Goal: Task Accomplishment & Management: Use online tool/utility

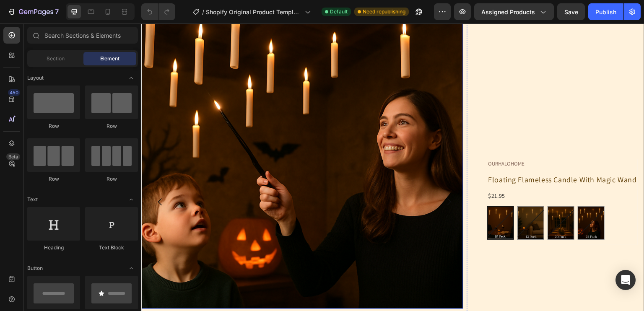
scroll to position [67, 0]
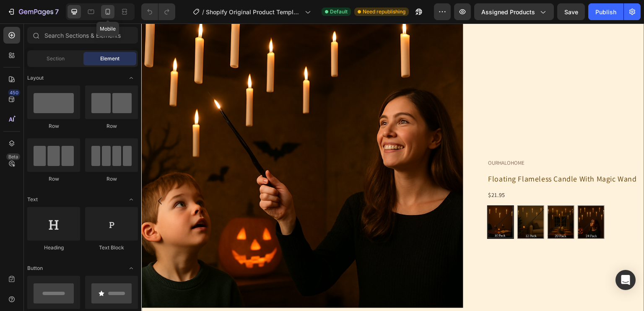
click at [108, 13] on icon at bounding box center [108, 13] width 2 height 1
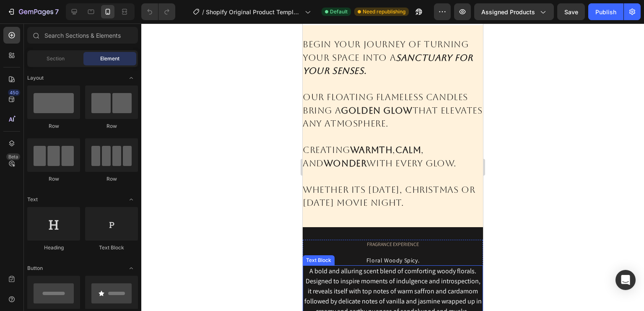
scroll to position [954, 0]
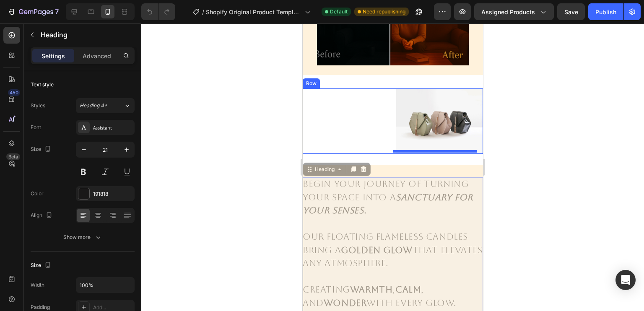
drag, startPoint x: 405, startPoint y: 218, endPoint x: 414, endPoint y: 105, distance: 113.2
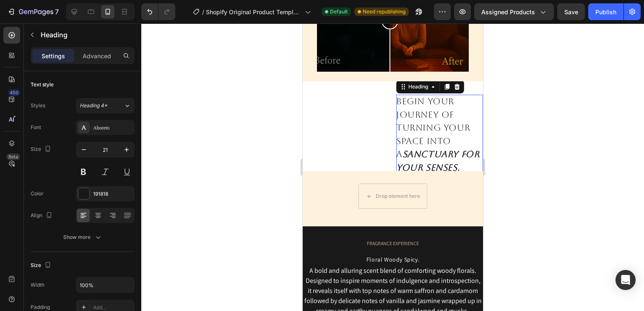
scroll to position [772, 0]
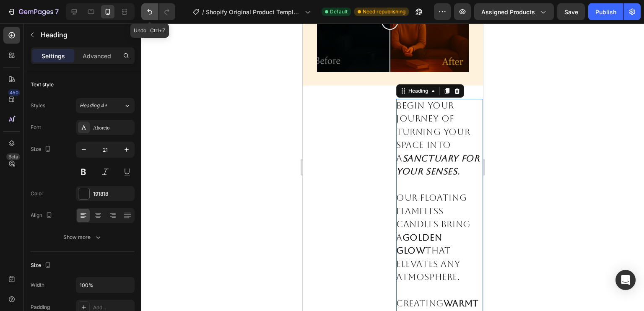
click at [148, 10] on icon "Undo/Redo" at bounding box center [149, 11] width 5 height 5
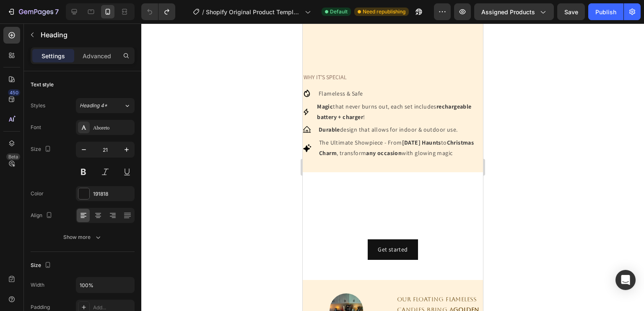
scroll to position [456, 0]
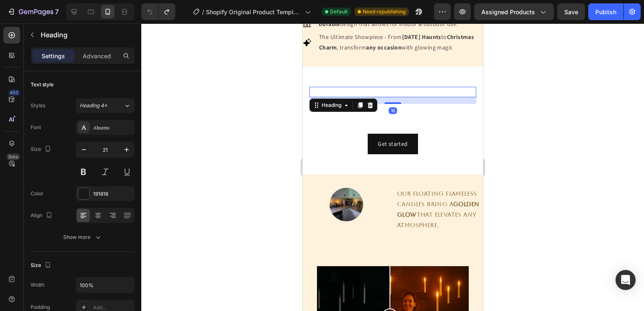
click at [336, 98] on h2 "Click here to edit heading" at bounding box center [392, 92] width 167 height 11
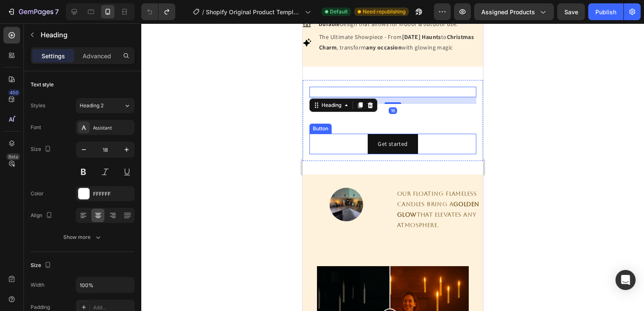
click at [324, 153] on div "Get started Button" at bounding box center [392, 144] width 167 height 21
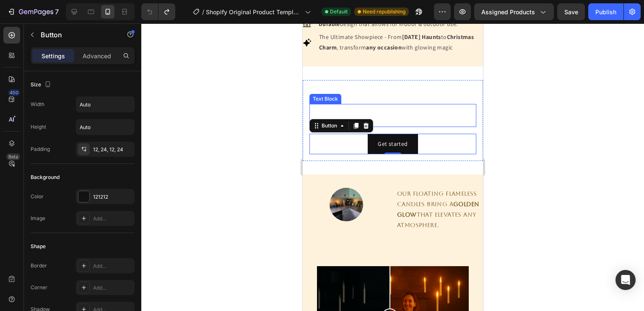
click at [310, 126] on p "Begin your journey of turning your space into a sanctuary for your senses." at bounding box center [392, 115] width 165 height 21
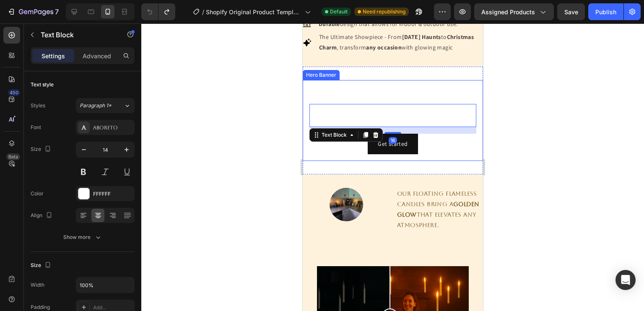
click at [305, 118] on div "Click here to edit heading Heading Begin your journey of turning your space int…" at bounding box center [392, 120] width 180 height 81
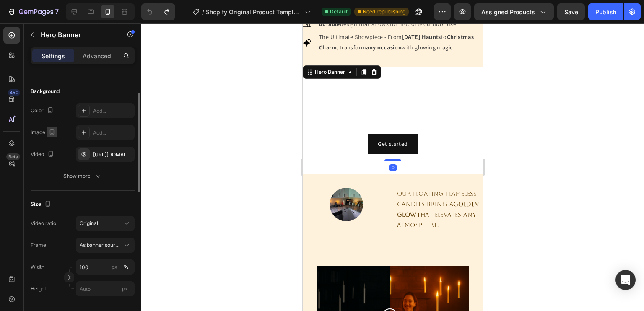
scroll to position [54, 0]
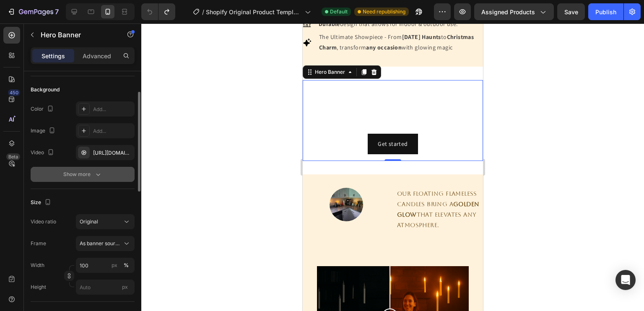
click at [90, 171] on div "Show more" at bounding box center [82, 174] width 39 height 8
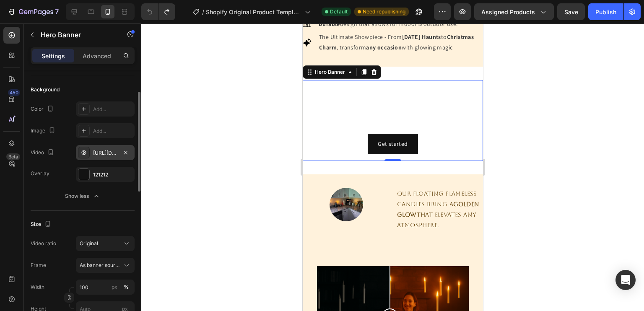
click at [99, 158] on div "https://cdn.shopify.com/videos/c/o/v/92a407d4e0c94a288eb54cac18c387dc.mp4" at bounding box center [105, 152] width 59 height 15
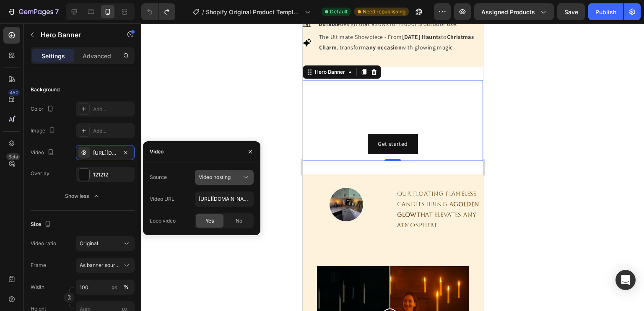
click at [202, 174] on span "Video hosting" at bounding box center [215, 177] width 32 height 6
click at [201, 213] on span "Youtube" at bounding box center [208, 214] width 19 height 8
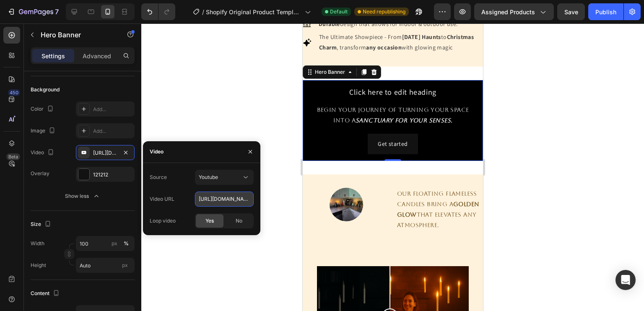
click at [221, 195] on input "https://www.youtube.com/watch?v=drIt4RH_kyQ" at bounding box center [224, 199] width 59 height 15
paste input "youtu.be/RmoC3k9Ys4k"
type input "[URL][DOMAIN_NAME]"
click at [178, 219] on div "Loop video Yes No" at bounding box center [202, 220] width 104 height 15
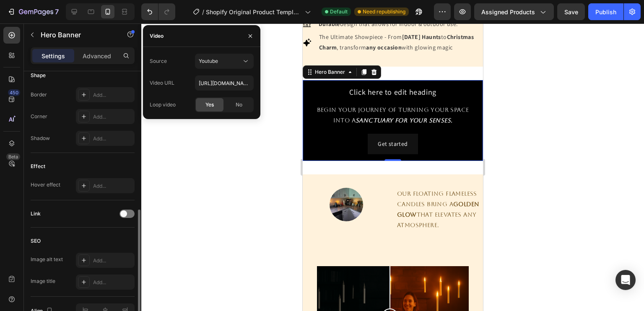
scroll to position [364, 0]
click at [96, 182] on div "Add..." at bounding box center [112, 186] width 39 height 8
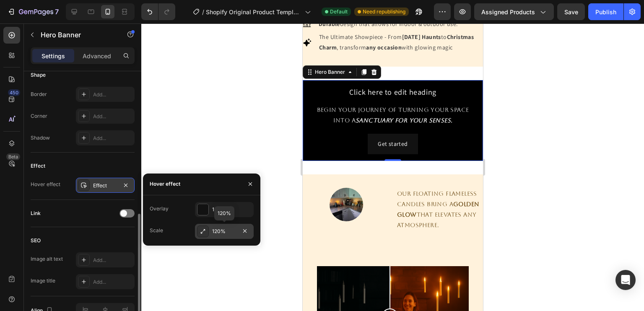
drag, startPoint x: 205, startPoint y: 229, endPoint x: 195, endPoint y: 233, distance: 11.0
click at [195, 233] on div "120%" at bounding box center [224, 231] width 59 height 15
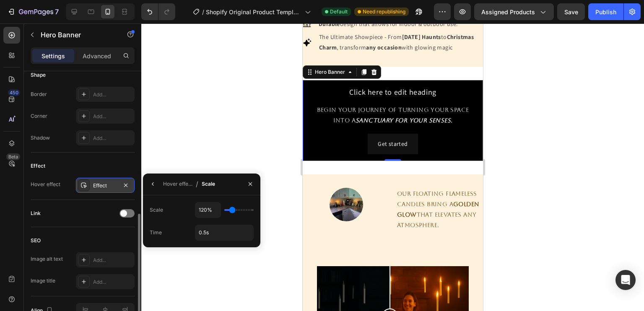
drag, startPoint x: 229, startPoint y: 213, endPoint x: 231, endPoint y: 209, distance: 4.9
click at [231, 209] on div "120%" at bounding box center [224, 210] width 59 height 16
type input "115%"
type input "115"
type input "110%"
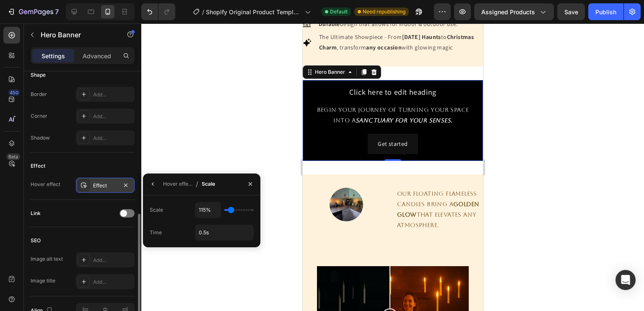
type input "110"
type input "105%"
drag, startPoint x: 231, startPoint y: 209, endPoint x: 228, endPoint y: 212, distance: 4.5
type input "105"
click at [228, 211] on input "range" at bounding box center [238, 210] width 29 height 2
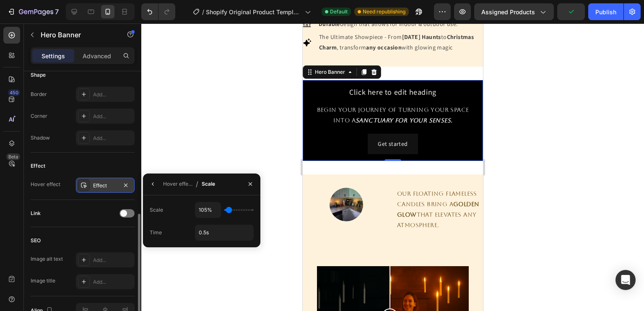
click at [67, 164] on div "Effect" at bounding box center [83, 165] width 104 height 13
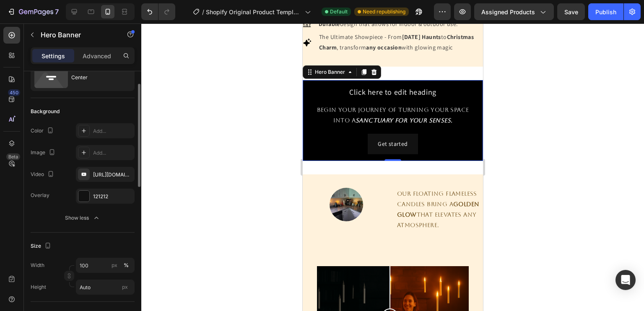
scroll to position [0, 0]
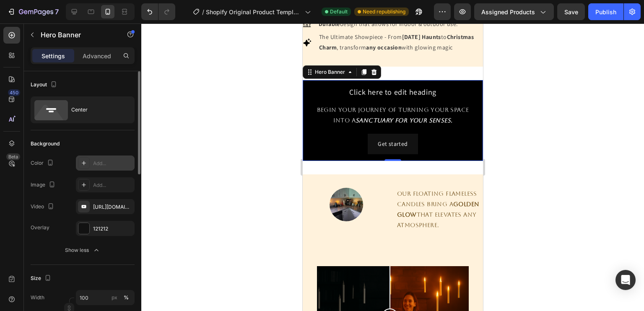
click at [86, 164] on icon at bounding box center [83, 163] width 7 height 7
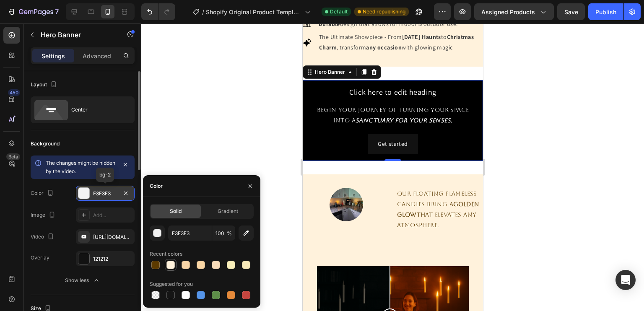
click at [174, 267] on div at bounding box center [170, 265] width 8 height 8
click at [184, 268] on div at bounding box center [186, 265] width 8 height 8
type input "F9D6A7"
click at [249, 185] on icon "button" at bounding box center [250, 185] width 3 height 3
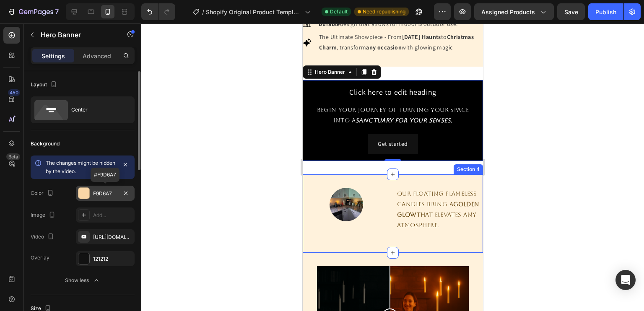
click at [343, 186] on div "Image Our floating flameless candles bring a golden glow that elevates any atmo…" at bounding box center [392, 213] width 180 height 78
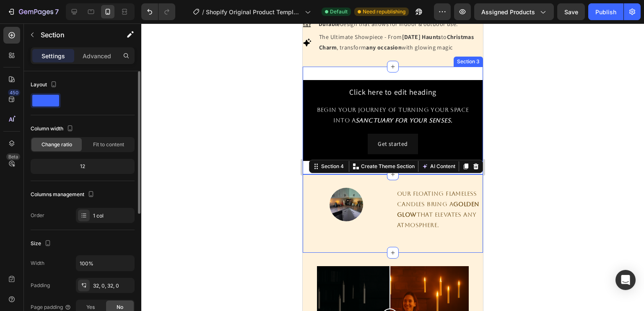
click at [364, 86] on div "Click here to edit heading Heading Begin your journey of turning your space int…" at bounding box center [392, 121] width 180 height 108
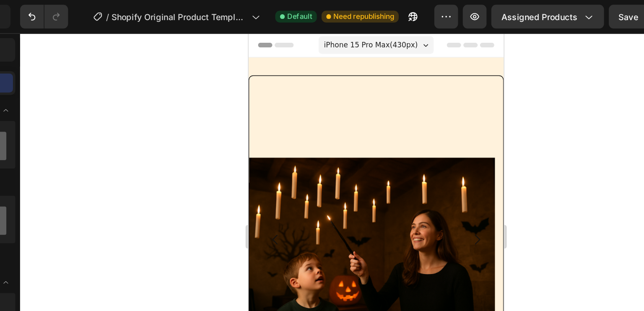
drag, startPoint x: 426, startPoint y: 76, endPoint x: 732, endPoint y: 65, distance: 305.4
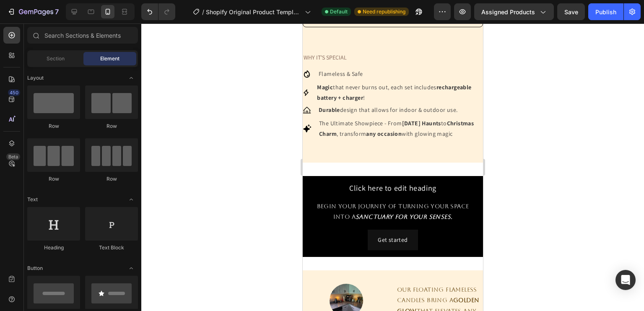
scroll to position [361, 0]
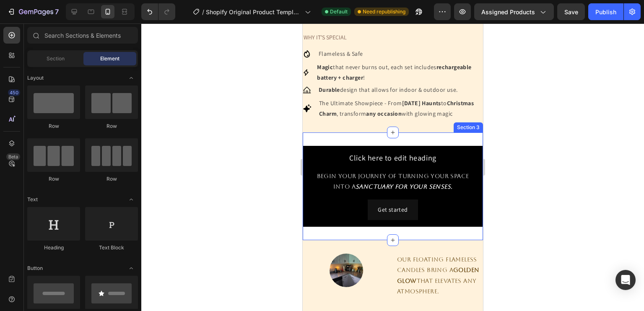
click at [360, 179] on div "Click here to edit heading Heading Begin your journey of turning your space int…" at bounding box center [392, 186] width 180 height 108
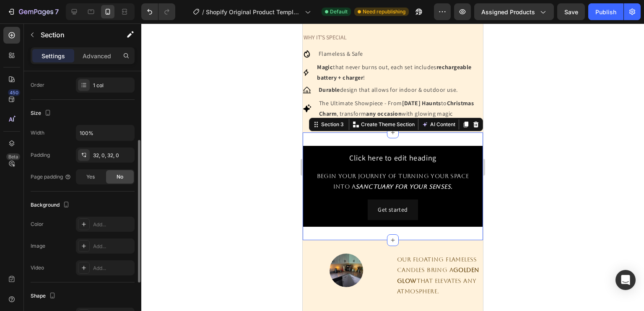
scroll to position [131, 0]
click at [85, 227] on div at bounding box center [84, 224] width 12 height 12
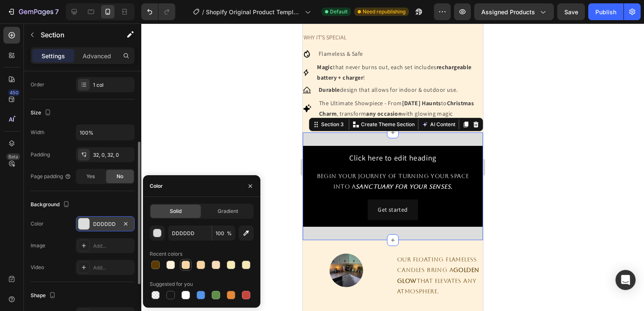
click at [183, 265] on div at bounding box center [186, 265] width 8 height 8
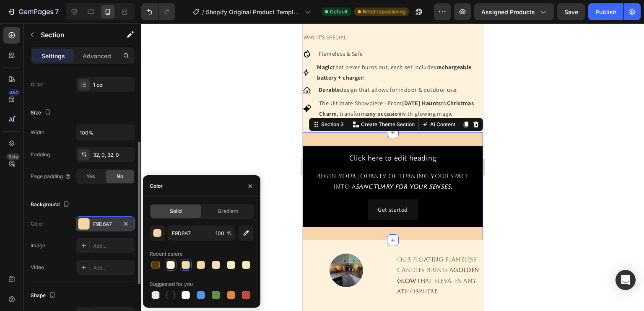
click at [170, 266] on div at bounding box center [170, 265] width 8 height 8
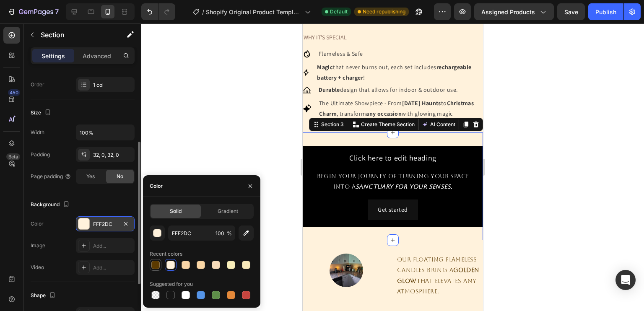
click at [153, 266] on div at bounding box center [155, 265] width 8 height 8
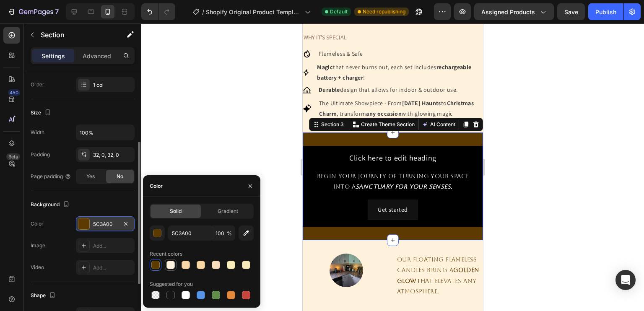
click at [169, 266] on div at bounding box center [170, 265] width 8 height 8
type input "FFF2DC"
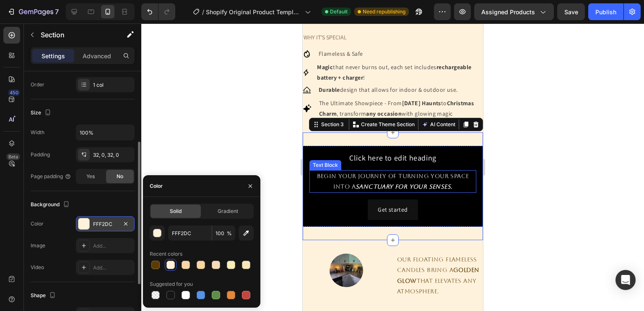
click at [341, 192] on p "Begin your journey of turning your space into a sanctuary for your senses." at bounding box center [392, 181] width 165 height 21
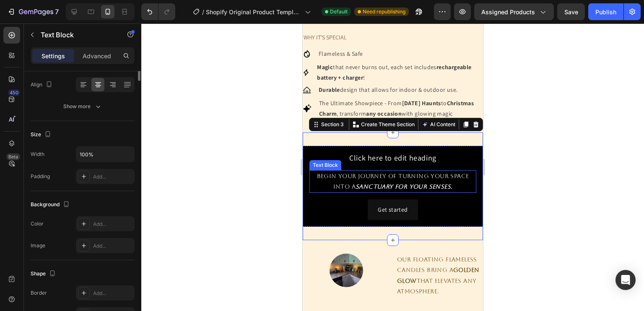
scroll to position [0, 0]
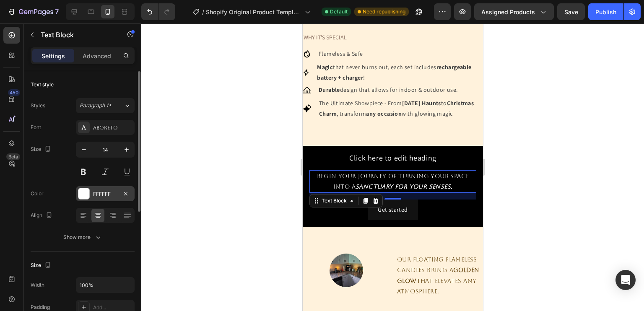
click at [90, 193] on div "FFFFFF" at bounding box center [105, 193] width 59 height 15
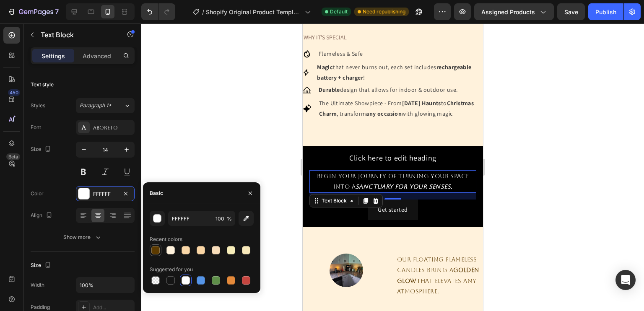
click at [155, 254] on div at bounding box center [155, 250] width 8 height 8
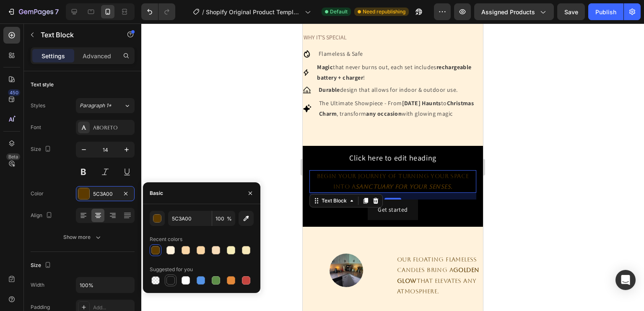
click at [170, 282] on div at bounding box center [170, 280] width 8 height 8
click at [184, 280] on div at bounding box center [186, 280] width 8 height 8
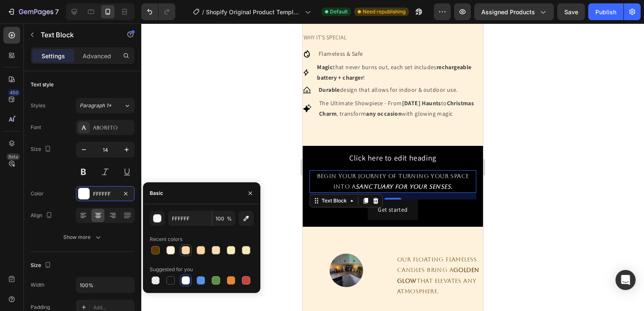
click at [187, 251] on div at bounding box center [186, 250] width 8 height 8
click at [172, 252] on div at bounding box center [170, 250] width 8 height 8
type input "FFF2DC"
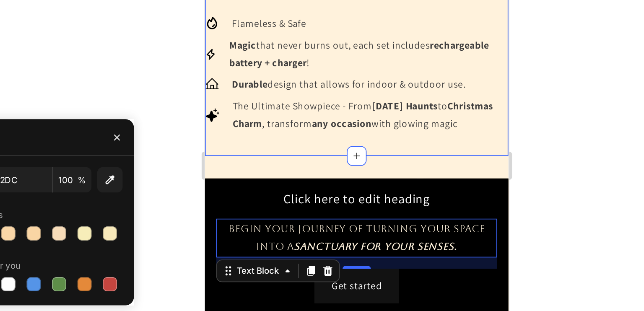
scroll to position [402, 0]
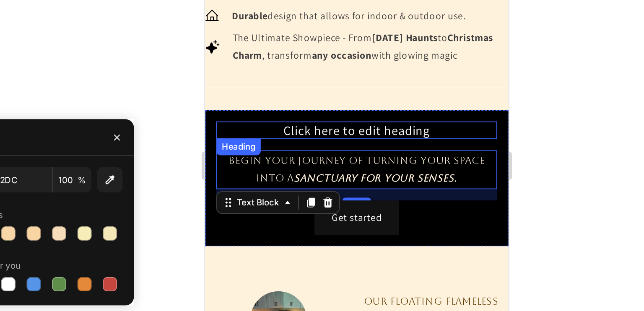
click at [314, 52] on h2 "Click here to edit heading" at bounding box center [294, 47] width 167 height 11
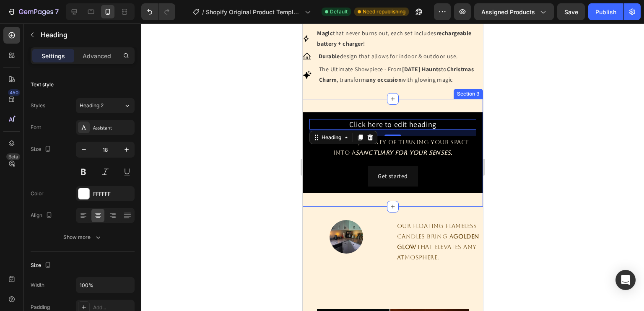
scroll to position [509, 0]
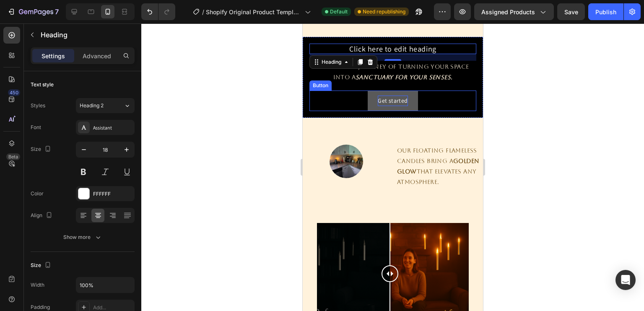
click at [392, 99] on div "Get started" at bounding box center [392, 101] width 30 height 10
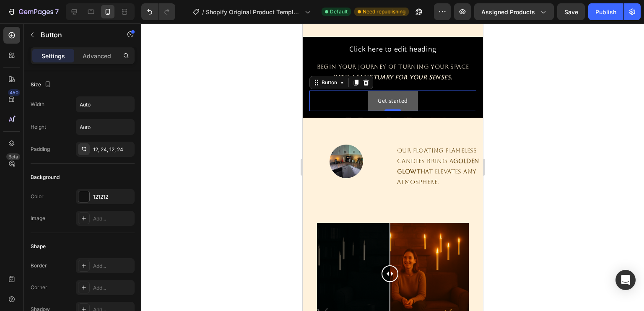
click at [405, 99] on button "Get started" at bounding box center [392, 101] width 50 height 21
click at [366, 81] on icon at bounding box center [365, 82] width 5 height 6
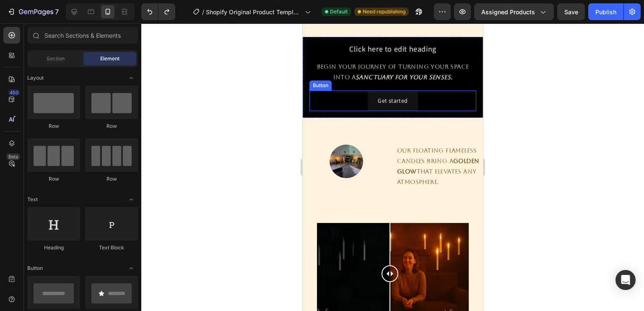
click at [428, 100] on div "Get started Button" at bounding box center [392, 101] width 167 height 21
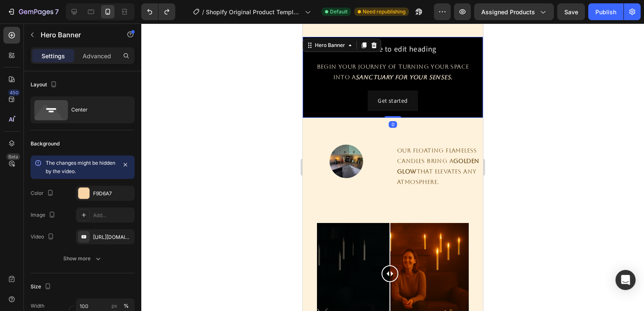
click at [404, 116] on div "Click here to edit heading Heading Begin your journey of turning your space int…" at bounding box center [392, 77] width 180 height 81
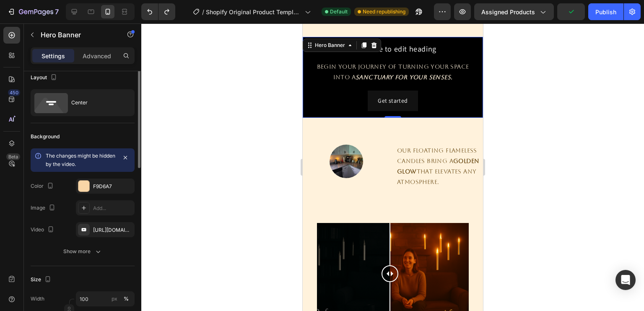
scroll to position [0, 0]
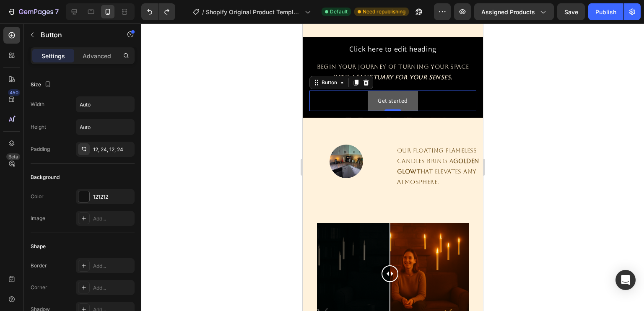
click at [404, 102] on button "Get started" at bounding box center [392, 101] width 50 height 21
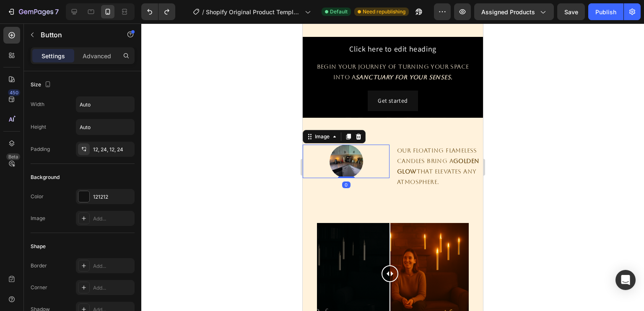
click at [348, 158] on img at bounding box center [346, 162] width 34 height 34
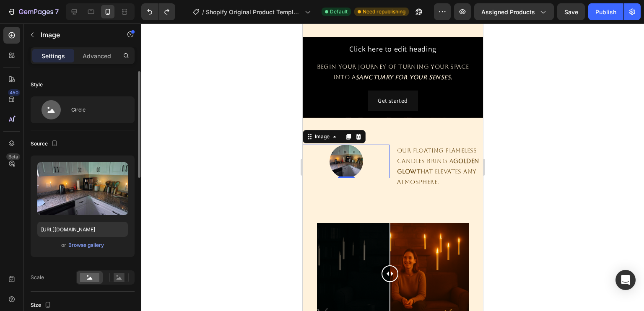
click at [83, 85] on div "Style" at bounding box center [83, 84] width 104 height 13
click at [83, 122] on div "Circle" at bounding box center [83, 109] width 104 height 27
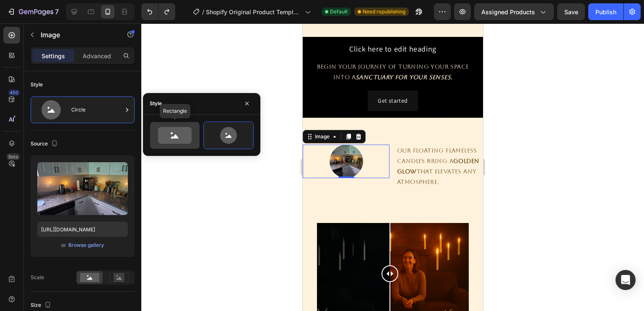
click at [169, 130] on icon at bounding box center [175, 135] width 34 height 17
type input "100"
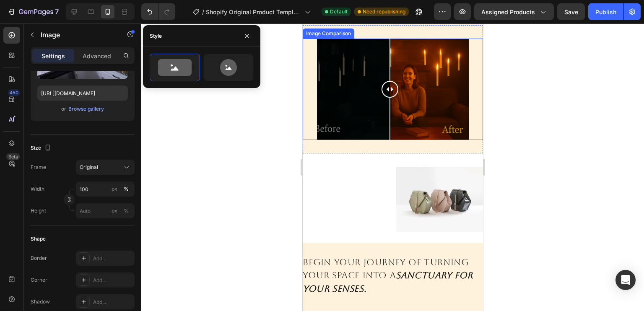
scroll to position [708, 0]
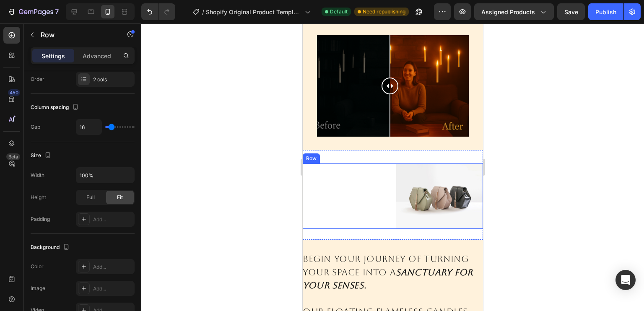
click at [368, 182] on div "Replace this text with your content Text Block" at bounding box center [345, 196] width 87 height 65
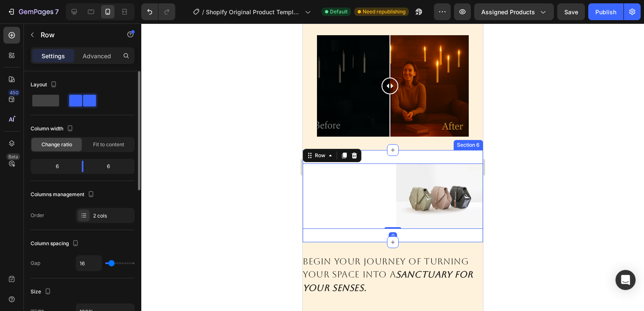
click at [363, 230] on div "Replace this text with your content Text Block Image Row 0 Section 6" at bounding box center [392, 196] width 180 height 92
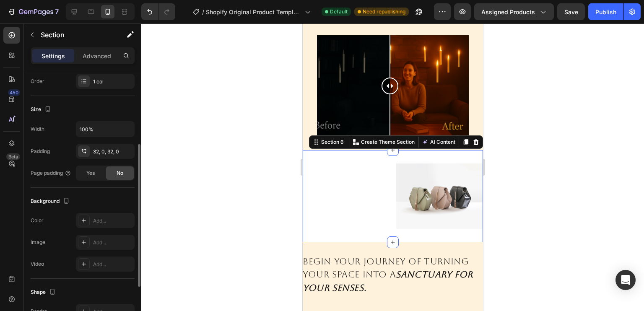
scroll to position [135, 0]
click at [73, 215] on div "Color Add..." at bounding box center [83, 220] width 104 height 15
click at [86, 222] on icon at bounding box center [83, 220] width 7 height 7
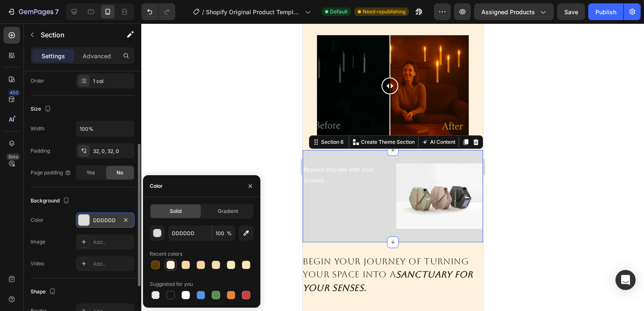
click at [172, 265] on div at bounding box center [170, 265] width 8 height 8
type input "FFF2DC"
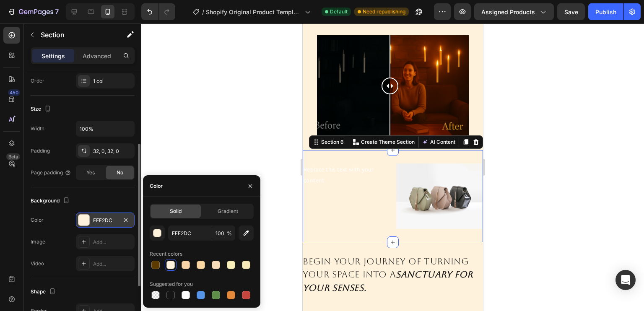
click at [273, 229] on div at bounding box center [392, 167] width 503 height 288
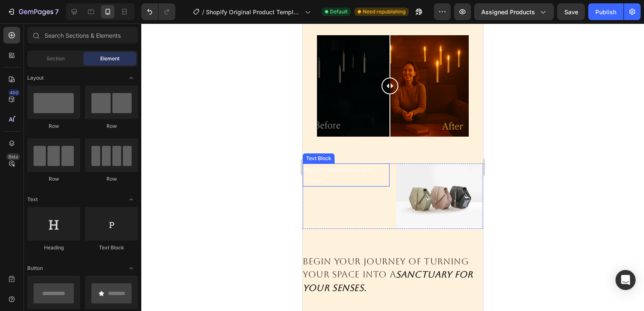
click at [345, 169] on div "Replace this text with your content" at bounding box center [345, 175] width 87 height 23
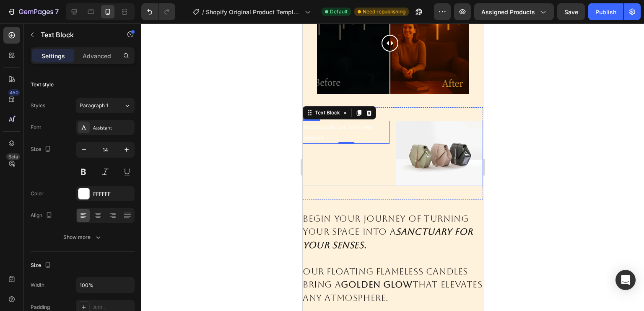
scroll to position [748, 0]
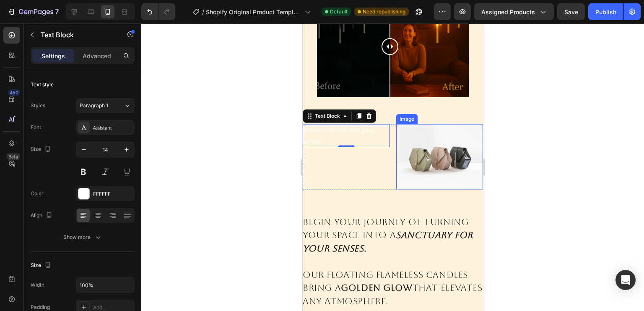
click at [417, 138] on img at bounding box center [439, 156] width 87 height 65
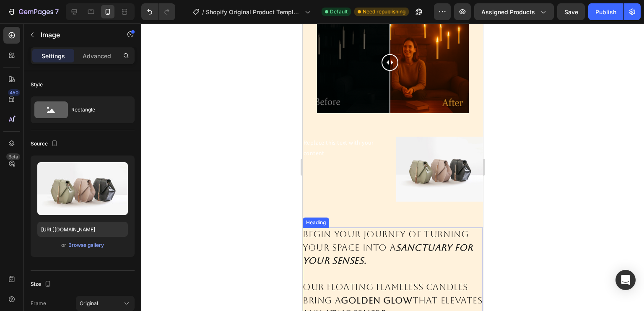
scroll to position [731, 0]
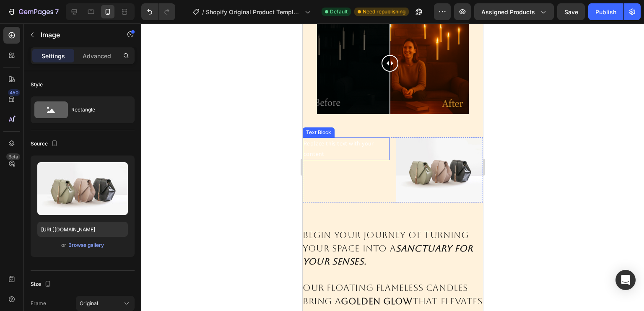
click at [342, 152] on div "Replace this text with your content" at bounding box center [345, 149] width 87 height 23
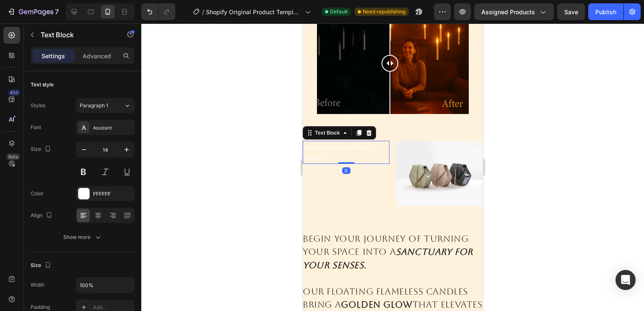
click at [326, 142] on div "Replace this text with your content" at bounding box center [345, 152] width 87 height 23
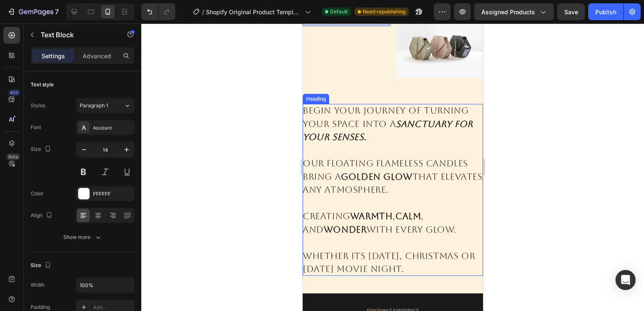
scroll to position [856, 0]
click at [345, 223] on h2 "Begin your journey of turning your space into a sanctuary for your senses. Our …" at bounding box center [392, 190] width 180 height 172
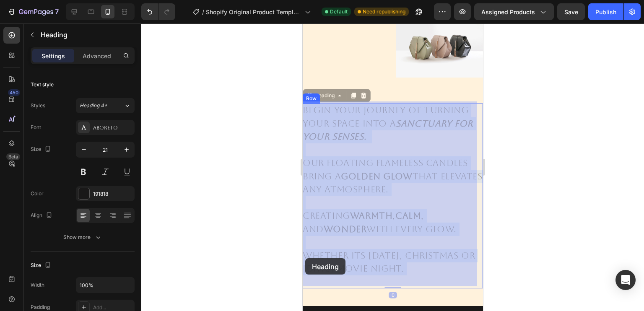
drag, startPoint x: 338, startPoint y: 277, endPoint x: 305, endPoint y: 258, distance: 37.4
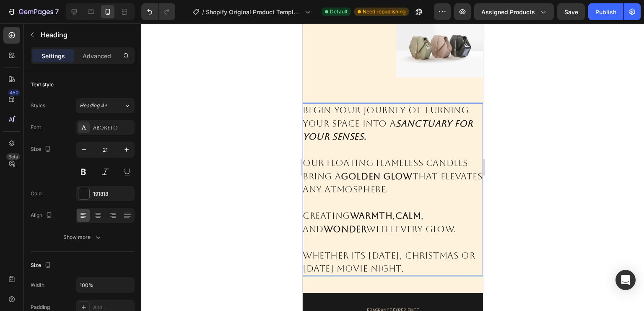
drag, startPoint x: 304, startPoint y: 252, endPoint x: 334, endPoint y: 281, distance: 41.5
drag, startPoint x: 343, startPoint y: 280, endPoint x: 304, endPoint y: 254, distance: 46.1
click at [304, 254] on p "Begin your journey of turning your space into a sanctuary for your senses. Our …" at bounding box center [392, 190] width 180 height 172
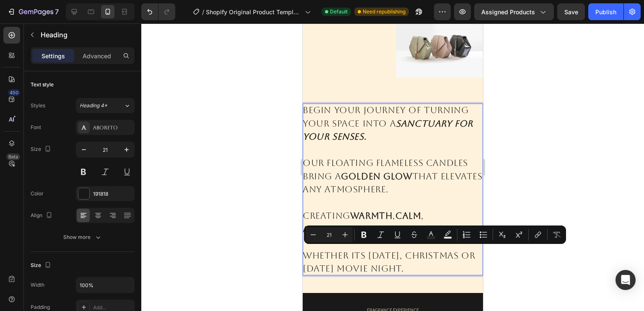
copy p "Whether its [DATE], Christmas or [DATE] movie night."
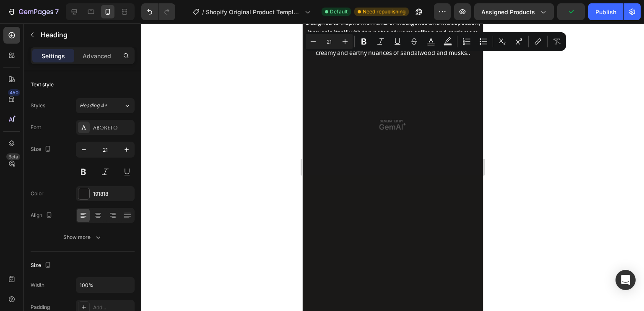
type input "16"
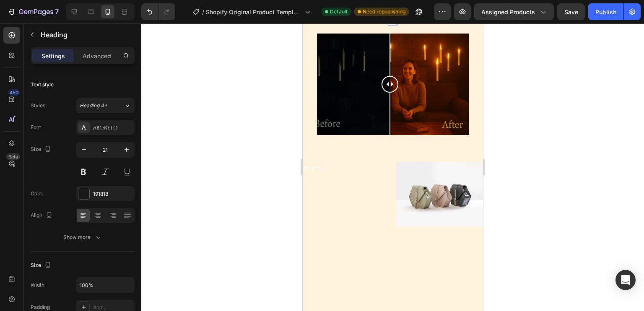
scroll to position [713, 0]
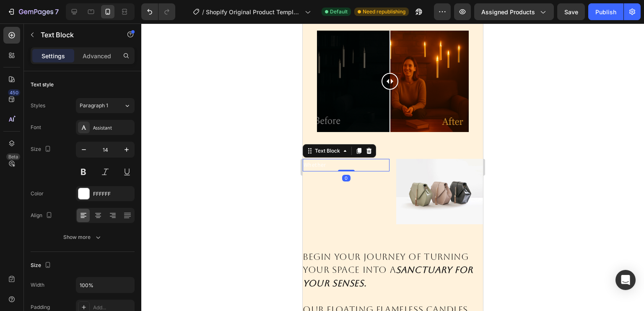
click at [324, 162] on p "Whether" at bounding box center [345, 165] width 85 height 10
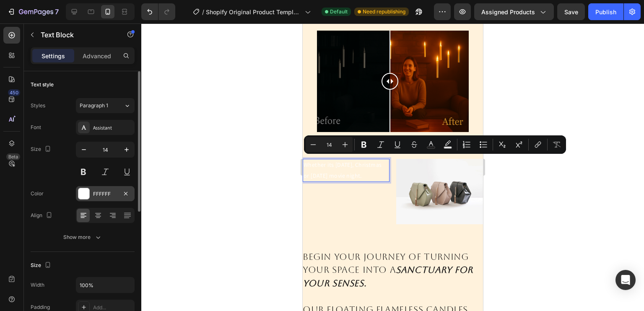
click at [82, 193] on div at bounding box center [83, 193] width 11 height 11
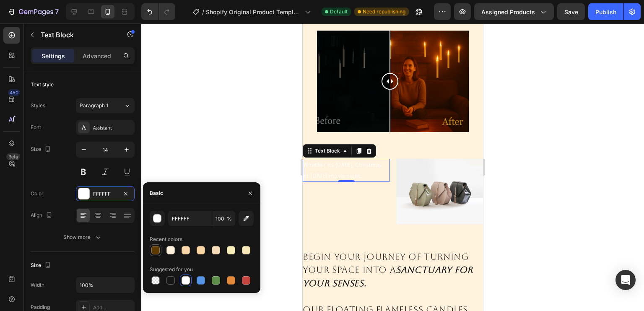
click at [158, 251] on div at bounding box center [155, 250] width 8 height 8
type input "5C3A00"
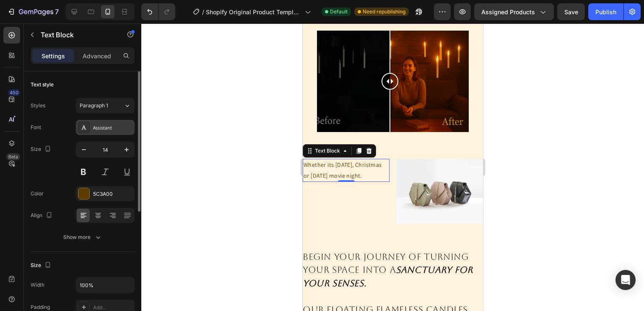
click at [115, 129] on div "Assistant" at bounding box center [112, 128] width 39 height 8
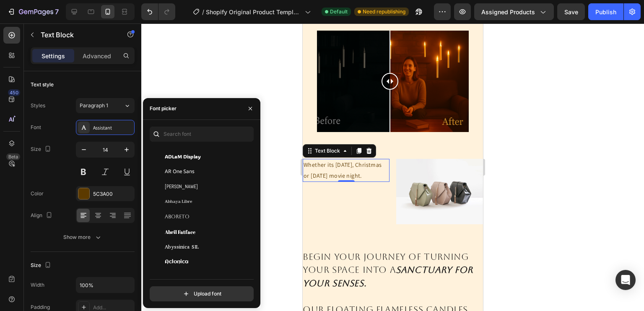
scroll to position [85, 0]
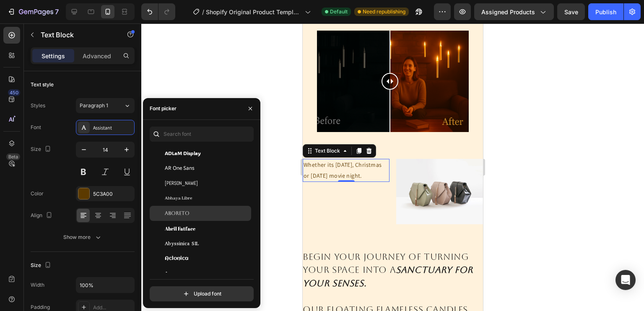
click at [174, 211] on span "Aboreto" at bounding box center [177, 214] width 25 height 8
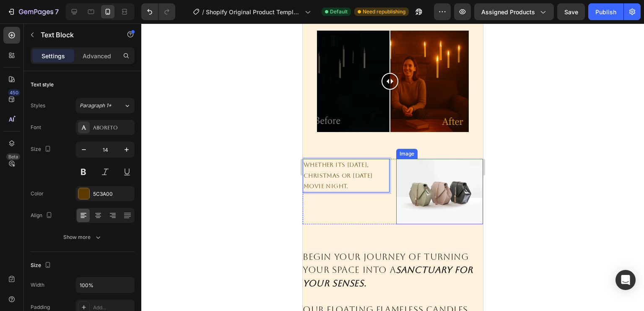
click at [448, 197] on img at bounding box center [439, 191] width 87 height 65
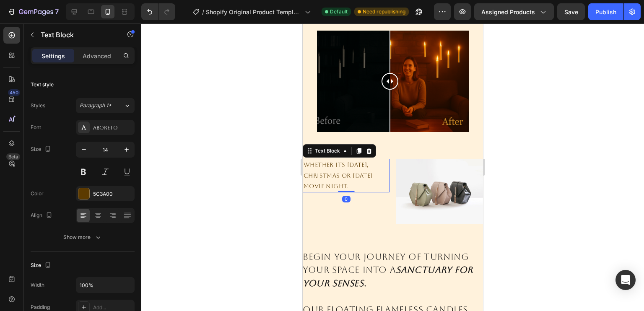
click at [329, 190] on p "Whether its [DATE], Christmas or [DATE] movie night." at bounding box center [345, 176] width 85 height 32
click at [402, 174] on img at bounding box center [439, 191] width 87 height 65
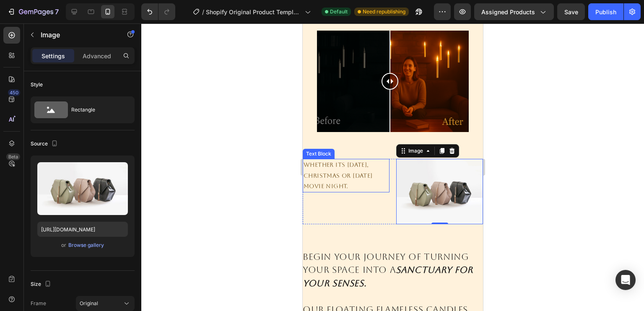
click at [355, 184] on p "Whether its [DATE], Christmas or [DATE] movie night." at bounding box center [345, 176] width 85 height 32
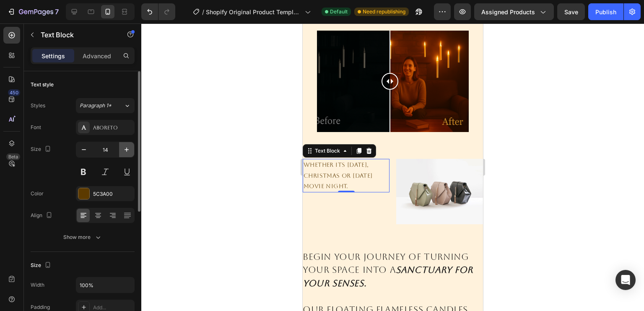
click at [125, 151] on icon "button" at bounding box center [126, 149] width 8 height 8
click at [82, 156] on button "button" at bounding box center [83, 149] width 15 height 15
type input "14"
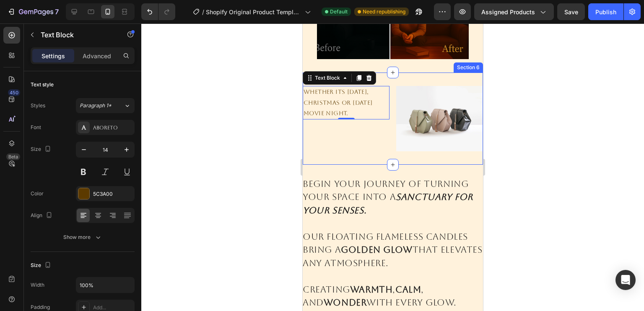
scroll to position [788, 0]
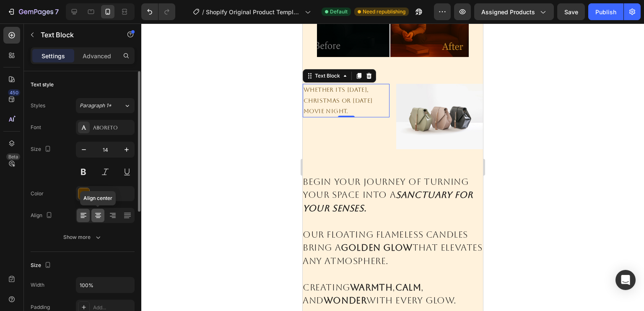
click at [98, 214] on icon at bounding box center [98, 215] width 8 height 8
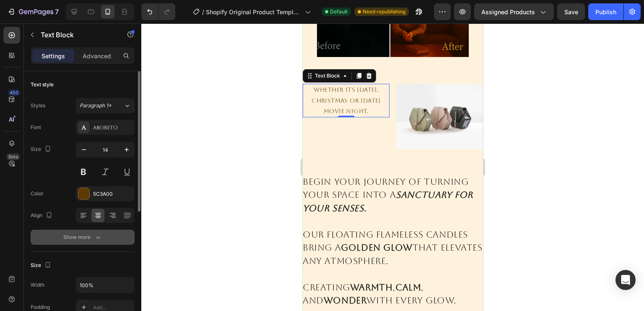
click at [84, 241] on div "Show more" at bounding box center [82, 237] width 39 height 8
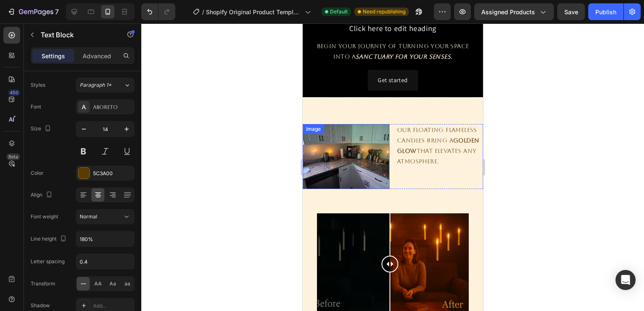
scroll to position [530, 0]
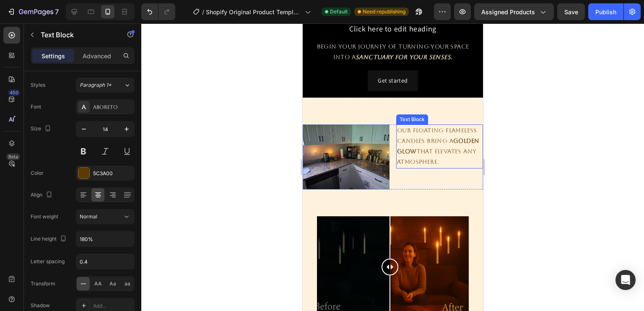
click at [426, 149] on strong "golden glow" at bounding box center [438, 146] width 82 height 17
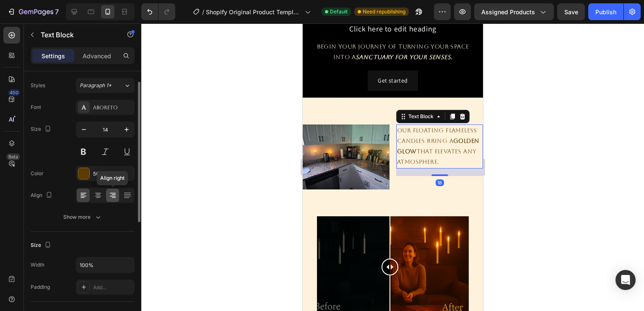
click at [115, 199] on div at bounding box center [112, 195] width 13 height 13
click at [95, 196] on icon at bounding box center [98, 195] width 8 height 8
click at [130, 198] on icon at bounding box center [127, 195] width 8 height 8
click at [108, 198] on div at bounding box center [112, 195] width 13 height 13
click at [104, 200] on div at bounding box center [97, 195] width 13 height 13
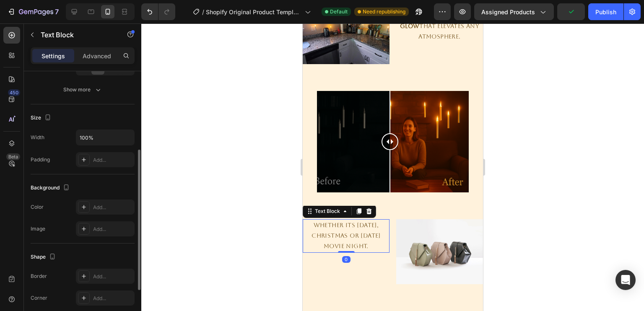
scroll to position [148, 0]
click at [336, 252] on p "Whether its [DATE], Christmas or [DATE] movie night." at bounding box center [345, 236] width 85 height 32
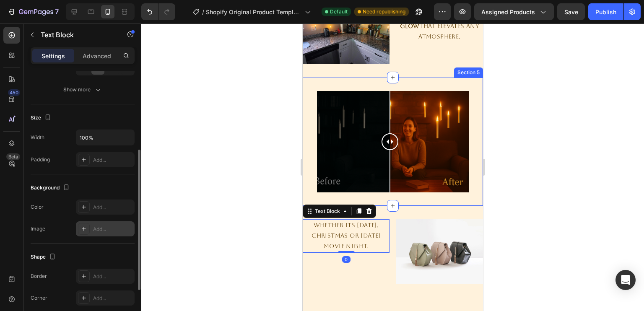
scroll to position [0, 0]
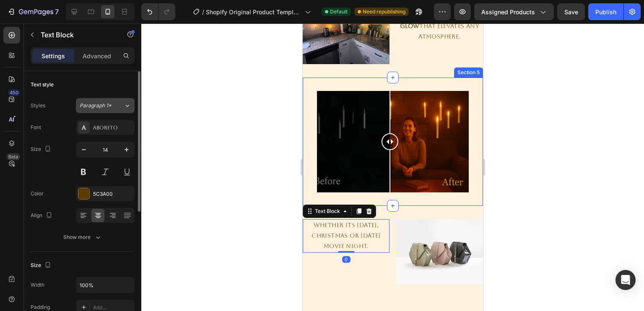
click at [100, 108] on span "Paragraph 1*" at bounding box center [96, 106] width 32 height 8
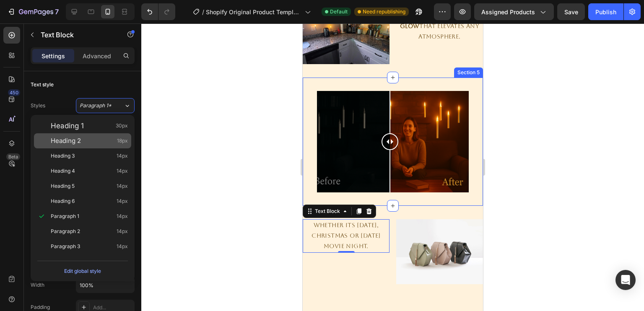
click at [92, 140] on div "Heading 2 18px" at bounding box center [89, 141] width 77 height 8
type input "18"
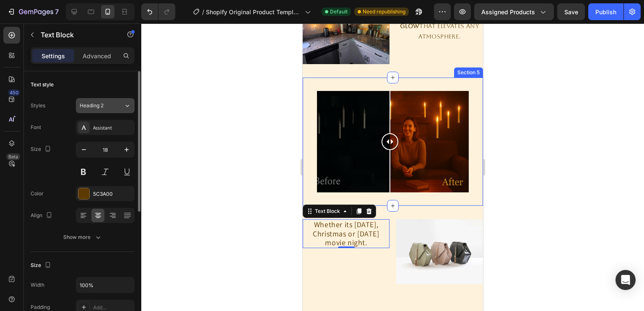
click at [96, 112] on button "Heading 2" at bounding box center [105, 105] width 59 height 15
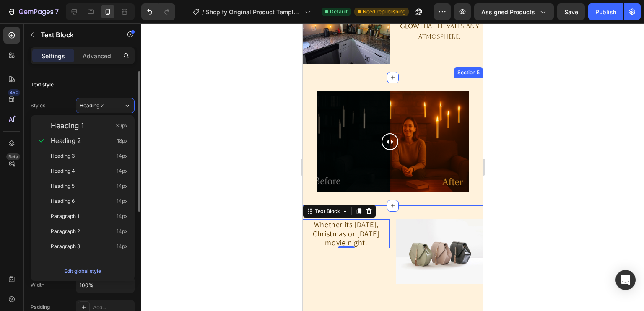
click at [88, 88] on div "Text style" at bounding box center [83, 84] width 104 height 13
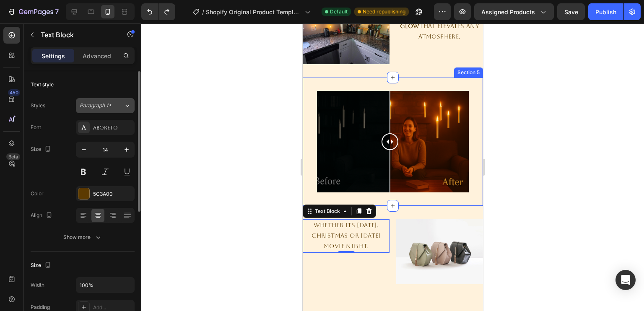
click at [111, 108] on div "Paragraph 1*" at bounding box center [97, 106] width 34 height 8
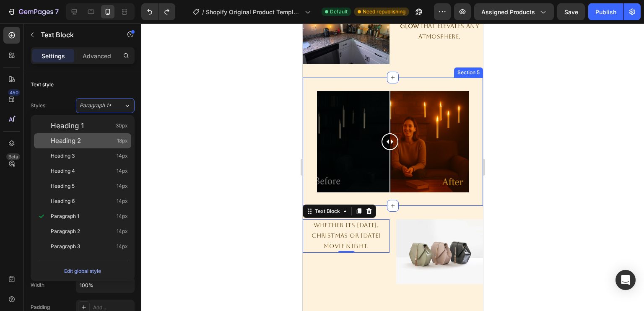
click at [93, 140] on div "Heading 2 18px" at bounding box center [89, 141] width 77 height 8
type input "18"
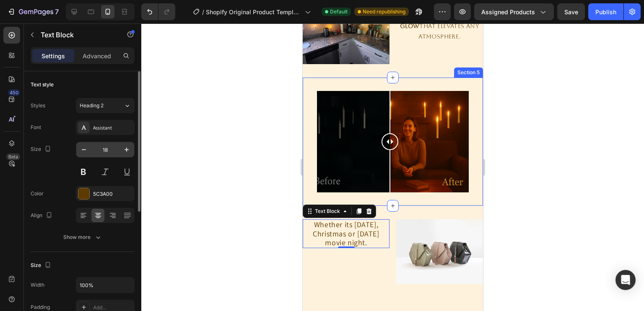
click at [100, 148] on input "18" at bounding box center [105, 149] width 28 height 15
click at [104, 135] on div "Assistant" at bounding box center [105, 127] width 59 height 15
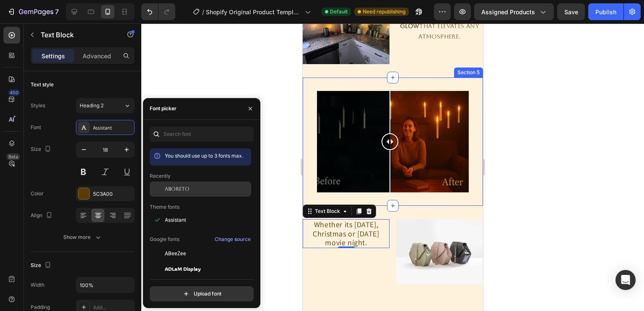
click at [179, 189] on span "Aboreto" at bounding box center [177, 189] width 25 height 8
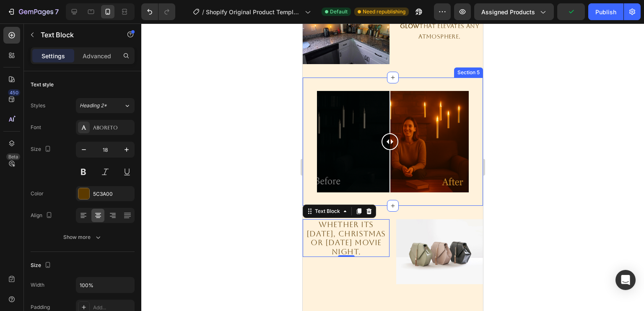
click at [181, 84] on div at bounding box center [392, 167] width 503 height 288
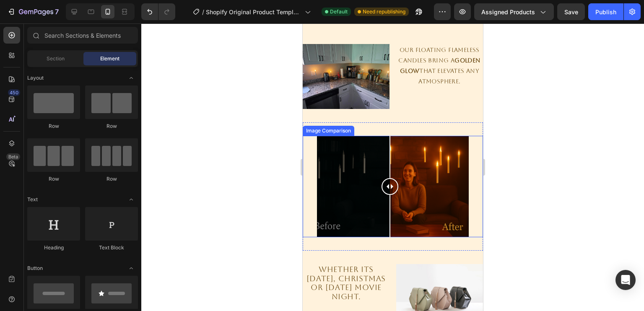
scroll to position [608, 0]
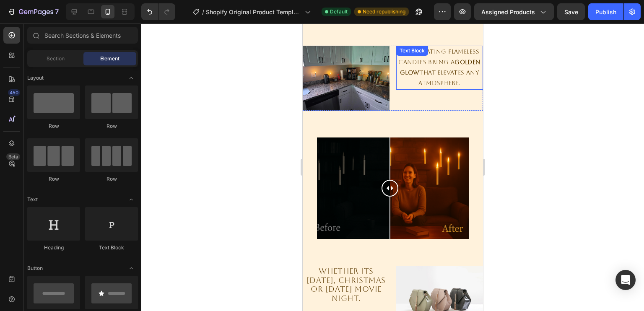
click at [440, 54] on p "Our floating flameless candles bring a golden glow that elevates any atmosphere." at bounding box center [439, 68] width 85 height 42
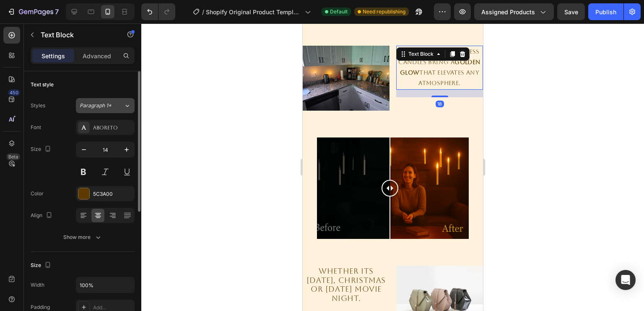
click at [109, 104] on span "Paragraph 1*" at bounding box center [96, 106] width 32 height 8
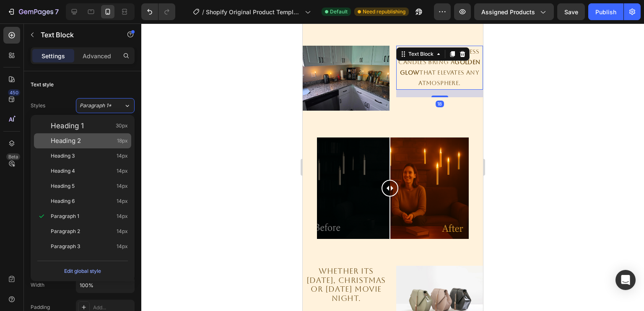
click at [99, 133] on div "Heading 2 18px" at bounding box center [82, 140] width 97 height 15
type input "18"
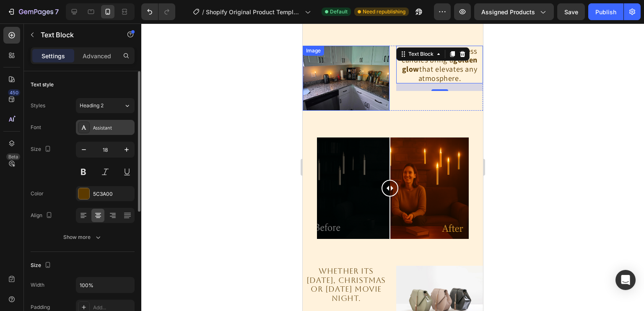
click at [108, 132] on div "Assistant" at bounding box center [105, 127] width 59 height 15
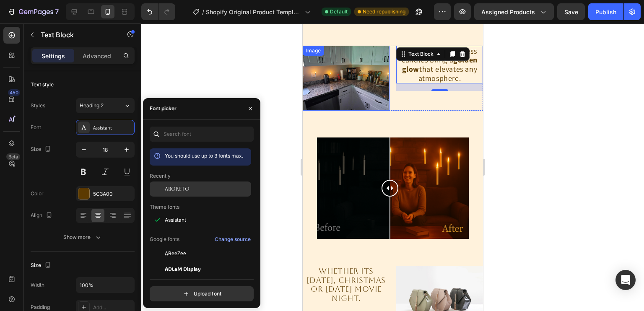
click at [177, 194] on div "Aboreto" at bounding box center [200, 189] width 101 height 15
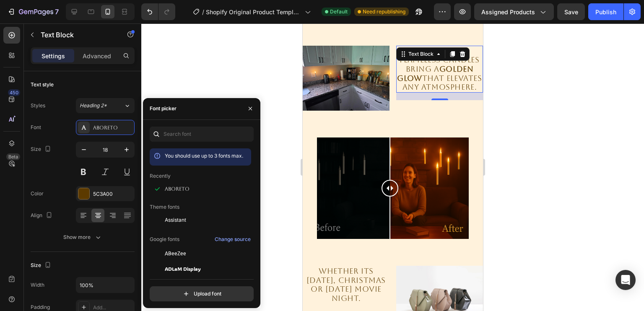
click at [435, 93] on div "Our floating flameless candles bring a golden glow that elevates any atmosphere." at bounding box center [439, 69] width 87 height 47
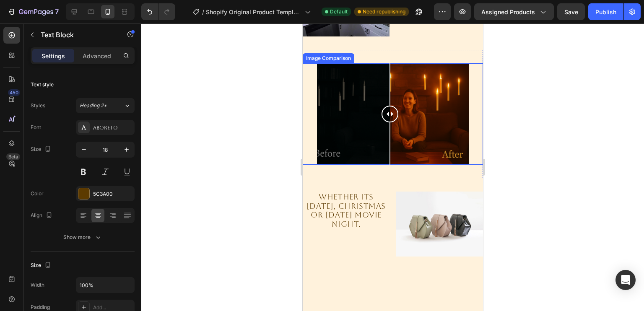
scroll to position [684, 0]
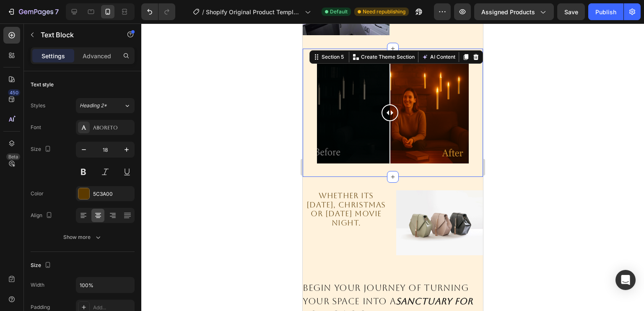
click at [396, 49] on div "Image Comparison Section 5 You can create reusable sections Create Theme Sectio…" at bounding box center [392, 113] width 180 height 128
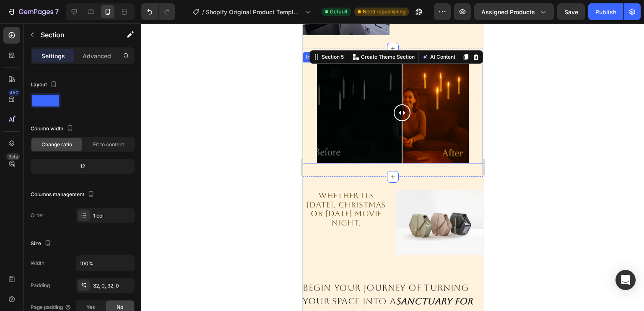
click at [402, 114] on div at bounding box center [392, 112] width 180 height 101
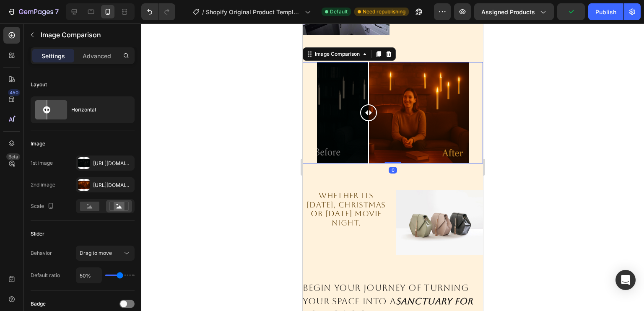
drag, startPoint x: 408, startPoint y: 109, endPoint x: 367, endPoint y: 116, distance: 41.0
click at [367, 116] on div at bounding box center [368, 112] width 17 height 17
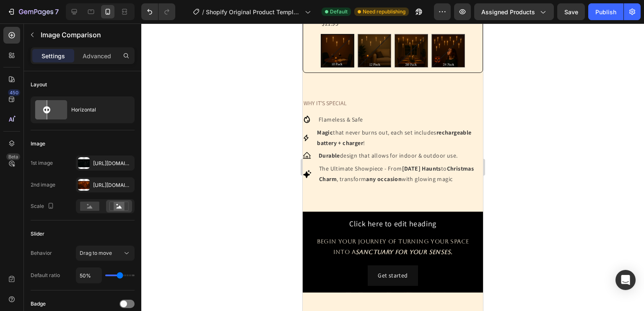
scroll to position [408, 0]
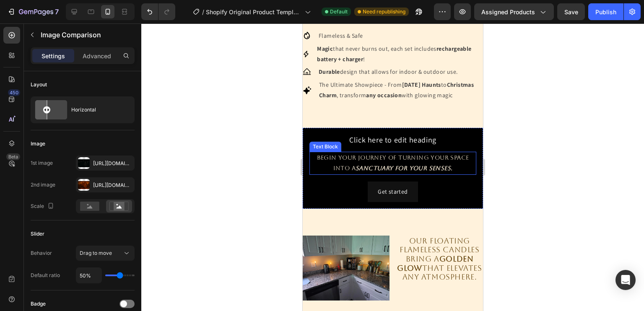
click at [340, 166] on p "Begin your journey of turning your space into a sanctuary for your senses." at bounding box center [392, 163] width 165 height 21
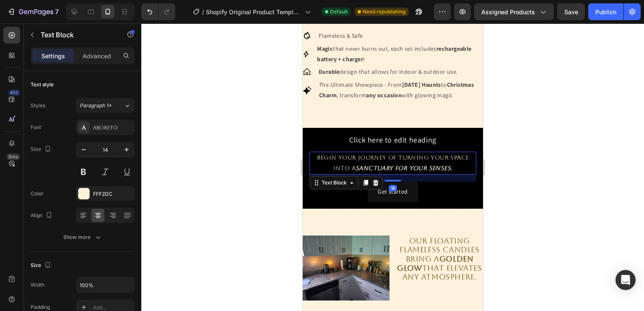
click at [340, 166] on p "Begin your journey of turning your space into a sanctuary for your senses." at bounding box center [392, 163] width 165 height 21
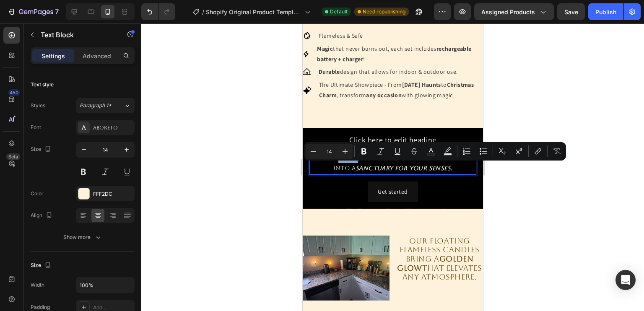
click at [350, 161] on div "Click here to edit heading Heading Begin your journey of turning your space int…" at bounding box center [392, 169] width 167 height 68
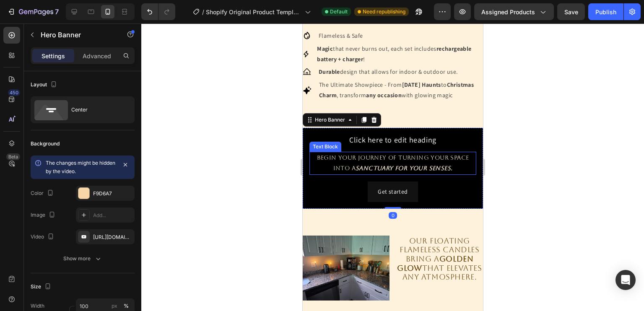
click at [338, 166] on p "Begin your journey of turning your space into a sanctuary for your senses." at bounding box center [392, 163] width 165 height 21
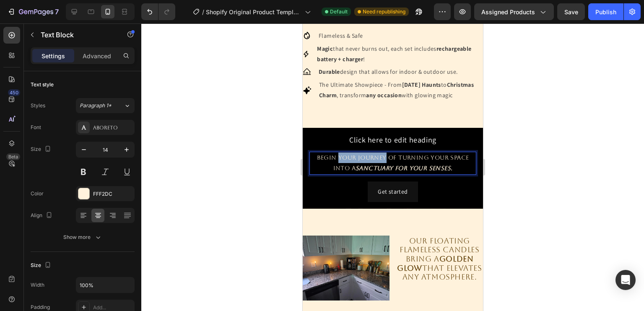
drag, startPoint x: 336, startPoint y: 167, endPoint x: 383, endPoint y: 169, distance: 47.0
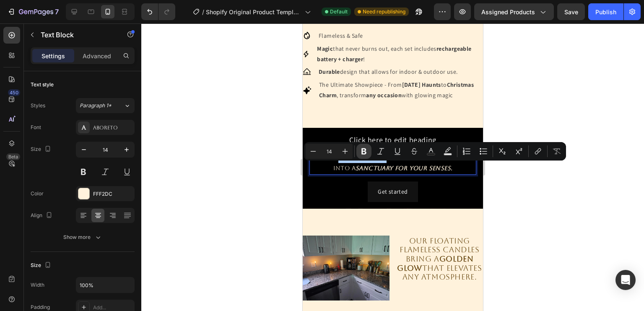
click at [364, 152] on icon "Editor contextual toolbar" at bounding box center [364, 151] width 8 height 8
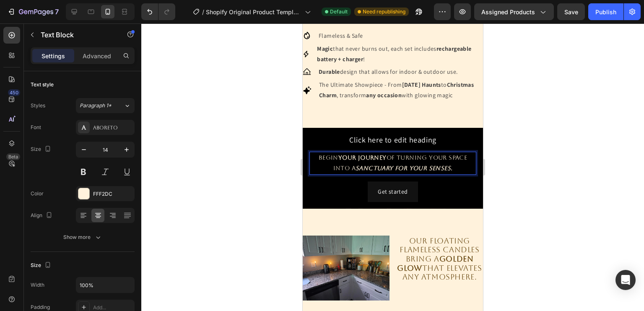
click at [451, 168] on p "Begin your journey of turning your space into a sanctuary for your senses." at bounding box center [392, 163] width 165 height 21
click at [442, 166] on p "Begin your journey of turning your into a sanctuary for your senses." at bounding box center [392, 163] width 165 height 21
click at [380, 161] on strong "your journey" at bounding box center [356, 157] width 48 height 7
click at [393, 167] on p "Begin your journey LA of turning yourH into a sanctuary for your senses." at bounding box center [392, 163] width 165 height 21
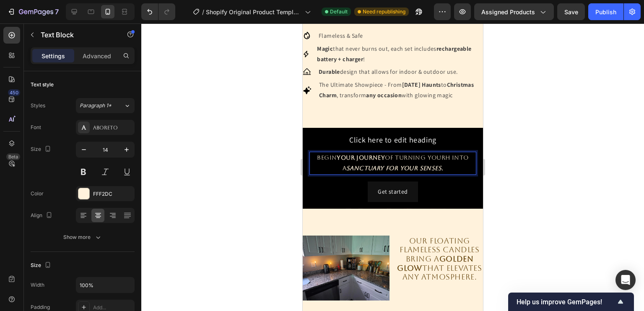
click at [443, 167] on p "Begin your journey of turning yourH into a sanctuary for your senses." at bounding box center [392, 163] width 165 height 21
click at [450, 169] on p "Begin your journey of turning yourHA into a sanctuary for your senses." at bounding box center [392, 163] width 165 height 21
click at [459, 167] on p "Begin your journey of turning yourHAL into a sanctuary for your senses." at bounding box center [392, 163] width 165 height 21
click at [461, 167] on p "Begin your journey of turning yourHALO into a sanctuary for your senses." at bounding box center [392, 163] width 165 height 21
click at [463, 166] on p "Begin your journey of turning yourHALOH into a sanctuary for your senses." at bounding box center [392, 163] width 165 height 21
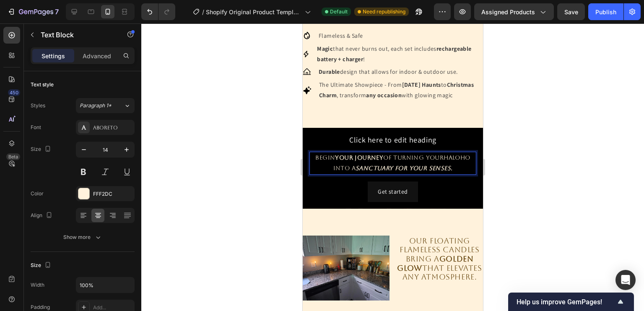
click at [468, 169] on p "Begin your journey of turning yourHALOHO into a sanctuary for your senses." at bounding box center [392, 163] width 165 height 21
click at [365, 174] on p "Begin your journey of turning yourHALOHOM into a sanctuary for your senses." at bounding box center [392, 163] width 165 height 21
click at [366, 174] on p "Begin your journey of turning yourHALOHOME into a sanctuary for your senses." at bounding box center [392, 163] width 165 height 21
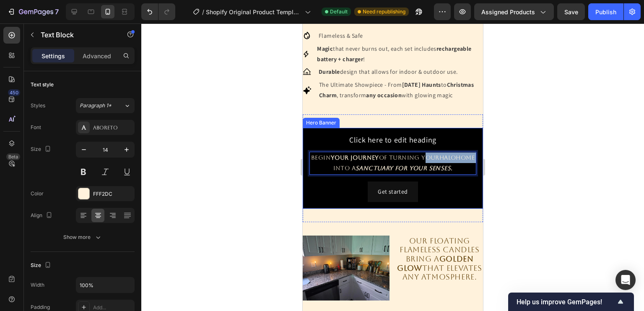
drag, startPoint x: 369, startPoint y: 177, endPoint x: 311, endPoint y: 179, distance: 57.5
click at [311, 174] on p "Begin your journey of turning yourHALOHOME into a sanctuary for your senses." at bounding box center [392, 163] width 165 height 21
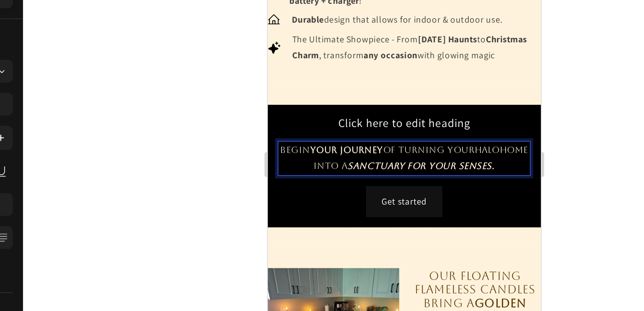
click at [317, 95] on p "Begin your journey of turning yourHALOHOME into a sanctuary for your senses." at bounding box center [357, 86] width 165 height 21
click at [310, 97] on p "Begin your journey of turning yourHALOHOME into a sanctuary for your senses." at bounding box center [357, 86] width 165 height 21
click at [331, 97] on p "Begin your journey of turning yourHALOHOME into a sanctuary for your senses." at bounding box center [357, 86] width 165 height 21
click at [296, 97] on p "Begin your journey of turning yourHALOHOME into a sanctuary for your senses." at bounding box center [357, 86] width 165 height 21
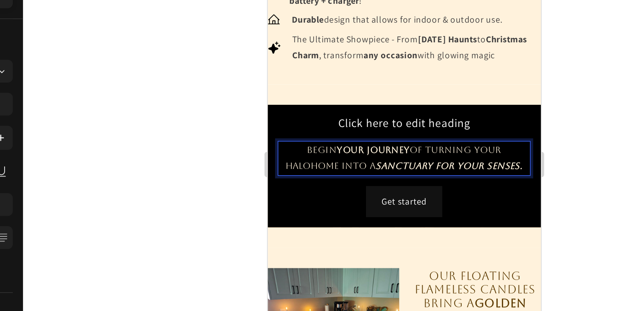
click at [291, 97] on p "Begin your journey of turning your HALOHOME into a sanctuary for your senses." at bounding box center [357, 86] width 165 height 21
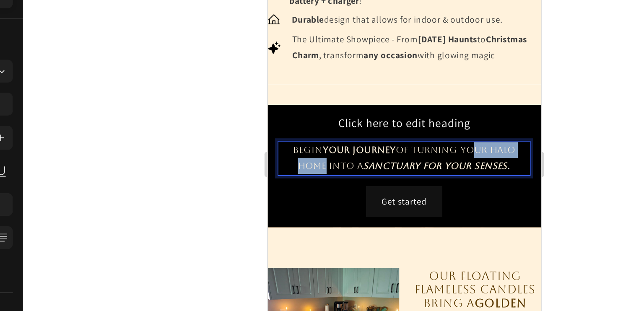
drag, startPoint x: 398, startPoint y: 91, endPoint x: 301, endPoint y: 104, distance: 97.7
click at [301, 97] on p "Begin your journey of turning your HALO HOME into a sanctuary for your senses." at bounding box center [357, 86] width 165 height 21
click at [303, 97] on p "Begin your journey of turning your HALO HOME into a sanctuary for your senses." at bounding box center [357, 86] width 165 height 21
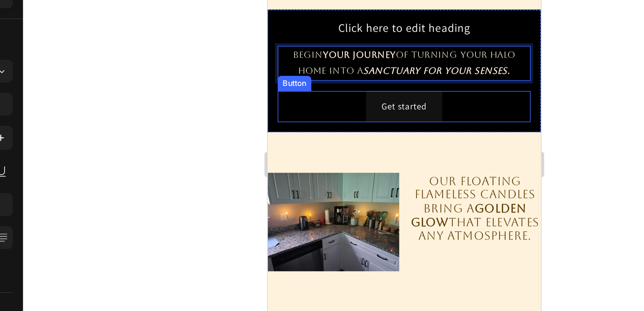
scroll to position [484, 0]
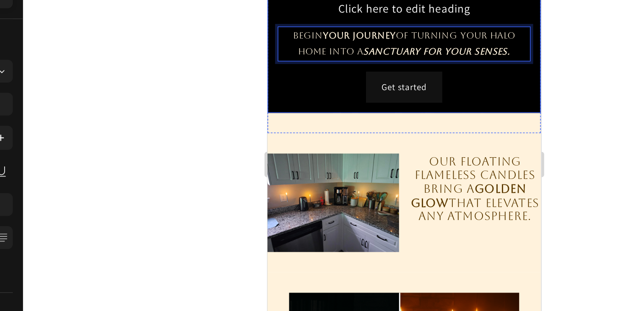
click at [437, 4] on div "Click here to edit heading Heading Begin your journey of turning your HALO HOME…" at bounding box center [357, 16] width 180 height 81
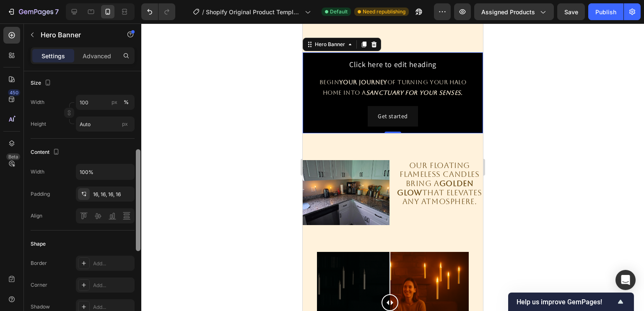
scroll to position [203, 0]
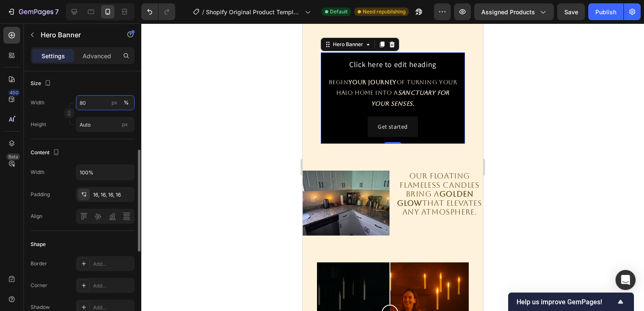
type input "8"
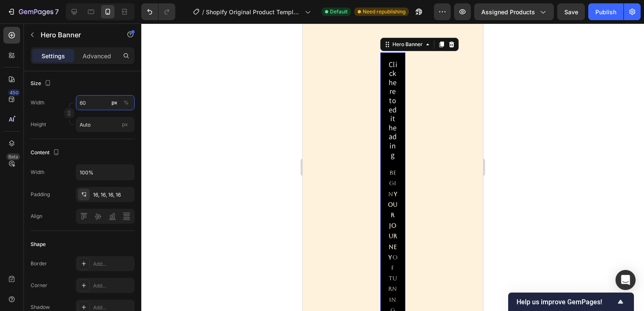
type input "6"
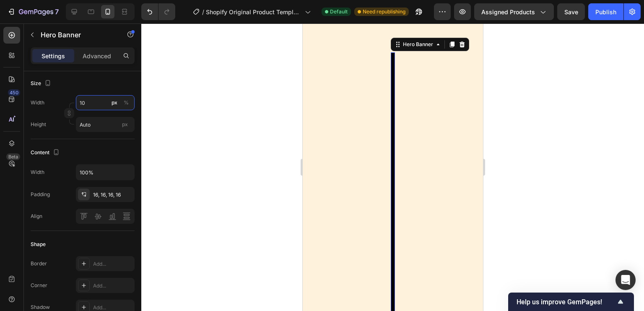
type input "100"
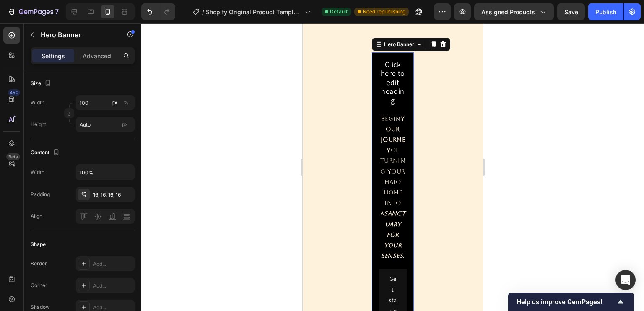
click at [173, 132] on div at bounding box center [392, 167] width 503 height 288
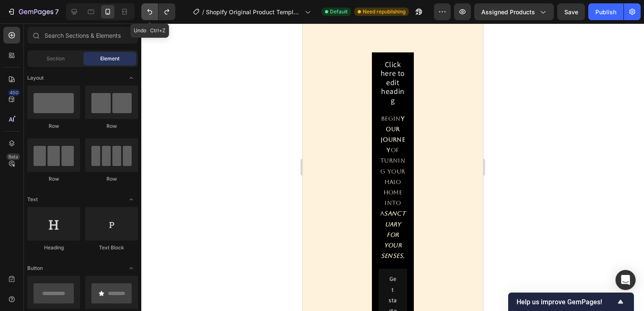
click at [153, 15] on icon "Undo/Redo" at bounding box center [149, 12] width 8 height 8
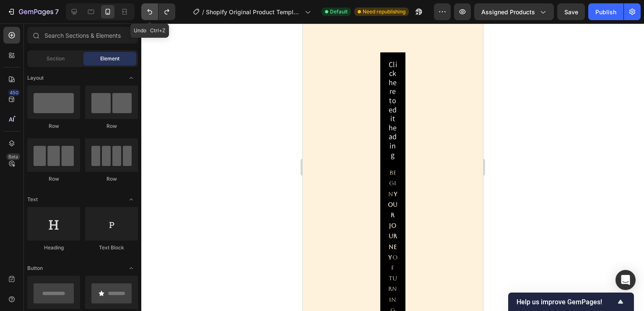
click at [153, 15] on icon "Undo/Redo" at bounding box center [149, 12] width 8 height 8
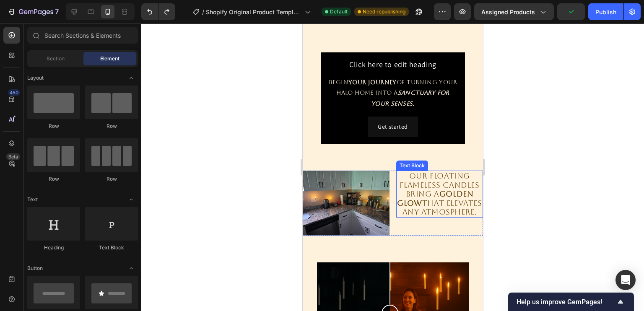
scroll to position [530, 0]
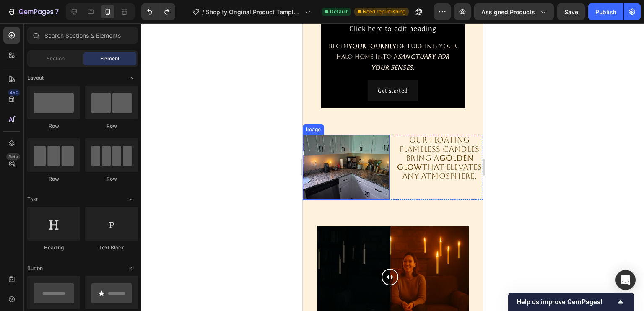
click at [353, 163] on img at bounding box center [345, 167] width 87 height 65
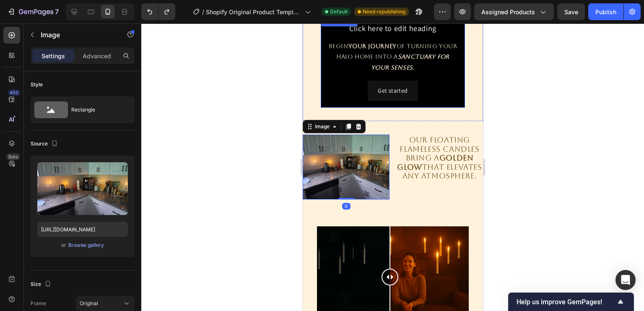
scroll to position [389, 0]
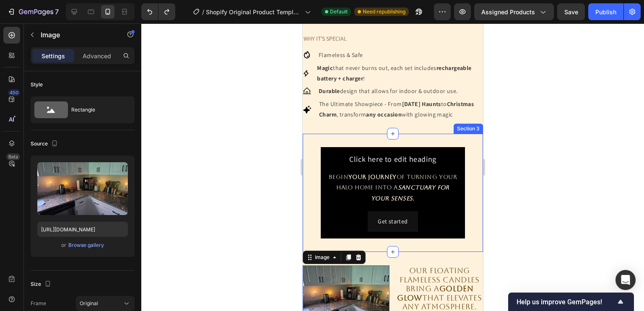
click at [358, 150] on div "Click here to edit heading Heading Begin your journey of turning your HALO HOME…" at bounding box center [392, 193] width 180 height 118
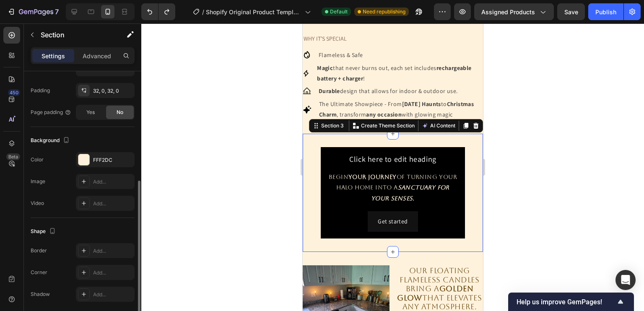
scroll to position [216, 0]
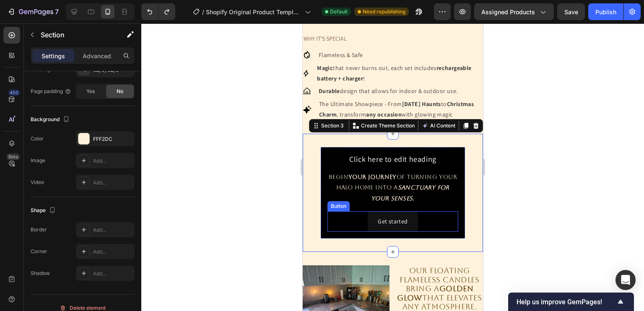
click at [421, 228] on div "Get started Button" at bounding box center [392, 221] width 131 height 21
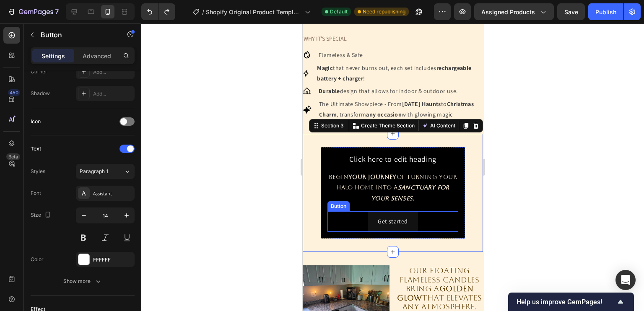
scroll to position [0, 0]
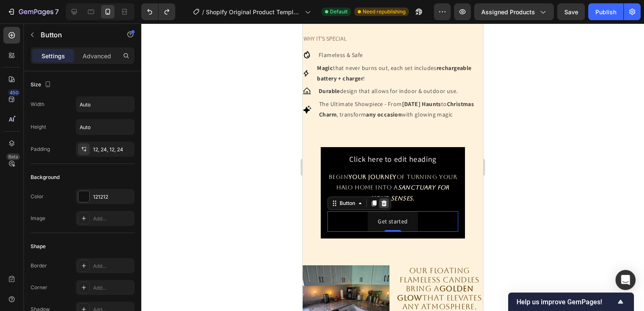
click at [384, 206] on icon at bounding box center [383, 203] width 5 height 6
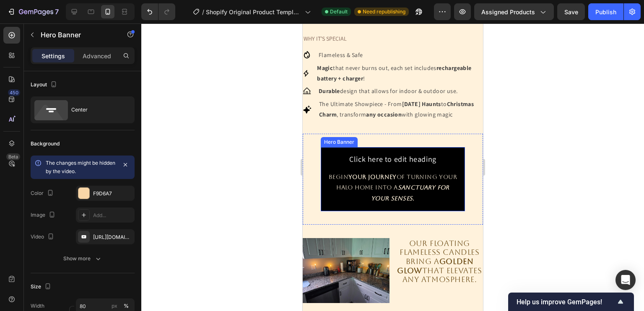
click at [453, 181] on div "Click here to edit heading Heading Begin your journey of turning your HALO HOME…" at bounding box center [392, 179] width 144 height 64
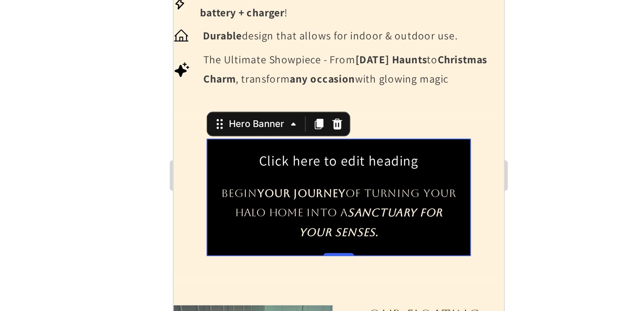
click at [327, 48] on div "Click here to edit heading Heading Begin your journey of turning your HALO HOME…" at bounding box center [263, 68] width 144 height 64
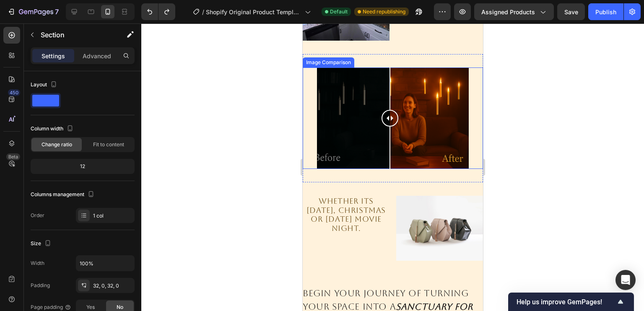
scroll to position [662, 0]
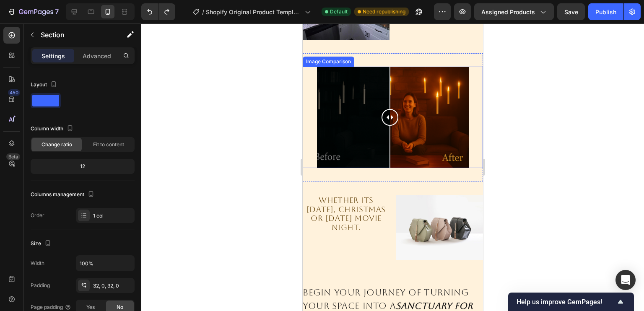
click at [336, 113] on div at bounding box center [392, 117] width 180 height 101
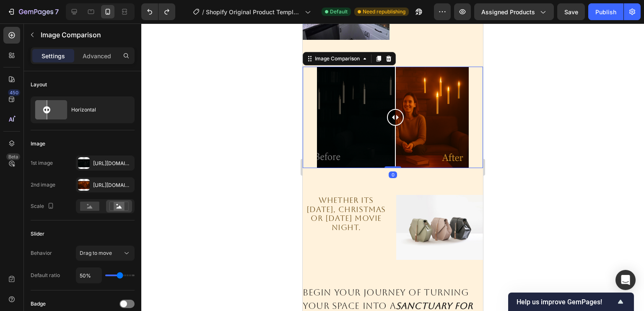
drag, startPoint x: 339, startPoint y: 112, endPoint x: 395, endPoint y: 110, distance: 55.8
click at [395, 110] on div at bounding box center [395, 117] width 17 height 17
drag, startPoint x: 395, startPoint y: 111, endPoint x: 391, endPoint y: 116, distance: 6.0
click at [391, 116] on div at bounding box center [391, 117] width 17 height 17
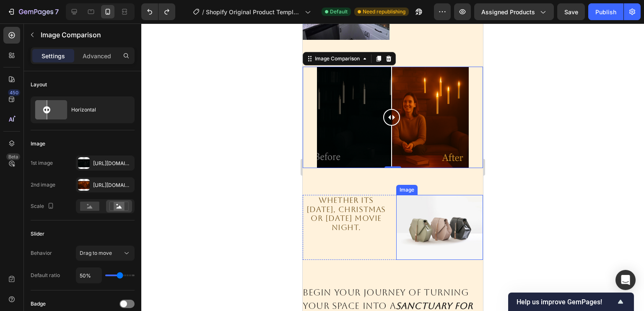
click at [429, 218] on img at bounding box center [439, 227] width 87 height 65
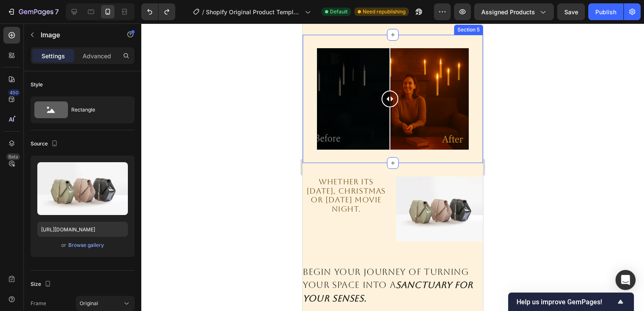
scroll to position [682, 0]
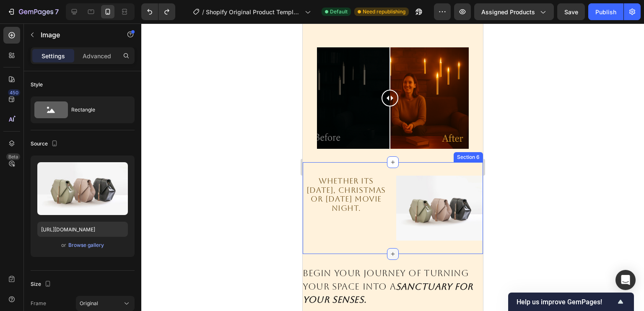
click at [390, 251] on icon at bounding box center [392, 254] width 7 height 7
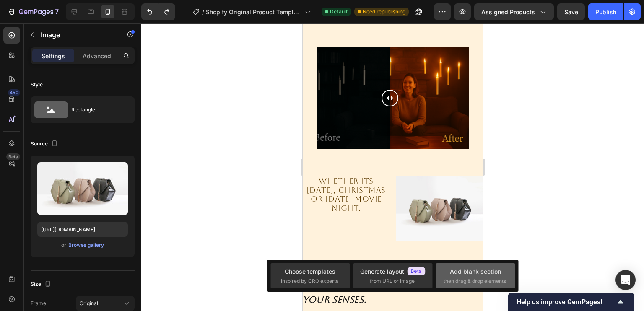
click at [467, 273] on div "Add blank section" at bounding box center [475, 271] width 51 height 9
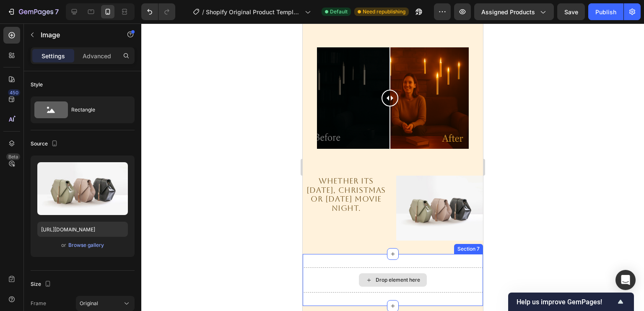
click at [393, 277] on div "Drop element here" at bounding box center [397, 280] width 44 height 7
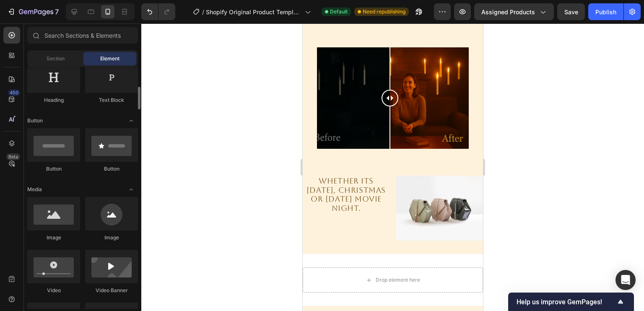
scroll to position [225, 0]
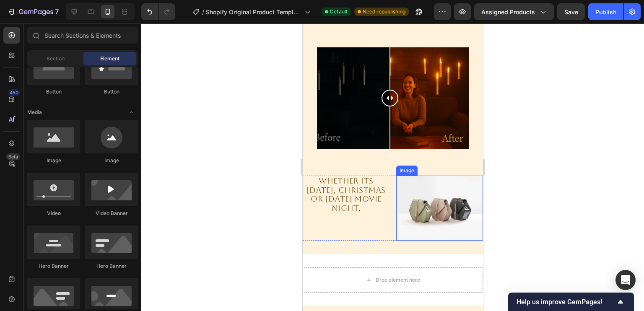
click at [419, 196] on img at bounding box center [439, 208] width 87 height 65
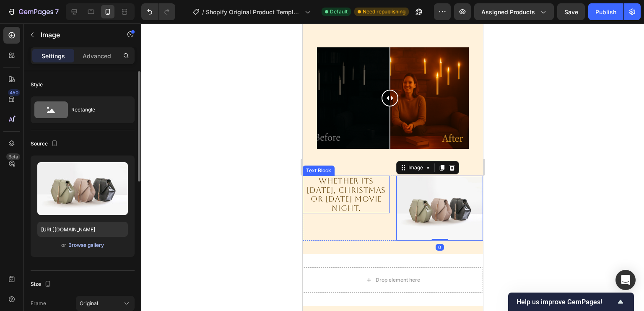
click at [97, 245] on div "Browse gallery" at bounding box center [86, 246] width 36 height 8
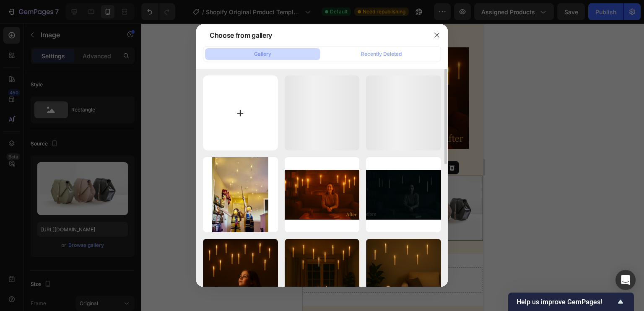
click at [258, 117] on input "file" at bounding box center [240, 112] width 75 height 75
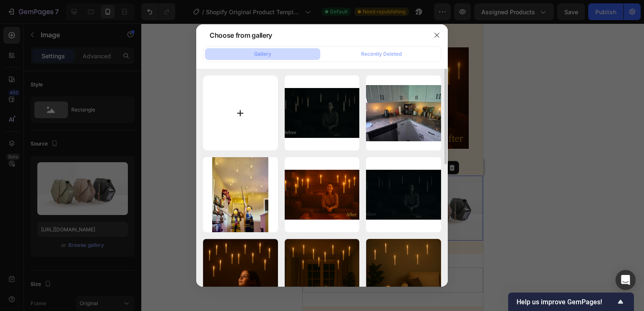
type input "C:\fakepath\f6955469-c4bc-40ab-868d-3ef965c7fa39.png"
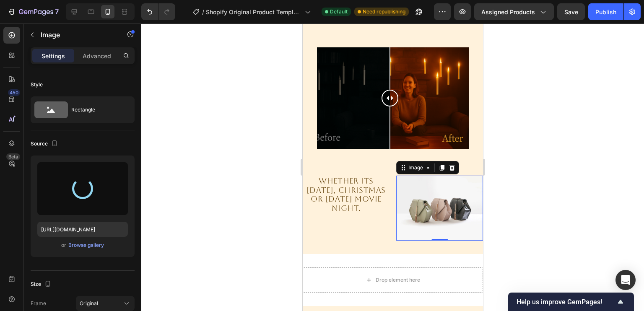
scroll to position [682, 0]
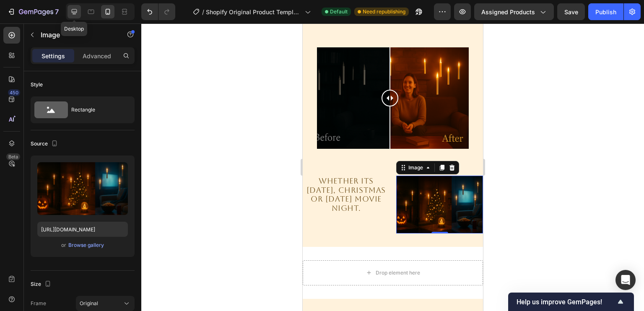
click at [80, 12] on div at bounding box center [74, 11] width 13 height 13
type input "[URL][DOMAIN_NAME]"
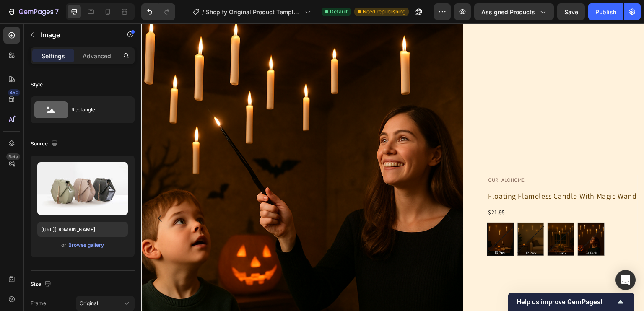
scroll to position [50, 0]
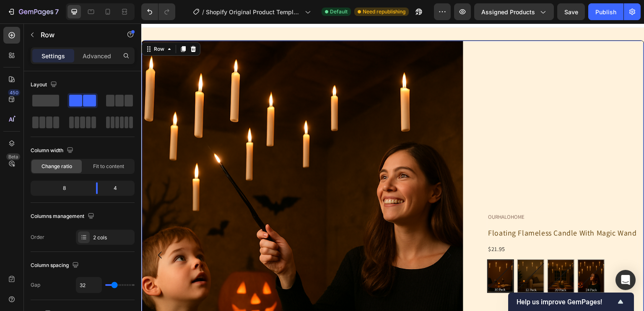
click at [574, 128] on div "OURHALOHOME Text Block Floating Flameless Candle With Magic Wand Product Title …" at bounding box center [562, 255] width 163 height 429
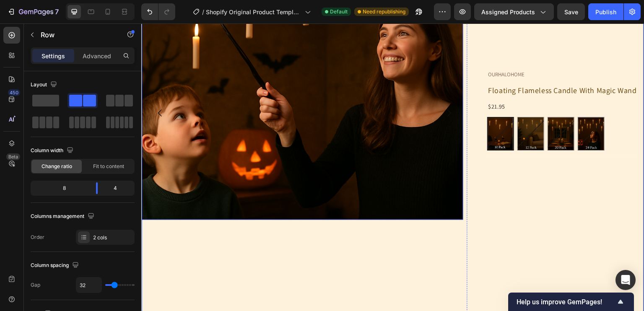
scroll to position [117, 0]
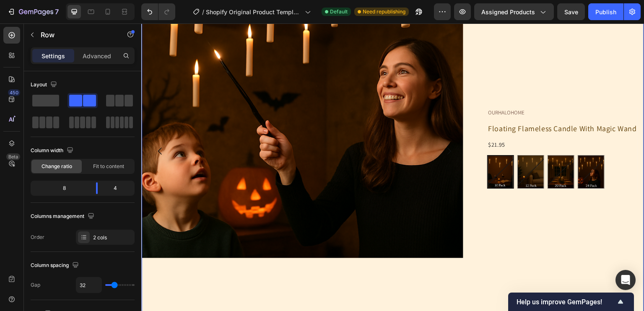
click at [526, 210] on div "OURHALOHOME Text Block Floating Flameless Candle With Magic Wand Product Title …" at bounding box center [562, 150] width 163 height 429
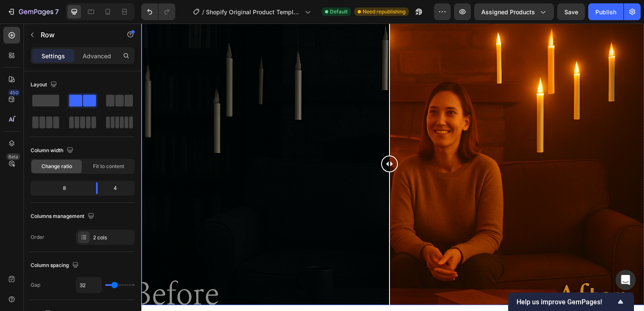
scroll to position [951, 0]
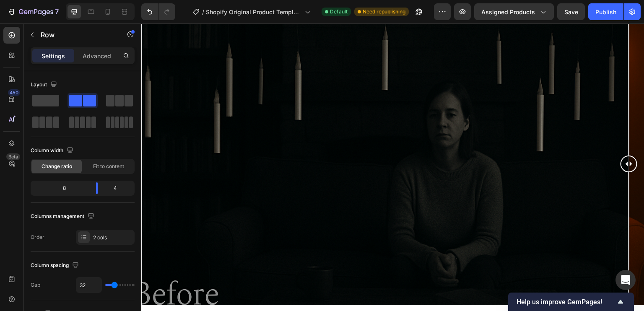
drag, startPoint x: 392, startPoint y: 161, endPoint x: 640, endPoint y: 150, distance: 247.6
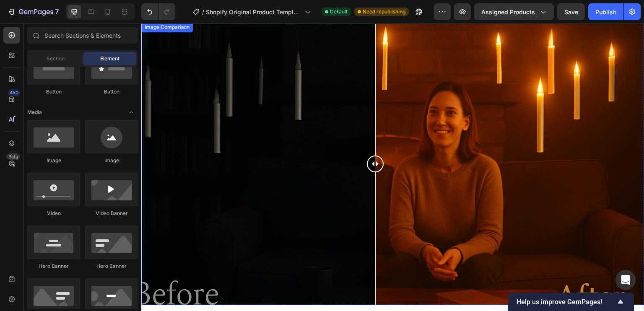
drag, startPoint x: 626, startPoint y: 159, endPoint x: 390, endPoint y: 171, distance: 236.8
click at [384, 171] on div at bounding box center [375, 163] width 17 height 283
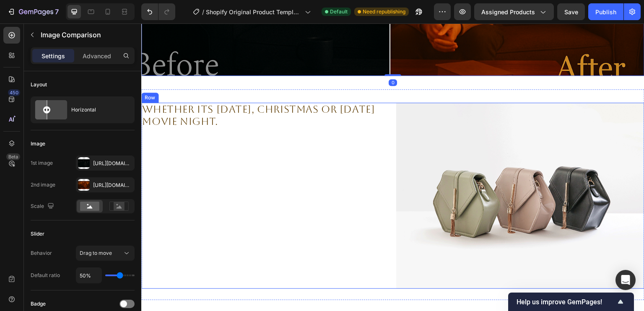
scroll to position [1253, 0]
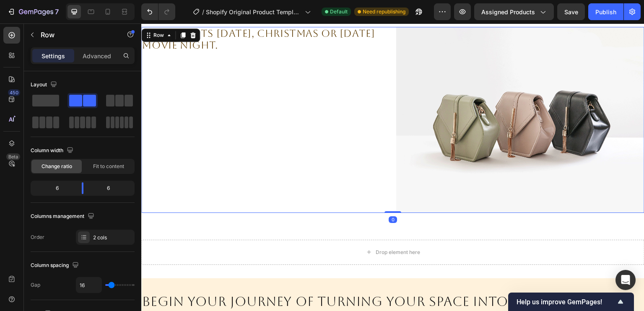
click at [308, 108] on div "Whether its Halloween, Christmas or Saturday movie night. Text Block" at bounding box center [265, 120] width 248 height 186
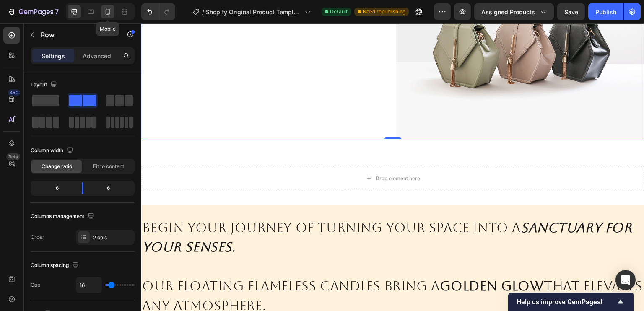
click at [109, 8] on icon at bounding box center [108, 12] width 8 height 8
type input "100%"
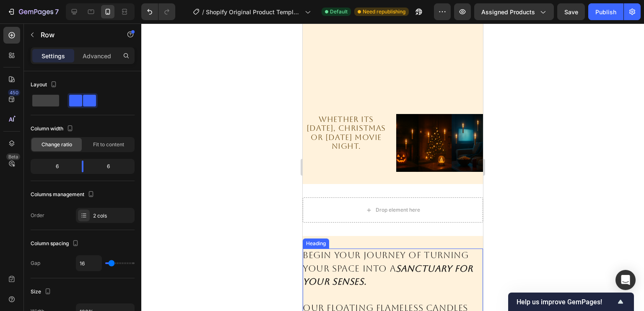
scroll to position [1166, 0]
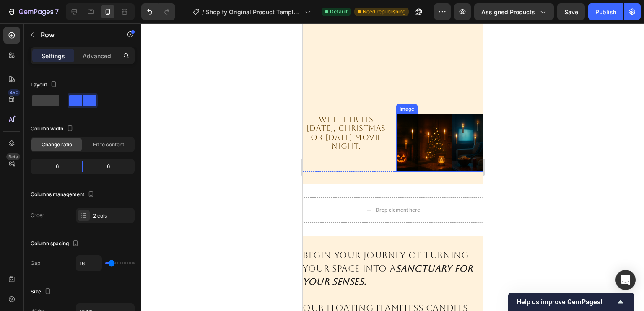
click at [404, 161] on img at bounding box center [439, 143] width 87 height 58
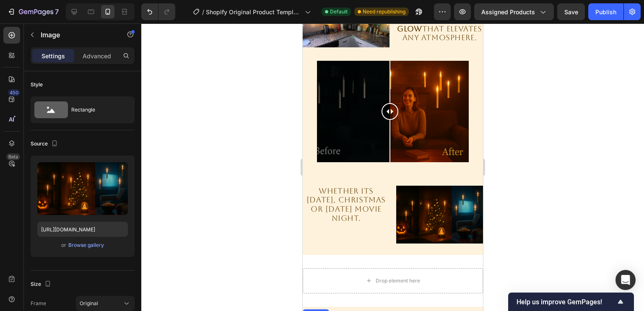
scroll to position [909, 0]
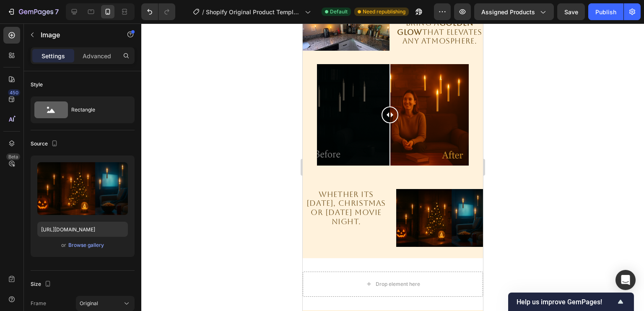
click at [426, 197] on img at bounding box center [439, 218] width 87 height 58
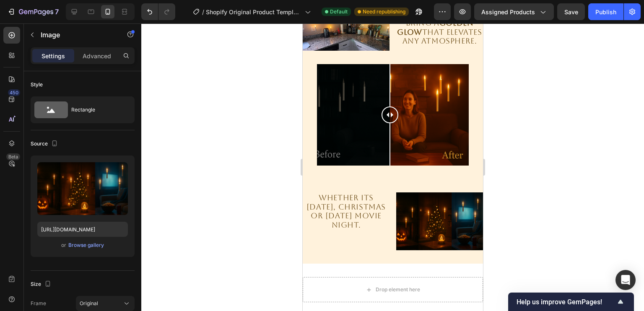
click at [417, 202] on div "Whether its Halloween, Christmas or Saturday movie night. Text Block Image Row …" at bounding box center [392, 221] width 180 height 85
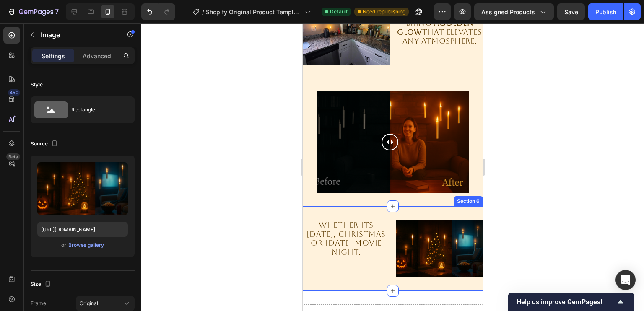
click at [411, 207] on div "Whether its Halloween, Christmas or Saturday movie night. Text Block Image Row …" at bounding box center [392, 248] width 180 height 85
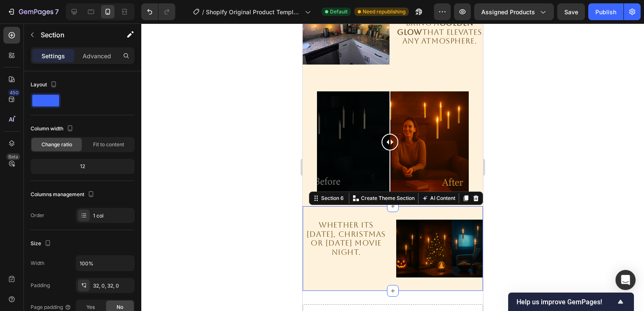
click at [431, 206] on div "Whether its Halloween, Christmas or Saturday movie night. Text Block Image Row …" at bounding box center [392, 248] width 180 height 85
click at [98, 162] on div "12" at bounding box center [82, 167] width 101 height 12
click at [90, 167] on div "12" at bounding box center [82, 167] width 101 height 12
click at [66, 139] on div "Change ratio" at bounding box center [56, 144] width 50 height 13
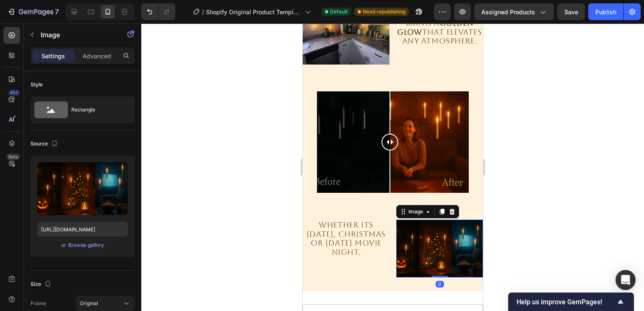
click at [421, 241] on img at bounding box center [439, 249] width 87 height 58
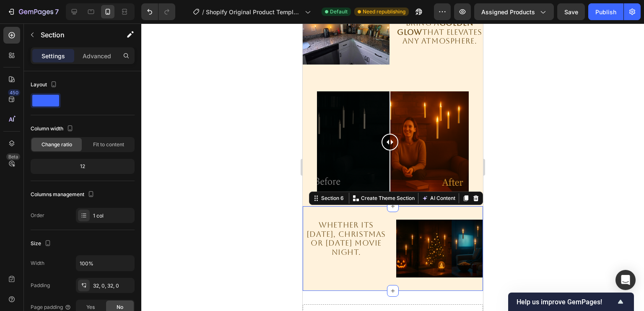
click at [373, 207] on div "Whether its Halloween, Christmas or Saturday movie night. Text Block Image Row …" at bounding box center [392, 248] width 180 height 85
click at [78, 159] on div "12" at bounding box center [83, 166] width 104 height 15
click at [112, 151] on div "Fit to content" at bounding box center [108, 144] width 50 height 13
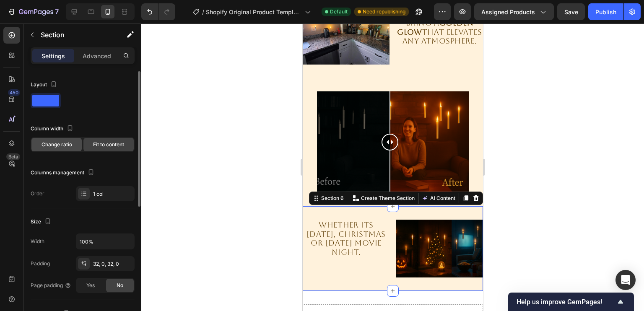
click at [59, 146] on span "Change ratio" at bounding box center [57, 145] width 31 height 8
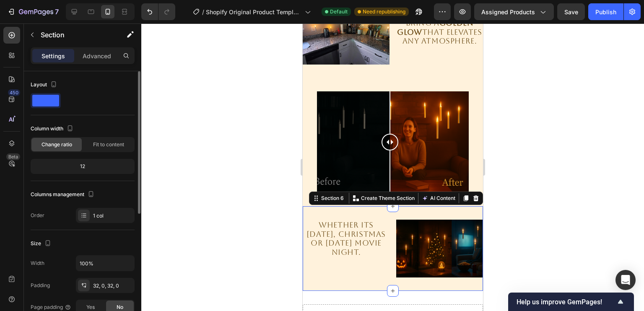
click at [89, 169] on div "12" at bounding box center [82, 167] width 101 height 12
drag, startPoint x: 87, startPoint y: 169, endPoint x: 81, endPoint y: 168, distance: 6.3
click at [81, 168] on div "12" at bounding box center [82, 167] width 101 height 12
click at [101, 55] on p "Advanced" at bounding box center [97, 56] width 29 height 9
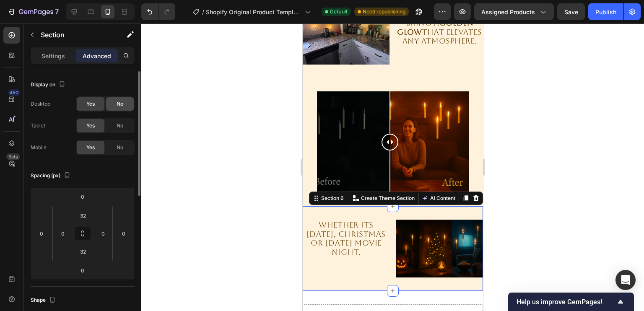
click at [121, 104] on span "No" at bounding box center [120, 104] width 7 height 8
click at [89, 102] on span "Yes" at bounding box center [90, 104] width 8 height 8
click at [112, 142] on div "No" at bounding box center [120, 147] width 28 height 13
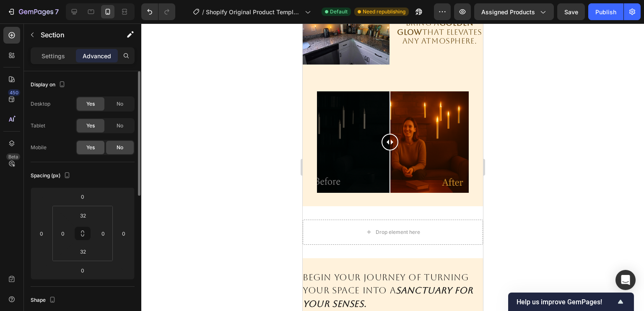
click at [98, 145] on div "Yes" at bounding box center [91, 147] width 28 height 13
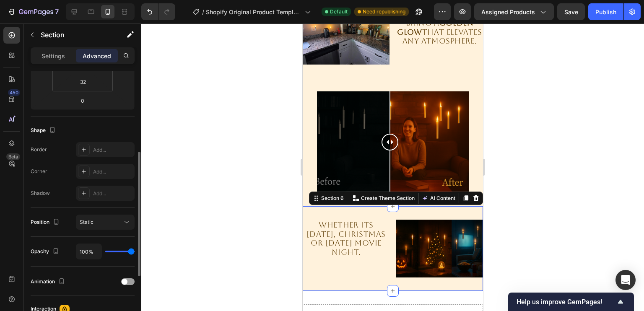
scroll to position [170, 0]
click at [109, 233] on div "Position Static" at bounding box center [83, 222] width 104 height 29
click at [101, 218] on div "Static" at bounding box center [101, 222] width 43 height 8
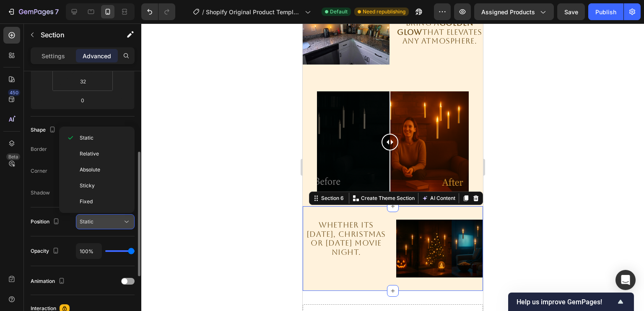
click at [98, 218] on div "Static" at bounding box center [101, 222] width 43 height 8
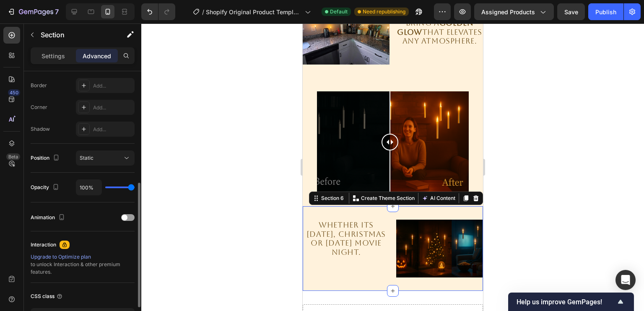
scroll to position [234, 0]
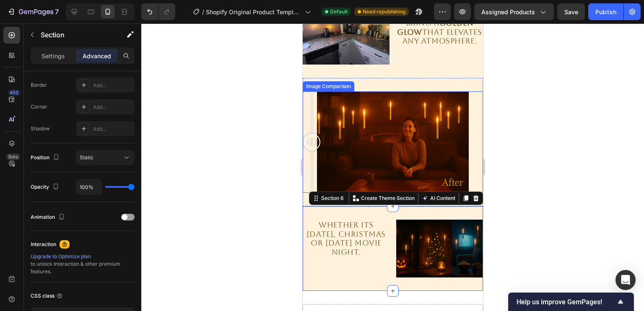
click at [306, 105] on div at bounding box center [392, 141] width 180 height 101
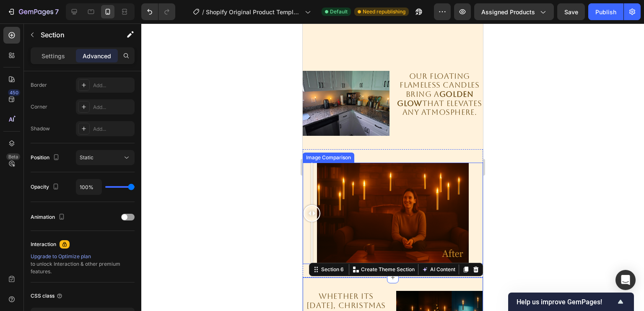
scroll to position [837, 0]
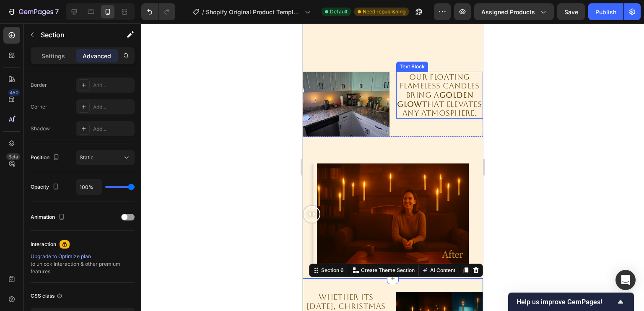
click at [397, 118] on p "Our floating flameless candles bring a golden glow that elevates any atmosphere." at bounding box center [439, 95] width 85 height 45
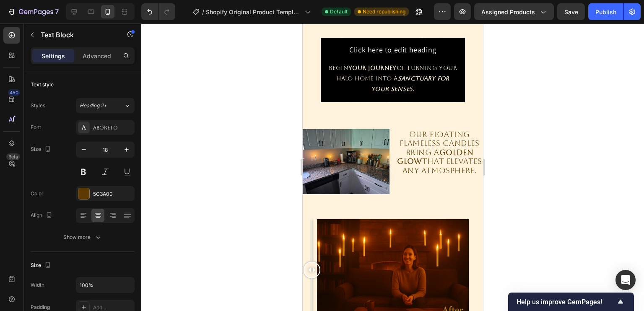
scroll to position [546, 0]
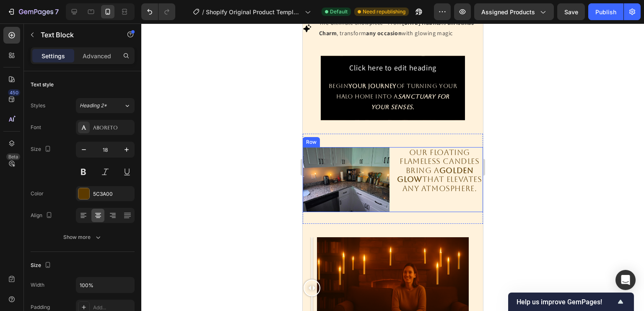
click at [392, 149] on div "Image Our floating flameless candles bring a golden glow that elevates any atmo…" at bounding box center [392, 179] width 180 height 65
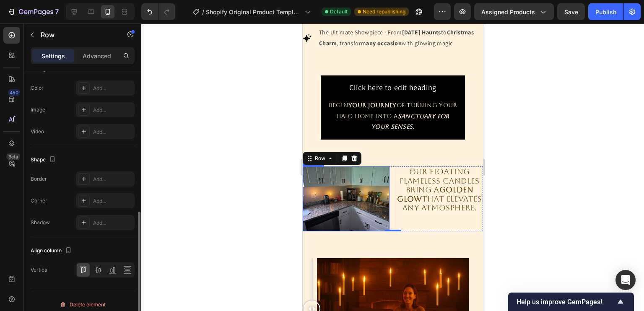
scroll to position [320, 0]
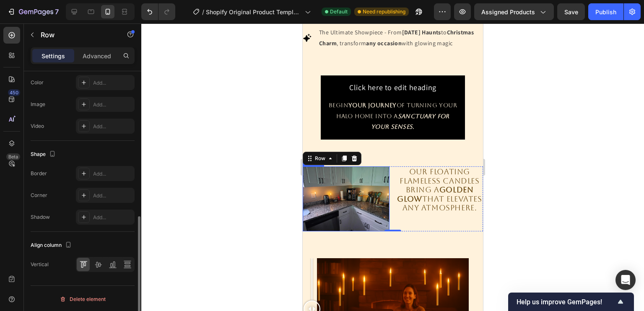
click at [353, 194] on img at bounding box center [345, 198] width 87 height 65
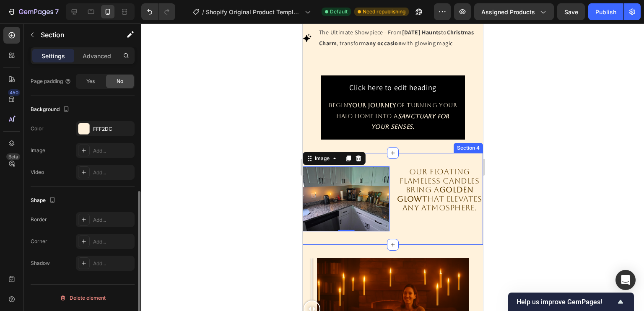
scroll to position [0, 0]
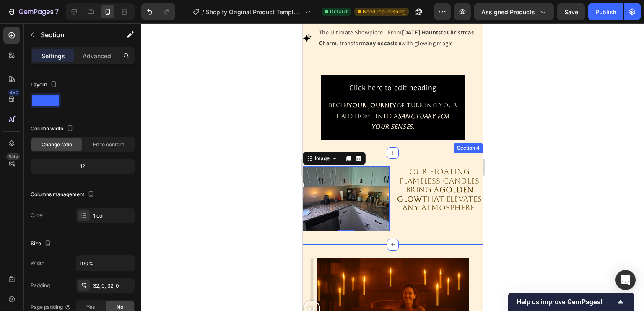
click at [386, 169] on div "Image 0 Our floating flameless candles bring a golden glow that elevates any at…" at bounding box center [392, 199] width 180 height 92
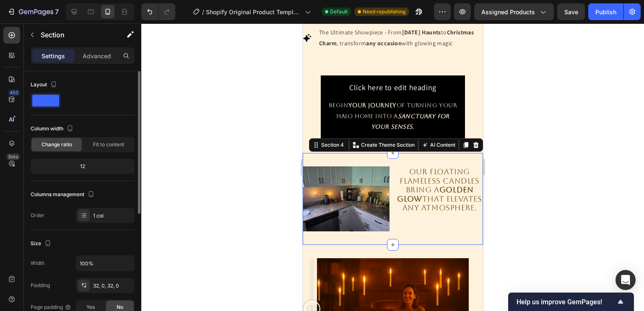
click at [412, 152] on div "Section 4 You can create reusable sections Create Theme Section AI Content Writ…" at bounding box center [396, 144] width 174 height 13
click at [412, 170] on div "Image Our floating flameless candles bring a golden glow that elevates any atmo…" at bounding box center [392, 199] width 180 height 92
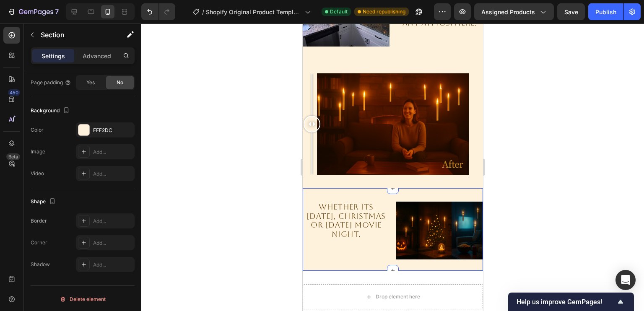
scroll to position [225, 0]
click at [391, 192] on div "Whether its Halloween, Christmas or Saturday movie night. Text Block Image Row …" at bounding box center [392, 229] width 180 height 83
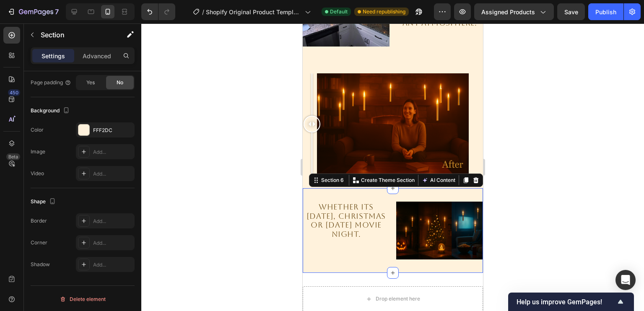
click at [407, 192] on div "Whether its Halloween, Christmas or Saturday movie night. Text Block Image Row …" at bounding box center [392, 230] width 180 height 85
click at [440, 213] on img at bounding box center [439, 231] width 87 height 58
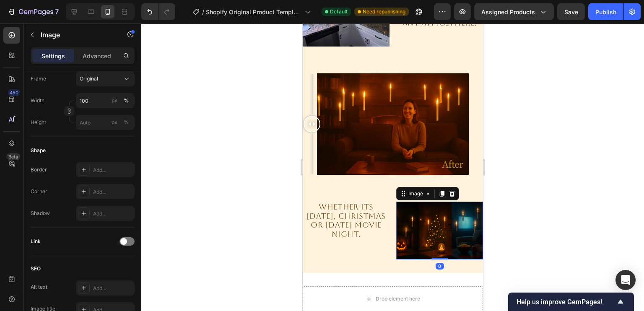
scroll to position [0, 0]
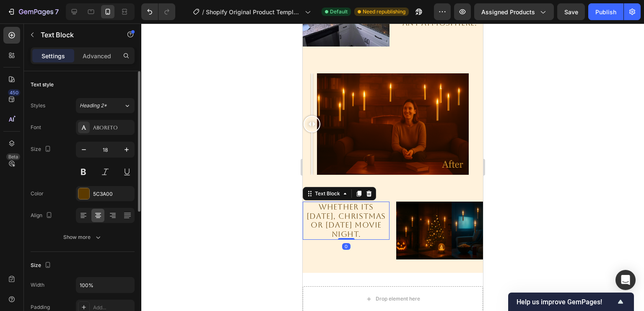
click at [365, 212] on p "Whether its [DATE], Christmas or [DATE] movie night." at bounding box center [345, 221] width 85 height 36
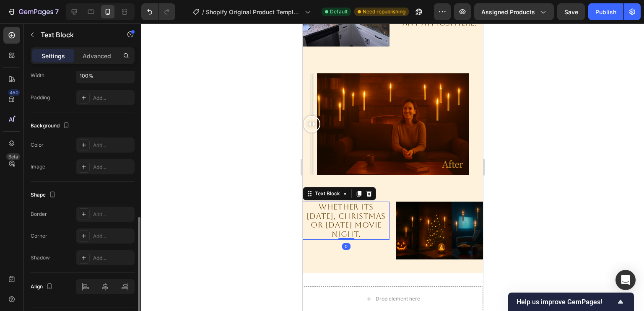
scroll to position [232, 0]
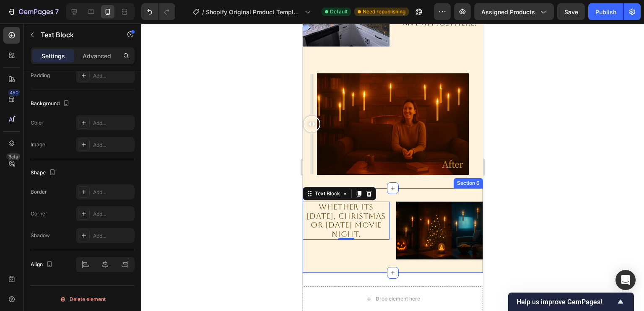
click at [381, 252] on div "Whether its Halloween, Christmas or Saturday movie night. Text Block 0 Image Ro…" at bounding box center [392, 230] width 180 height 85
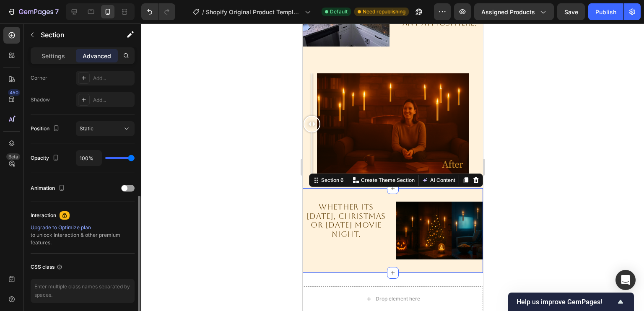
scroll to position [263, 0]
click at [130, 187] on div at bounding box center [127, 188] width 13 height 7
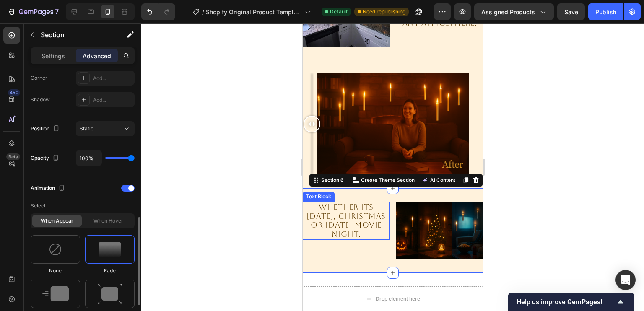
scroll to position [307, 0]
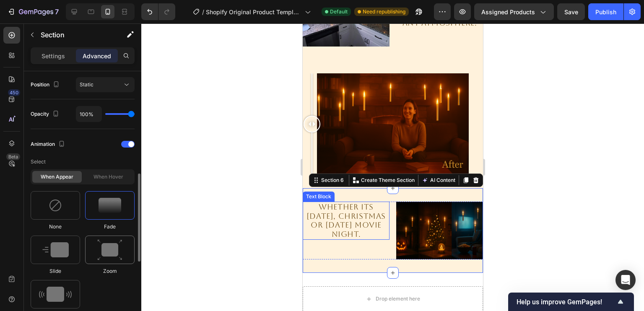
click at [112, 252] on img at bounding box center [109, 249] width 25 height 21
click at [60, 255] on img at bounding box center [55, 249] width 26 height 15
click at [113, 203] on img at bounding box center [110, 205] width 23 height 15
click at [69, 289] on img at bounding box center [55, 294] width 33 height 15
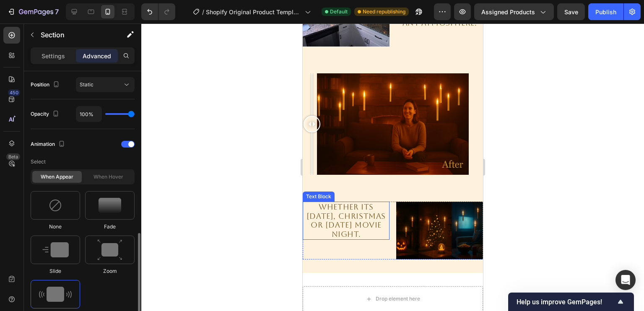
scroll to position [355, 0]
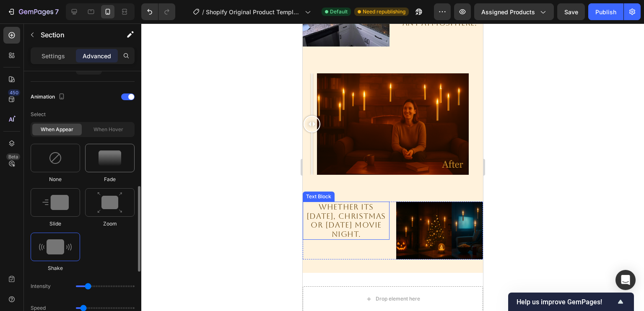
click at [109, 148] on div at bounding box center [109, 158] width 49 height 29
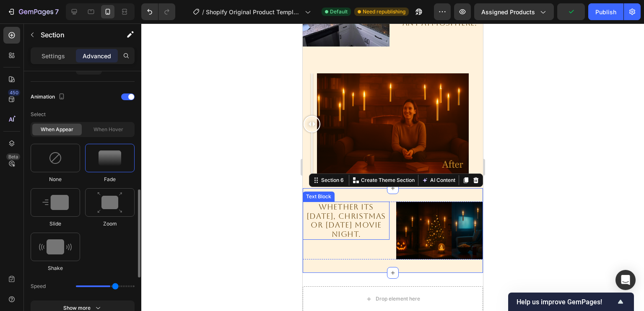
drag, startPoint x: 101, startPoint y: 286, endPoint x: 115, endPoint y: 286, distance: 13.4
click at [115, 286] on input "range" at bounding box center [105, 287] width 59 height 2
type input "0.9"
click at [86, 286] on input "range" at bounding box center [105, 287] width 59 height 2
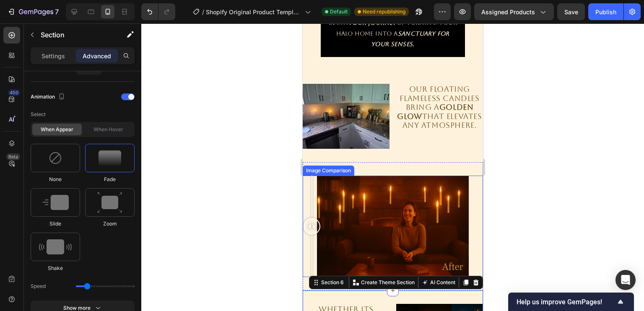
scroll to position [639, 0]
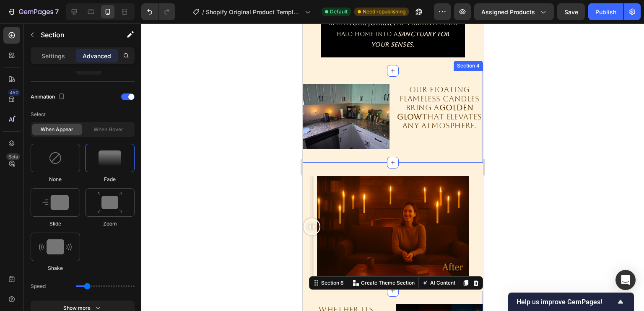
click at [369, 77] on div "Image Our floating flameless candles bring a golden glow that elevates any atmo…" at bounding box center [392, 117] width 180 height 92
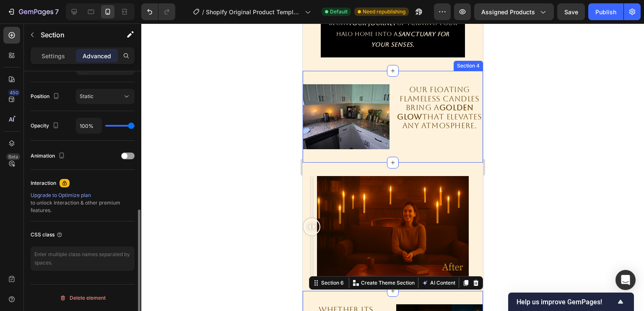
scroll to position [294, 0]
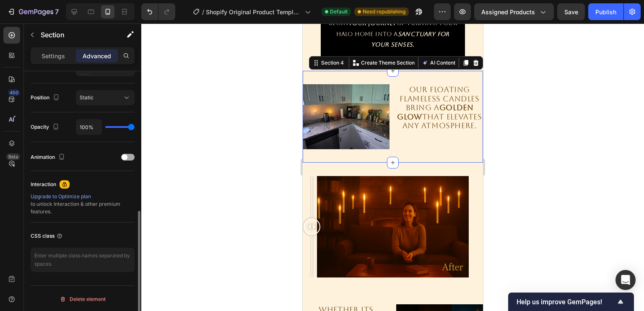
click at [128, 158] on div at bounding box center [127, 157] width 13 height 7
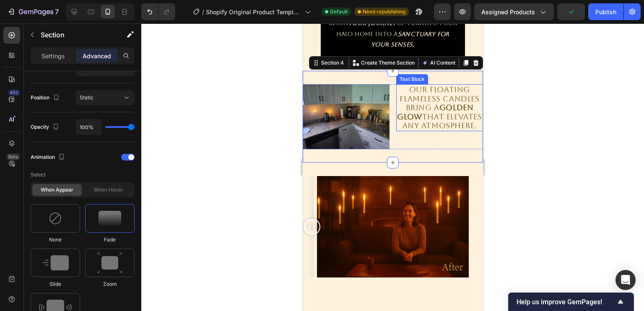
scroll to position [593, 0]
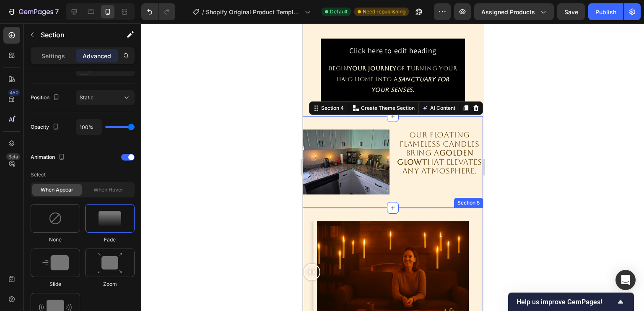
click at [358, 214] on div "Image Comparison Section 5" at bounding box center [392, 272] width 180 height 128
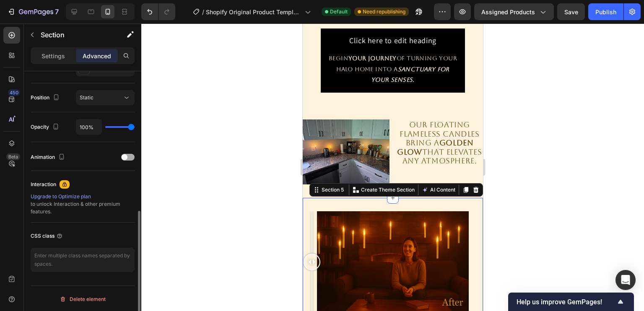
click at [122, 157] on span at bounding box center [125, 157] width 6 height 6
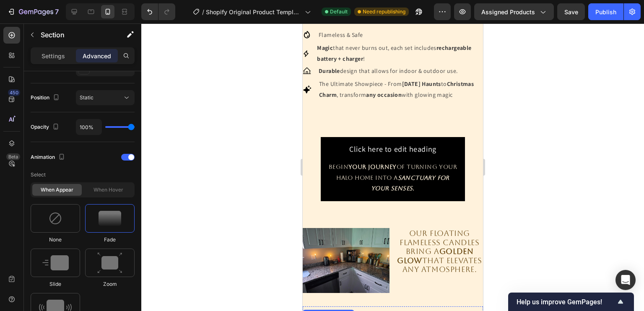
scroll to position [495, 0]
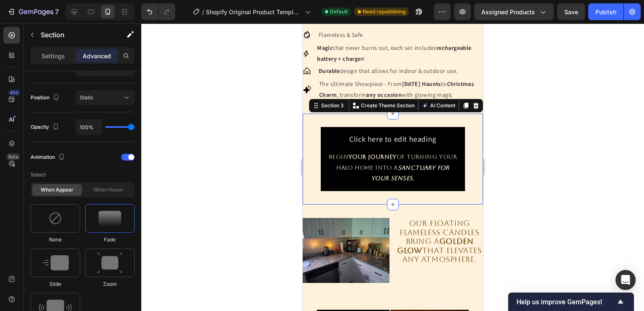
click at [346, 128] on div "Click here to edit heading Heading Begin your journey of turning your HALO HOME…" at bounding box center [392, 159] width 180 height 91
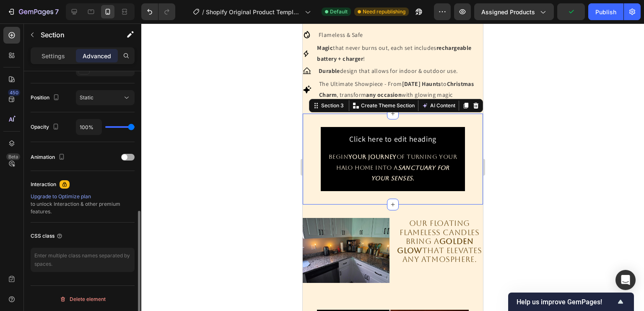
click at [127, 156] on div at bounding box center [127, 157] width 13 height 7
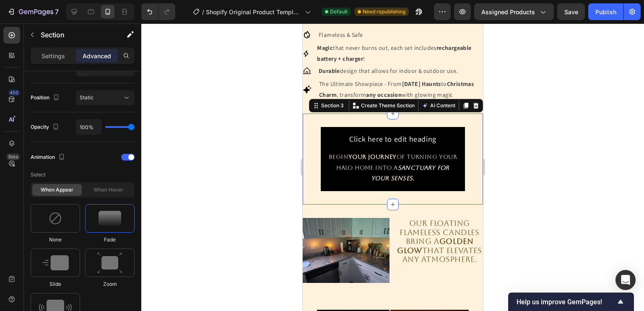
click at [324, 130] on div "Click here to edit heading Heading Begin your journey of turning your HALO HOME…" at bounding box center [392, 159] width 180 height 91
click at [508, 136] on div at bounding box center [392, 167] width 503 height 288
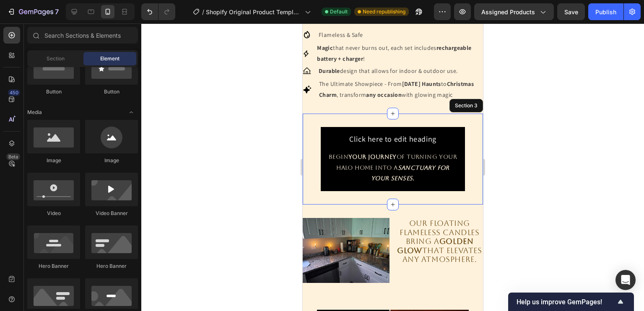
click at [508, 136] on div at bounding box center [392, 167] width 503 height 288
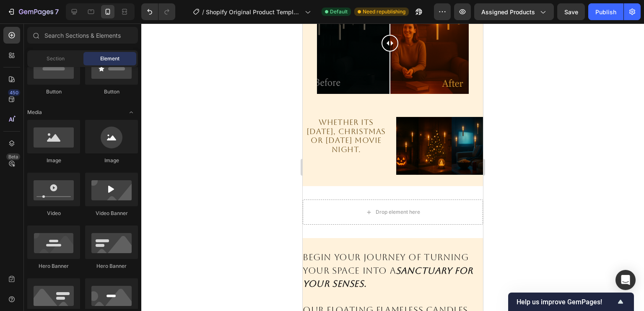
scroll to position [821, 0]
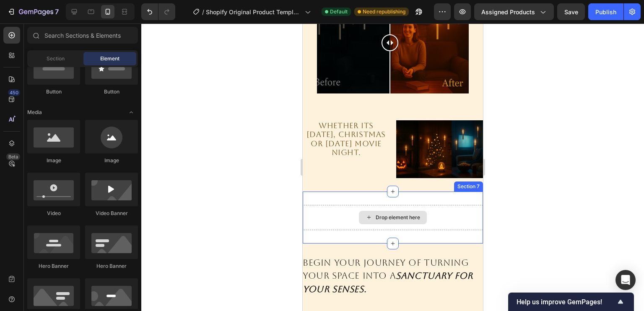
click at [392, 211] on div "Drop element here" at bounding box center [392, 217] width 68 height 13
click at [388, 216] on div "Drop element here" at bounding box center [392, 217] width 68 height 13
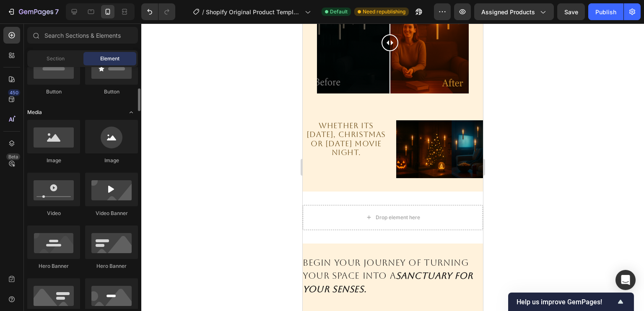
scroll to position [0, 0]
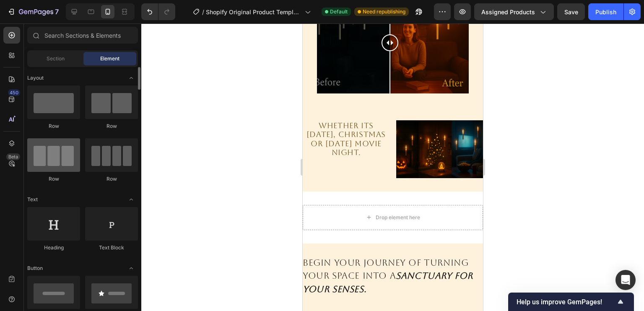
click at [60, 164] on div at bounding box center [53, 155] width 53 height 34
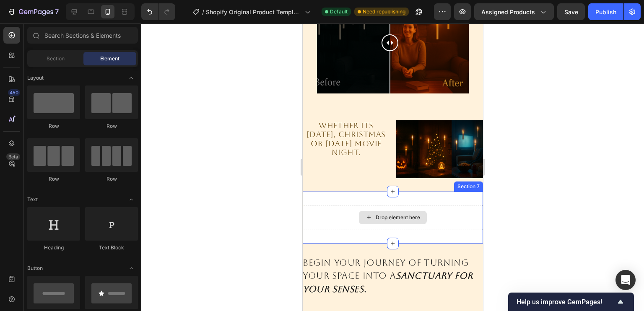
click at [384, 214] on div "Drop element here" at bounding box center [397, 217] width 44 height 7
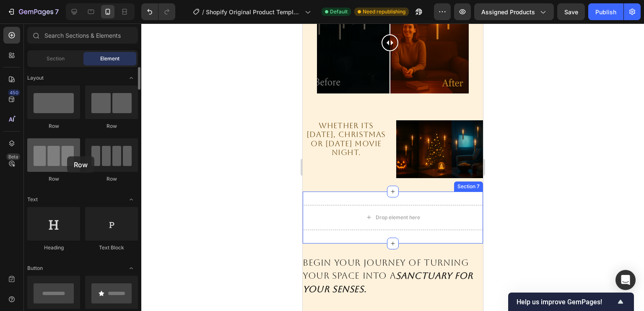
click at [67, 156] on div at bounding box center [53, 155] width 53 height 34
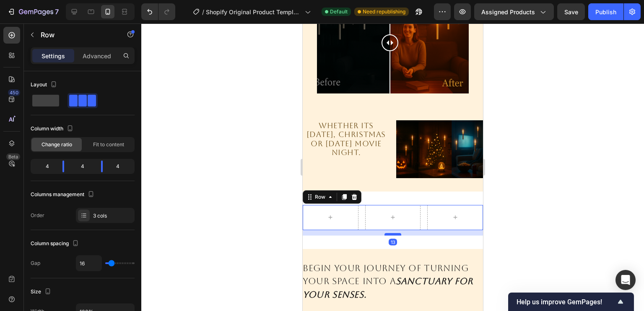
drag, startPoint x: 385, startPoint y: 223, endPoint x: 391, endPoint y: 235, distance: 13.7
click at [391, 235] on div at bounding box center [392, 234] width 17 height 3
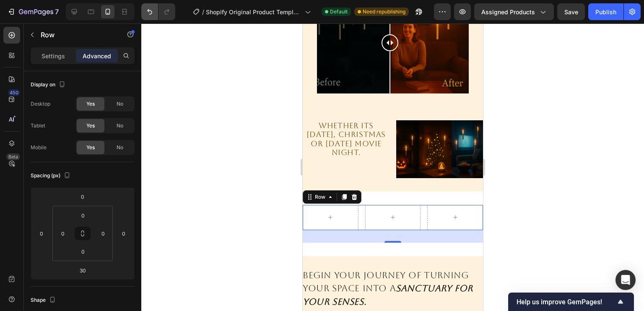
click at [146, 11] on icon "Undo/Redo" at bounding box center [149, 12] width 8 height 8
click at [211, 218] on div at bounding box center [392, 167] width 503 height 288
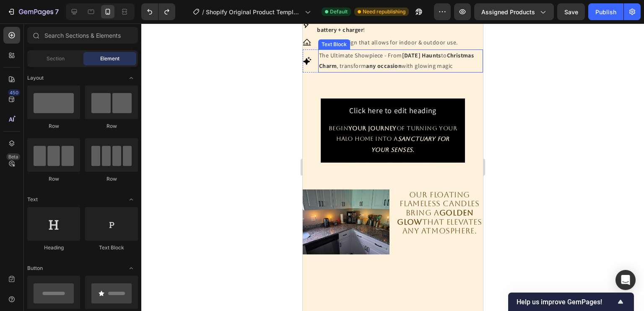
scroll to position [385, 0]
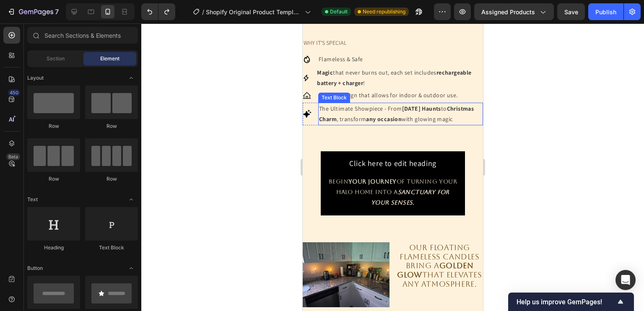
click at [322, 104] on p "The Ultimate Showpiece - From Halloween Haunts to Christmas Charm , transform a…" at bounding box center [400, 114] width 163 height 21
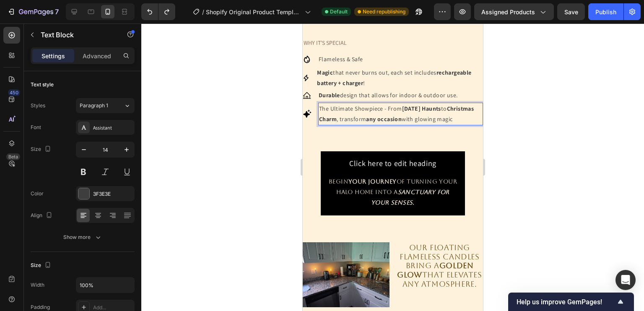
click at [321, 106] on p "The Ultimate Showpiece - From Halloween Haunts to Christmas Charm , transform a…" at bounding box center [400, 114] width 163 height 21
click at [320, 110] on p "The Ultimate Showpiece - From Halloween Haunts to Christmas Charm , transform a…" at bounding box center [400, 114] width 163 height 21
click at [422, 73] on p "Magic that never burns out, each set includes rechargeable battery + charger !" at bounding box center [399, 78] width 165 height 21
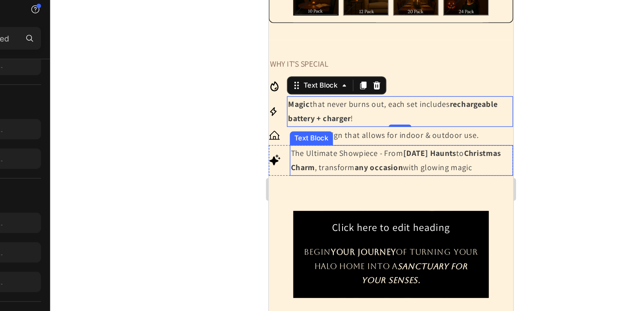
scroll to position [353, 0]
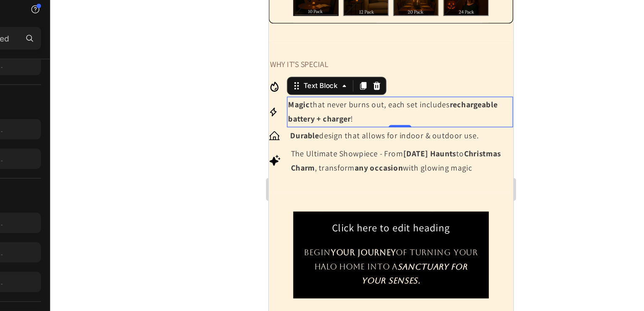
click at [269, 144] on div at bounding box center [392, 167] width 503 height 288
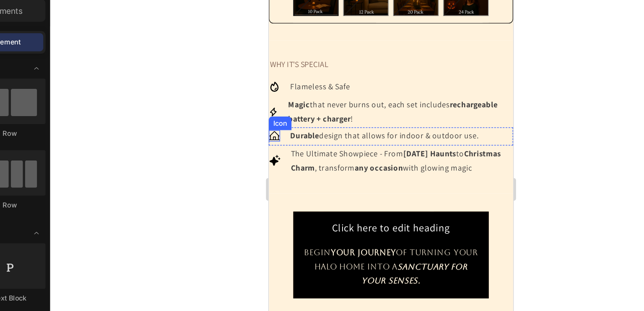
click at [273, 97] on icon at bounding box center [272, 99] width 8 height 8
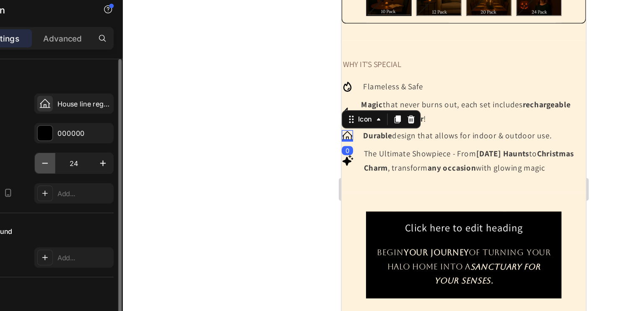
click at [87, 146] on icon "button" at bounding box center [84, 148] width 8 height 8
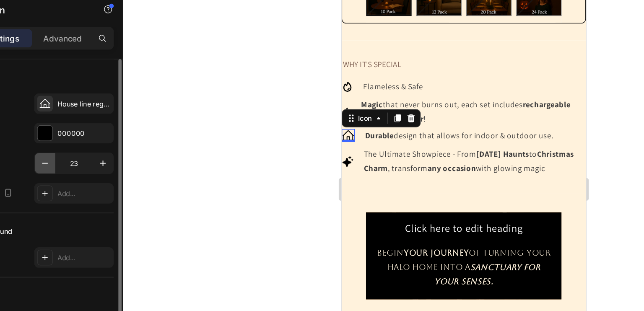
click at [86, 146] on icon "button" at bounding box center [84, 148] width 8 height 8
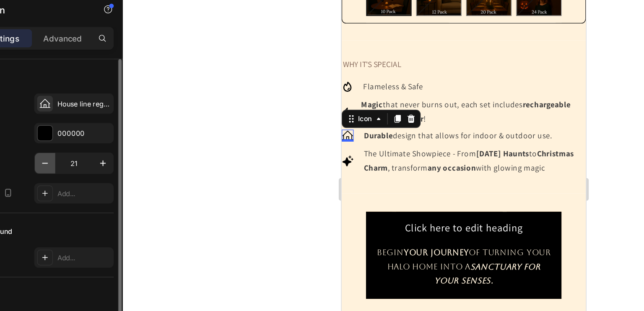
click at [86, 146] on icon "button" at bounding box center [84, 148] width 8 height 8
type input "20"
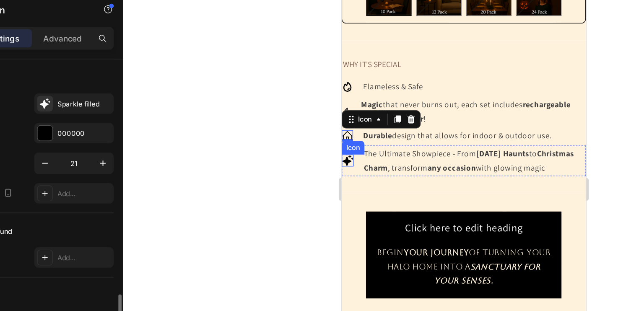
click at [346, 121] on icon at bounding box center [346, 117] width 8 height 8
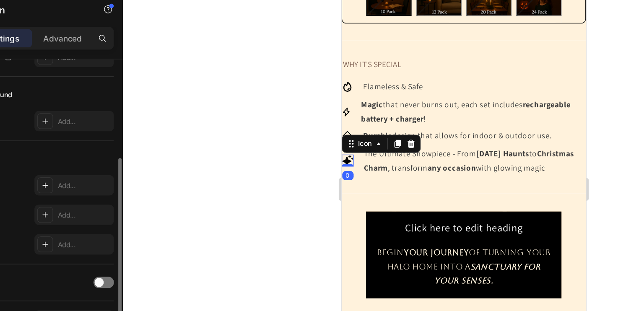
click at [344, 121] on icon at bounding box center [346, 117] width 8 height 8
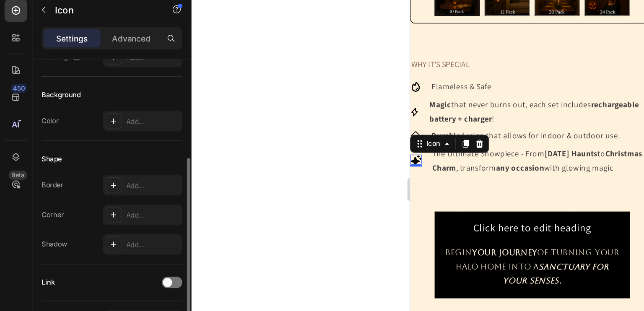
scroll to position [0, 0]
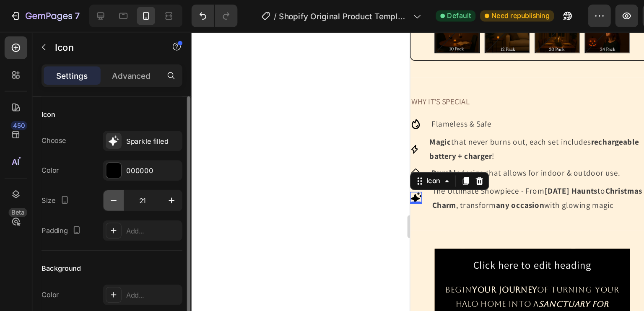
click at [85, 150] on icon "button" at bounding box center [84, 148] width 8 height 8
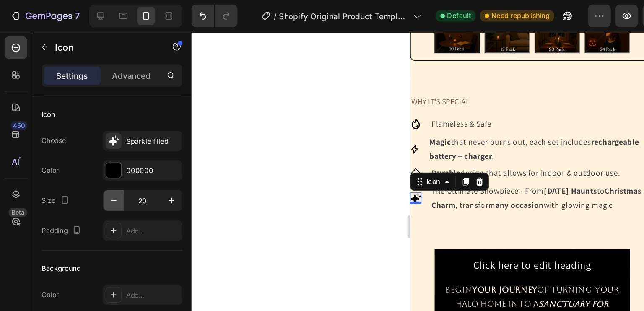
click at [85, 150] on icon "button" at bounding box center [84, 148] width 8 height 8
type input "19"
click at [209, 154] on div at bounding box center [392, 167] width 503 height 288
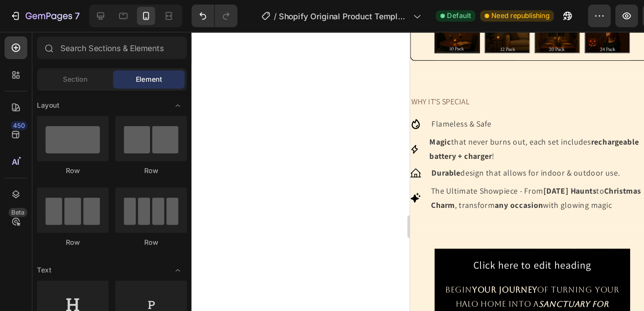
click at [255, 111] on div at bounding box center [392, 167] width 503 height 288
click at [414, 118] on icon at bounding box center [412, 118] width 5 height 7
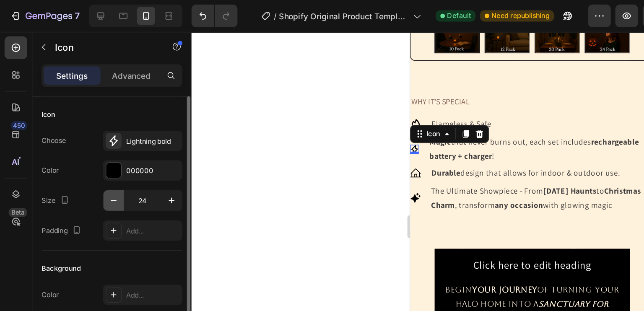
click at [83, 148] on icon "button" at bounding box center [84, 148] width 8 height 8
type input "20"
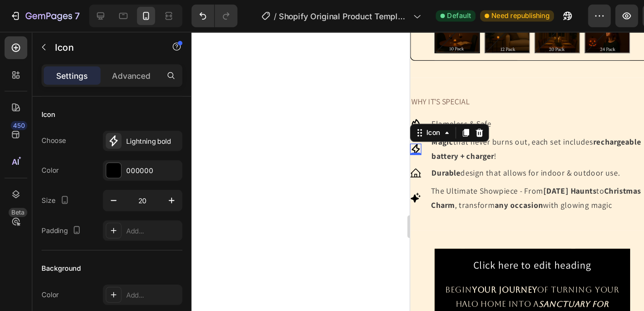
click at [277, 138] on div at bounding box center [392, 167] width 503 height 288
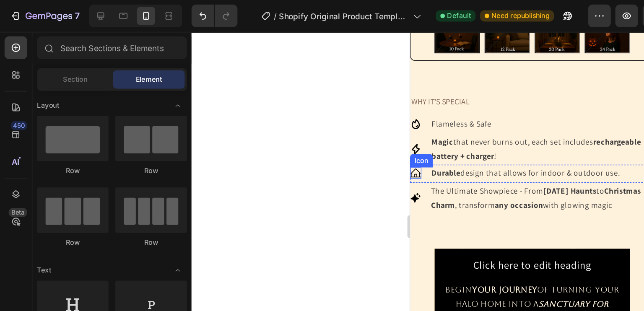
click at [417, 136] on icon at bounding box center [414, 136] width 8 height 8
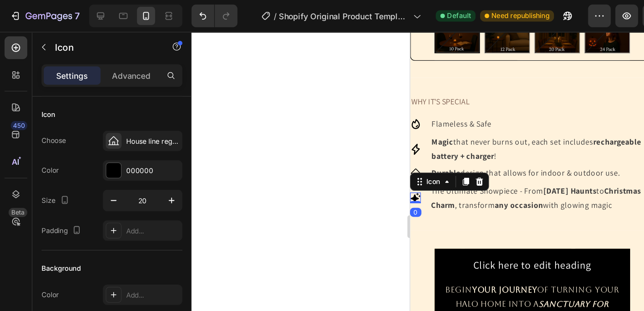
click at [415, 158] on div "Icon 0" at bounding box center [414, 154] width 8 height 8
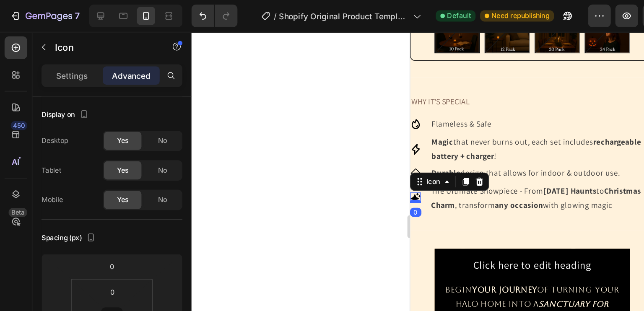
click at [415, 158] on div at bounding box center [414, 157] width 8 height 3
click at [415, 158] on icon at bounding box center [414, 154] width 8 height 8
click at [275, 153] on div at bounding box center [392, 167] width 503 height 288
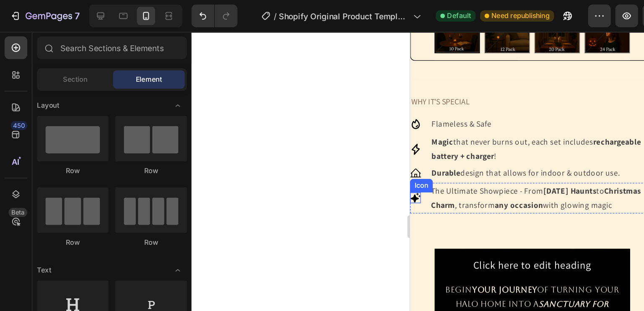
click at [415, 158] on icon at bounding box center [414, 154] width 8 height 8
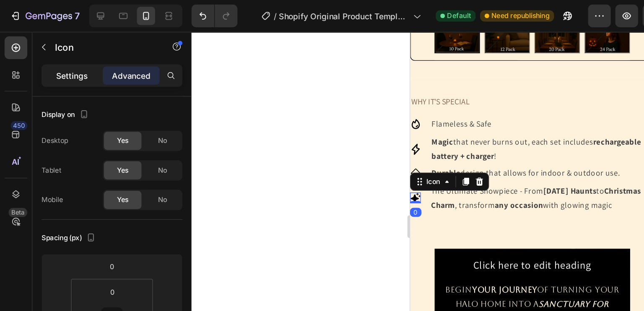
click at [57, 61] on div "Settings" at bounding box center [53, 55] width 42 height 13
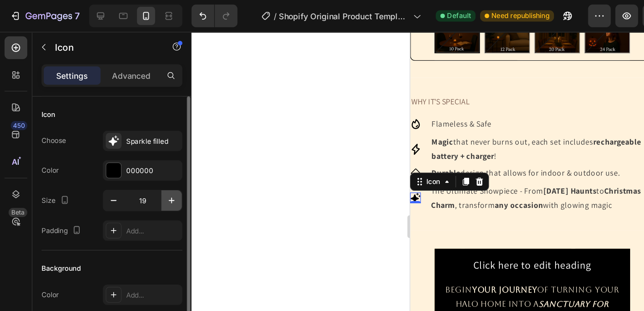
click at [130, 147] on icon "button" at bounding box center [126, 148] width 8 height 8
type input "20"
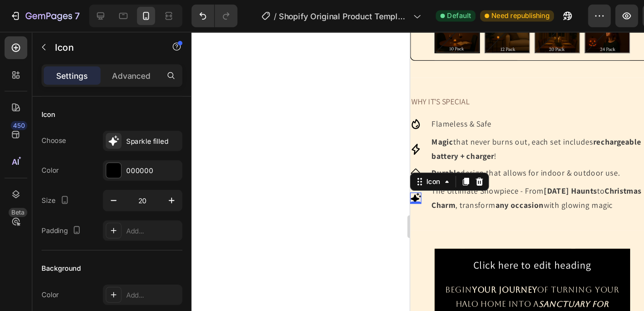
click at [257, 146] on div at bounding box center [392, 167] width 503 height 288
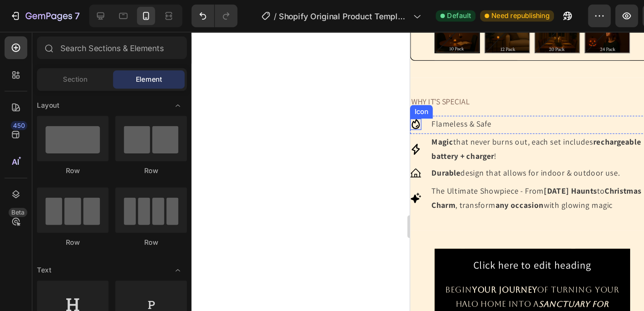
click at [413, 99] on icon at bounding box center [414, 100] width 8 height 8
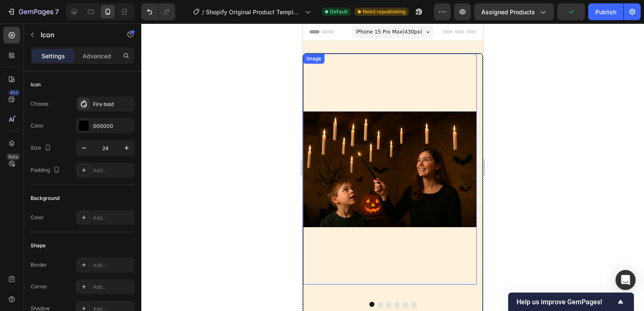
scroll to position [42, 0]
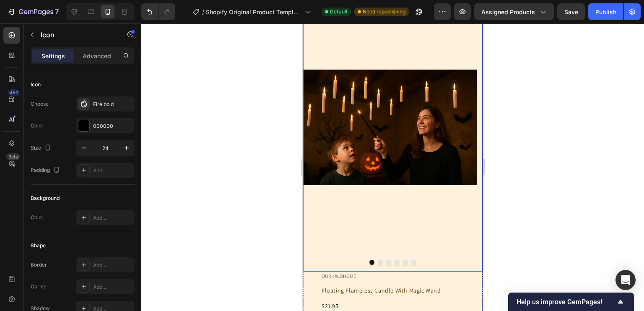
click at [377, 263] on button "Dot" at bounding box center [379, 262] width 5 height 5
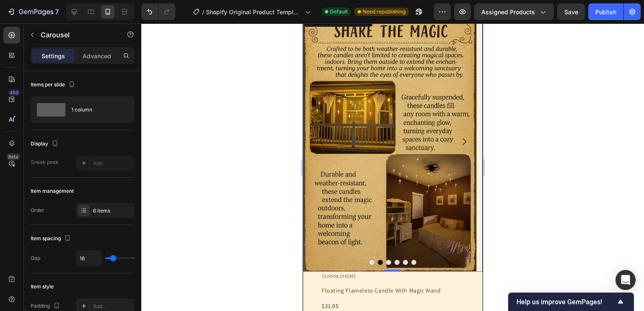
click at [386, 261] on button "Dot" at bounding box center [388, 262] width 5 height 5
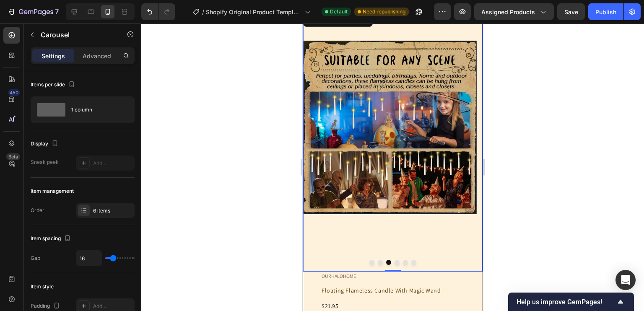
click at [394, 262] on button "Dot" at bounding box center [396, 262] width 5 height 5
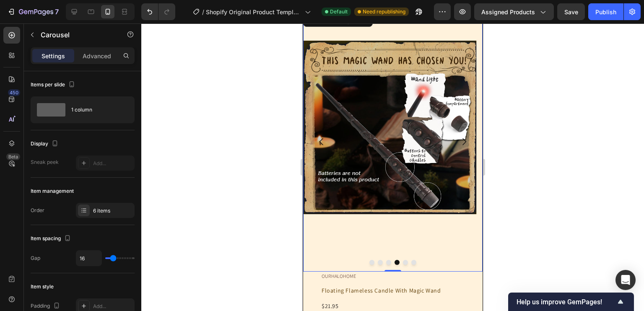
click at [402, 262] on button "Dot" at bounding box center [404, 262] width 5 height 5
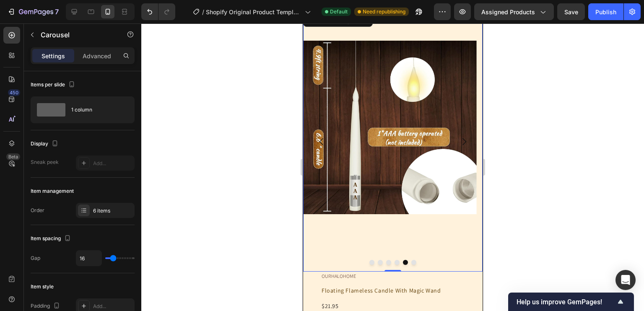
click at [411, 263] on button "Dot" at bounding box center [413, 262] width 5 height 5
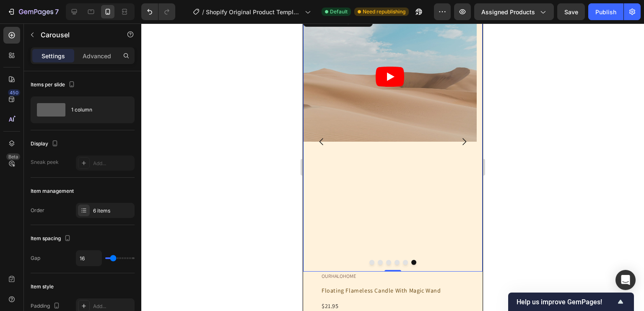
scroll to position [0, 0]
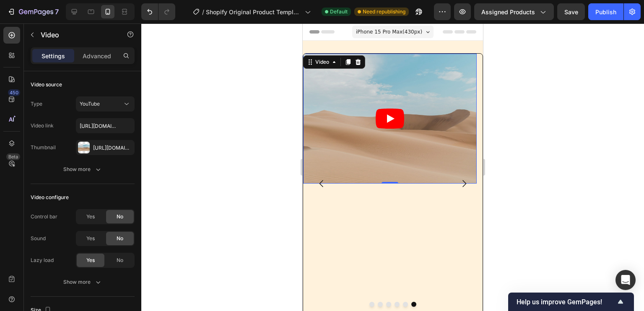
click at [385, 129] on article at bounding box center [390, 119] width 174 height 130
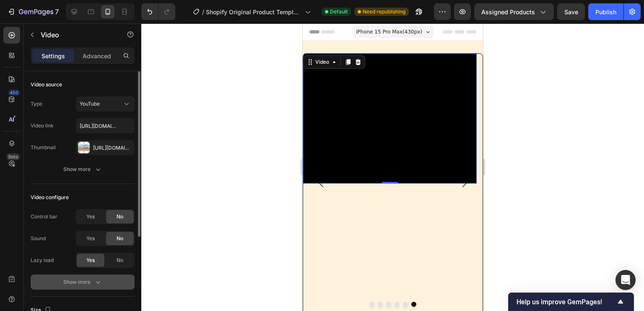
click at [98, 275] on button "Show more" at bounding box center [83, 282] width 104 height 15
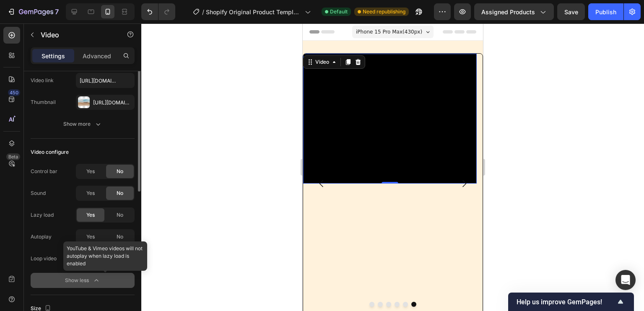
scroll to position [46, 0]
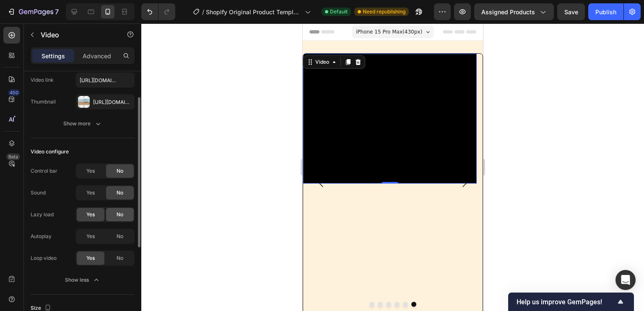
click at [114, 211] on div "No" at bounding box center [120, 214] width 28 height 13
click at [84, 237] on div "Yes" at bounding box center [91, 236] width 28 height 13
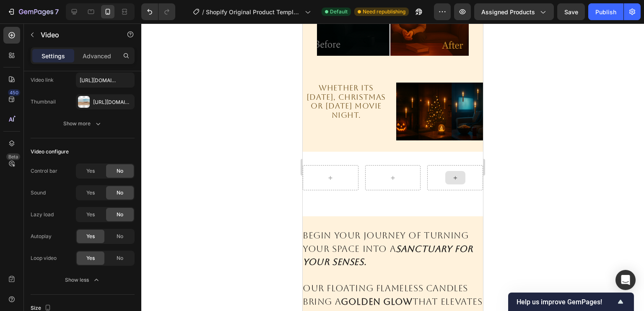
scroll to position [774, 0]
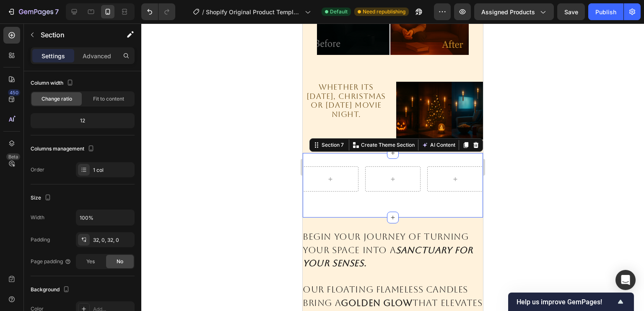
click at [405, 199] on div "Row Section 7 You can create reusable sections Create Theme Section AI Content …" at bounding box center [392, 185] width 180 height 65
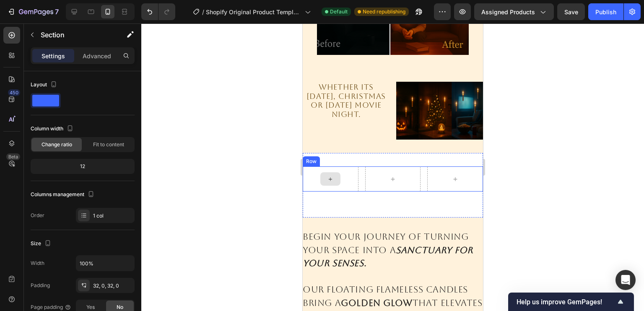
click at [324, 173] on div at bounding box center [330, 178] width 20 height 13
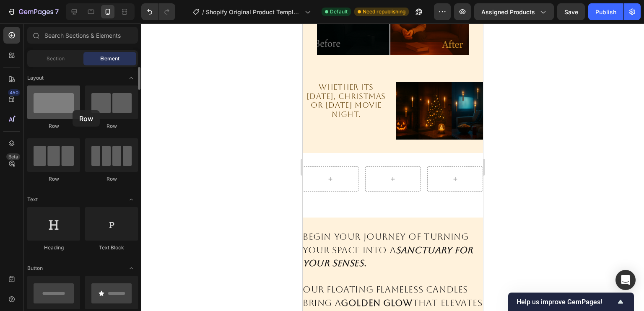
click at [73, 110] on div at bounding box center [53, 103] width 53 height 34
drag, startPoint x: 63, startPoint y: 110, endPoint x: 47, endPoint y: 120, distance: 18.5
click at [47, 120] on div "Row" at bounding box center [53, 108] width 53 height 44
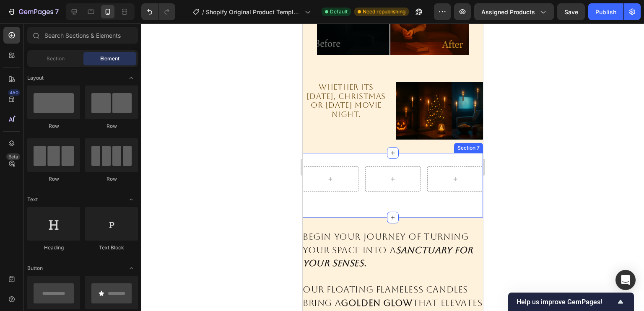
click at [422, 154] on div "Row Section 7" at bounding box center [392, 185] width 180 height 65
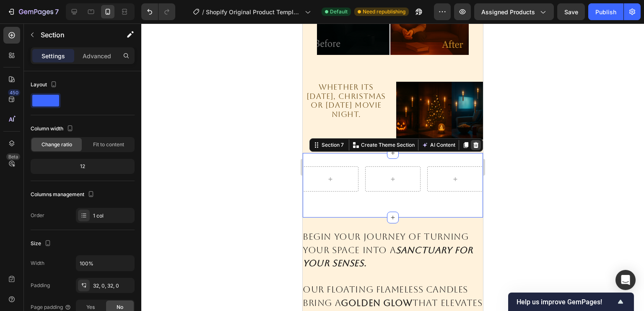
click at [470, 141] on div at bounding box center [475, 145] width 10 height 10
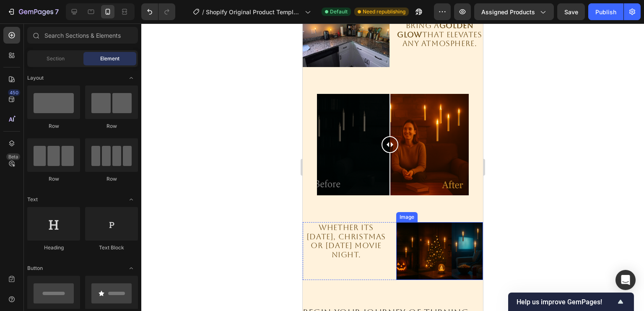
scroll to position [637, 0]
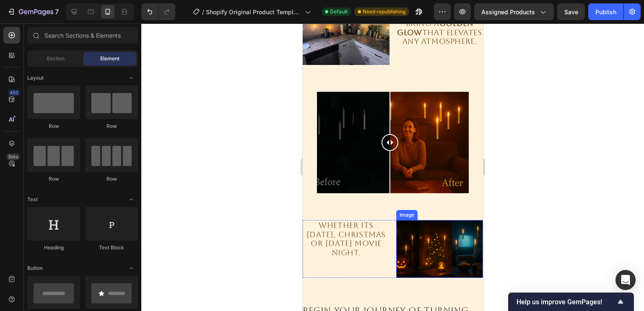
click at [435, 232] on img at bounding box center [439, 249] width 87 height 58
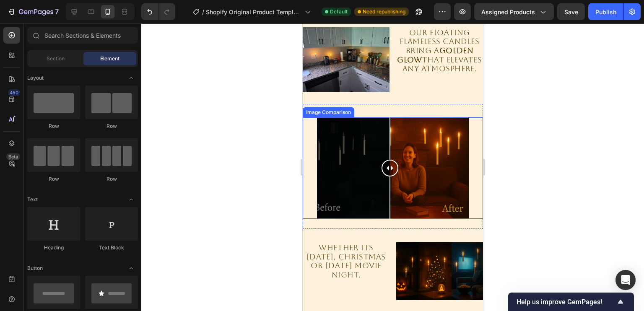
scroll to position [610, 0]
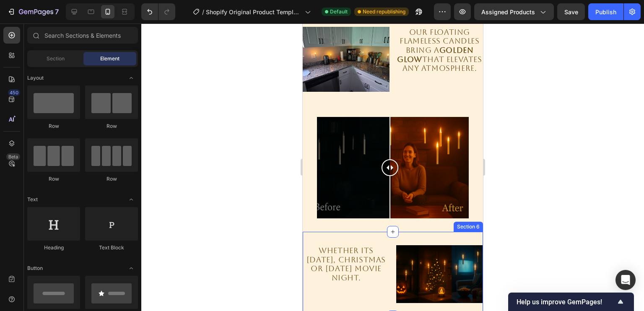
click at [450, 232] on div "Whether its Halloween, Christmas or Saturday movie night. Text Block Image Row …" at bounding box center [392, 274] width 180 height 85
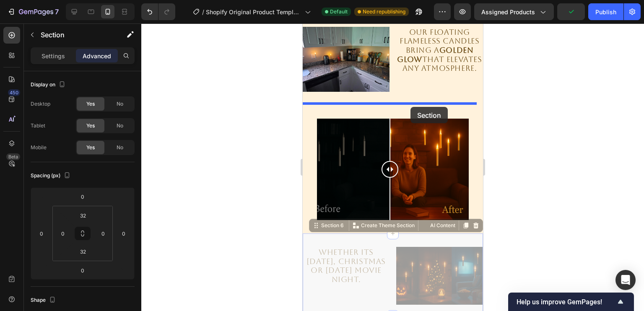
drag, startPoint x: 435, startPoint y: 235, endPoint x: 410, endPoint y: 107, distance: 130.2
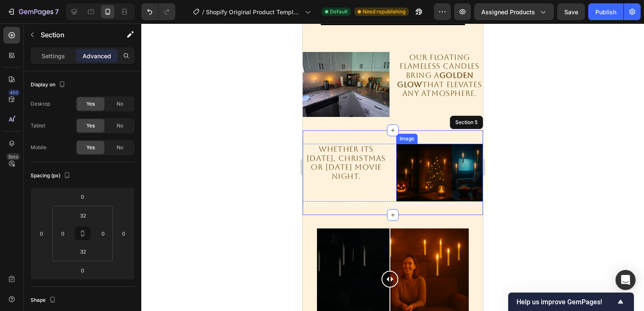
scroll to position [587, 0]
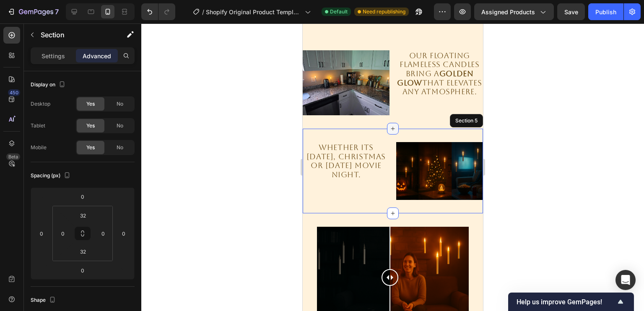
click at [389, 127] on icon at bounding box center [392, 128] width 7 height 7
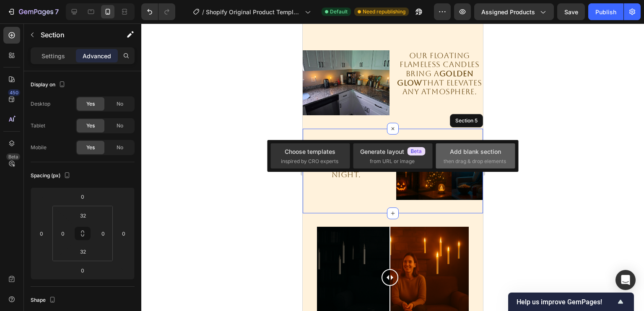
click at [463, 157] on div "Add blank section then drag & drop elements" at bounding box center [476, 156] width 64 height 18
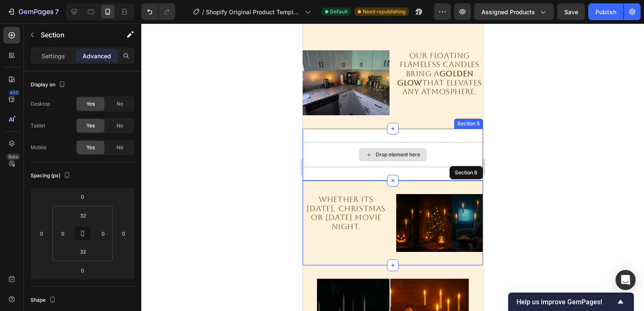
click at [342, 155] on div "Drop element here" at bounding box center [392, 154] width 180 height 25
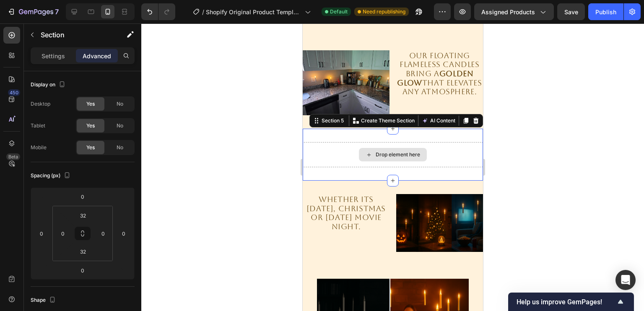
click at [396, 164] on div "Drop element here" at bounding box center [392, 154] width 180 height 25
click at [393, 153] on div "Drop element here" at bounding box center [397, 154] width 44 height 7
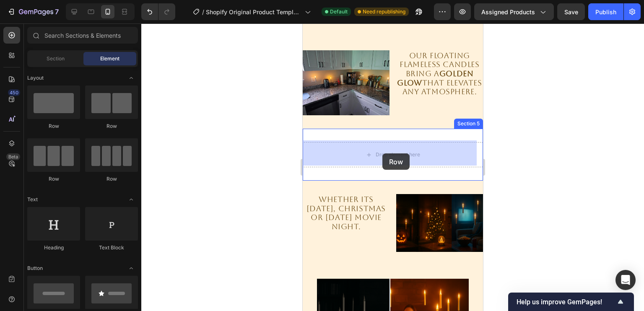
drag, startPoint x: 415, startPoint y: 129, endPoint x: 382, endPoint y: 153, distance: 41.3
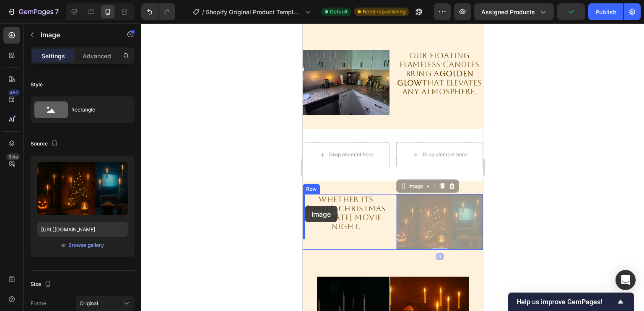
drag, startPoint x: 430, startPoint y: 221, endPoint x: 304, endPoint y: 206, distance: 126.2
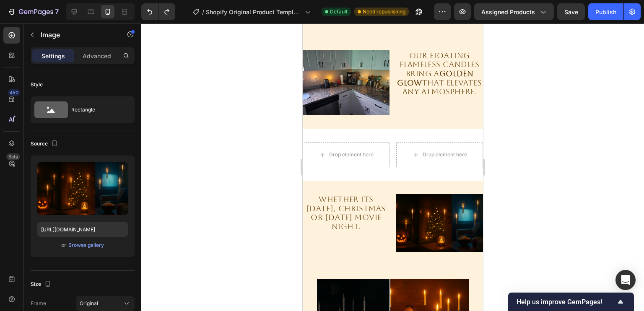
click at [416, 210] on img at bounding box center [439, 223] width 87 height 58
click at [414, 192] on div "Whether its Halloween, Christmas or Saturday movie night. Text Block Image Row …" at bounding box center [392, 223] width 180 height 85
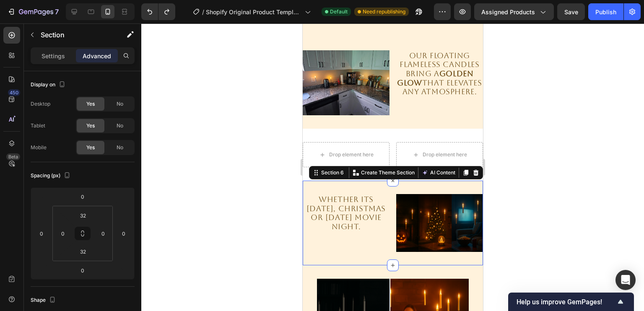
click at [412, 184] on div "Whether its Halloween, Christmas or Saturday movie night. Text Block Image Row …" at bounding box center [392, 223] width 180 height 85
click at [425, 213] on img at bounding box center [439, 223] width 87 height 58
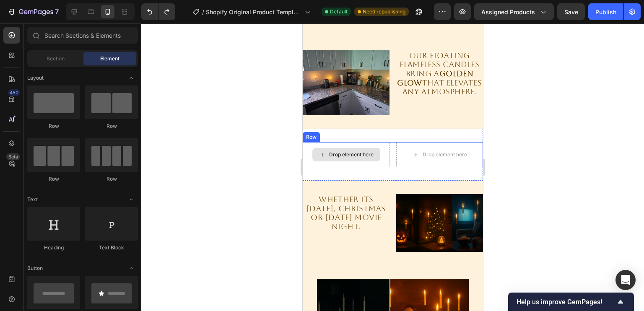
click at [359, 151] on div "Drop element here" at bounding box center [351, 154] width 44 height 7
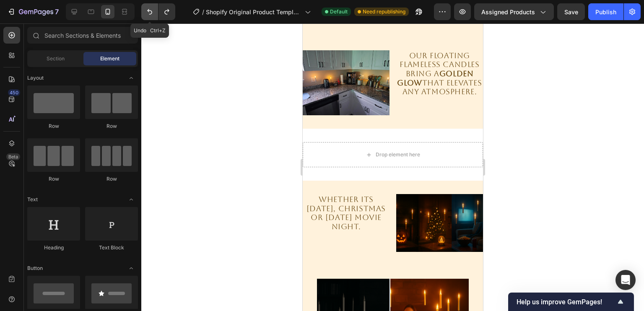
click at [151, 12] on icon "Undo/Redo" at bounding box center [149, 12] width 8 height 8
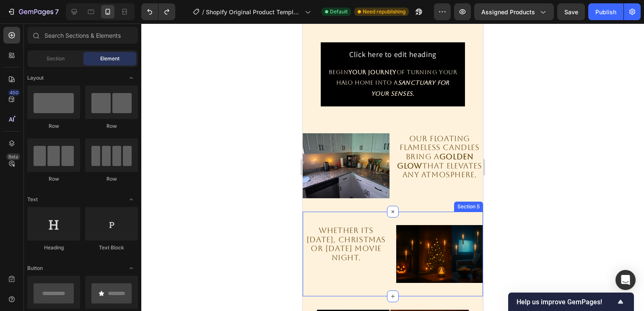
scroll to position [503, 0]
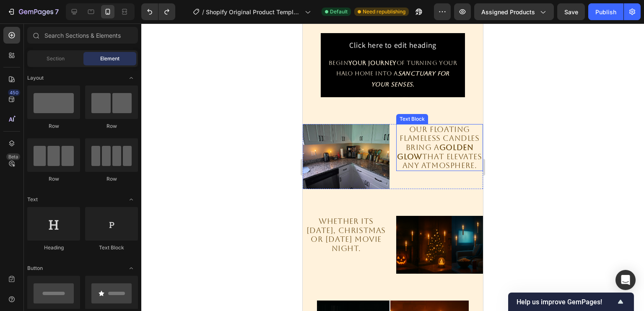
click at [430, 170] on p "Our floating flameless candles bring a golden glow that elevates any atmosphere." at bounding box center [439, 147] width 85 height 45
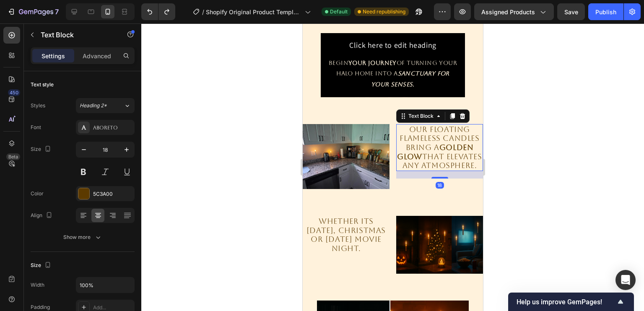
click at [407, 170] on p "Our floating flameless candles bring a golden glow that elevates any atmosphere." at bounding box center [439, 147] width 85 height 45
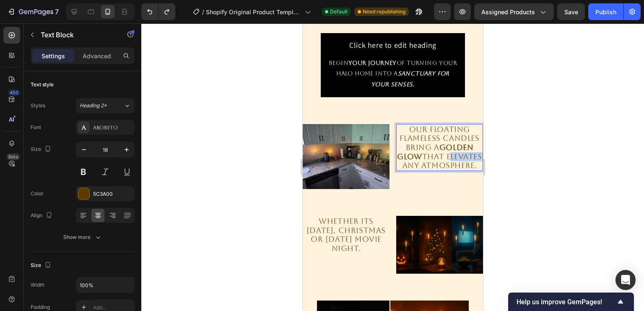
drag, startPoint x: 409, startPoint y: 176, endPoint x: 442, endPoint y: 177, distance: 33.1
click at [442, 170] on p "Our floating flameless candles bring a golden glow that elevates any atmosphere." at bounding box center [439, 147] width 85 height 45
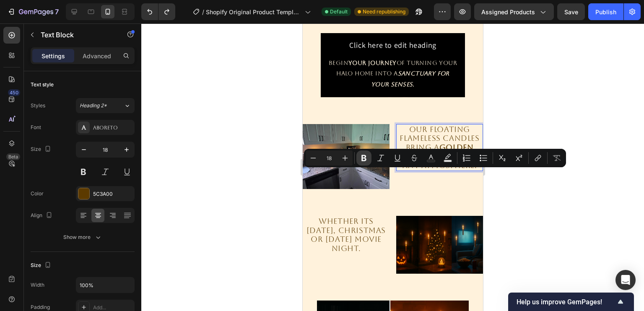
click at [364, 156] on icon "Editor contextual toolbar" at bounding box center [364, 158] width 8 height 8
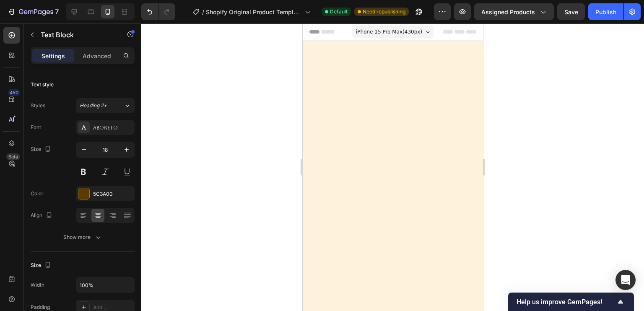
scroll to position [503, 0]
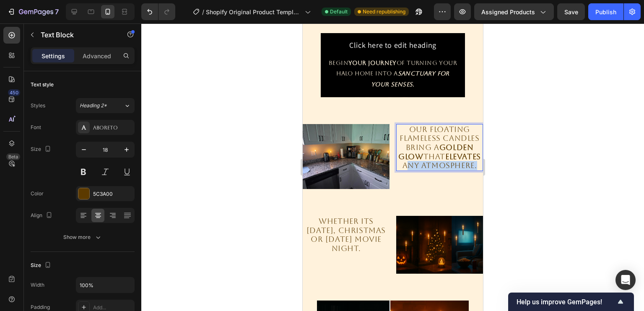
click at [458, 170] on p "Our floating flameless candles bring a golden glow that elevates any atmosphere." at bounding box center [439, 147] width 85 height 45
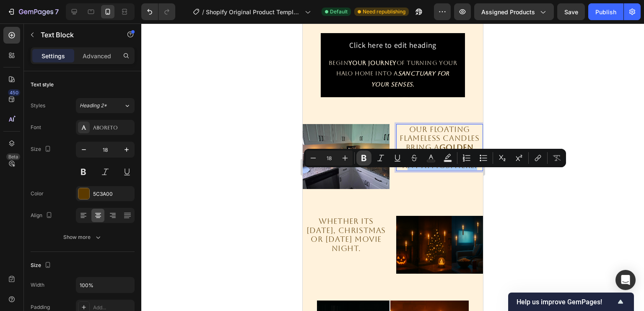
click at [358, 160] on button "Bold" at bounding box center [363, 158] width 15 height 15
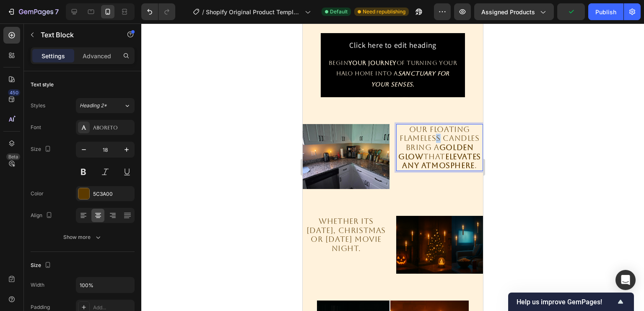
click at [431, 145] on p "Our floating flameless candles bring a golden glow that elevates any atmosphere…" at bounding box center [439, 147] width 85 height 45
click at [428, 140] on p "Our floating flameless candles bring a golden glow that elevates any atmosphere…" at bounding box center [439, 147] width 85 height 45
drag, startPoint x: 425, startPoint y: 139, endPoint x: 473, endPoint y: 150, distance: 49.3
click at [473, 150] on p "Our floating flameless candles bring a golden glow that elevates any atmosphere…" at bounding box center [439, 147] width 85 height 45
click at [416, 161] on strong "golden glow" at bounding box center [435, 152] width 75 height 18
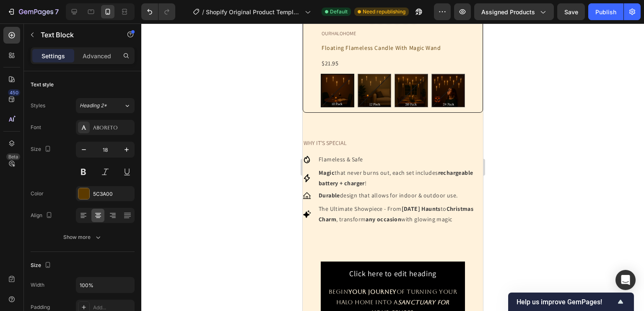
scroll to position [275, 0]
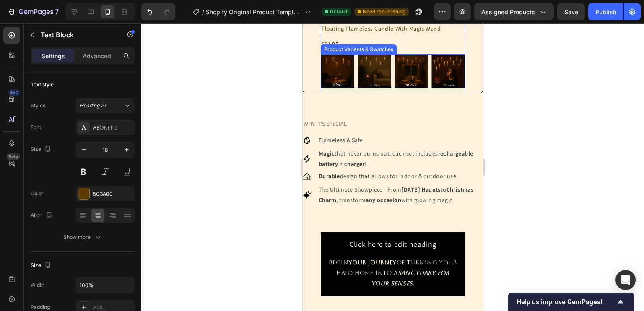
click at [374, 88] on img at bounding box center [374, 71] width 33 height 33
click at [357, 55] on input "12 Pack 12 Pack" at bounding box center [357, 54] width 0 height 0
radio input "true"
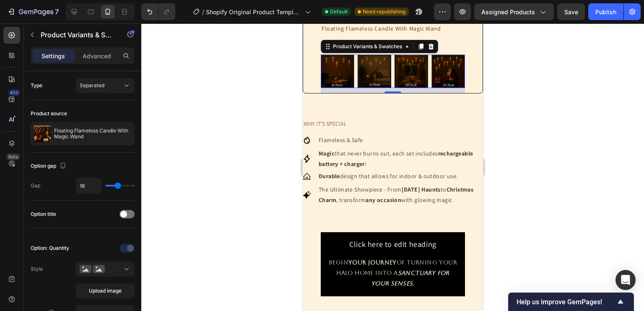
click at [401, 88] on img at bounding box center [411, 71] width 33 height 33
click at [394, 55] on input "20 Pack 20 Pack" at bounding box center [394, 54] width 0 height 0
radio input "true"
click at [447, 88] on Pack at bounding box center [448, 72] width 34 height 34
click at [431, 55] on input "24 Pack 24 Pack" at bounding box center [431, 54] width 0 height 0
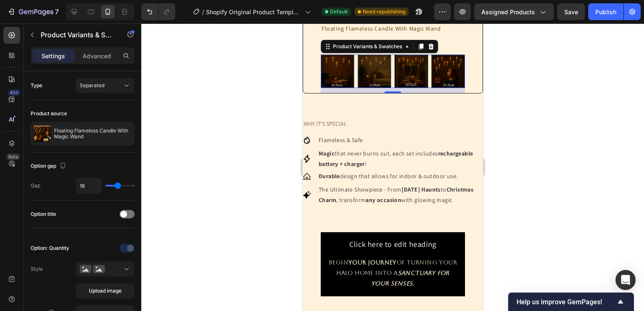
radio input "true"
click at [437, 93] on div "12" at bounding box center [392, 90] width 144 height 5
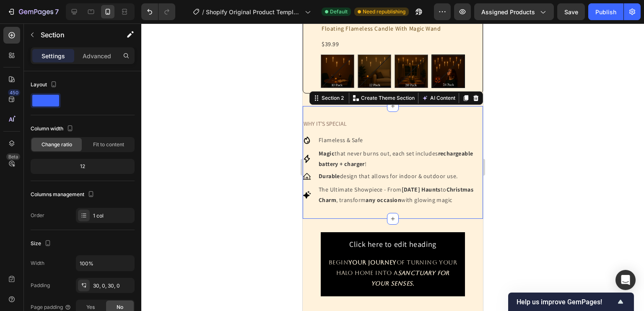
click at [426, 139] on div "WHY IT'S SPECIAL Text Block Icon Flameless & Safe Text Block Advanced list Icon…" at bounding box center [392, 162] width 180 height 113
click at [305, 93] on div "OURHALOHOME Text Block Floating Flameless Candle With Magic Wand Product Title …" at bounding box center [392, 51] width 179 height 83
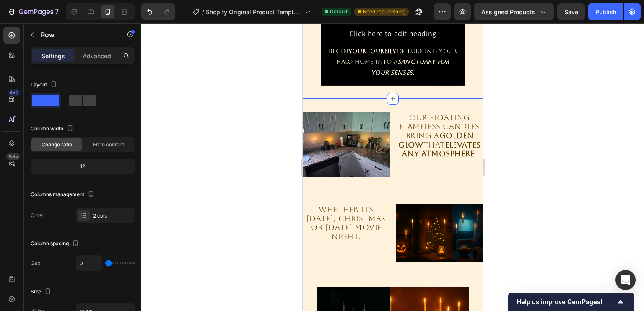
scroll to position [528, 0]
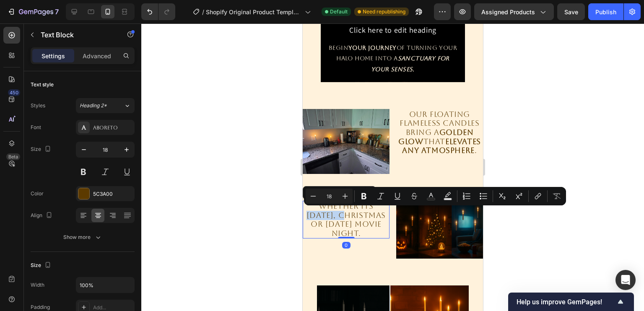
click at [319, 213] on p "Whether its [DATE], Christmas or [DATE] movie night." at bounding box center [345, 220] width 85 height 36
click at [361, 199] on icon "Editor contextual toolbar" at bounding box center [364, 196] width 8 height 8
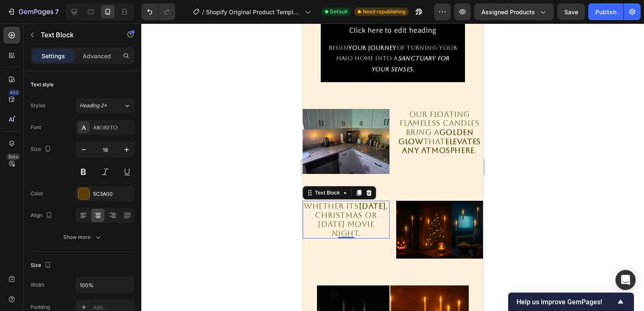
click at [316, 222] on p "Whether its [DATE] , Christmas or [DATE] movie night." at bounding box center [345, 220] width 85 height 36
click at [327, 233] on p "Whether its [DATE] , Christmas or [DATE] movie night." at bounding box center [345, 220] width 85 height 36
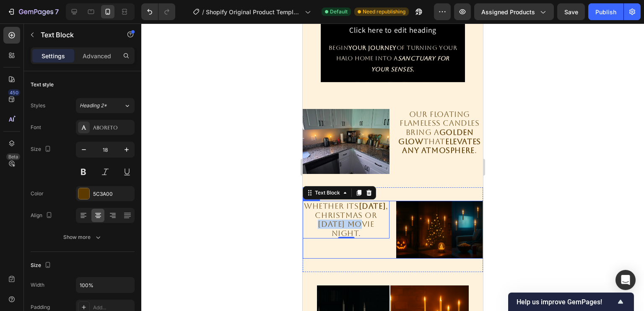
click at [392, 226] on div "Whether its [DATE] , Christmas or [DATE] movie night. Text Block 0 Image Row" at bounding box center [392, 230] width 180 height 58
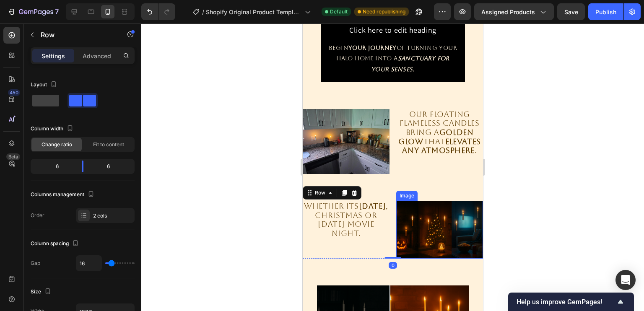
scroll to position [590, 0]
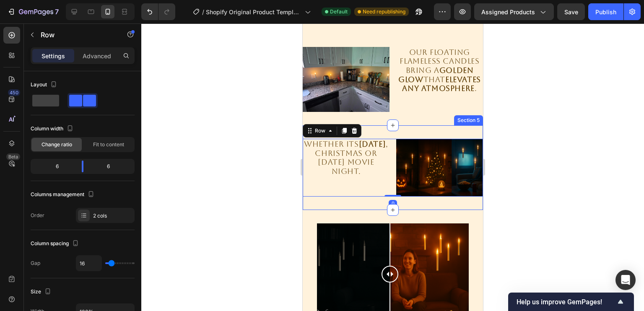
click at [410, 200] on div "Whether its [DATE] , Christmas or [DATE] movie night. Text Block Image Row 0 Se…" at bounding box center [392, 167] width 180 height 85
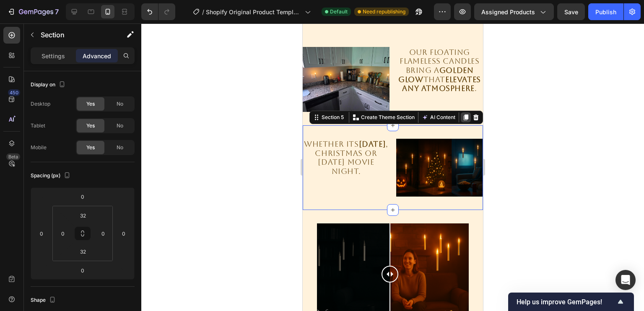
click at [462, 115] on icon at bounding box center [465, 117] width 7 height 7
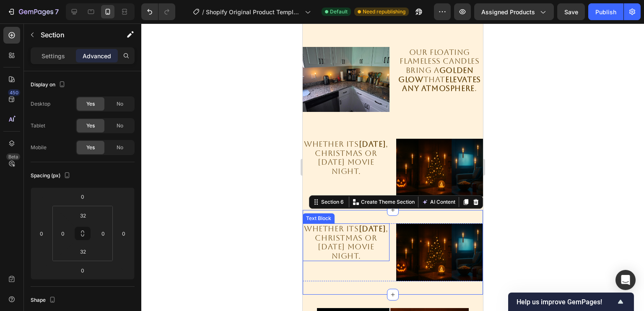
click at [371, 231] on p "Whether its [DATE] , Christmas or [DATE] movie night." at bounding box center [345, 242] width 85 height 36
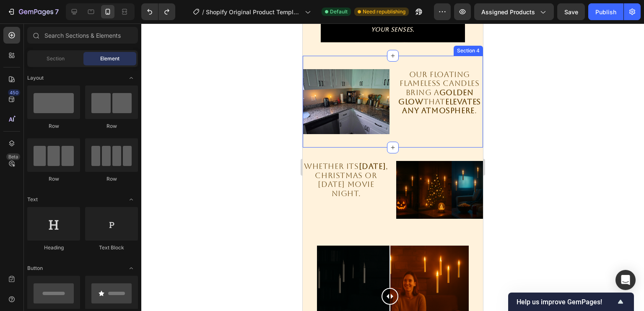
scroll to position [562, 0]
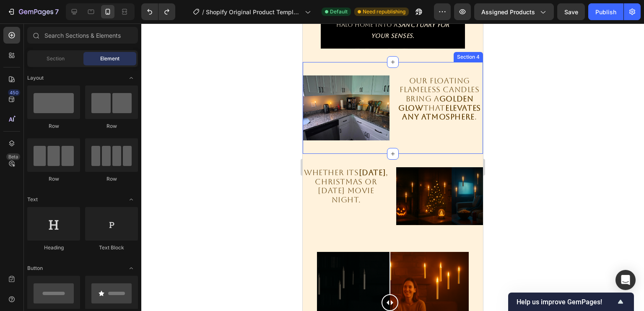
click at [464, 58] on div "Section 4" at bounding box center [468, 57] width 26 height 8
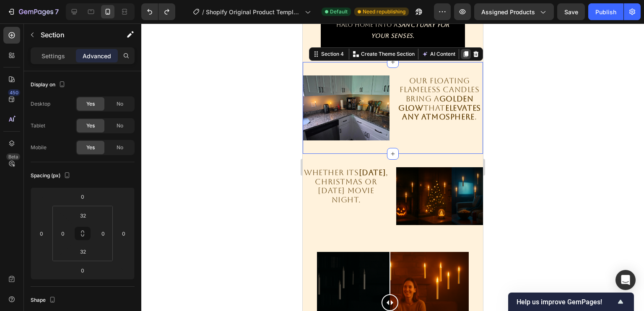
click at [462, 55] on icon at bounding box center [465, 54] width 7 height 7
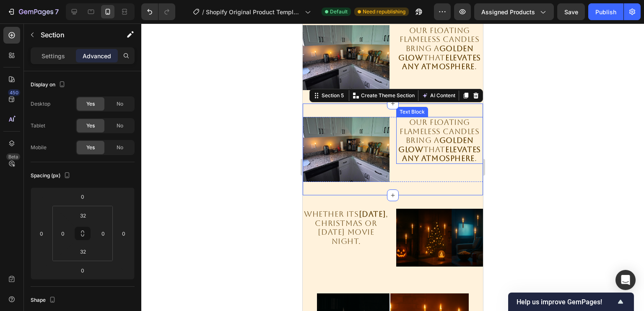
scroll to position [613, 0]
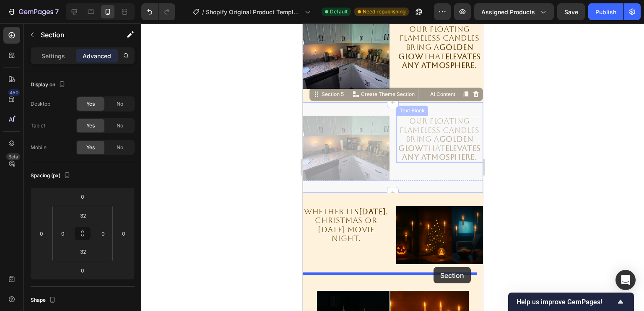
drag, startPoint x: 443, startPoint y: 109, endPoint x: 433, endPoint y: 267, distance: 159.2
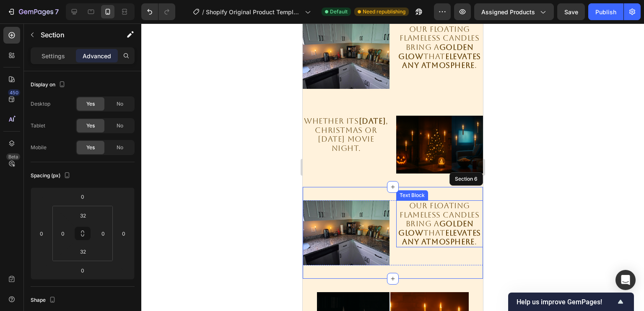
click at [412, 205] on p "Our floating flameless candles bring a golden glow that elevates any atmosphere…" at bounding box center [439, 223] width 85 height 45
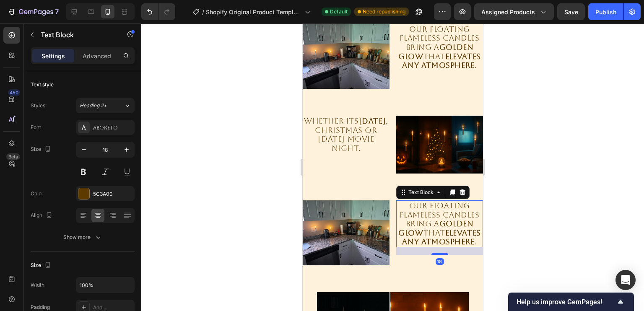
click at [412, 204] on p "Our floating flameless candles bring a golden glow that elevates any atmosphere…" at bounding box center [439, 223] width 85 height 45
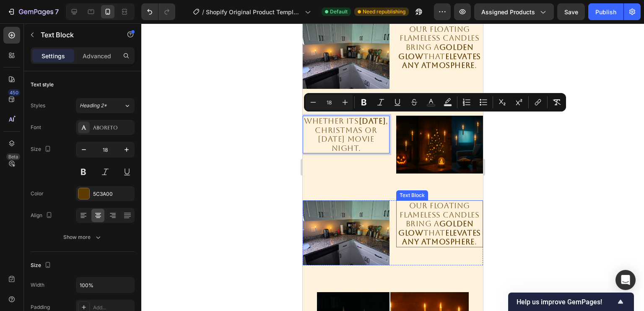
click at [420, 203] on p "Our floating flameless candles bring a golden glow that elevates any atmosphere…" at bounding box center [439, 223] width 85 height 45
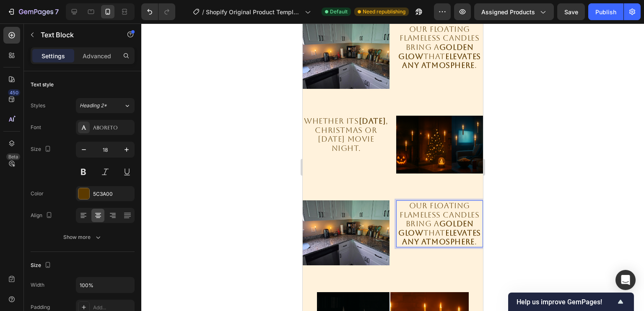
click at [420, 203] on p "Our floating flameless candles bring a golden glow that elevates any atmosphere…" at bounding box center [439, 223] width 85 height 45
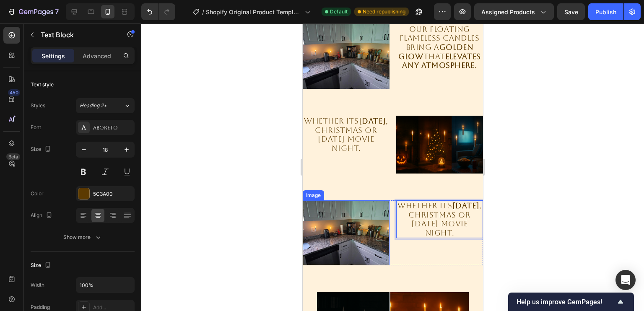
click at [361, 221] on img at bounding box center [345, 232] width 87 height 65
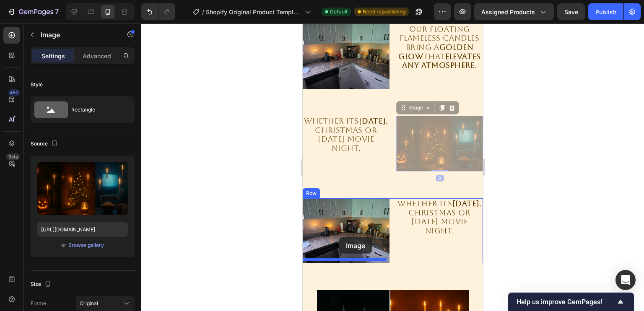
drag, startPoint x: 437, startPoint y: 157, endPoint x: 339, endPoint y: 237, distance: 127.2
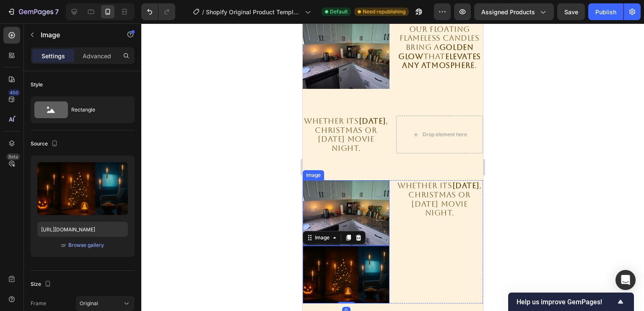
click at [353, 218] on img at bounding box center [345, 212] width 87 height 65
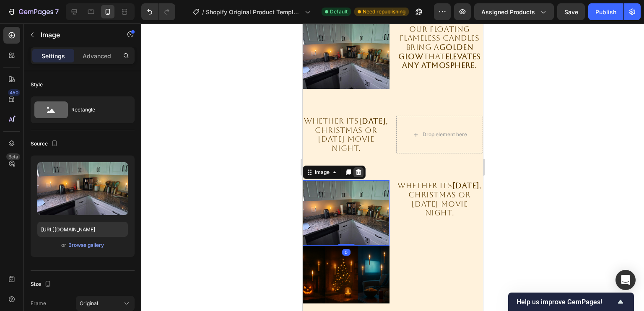
click at [359, 176] on icon at bounding box center [358, 172] width 7 height 7
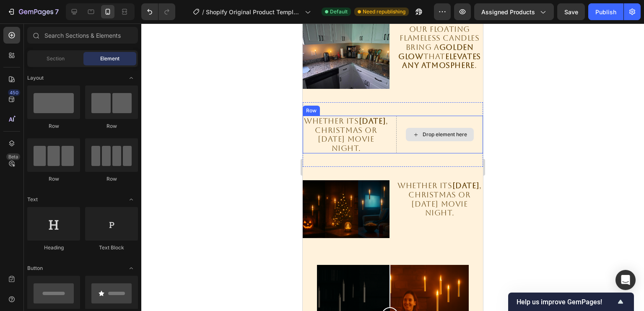
scroll to position [563, 0]
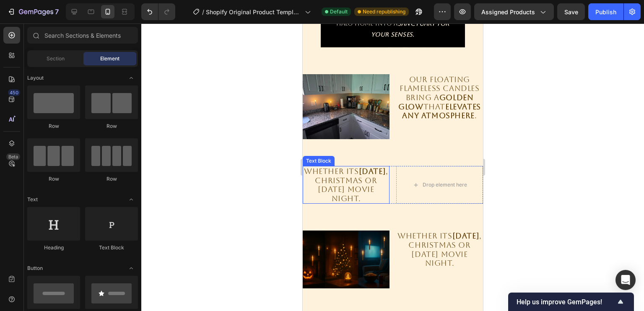
click at [358, 185] on p "Whether its [DATE] , Christmas or [DATE] movie night." at bounding box center [345, 185] width 85 height 36
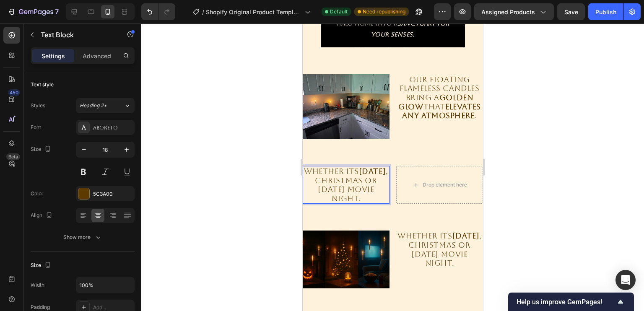
drag, startPoint x: 358, startPoint y: 171, endPoint x: 371, endPoint y: 208, distance: 40.0
click at [371, 203] on p "Whether its [DATE] , Christmas or [DATE] movie night." at bounding box center [345, 185] width 85 height 36
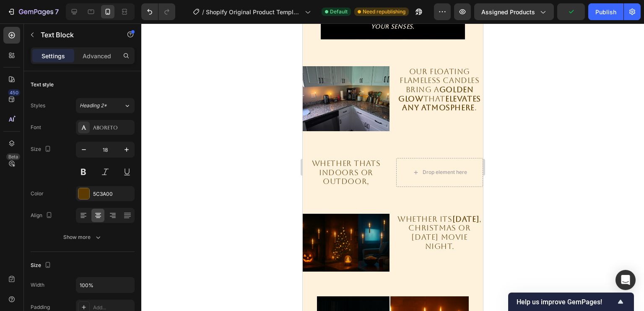
scroll to position [599, 0]
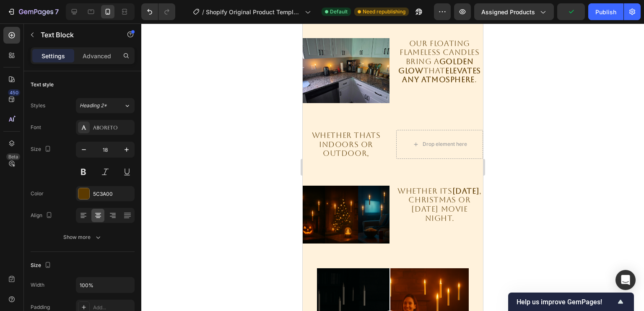
click at [369, 155] on p "Whether THATS INDOORS OR OUTDOOR," at bounding box center [345, 144] width 85 height 27
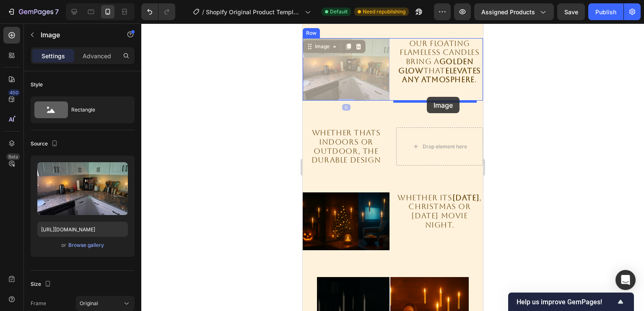
drag, startPoint x: 368, startPoint y: 67, endPoint x: 426, endPoint y: 97, distance: 65.6
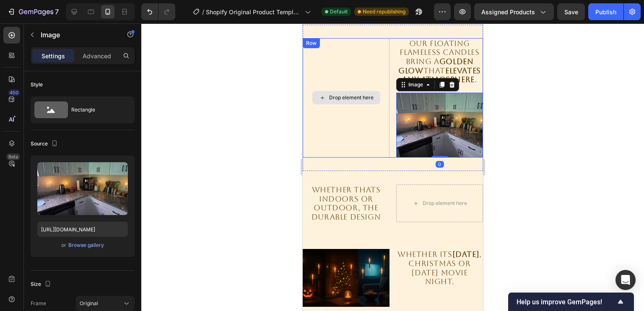
click at [368, 73] on div "Drop element here" at bounding box center [345, 97] width 87 height 119
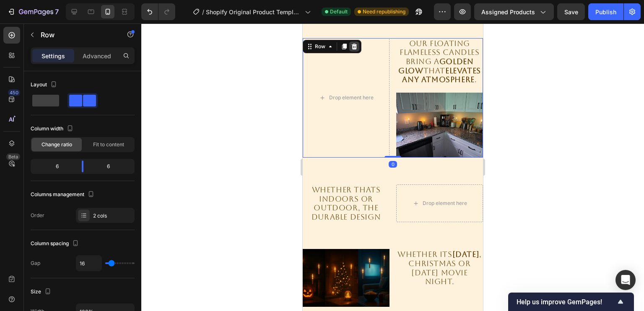
click at [352, 43] on icon at bounding box center [354, 46] width 7 height 7
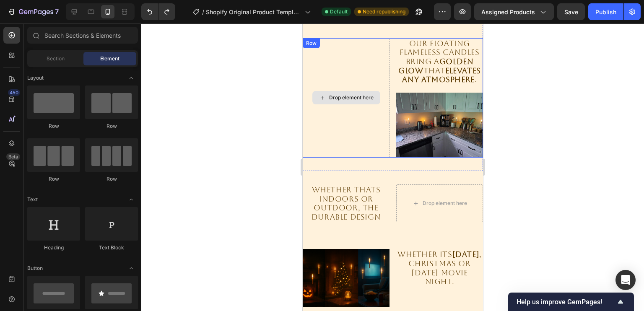
click at [358, 89] on div "Drop element here" at bounding box center [345, 97] width 87 height 119
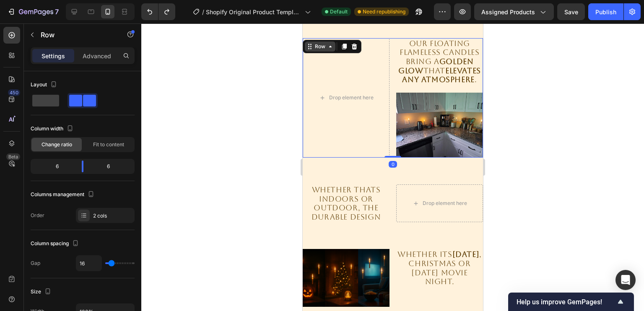
click at [328, 47] on icon at bounding box center [330, 46] width 7 height 7
click at [415, 62] on p "Our floating flameless candles bring a golden glow that elevates any atmosphere…" at bounding box center [439, 61] width 85 height 45
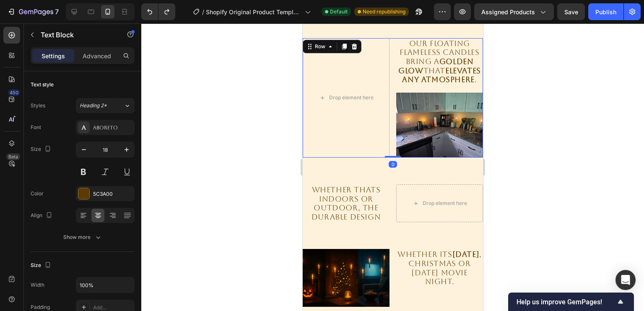
click at [392, 87] on div "Drop element here Our floating flameless candles bring a golden glow that eleva…" at bounding box center [392, 97] width 180 height 119
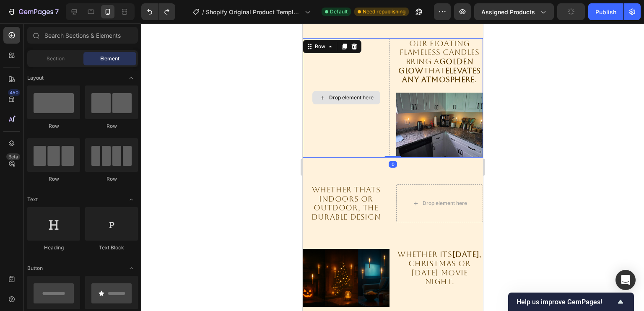
click at [351, 100] on div "Drop element here" at bounding box center [351, 97] width 44 height 7
click at [344, 115] on div "Drop element here" at bounding box center [345, 97] width 87 height 119
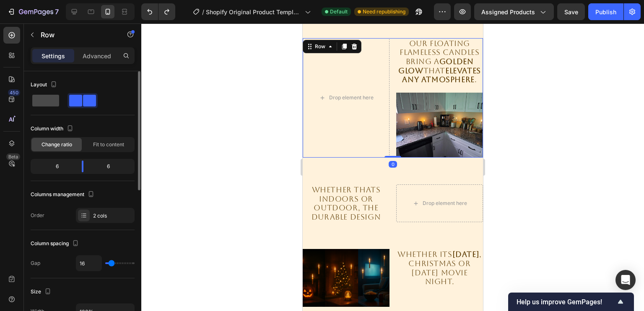
click at [47, 100] on span at bounding box center [45, 101] width 27 height 12
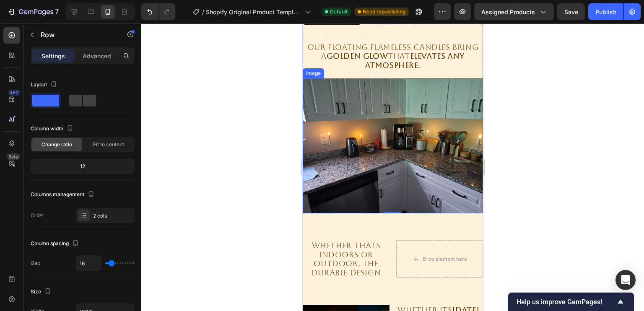
scroll to position [628, 0]
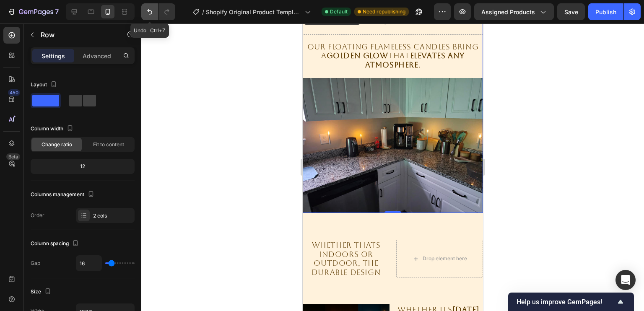
click at [148, 13] on icon "Undo/Redo" at bounding box center [149, 12] width 8 height 8
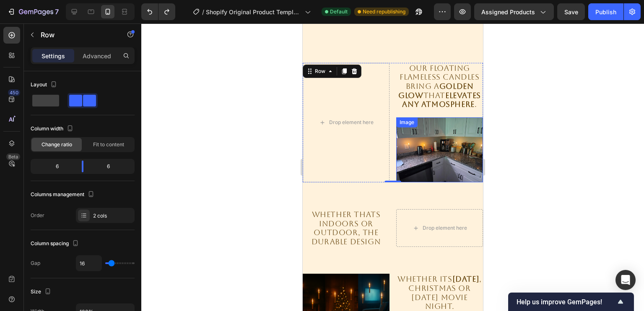
scroll to position [574, 0]
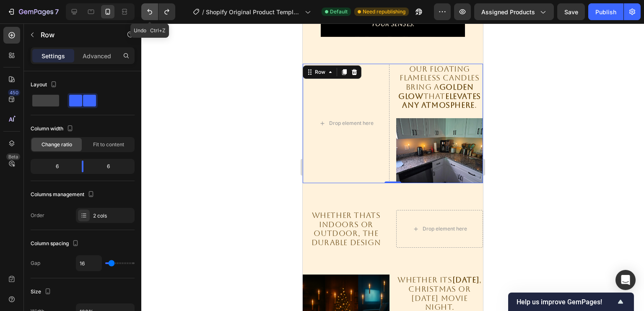
click at [146, 11] on icon "Undo/Redo" at bounding box center [149, 12] width 8 height 8
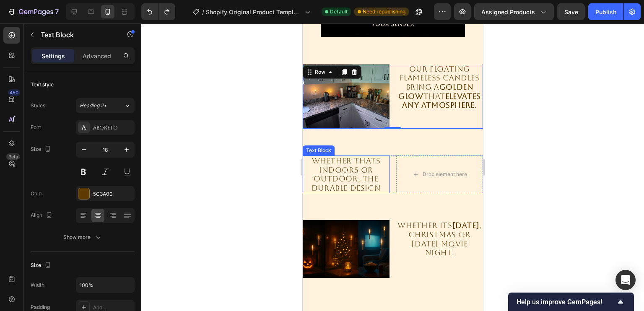
click at [354, 167] on p "Whether THATS INDOORS OR OUTDOOR, THE DURABLE DESIGN" at bounding box center [345, 174] width 85 height 36
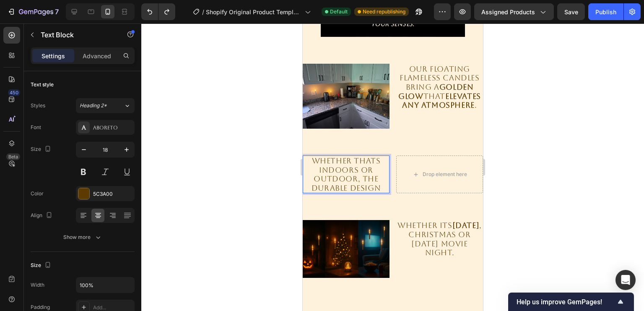
click at [349, 166] on p "Whether THATS INDOORS OR OUTDOOR, THE DURABLE DESIGN" at bounding box center [345, 174] width 85 height 36
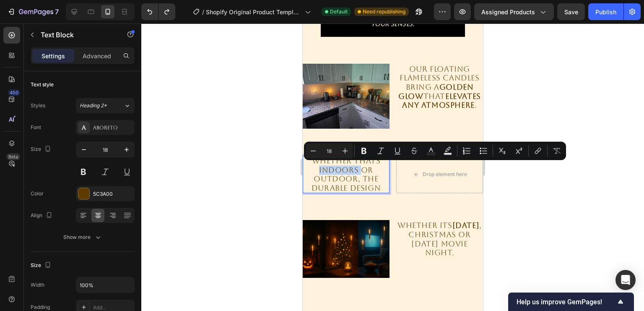
click at [355, 167] on p "Whether THATS INDOORS OR OUTDOOR, THE DURABLE DESIGN" at bounding box center [345, 174] width 85 height 36
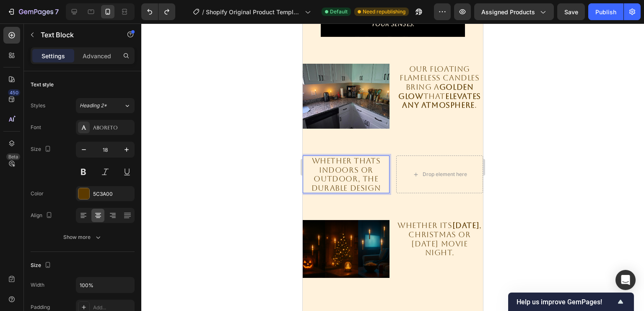
click at [379, 186] on p "Whether THATS INDOORS OR OUTDOOR, THE DURABLE DESIGN" at bounding box center [345, 174] width 85 height 36
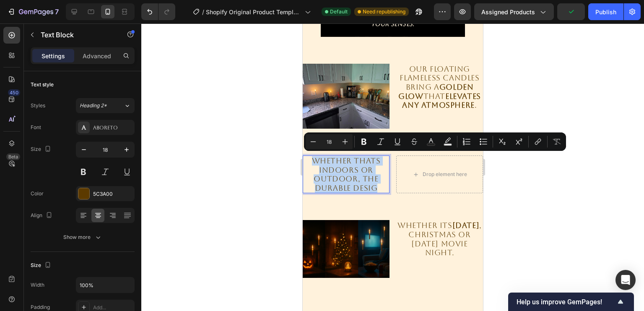
drag, startPoint x: 378, startPoint y: 185, endPoint x: 312, endPoint y: 155, distance: 72.4
click at [312, 156] on p "Whether THATS INDOORS OR OUTDOOR, THE DURABLE DESIG" at bounding box center [345, 174] width 85 height 36
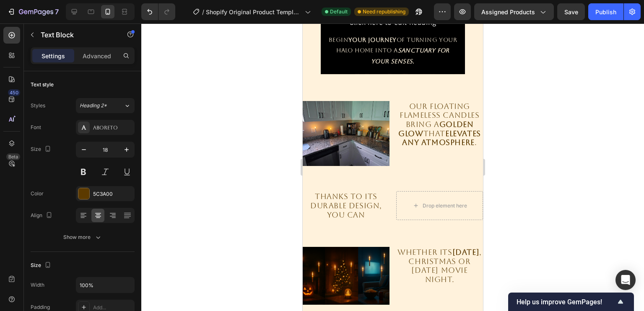
scroll to position [527, 0]
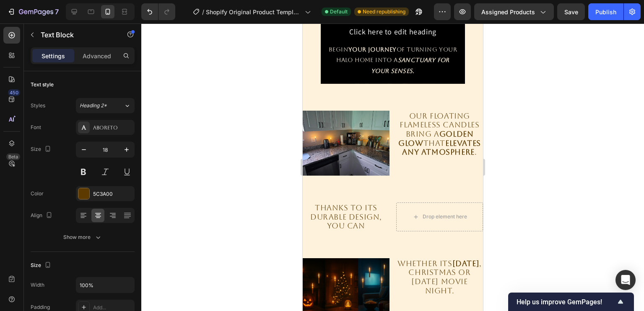
click at [365, 221] on p "THANKS TO ITS DURABLE DESIGN, YOU CAN" at bounding box center [345, 216] width 85 height 27
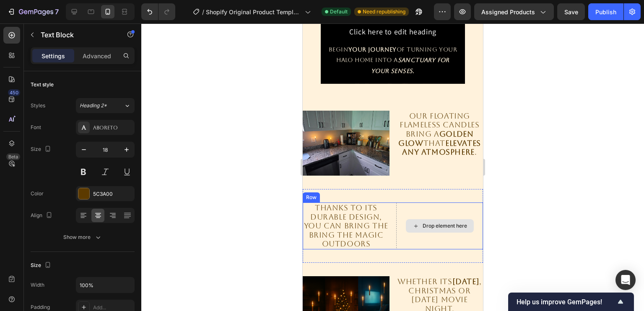
click at [431, 227] on div "Drop element here" at bounding box center [444, 226] width 44 height 7
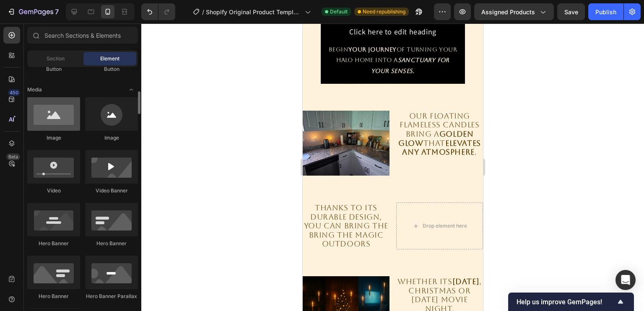
scroll to position [248, 0]
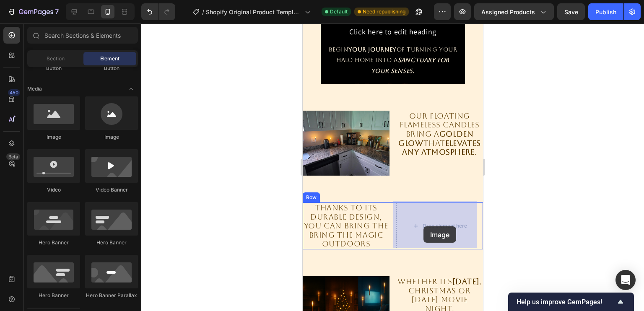
drag, startPoint x: 366, startPoint y: 141, endPoint x: 434, endPoint y: 230, distance: 111.9
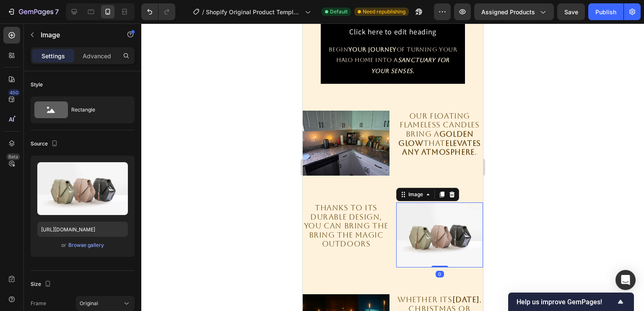
click at [435, 225] on img at bounding box center [439, 235] width 87 height 65
click at [63, 247] on span "or" at bounding box center [63, 245] width 5 height 10
click at [94, 242] on div "Browse gallery" at bounding box center [86, 246] width 36 height 8
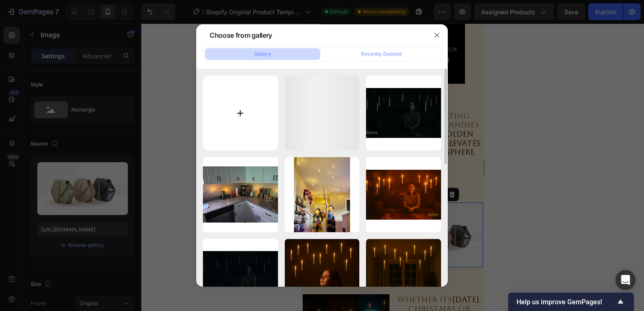
click at [243, 109] on input "file" at bounding box center [240, 112] width 75 height 75
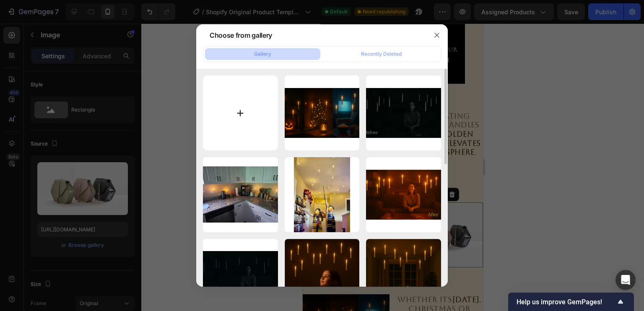
type input "C:\fakepath\71fOWsgVhtL (1).jpg"
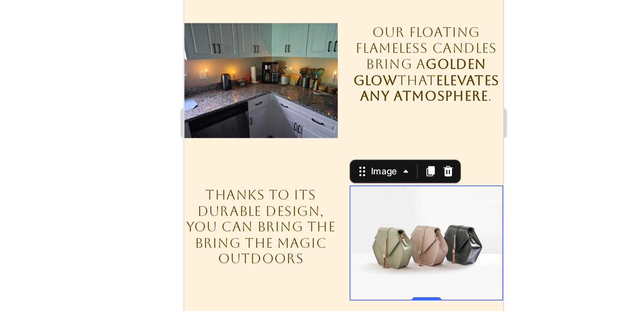
scroll to position [559, 0]
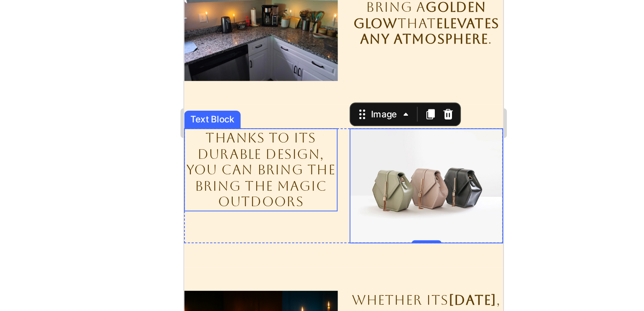
type input "[URL][DOMAIN_NAME]"
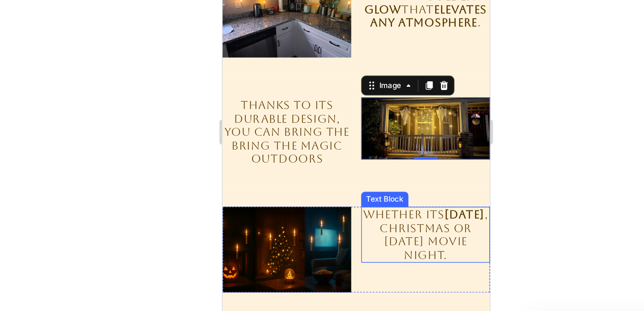
scroll to position [585, 0]
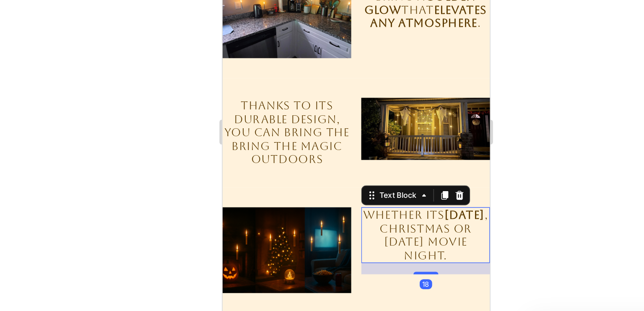
click at [373, 151] on p "Whether its [DATE] , Christmas or [DATE] movie night." at bounding box center [359, 132] width 85 height 36
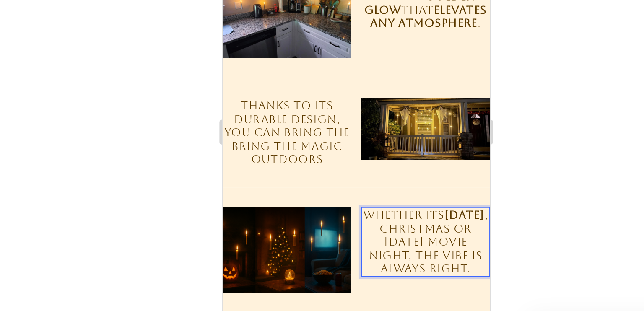
scroll to position [0, 0]
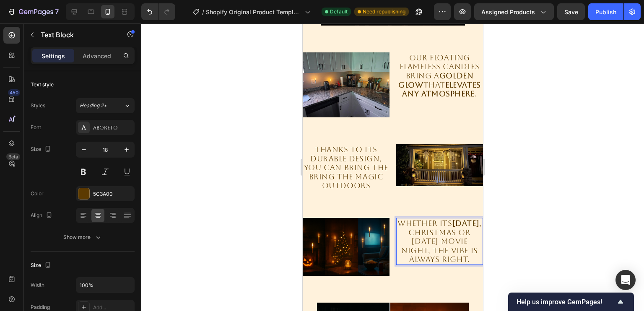
click at [424, 237] on p "Whether its [DATE] , Christmas or [DATE] movie night, THE VIBE IS ALWAYS RIGHT." at bounding box center [439, 241] width 85 height 45
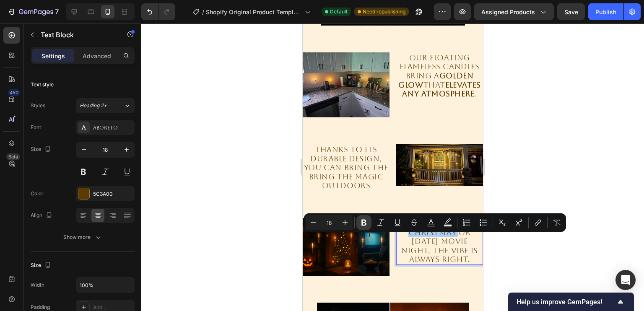
click at [370, 223] on button "Bold" at bounding box center [363, 222] width 15 height 15
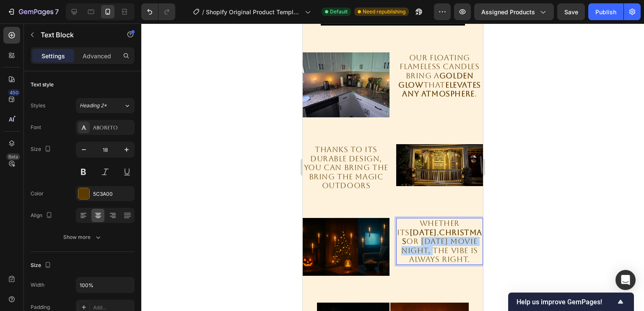
drag, startPoint x: 399, startPoint y: 247, endPoint x: 423, endPoint y: 259, distance: 27.4
click at [423, 259] on p "Whether its [DATE] , Christmas or [DATE] movie night, THE VIBE IS ALWAYS RIGHT." at bounding box center [439, 241] width 85 height 45
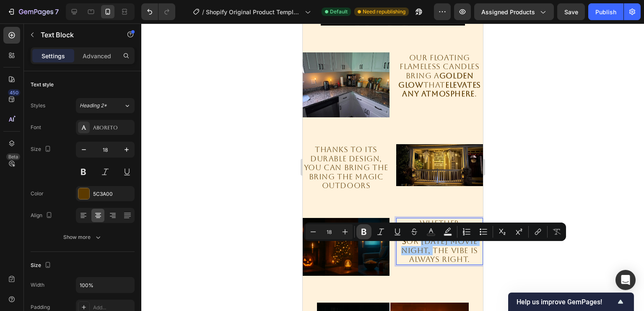
click at [360, 232] on icon "Editor contextual toolbar" at bounding box center [364, 232] width 8 height 8
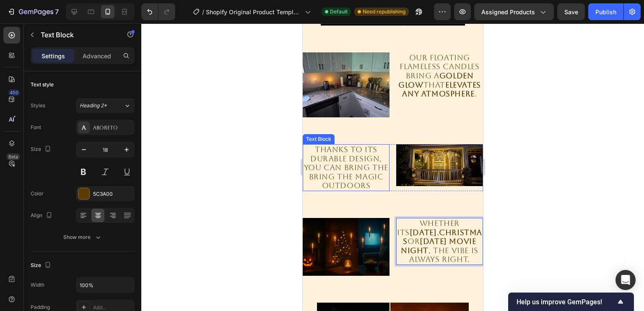
click at [348, 180] on p "THANKS TO ITS DURABLE DESIGN, YOU CAN BRING THE BRING THE MAGIC OUTDOORS" at bounding box center [345, 167] width 85 height 45
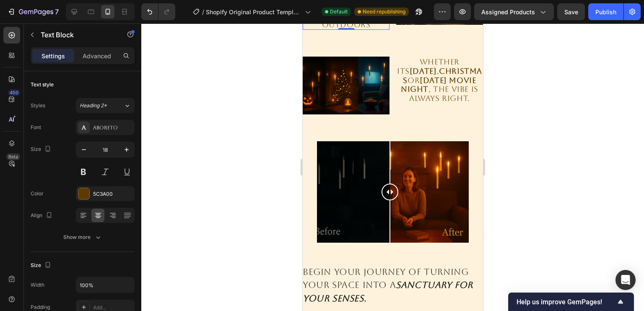
scroll to position [747, 0]
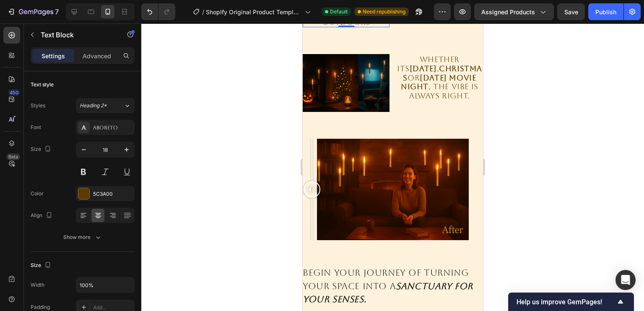
drag, startPoint x: 391, startPoint y: 191, endPoint x: 285, endPoint y: 189, distance: 106.1
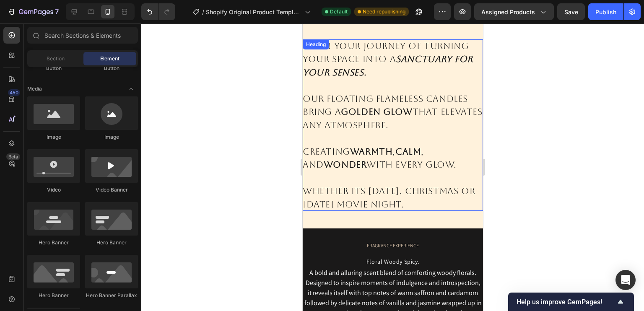
scroll to position [976, 0]
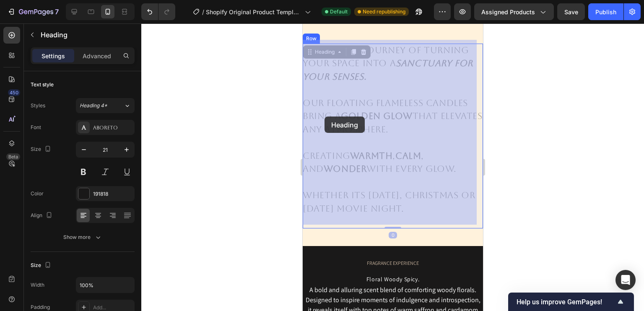
drag, startPoint x: 338, startPoint y: 216, endPoint x: 324, endPoint y: 117, distance: 99.9
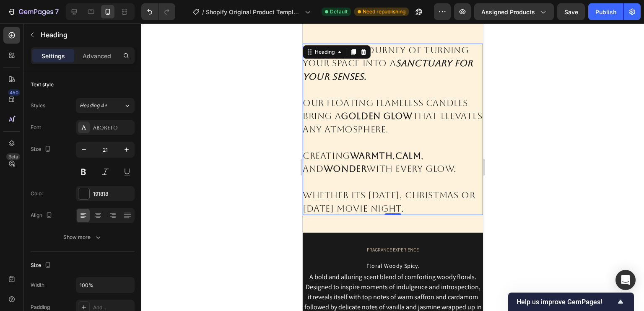
click at [327, 214] on h2 "Begin your journey of turning your space into a sanctuary for your senses. Our …" at bounding box center [392, 130] width 180 height 172
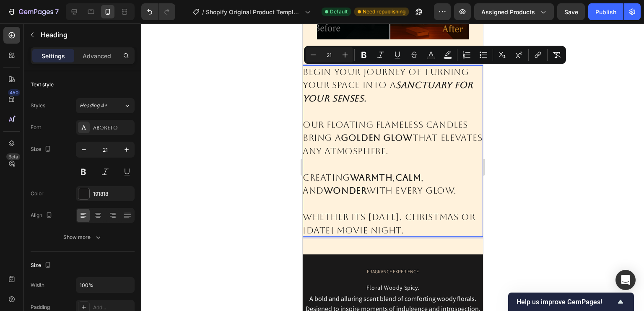
scroll to position [955, 0]
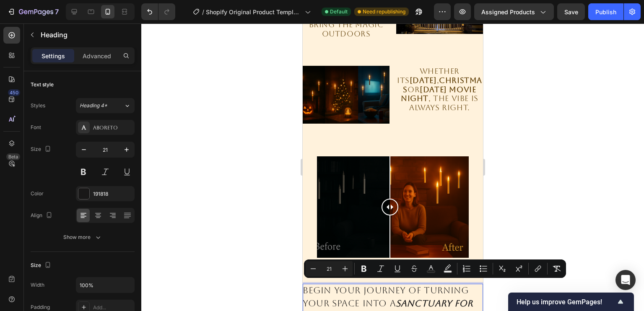
type input "16"
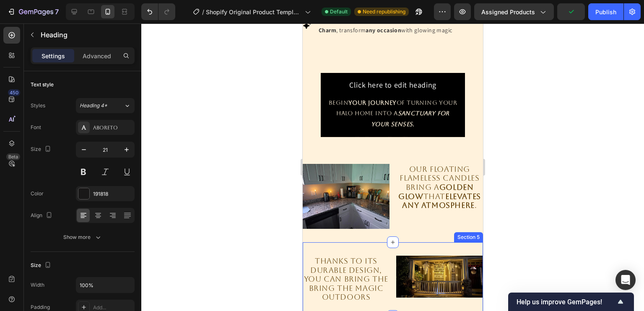
scroll to position [473, 0]
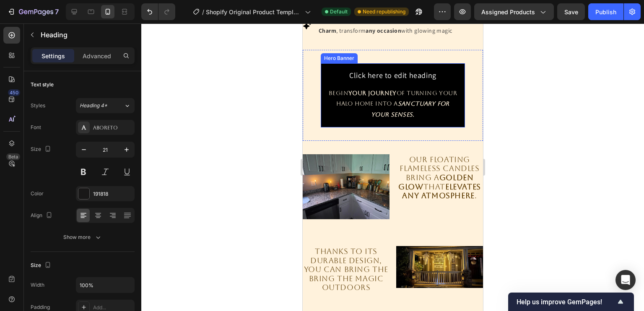
click at [396, 97] on div "Click here to edit heading Heading Begin your journey of turning your HALO HOME…" at bounding box center [392, 95] width 131 height 51
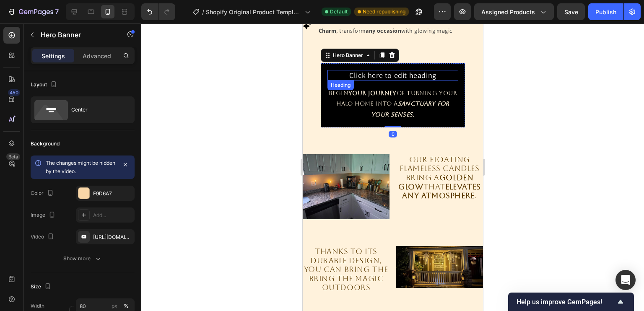
click at [414, 81] on h2 "Click here to edit heading" at bounding box center [392, 75] width 131 height 11
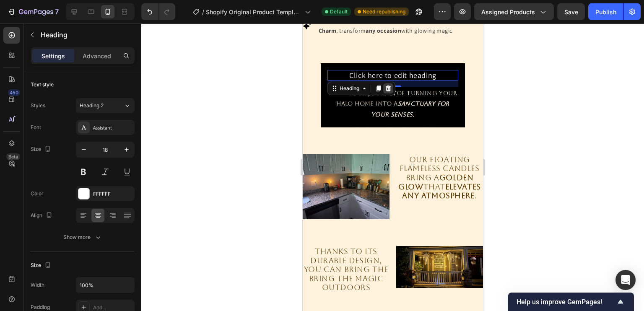
click at [386, 92] on icon at bounding box center [387, 88] width 7 height 7
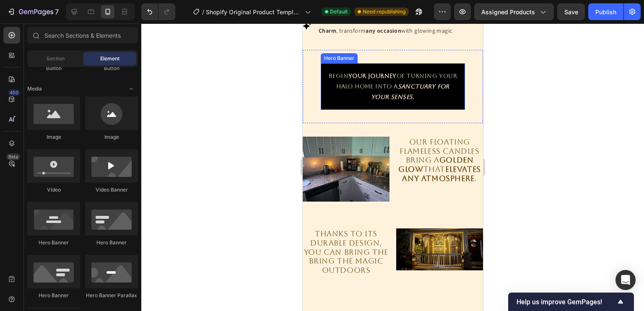
click at [425, 110] on div "Begin your journey of turning your HALO HOME into a sanctuary for your senses. …" at bounding box center [392, 86] width 144 height 47
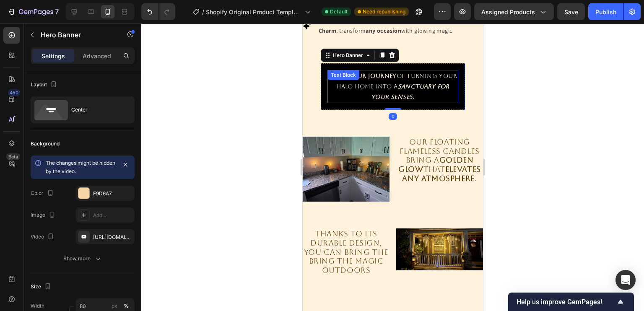
click at [411, 95] on p "Begin your journey of turning your HALO HOME into a sanctuary for your senses." at bounding box center [392, 87] width 129 height 32
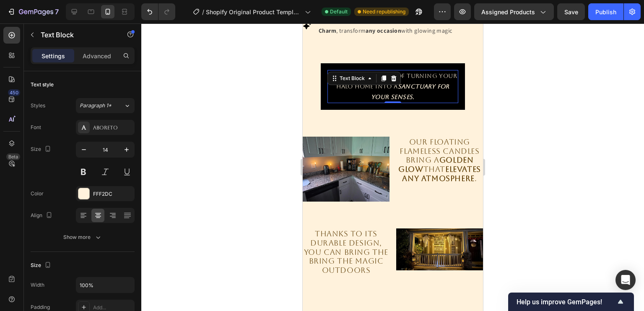
click at [448, 78] on div "Begin your journey of turning your HALO HOME into a sanctuary for your senses. …" at bounding box center [392, 86] width 144 height 47
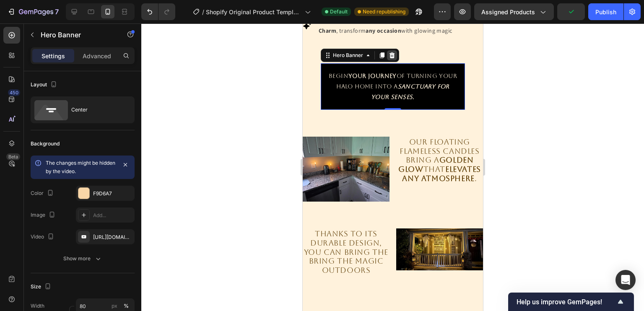
click at [390, 60] on div at bounding box center [392, 55] width 10 height 10
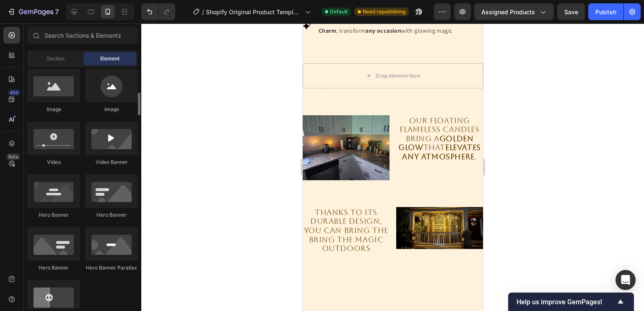
scroll to position [275, 0]
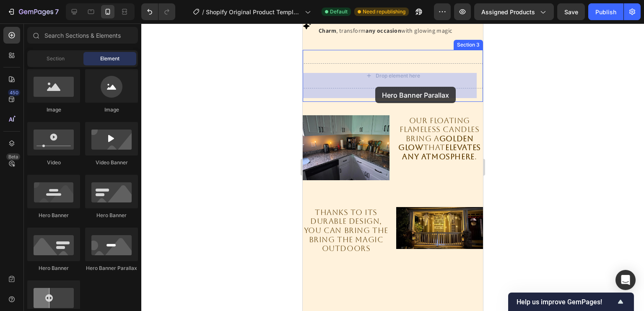
drag, startPoint x: 416, startPoint y: 265, endPoint x: 375, endPoint y: 87, distance: 182.6
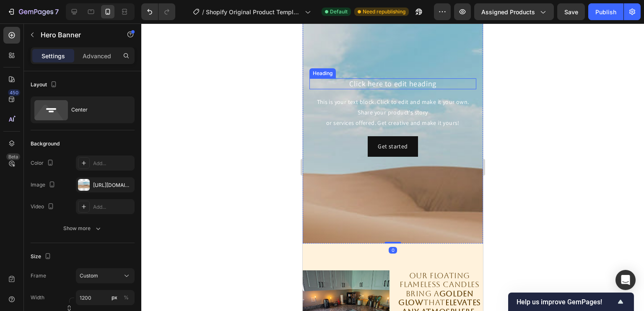
scroll to position [555, 0]
click at [127, 185] on icon "button" at bounding box center [125, 185] width 7 height 7
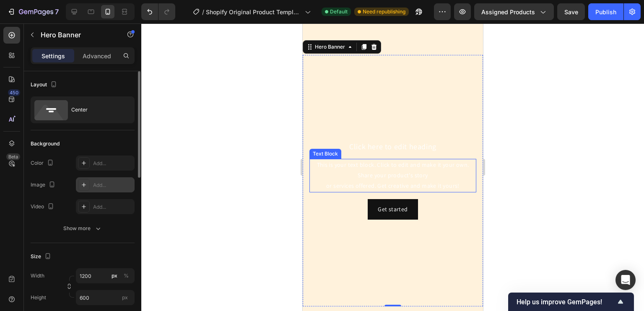
scroll to position [500, 0]
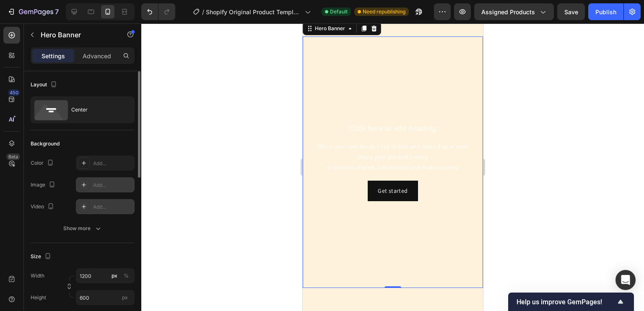
click at [81, 203] on icon at bounding box center [83, 206] width 7 height 7
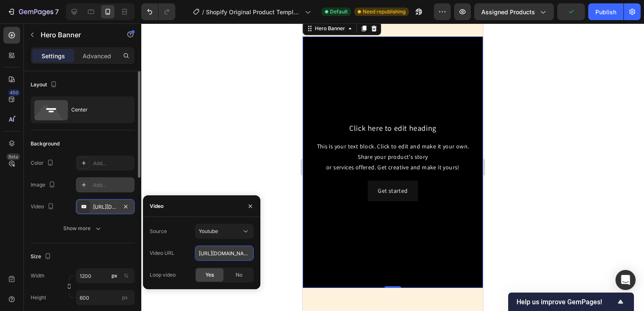
click at [230, 254] on input "[URL][DOMAIN_NAME]" at bounding box center [224, 253] width 59 height 15
paste input "Whether its [DATE], Christmas or [DATE] movie night."
type input "Whether its [DATE], Christmas or [DATE] movie night."
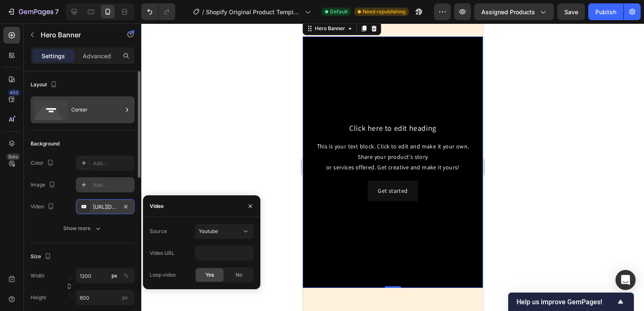
click at [100, 116] on div "Center" at bounding box center [96, 109] width 51 height 19
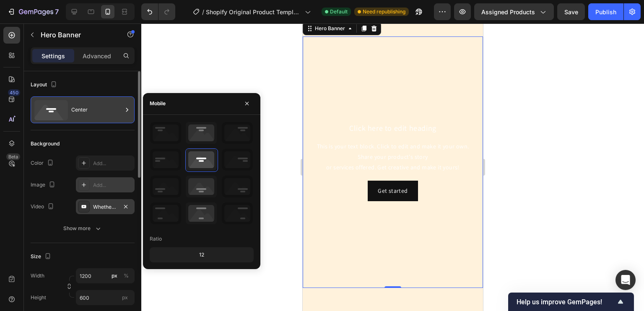
scroll to position [0, 0]
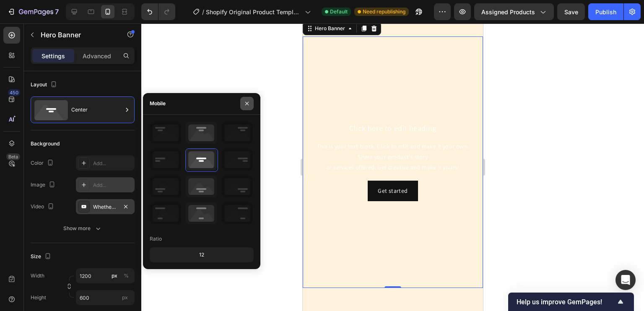
click at [246, 103] on icon "button" at bounding box center [246, 103] width 3 height 3
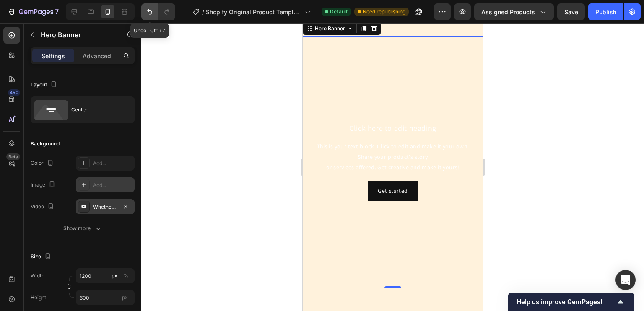
click at [151, 11] on icon "Undo/Redo" at bounding box center [149, 11] width 5 height 5
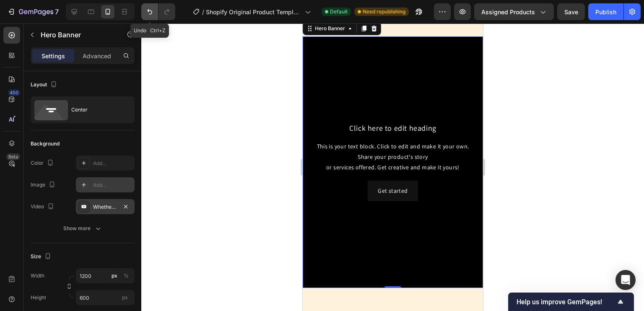
click at [151, 11] on icon "Undo/Redo" at bounding box center [149, 11] width 5 height 5
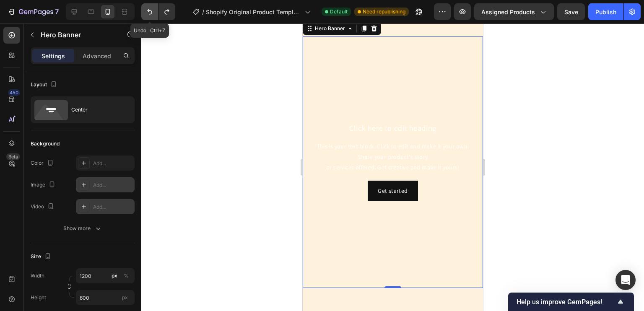
click at [151, 11] on icon "Undo/Redo" at bounding box center [149, 11] width 5 height 5
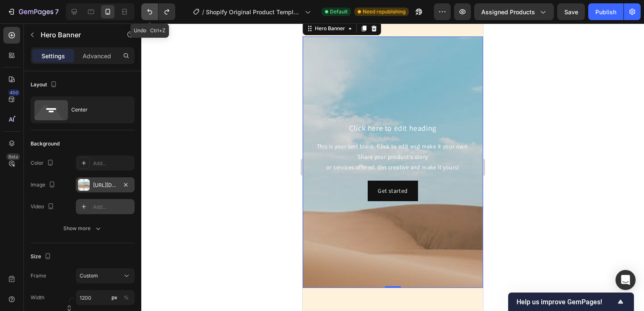
click at [151, 11] on icon "Undo/Redo" at bounding box center [149, 11] width 5 height 5
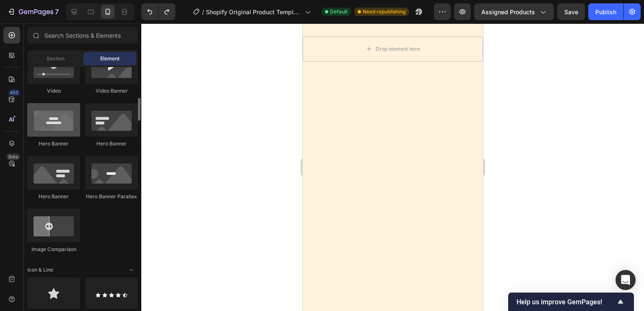
scroll to position [339, 0]
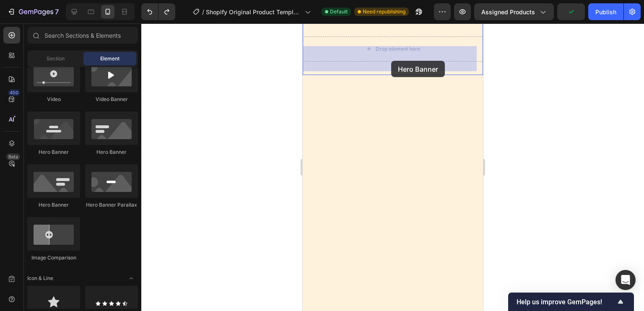
drag, startPoint x: 358, startPoint y: 158, endPoint x: 391, endPoint y: 61, distance: 103.2
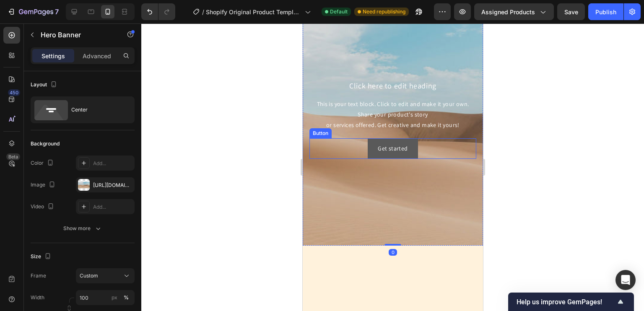
scroll to position [480, 0]
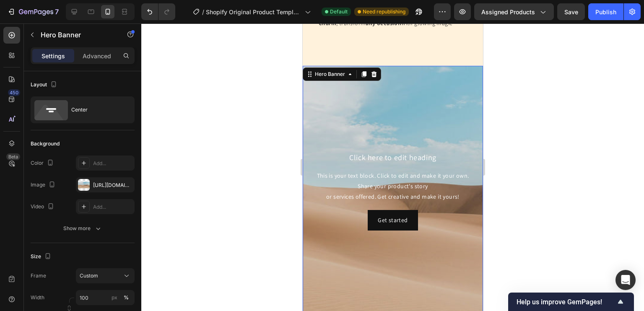
click at [388, 109] on div "Background Image" at bounding box center [392, 192] width 180 height 252
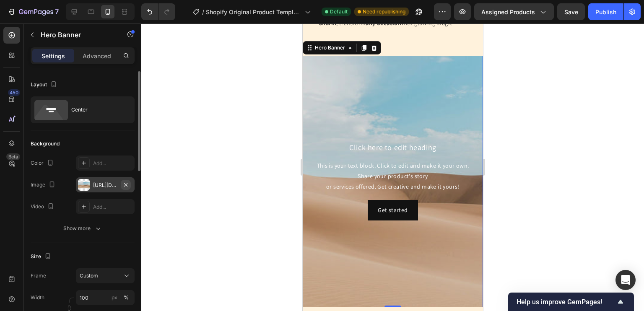
click at [127, 184] on icon "button" at bounding box center [125, 185] width 7 height 7
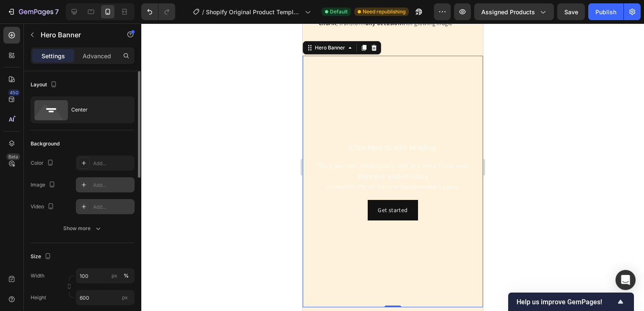
click at [86, 205] on icon at bounding box center [83, 206] width 7 height 7
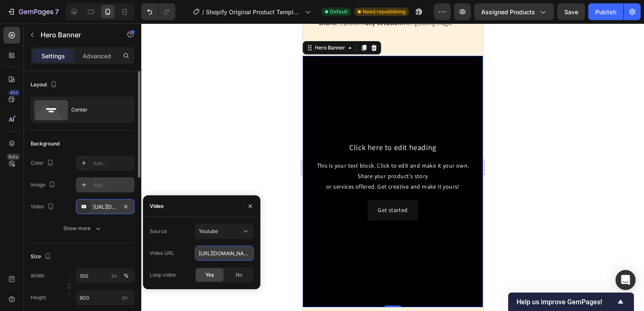
click at [218, 251] on input "[URL][DOMAIN_NAME]" at bounding box center [224, 253] width 59 height 15
paste input "Whether its [DATE], Christmas or [DATE] movie night."
type input "Whether its [DATE], Christmas or [DATE] movie night."
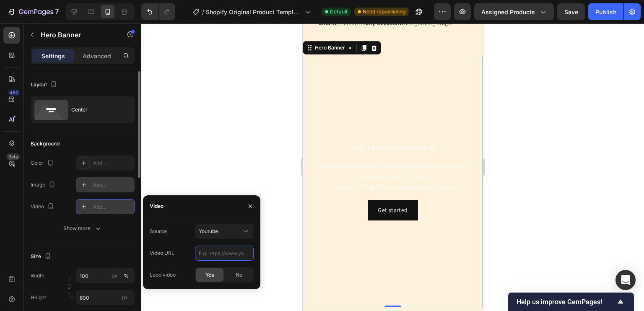
paste input "[URL][DOMAIN_NAME]"
type input "[URL][DOMAIN_NAME]"
click at [220, 223] on div "Source Youtube Video URL [URL][DOMAIN_NAME] Loop video Yes No" at bounding box center [201, 253] width 117 height 72
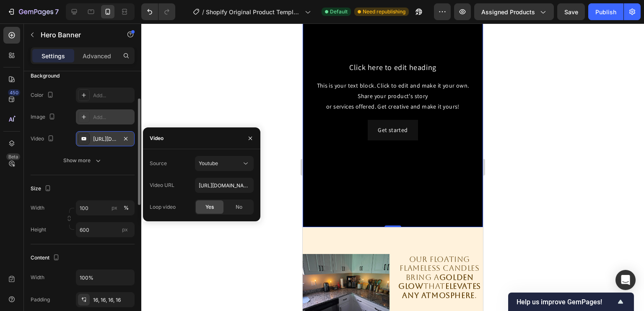
scroll to position [0, 0]
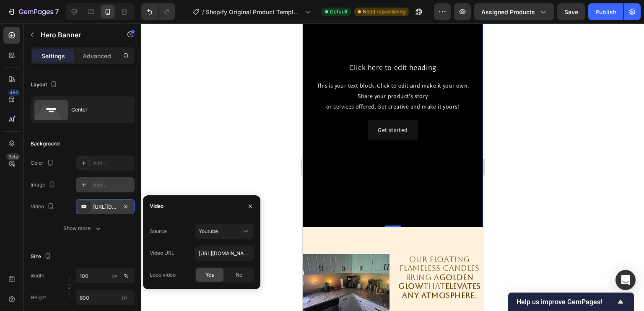
click at [367, 150] on div "Background Image" at bounding box center [392, 102] width 180 height 252
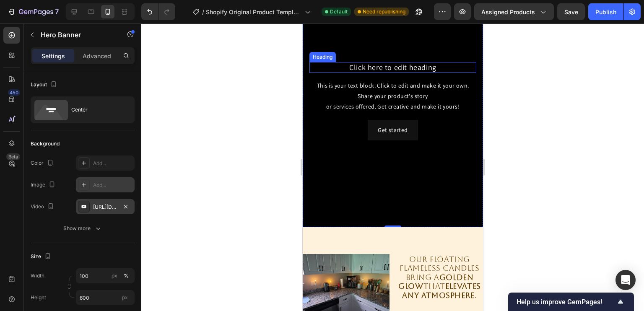
click at [405, 68] on h2 "Click here to edit heading" at bounding box center [392, 67] width 167 height 11
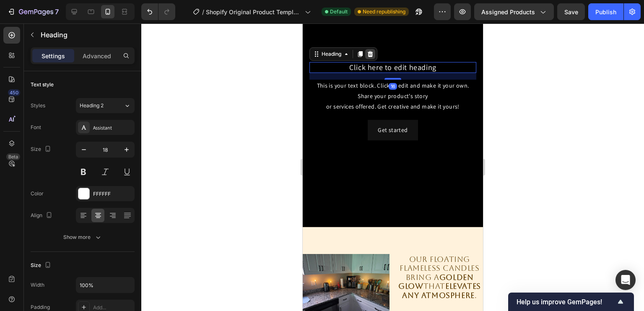
click at [367, 52] on icon at bounding box center [369, 54] width 7 height 7
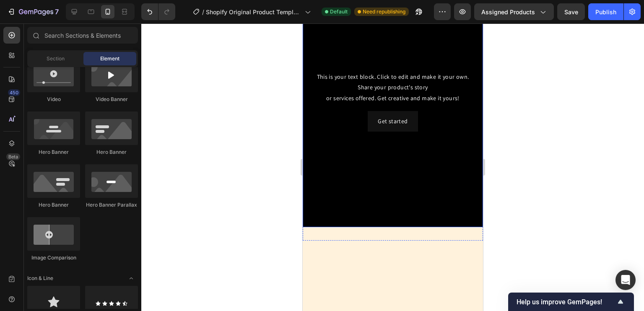
scroll to position [441, 0]
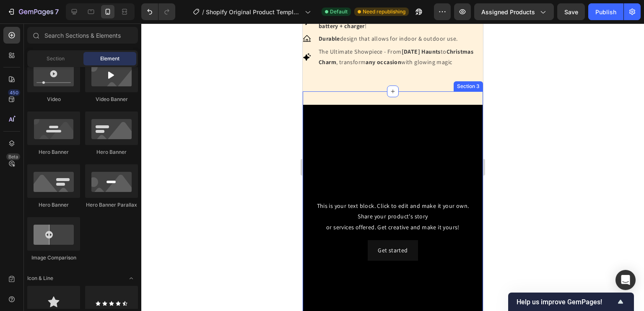
click at [387, 102] on div "This is your text block. Click to edit and make it your own. Share your product…" at bounding box center [392, 230] width 180 height 278
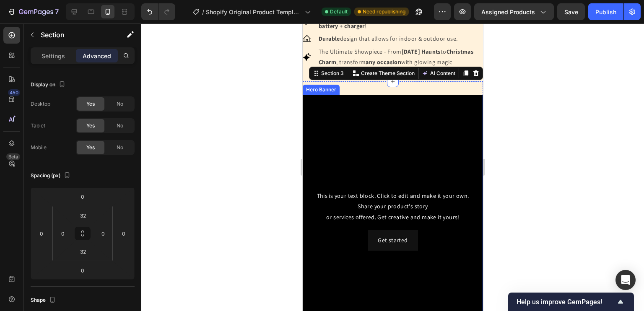
click at [391, 117] on div "Background Image" at bounding box center [392, 221] width 180 height 252
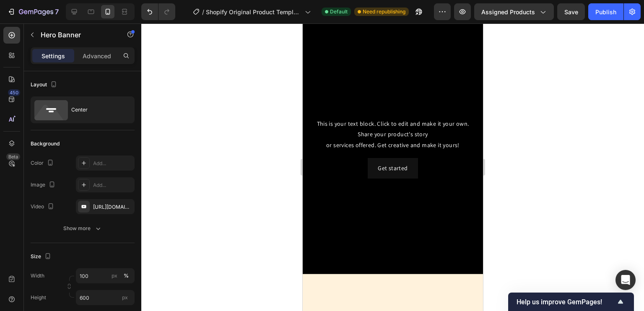
scroll to position [493, 0]
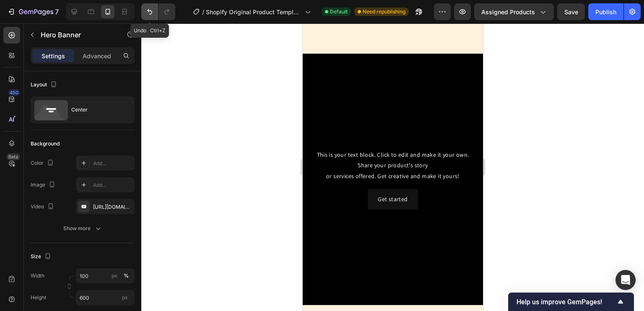
click at [147, 14] on icon "Undo/Redo" at bounding box center [149, 12] width 8 height 8
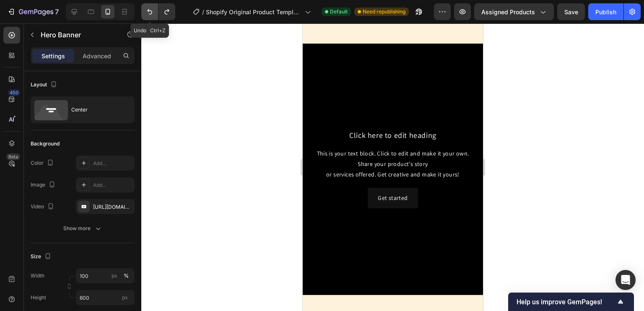
click at [147, 14] on icon "Undo/Redo" at bounding box center [149, 12] width 8 height 8
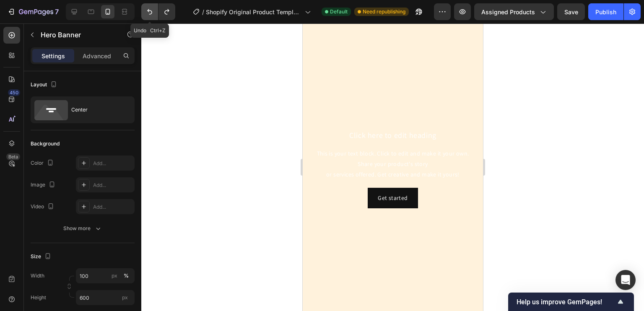
click at [147, 14] on icon "Undo/Redo" at bounding box center [149, 12] width 8 height 8
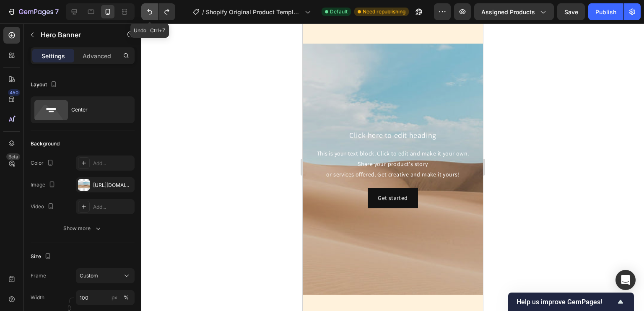
click at [147, 14] on icon "Undo/Redo" at bounding box center [149, 12] width 8 height 8
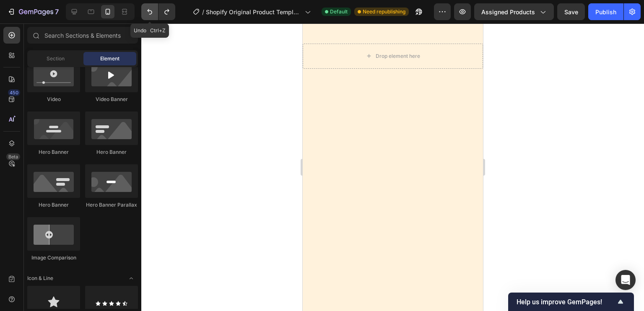
click at [147, 14] on icon "Undo/Redo" at bounding box center [149, 12] width 8 height 8
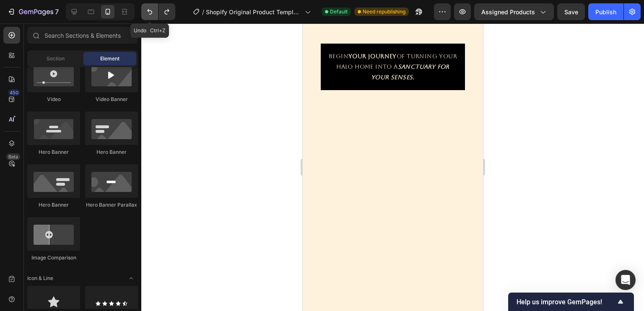
click at [147, 14] on icon "Undo/Redo" at bounding box center [149, 12] width 8 height 8
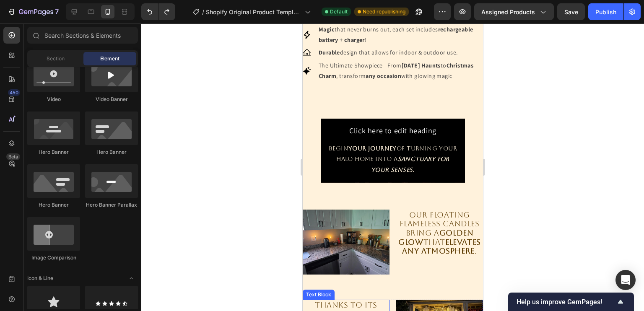
scroll to position [405, 0]
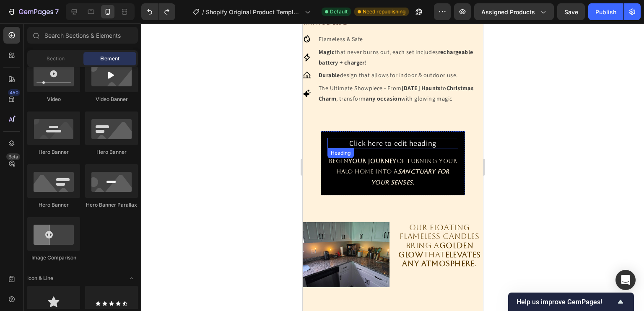
click at [329, 149] on h2 "Click here to edit heading" at bounding box center [392, 143] width 131 height 11
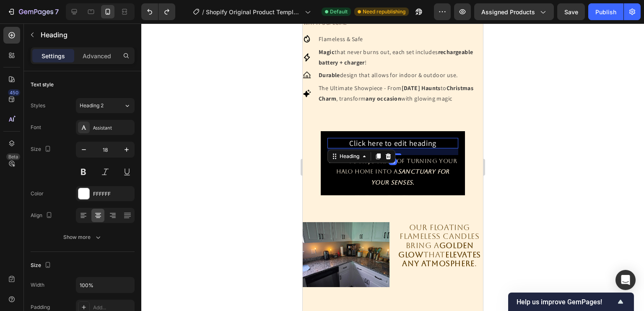
click at [321, 151] on div "Click here to edit heading Heading 16 Begin your journey of turning your HALO H…" at bounding box center [392, 163] width 144 height 64
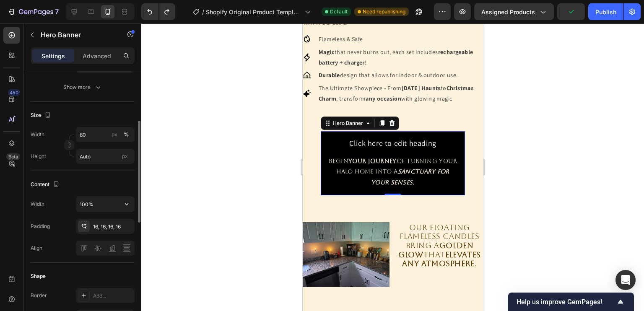
scroll to position [172, 0]
click at [128, 225] on icon "button" at bounding box center [125, 226] width 7 height 7
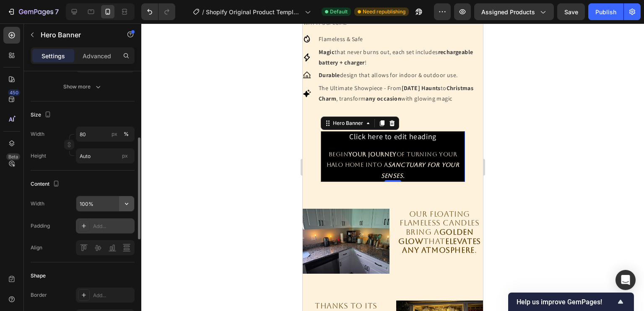
click at [124, 203] on icon "button" at bounding box center [126, 204] width 8 height 8
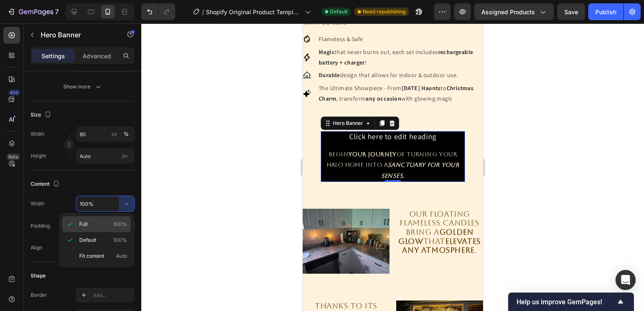
click at [95, 223] on p "Full 100%" at bounding box center [103, 225] width 48 height 8
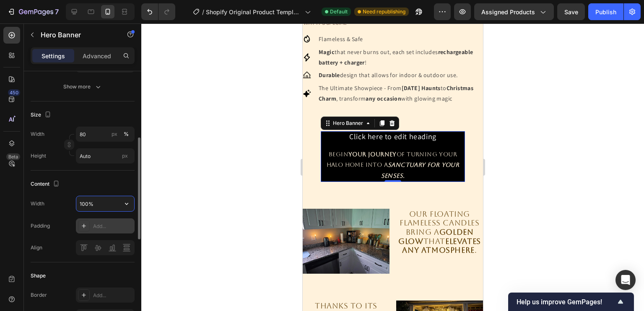
click at [109, 203] on input "100%" at bounding box center [105, 203] width 58 height 15
click at [126, 203] on icon "button" at bounding box center [126, 204] width 8 height 8
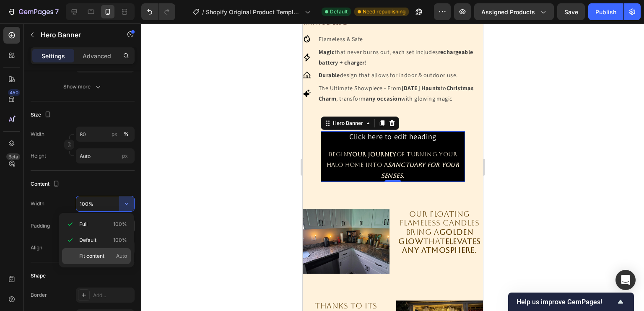
click at [113, 252] on p "Fit content Auto" at bounding box center [103, 256] width 48 height 8
type input "Auto"
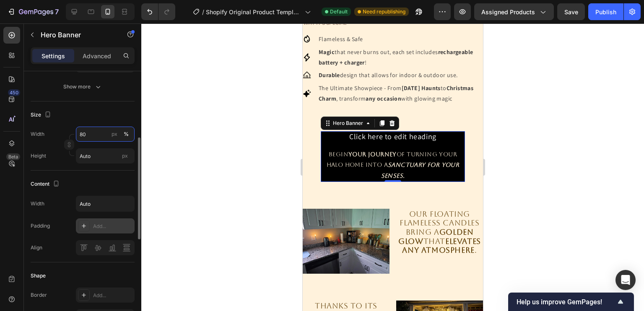
click at [79, 132] on input "80" at bounding box center [105, 134] width 59 height 15
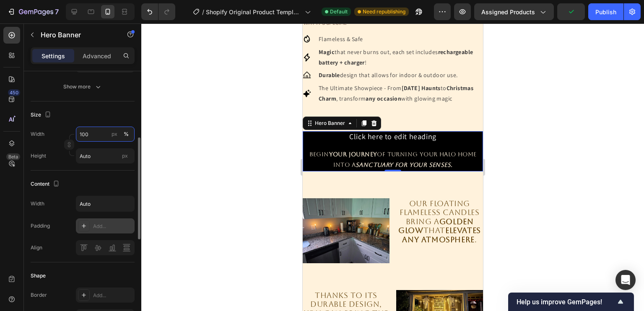
type input "100"
click at [101, 110] on div "Size" at bounding box center [83, 114] width 104 height 13
click at [106, 204] on input "Auto" at bounding box center [105, 203] width 58 height 15
click at [120, 204] on button "button" at bounding box center [126, 203] width 15 height 15
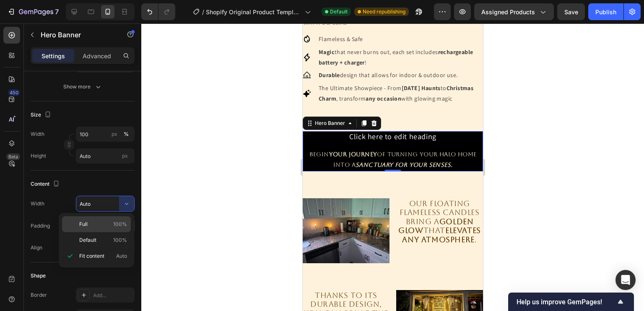
click at [100, 226] on p "Full 100%" at bounding box center [103, 225] width 48 height 8
type input "100%"
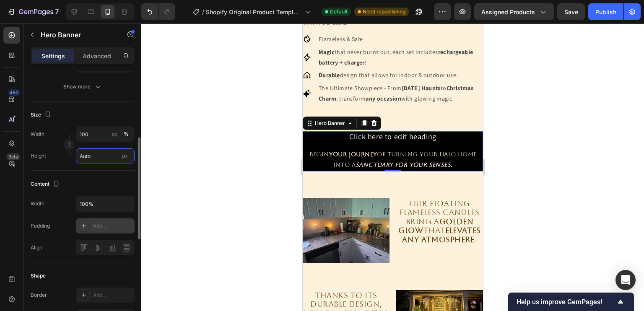
click at [102, 156] on input "Auto" at bounding box center [105, 155] width 59 height 15
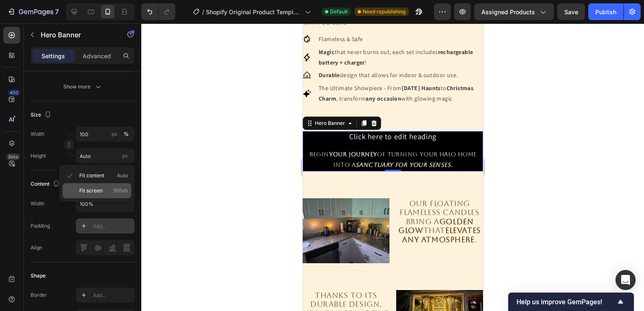
click at [97, 190] on span "Fit screen" at bounding box center [90, 191] width 23 height 8
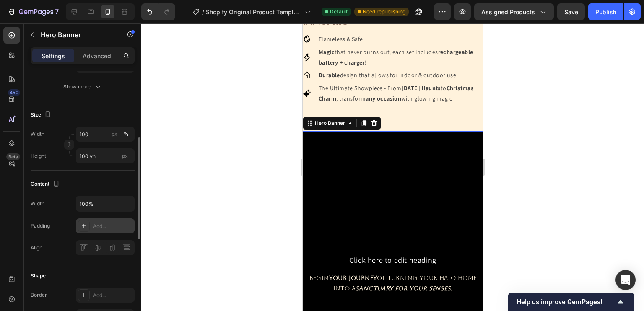
click at [95, 147] on div "Width 100 px % Height 100 vh px" at bounding box center [83, 145] width 104 height 37
click at [99, 157] on input "100 vh" at bounding box center [105, 155] width 59 height 15
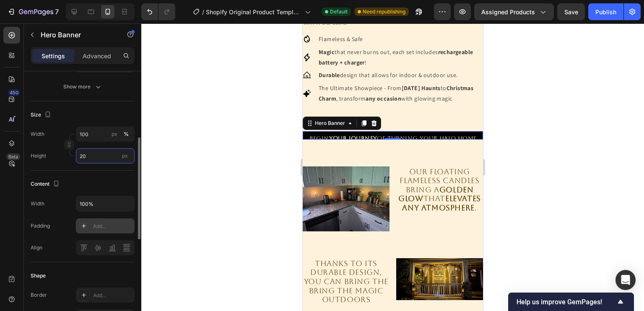
drag, startPoint x: 99, startPoint y: 157, endPoint x: 60, endPoint y: 161, distance: 38.4
click at [60, 161] on div "Height 20 px" at bounding box center [83, 155] width 104 height 15
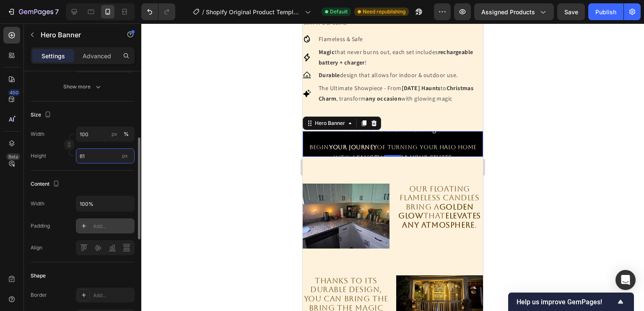
type input "6"
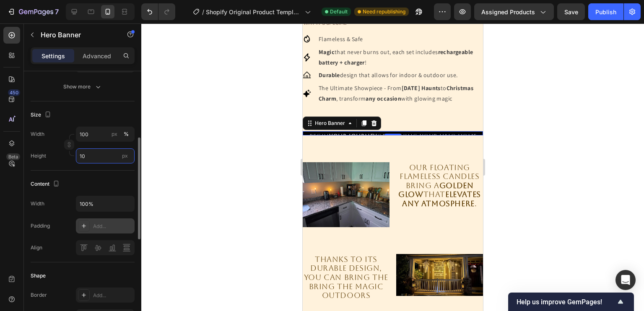
type input "1"
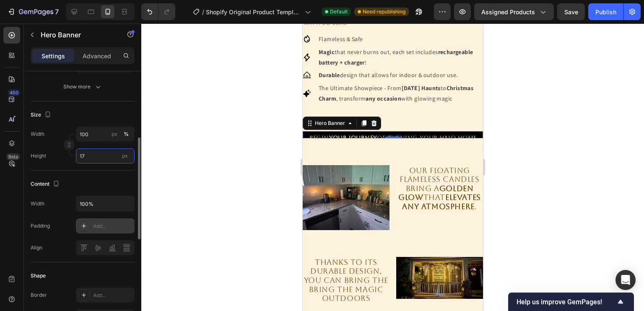
type input "1"
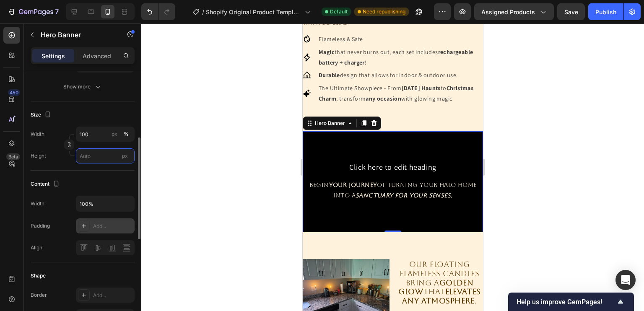
type input "1"
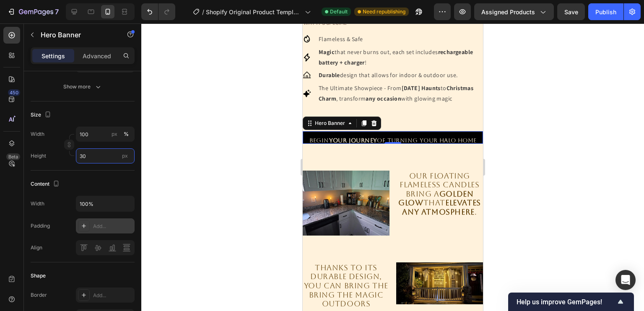
type input "3"
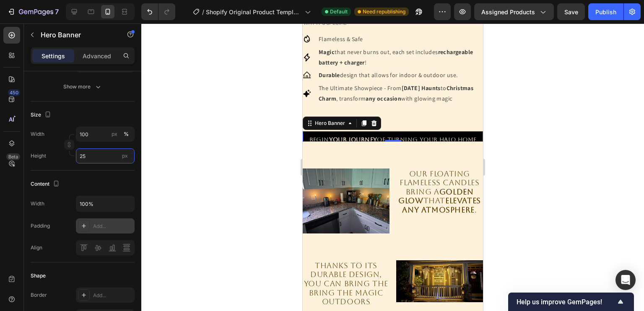
type input "250"
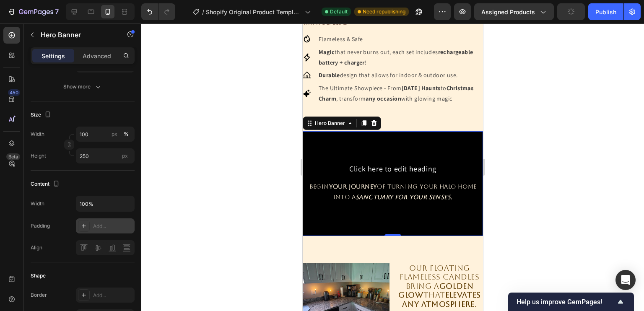
click at [248, 195] on div at bounding box center [392, 167] width 503 height 288
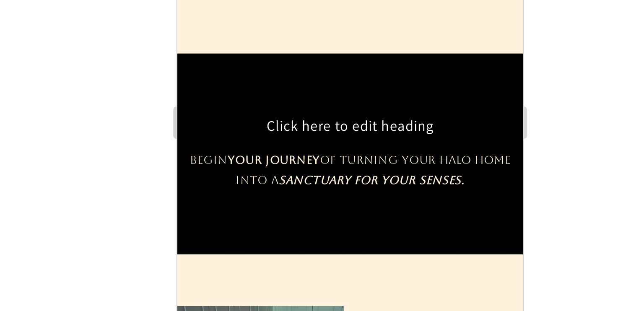
click at [506, 171] on div at bounding box center [392, 167] width 503 height 288
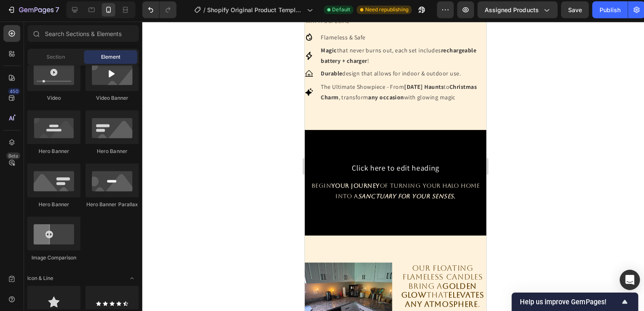
scroll to position [0, 0]
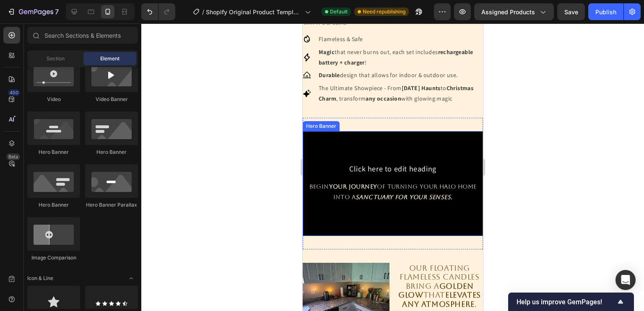
click at [328, 162] on div "Overlay" at bounding box center [392, 183] width 180 height 105
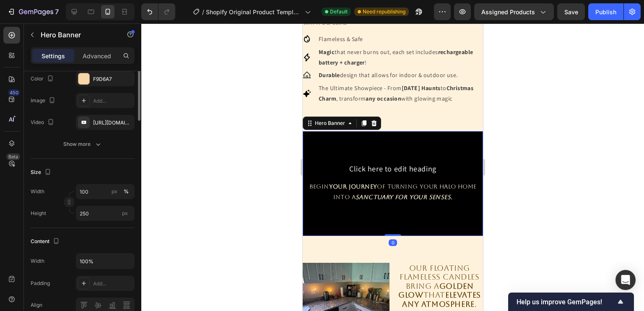
scroll to position [115, 0]
click at [97, 214] on input "250" at bounding box center [105, 212] width 59 height 15
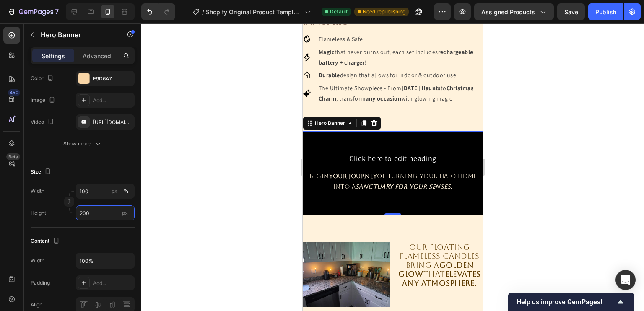
type input "200"
click at [226, 215] on div at bounding box center [392, 167] width 503 height 288
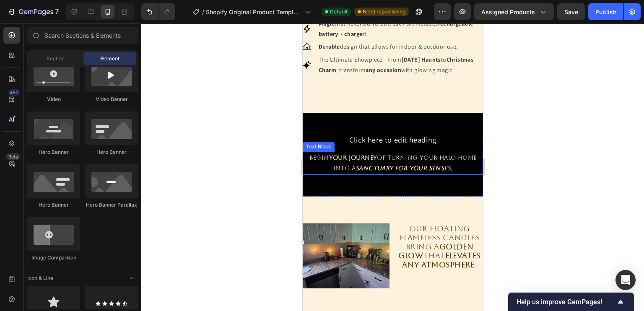
scroll to position [348, 0]
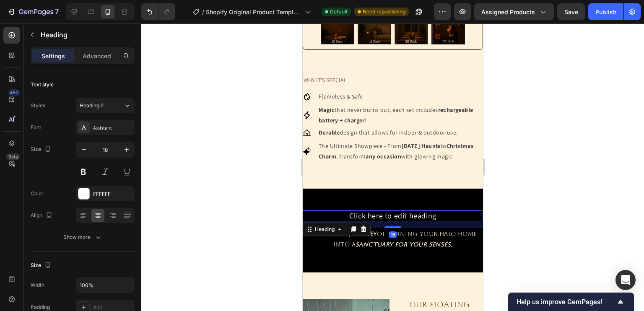
click at [393, 221] on h2 "Click here to edit heading" at bounding box center [392, 215] width 180 height 11
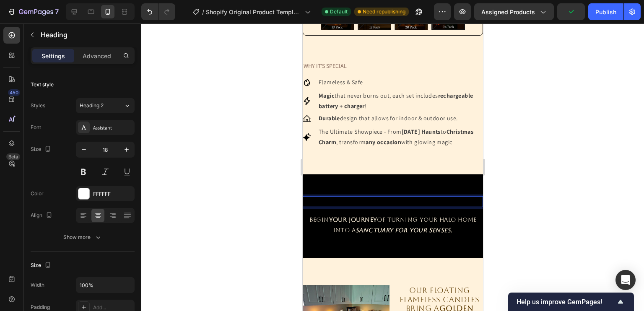
scroll to position [475, 0]
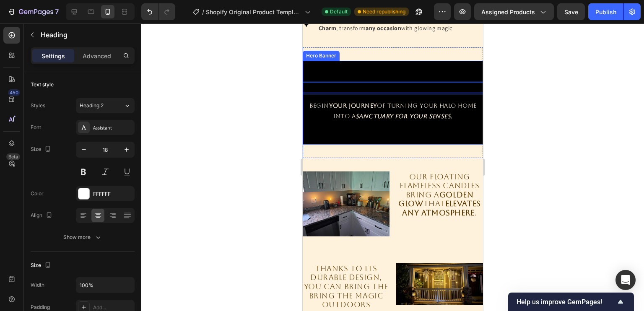
click at [384, 91] on div "Overlay" at bounding box center [392, 103] width 180 height 84
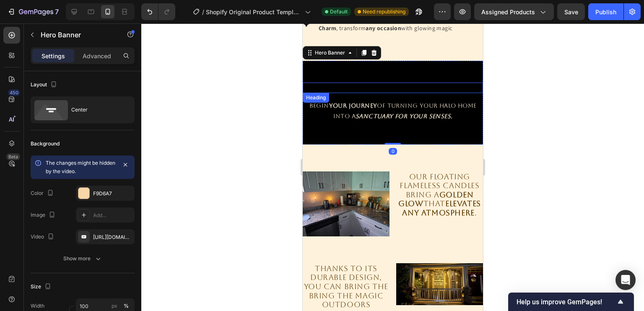
click at [419, 93] on h2 "Rich Text Editor. Editing area: main" at bounding box center [392, 88] width 180 height 11
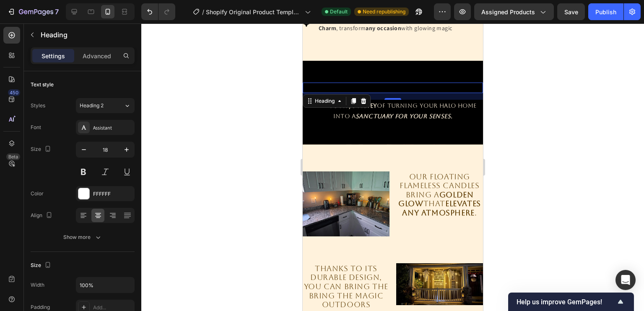
click at [408, 93] on h2 "Rich Text Editor. Editing area: main" at bounding box center [392, 88] width 180 height 11
click at [274, 130] on div at bounding box center [392, 167] width 503 height 288
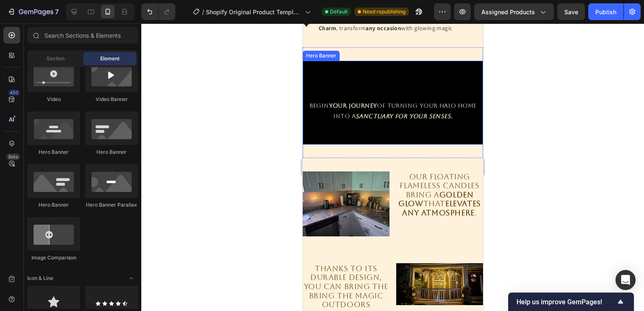
click at [392, 136] on div "Overlay" at bounding box center [392, 103] width 180 height 84
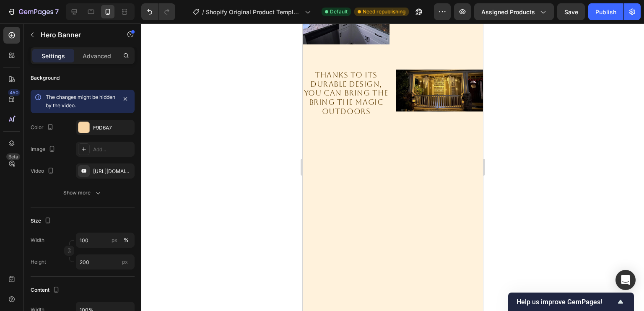
scroll to position [425, 0]
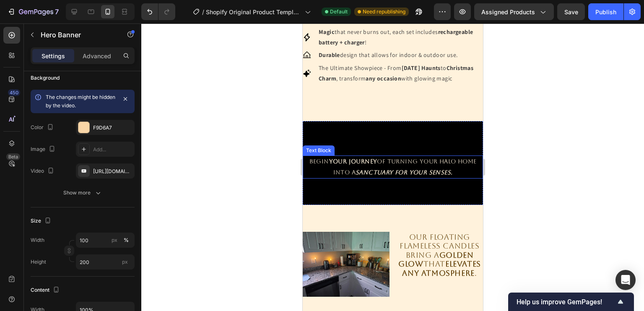
click at [374, 156] on p "Begin your journey of turning your HALO HOME into a sanctuary for your senses." at bounding box center [392, 166] width 179 height 21
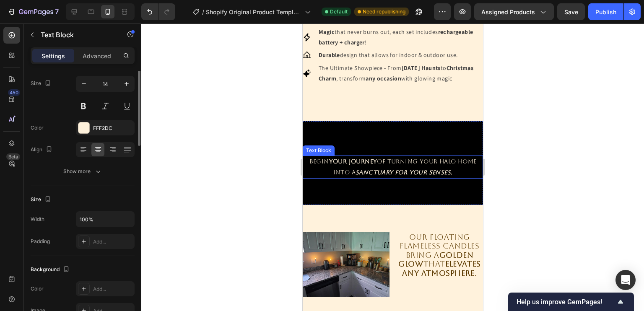
scroll to position [0, 0]
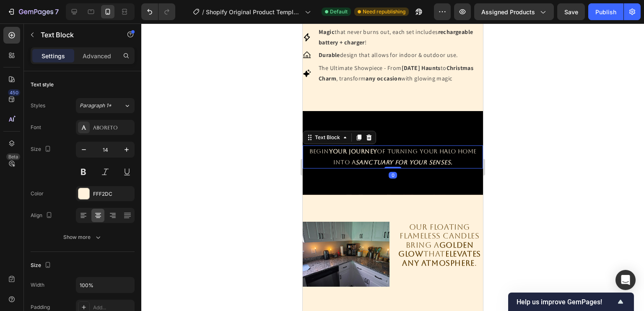
click at [374, 161] on p "Begin your journey of turning your HALO HOME into a sanctuary for your senses." at bounding box center [392, 156] width 179 height 21
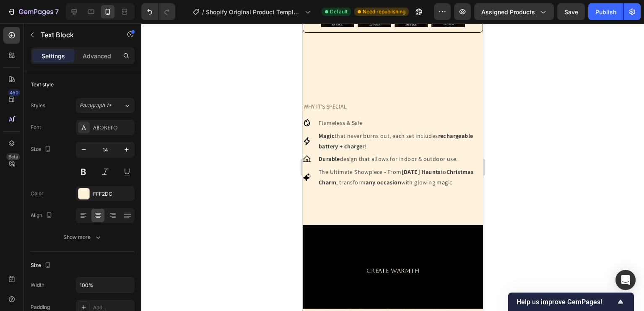
scroll to position [421, 0]
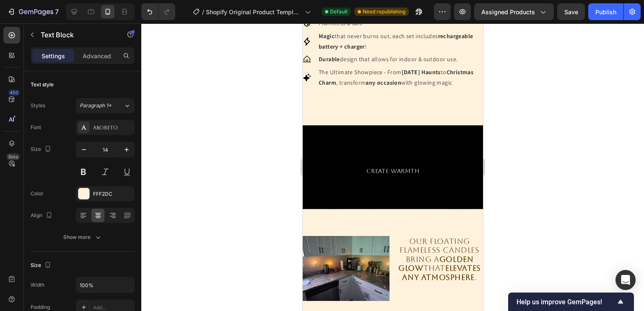
click at [413, 171] on p "CREATE WARMTH" at bounding box center [392, 171] width 179 height 10
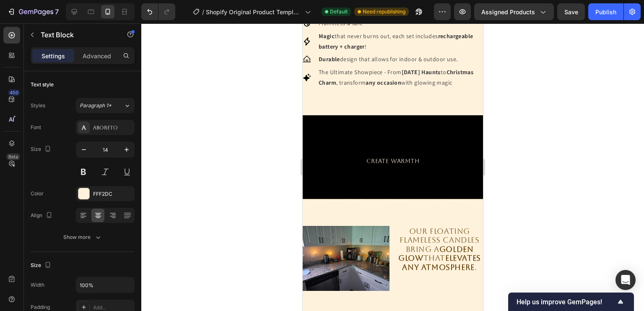
click at [395, 166] on p "CREATE WARMTH" at bounding box center [392, 161] width 179 height 10
click at [405, 166] on p "CREATE WARMTH" at bounding box center [392, 161] width 179 height 10
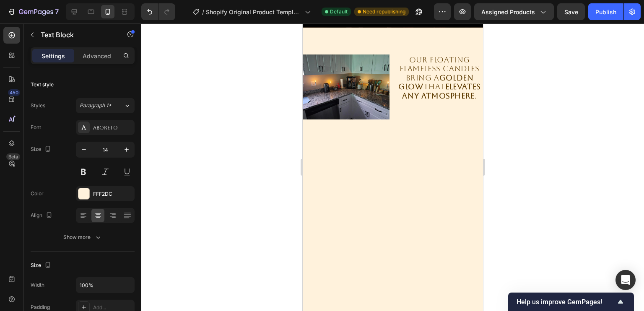
scroll to position [335, 0]
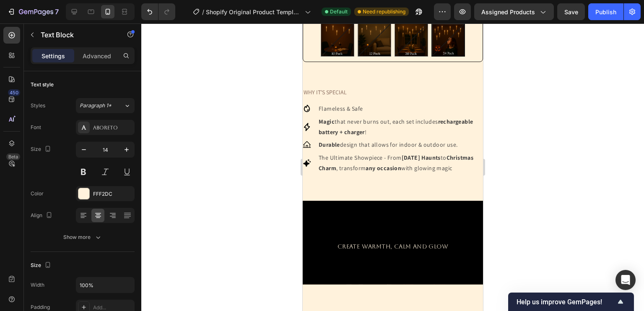
click at [439, 252] on p "CREATE WARMTH, CALM AND GLOW" at bounding box center [392, 247] width 179 height 10
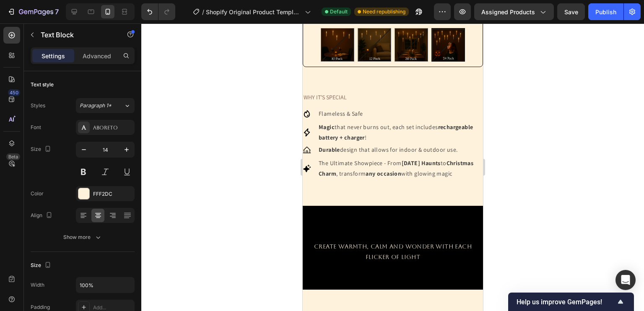
click at [324, 256] on p "CREATE WARMTH, CALM AND WONDER WITH EACH FLICKER OF LIGHT" at bounding box center [392, 252] width 179 height 21
click at [387, 257] on p "CREATE WARMTH, CALM AND WONDER WITH EACH FLICKER OF LIGHT" at bounding box center [392, 252] width 179 height 21
click at [369, 262] on p "AND WONDER WITH EACH FLICKER OF LIGHT" at bounding box center [392, 257] width 179 height 10
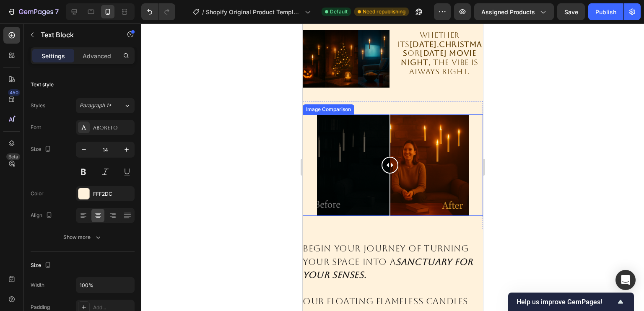
scroll to position [904, 0]
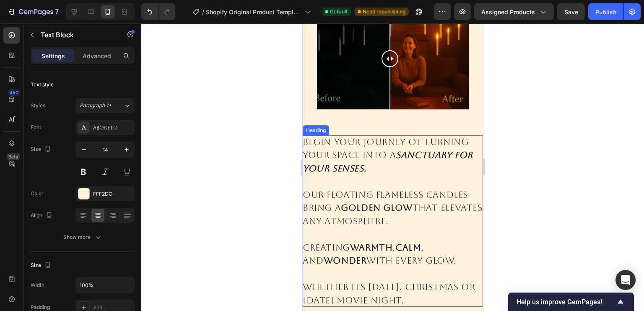
click at [311, 138] on h2 "Begin your journey of turning your space into a sanctuary for your senses. Our …" at bounding box center [392, 221] width 180 height 172
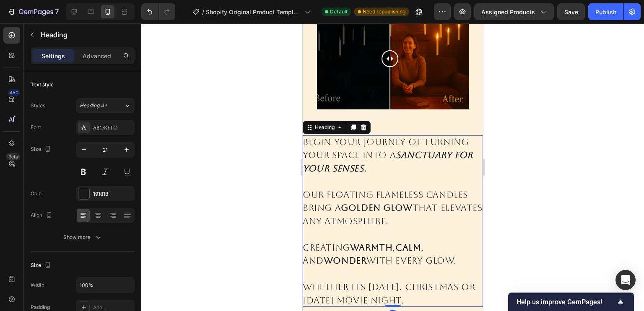
click at [307, 138] on h2 "Begin your journey of turning your space into a sanctuary for your senses. Our …" at bounding box center [392, 221] width 180 height 172
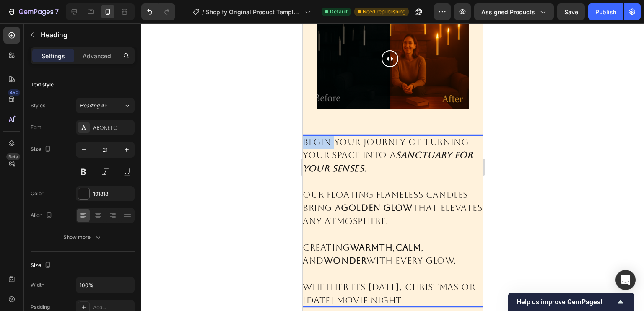
click at [307, 138] on p "Begin your journey of turning your space into a sanctuary for your senses. Our …" at bounding box center [392, 221] width 180 height 172
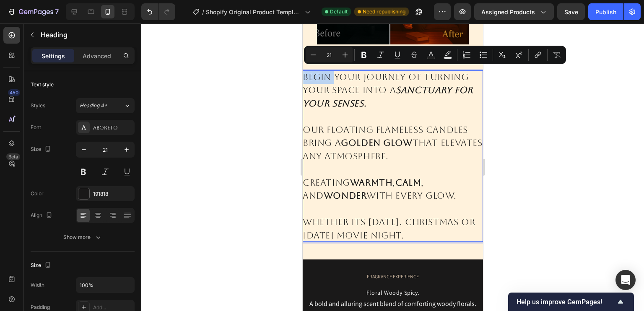
scroll to position [969, 0]
click at [460, 115] on p "Begin your journey of turning your space into a sanctuary for your senses. Our …" at bounding box center [392, 156] width 180 height 172
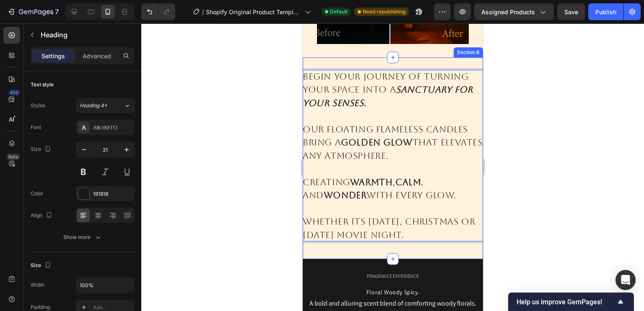
click at [465, 62] on div "Begin your journey of turning your space into a sanctuary for your senses. ⁠⁠⁠⁠…" at bounding box center [392, 158] width 180 height 202
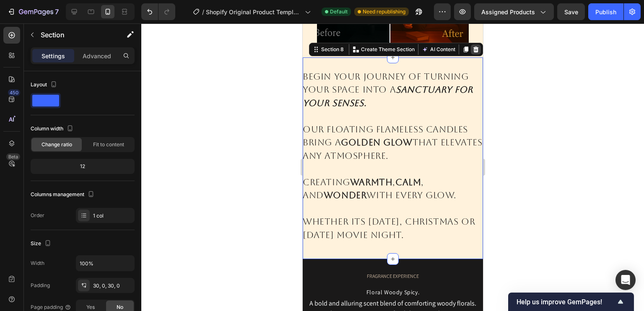
click at [473, 47] on icon at bounding box center [475, 50] width 5 height 6
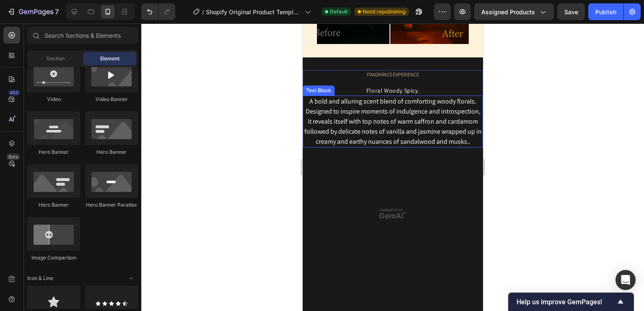
scroll to position [856, 0]
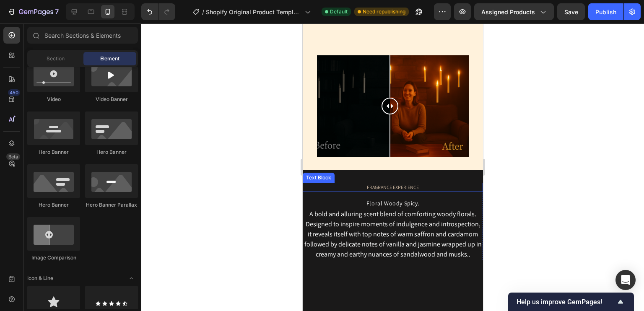
click at [426, 183] on div "FRAGRANCE EXPERIENCE" at bounding box center [392, 187] width 180 height 9
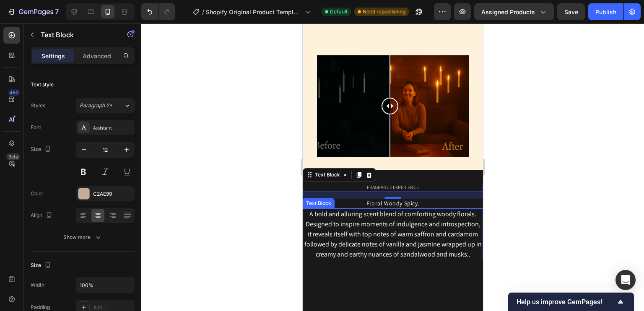
scroll to position [970, 0]
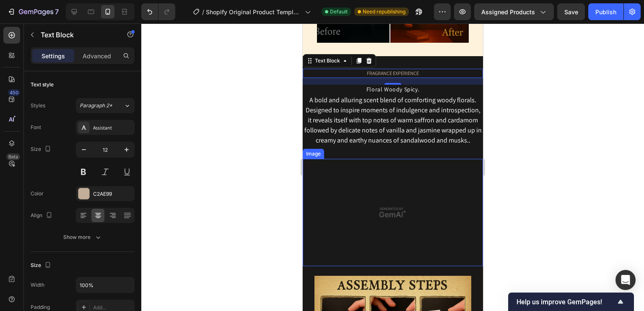
click at [402, 203] on img at bounding box center [392, 212] width 180 height 107
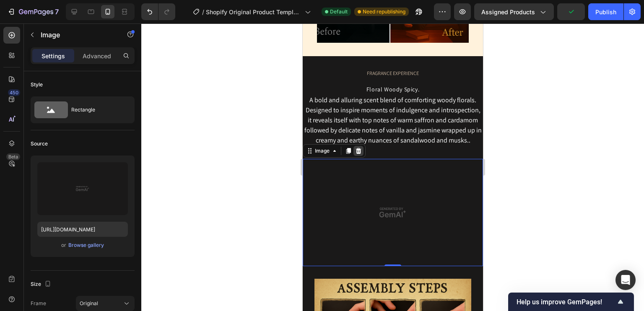
click at [359, 149] on icon at bounding box center [358, 151] width 5 height 6
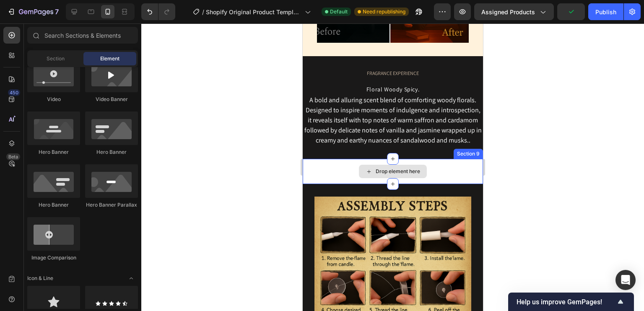
click at [433, 163] on div "Drop element here" at bounding box center [392, 171] width 180 height 25
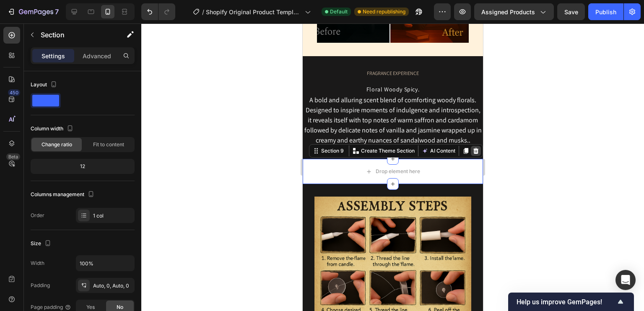
click at [473, 148] on icon at bounding box center [475, 151] width 5 height 6
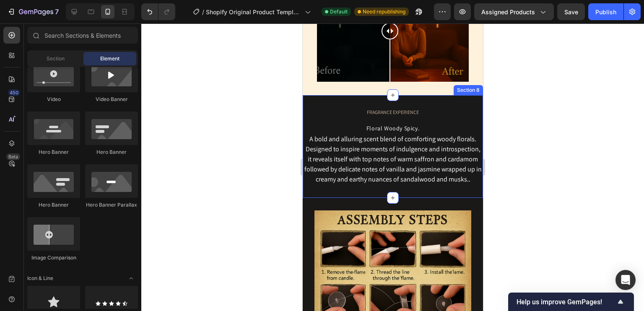
scroll to position [930, 0]
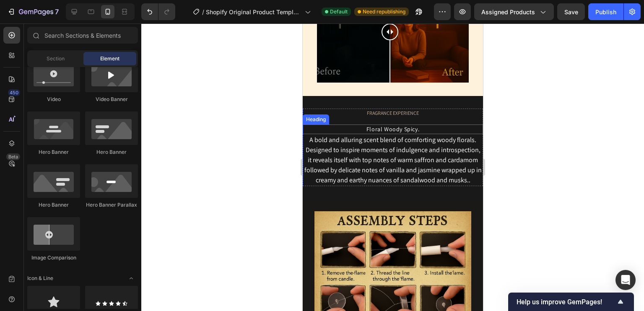
click at [419, 125] on h2 "Floral Woody Spicy." at bounding box center [392, 130] width 180 height 10
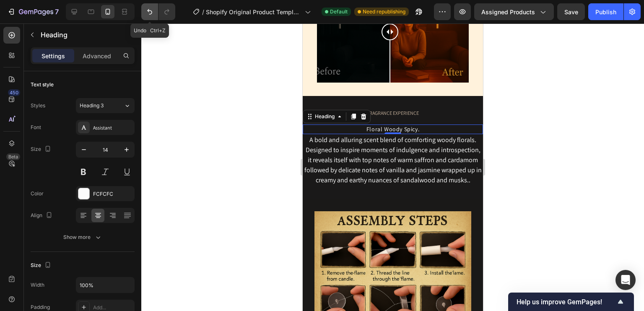
click at [151, 12] on icon "Undo/Redo" at bounding box center [149, 11] width 5 height 5
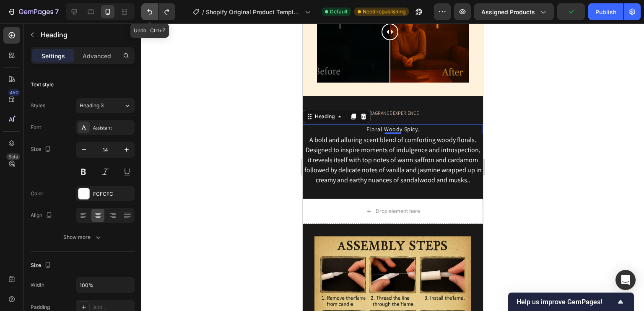
click at [151, 12] on icon "Undo/Redo" at bounding box center [149, 11] width 5 height 5
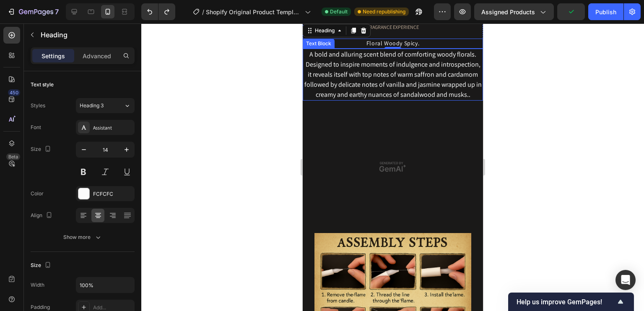
scroll to position [1012, 0]
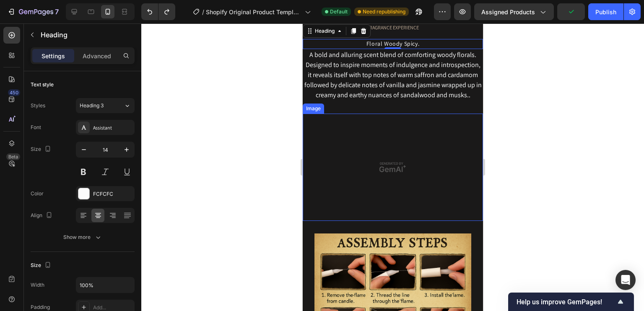
click at [381, 167] on img at bounding box center [392, 167] width 180 height 107
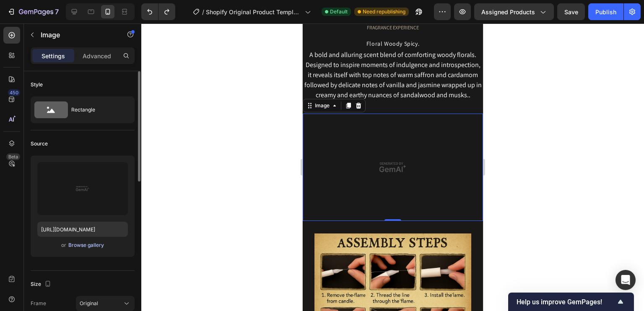
click at [88, 245] on div "Browse gallery" at bounding box center [86, 246] width 36 height 8
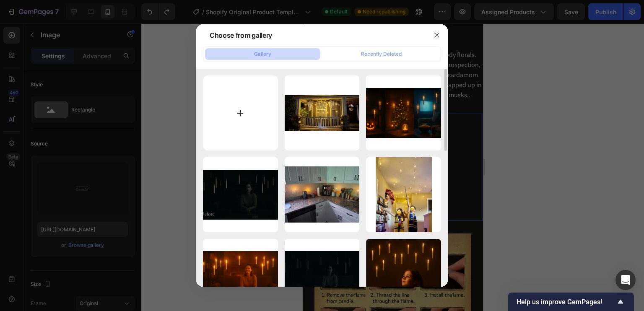
click at [228, 101] on input "file" at bounding box center [240, 112] width 75 height 75
type input "C:\fakepath\Screenshot [DATE] 211450.png"
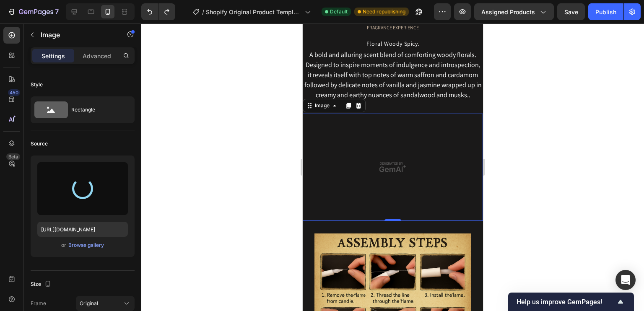
type input "[URL][DOMAIN_NAME]"
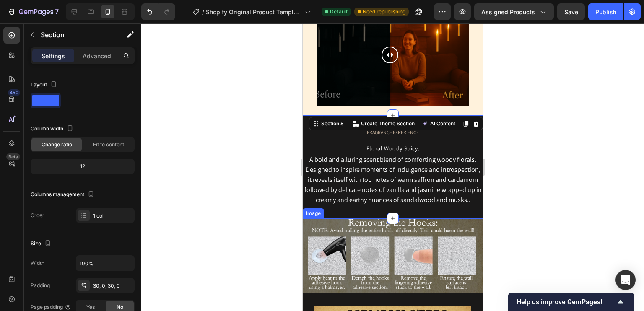
scroll to position [907, 0]
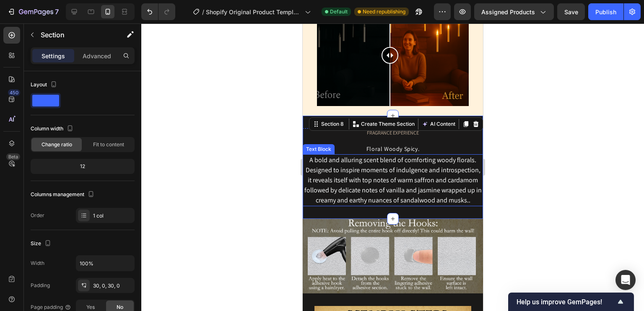
click at [379, 184] on div "A bold and alluring scent blend of comforting woody florals. Designed to inspir…" at bounding box center [392, 180] width 180 height 52
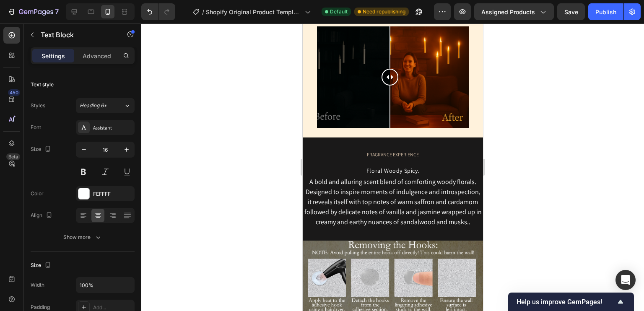
scroll to position [949, 0]
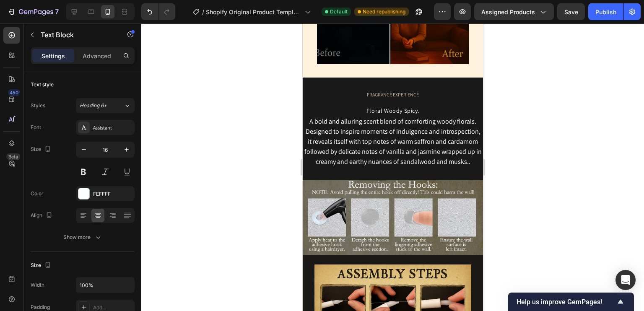
click at [426, 153] on div "A bold and alluring scent blend of comforting woody florals. Designed to inspir…" at bounding box center [392, 142] width 180 height 52
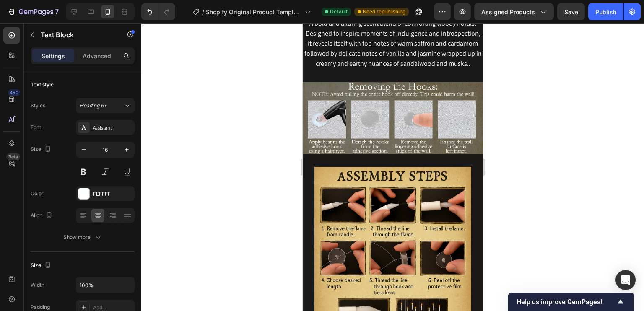
scroll to position [1045, 0]
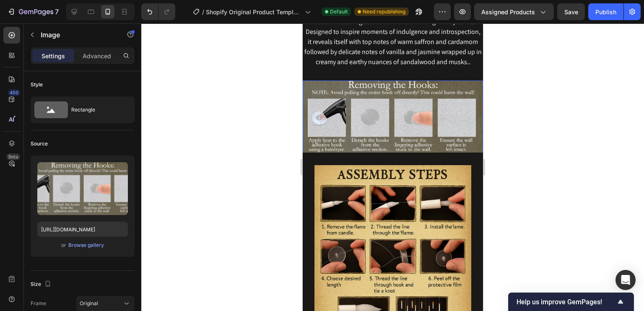
click at [366, 105] on img at bounding box center [392, 117] width 180 height 75
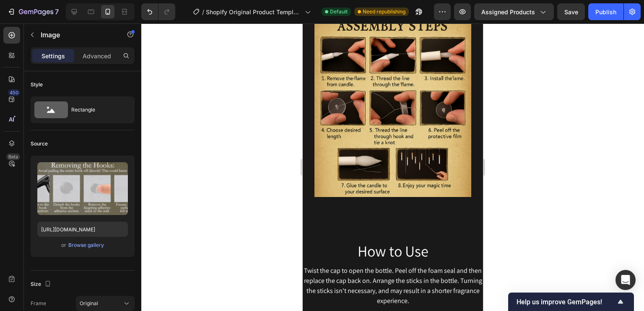
scroll to position [1193, 0]
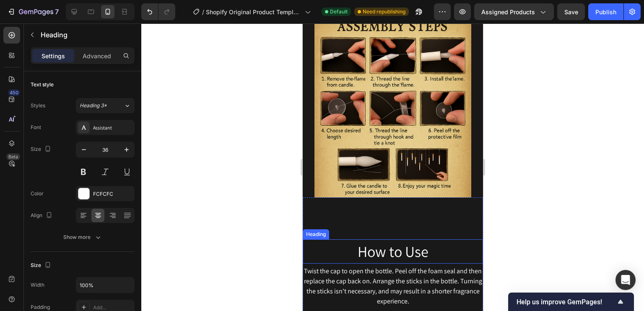
click at [393, 247] on h2 "How to Use" at bounding box center [392, 251] width 180 height 24
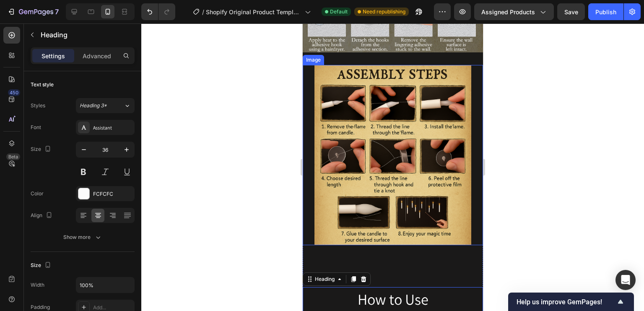
scroll to position [1146, 0]
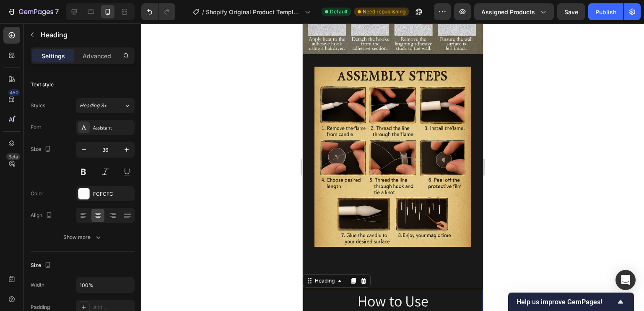
click at [424, 291] on h2 "How to Use" at bounding box center [392, 301] width 180 height 24
click at [424, 291] on p "How to Use" at bounding box center [392, 301] width 179 height 23
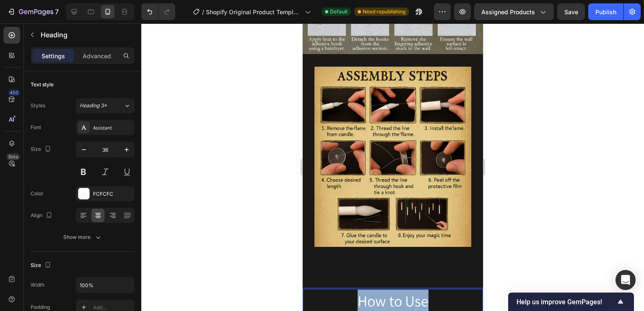
drag, startPoint x: 424, startPoint y: 291, endPoint x: 354, endPoint y: 293, distance: 70.5
click at [354, 293] on p "How to Use" at bounding box center [392, 301] width 179 height 23
click at [404, 290] on p "Assemble In Minutes" at bounding box center [392, 301] width 179 height 23
click at [454, 293] on p "Assemble In Minutes" at bounding box center [392, 301] width 179 height 23
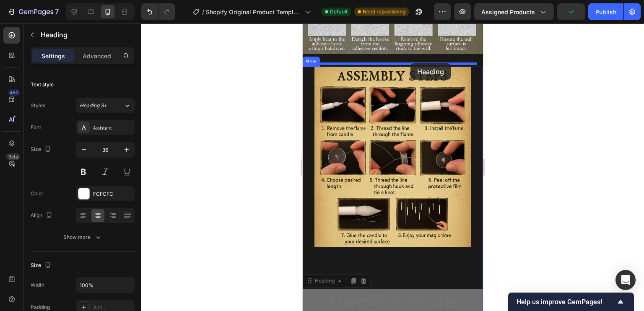
drag, startPoint x: 456, startPoint y: 294, endPoint x: 410, endPoint y: 63, distance: 235.6
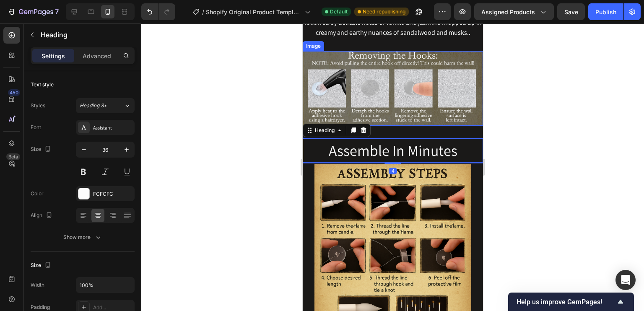
scroll to position [1012, 0]
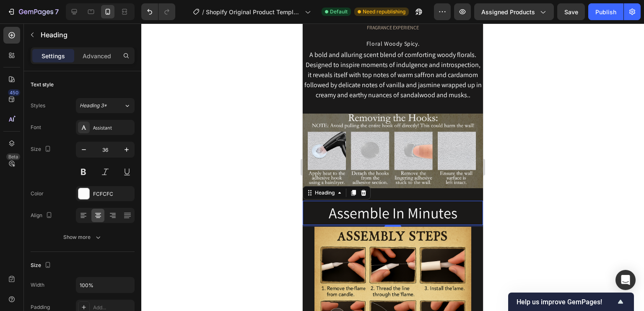
click at [460, 203] on h2 "Assemble In Minutes" at bounding box center [392, 213] width 180 height 24
click at [386, 206] on p "Assemble In Minutes" at bounding box center [392, 213] width 179 height 23
click at [458, 210] on p "Assemble In Minutes" at bounding box center [392, 213] width 179 height 23
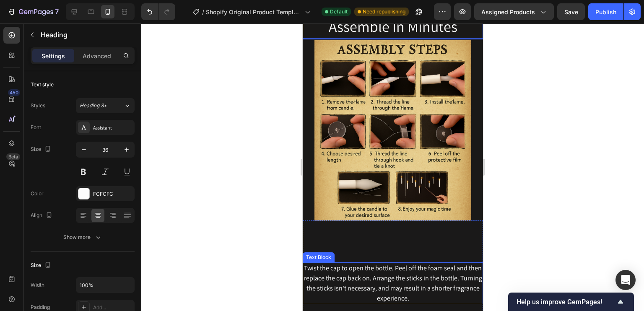
scroll to position [1280, 0]
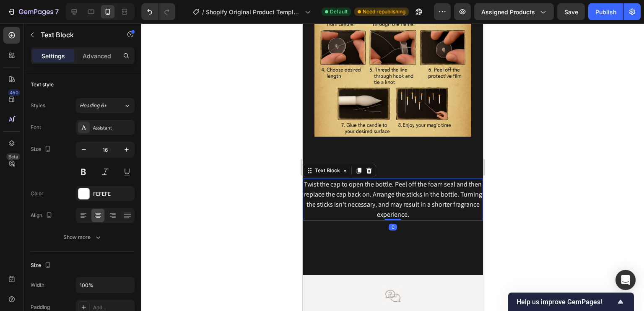
click at [423, 209] on div "Twist the cap to open the bottle. Peel off the foam seal and then replace the c…" at bounding box center [392, 200] width 180 height 42
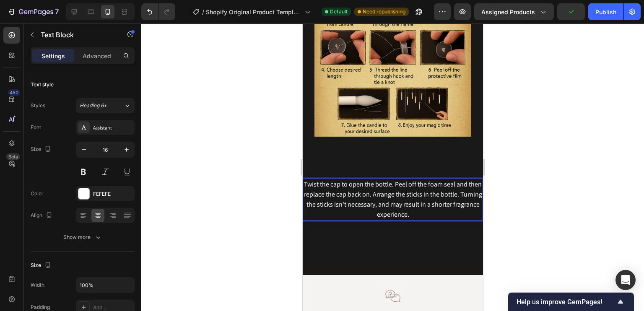
click at [450, 179] on p "Twist the cap to open the bottle. Peel off the foam seal and then replace the c…" at bounding box center [392, 199] width 179 height 40
click at [447, 151] on div "Twist the cap to open the bottle. Peel off the foam seal and then replace the c…" at bounding box center [392, 200] width 180 height 126
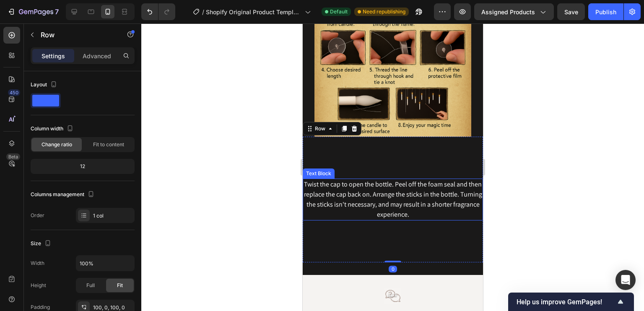
click at [310, 170] on div "Text Block" at bounding box center [318, 174] width 29 height 8
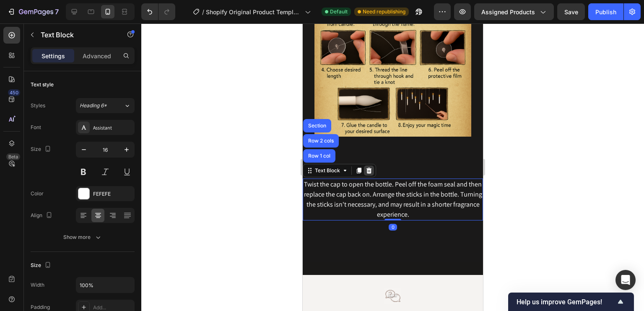
click at [373, 166] on div at bounding box center [369, 171] width 10 height 10
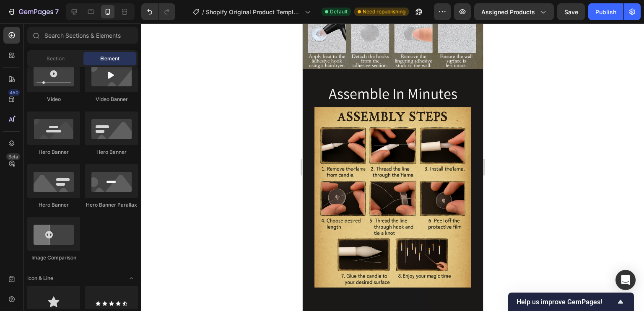
scroll to position [1017, 0]
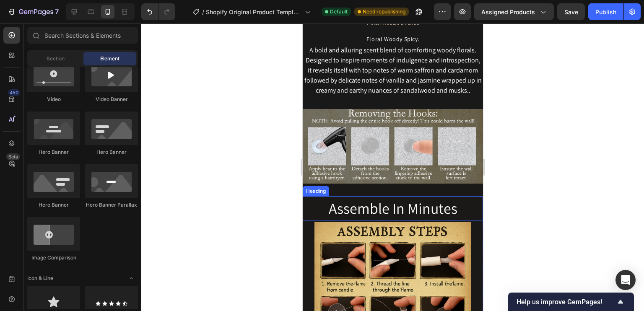
click at [454, 206] on p "Assemble In Minutes" at bounding box center [392, 208] width 179 height 23
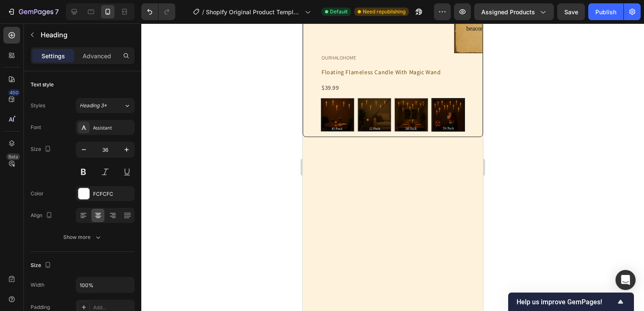
scroll to position [0, 0]
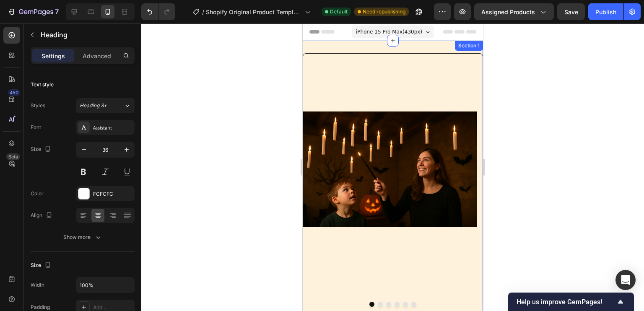
click at [348, 47] on div "Image Image Image Image Image Video Carousel OURHALOHOME Text Block Floating Fl…" at bounding box center [392, 225] width 180 height 369
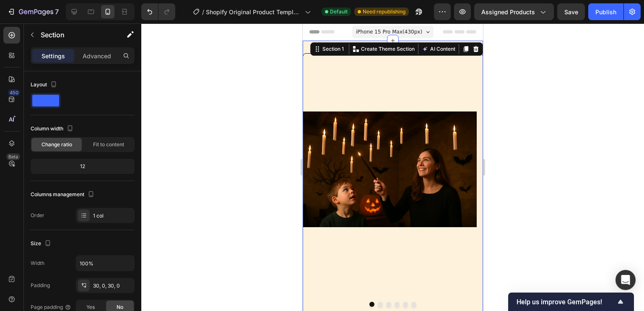
click at [275, 103] on div at bounding box center [392, 167] width 503 height 288
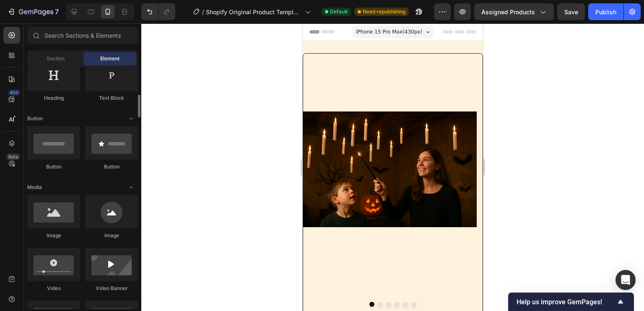
scroll to position [149, 0]
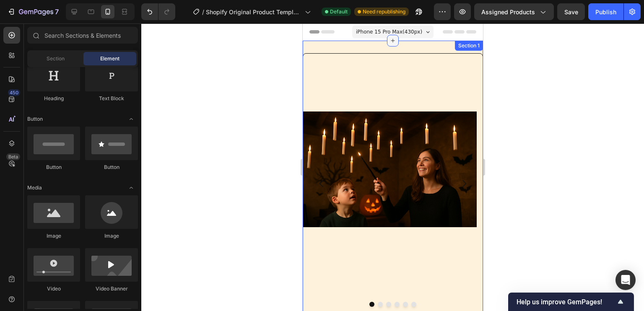
click at [390, 42] on icon at bounding box center [392, 40] width 7 height 7
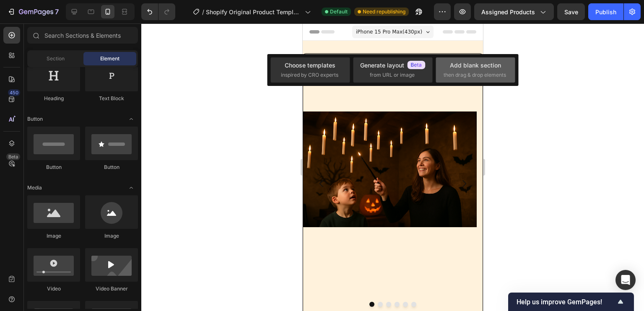
click at [478, 68] on div "Add blank section" at bounding box center [475, 65] width 51 height 9
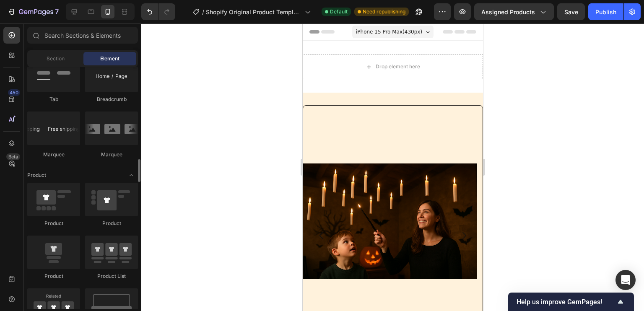
scroll to position [970, 0]
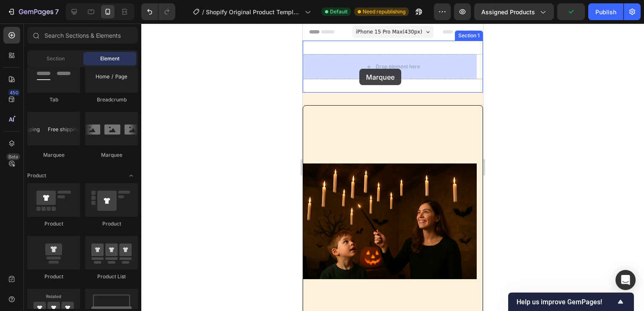
drag, startPoint x: 358, startPoint y: 156, endPoint x: 359, endPoint y: 69, distance: 86.8
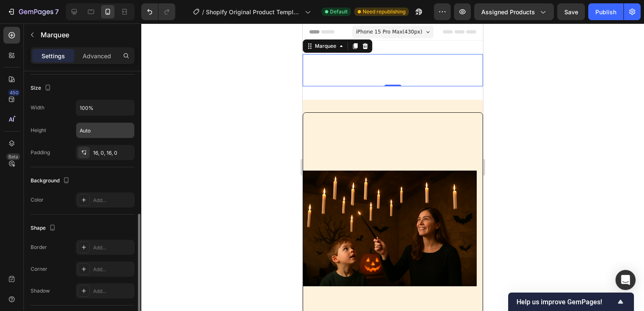
scroll to position [322, 0]
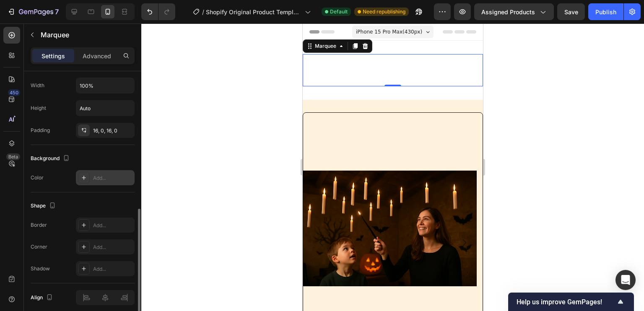
click at [86, 182] on div at bounding box center [84, 178] width 12 height 12
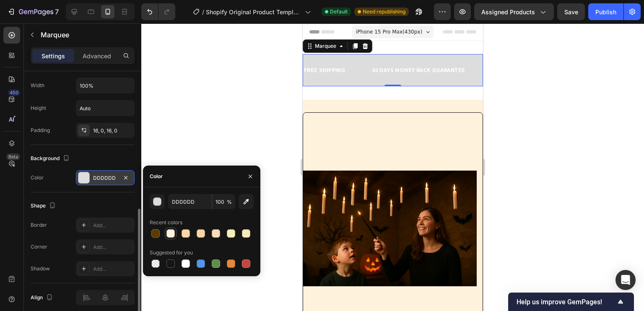
click at [174, 236] on div at bounding box center [170, 233] width 8 height 8
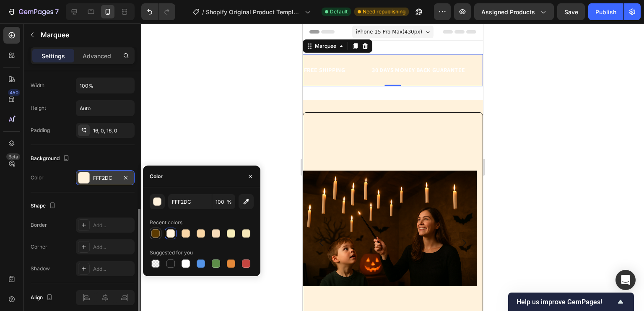
click at [152, 234] on div at bounding box center [155, 233] width 8 height 8
type input "5C3A00"
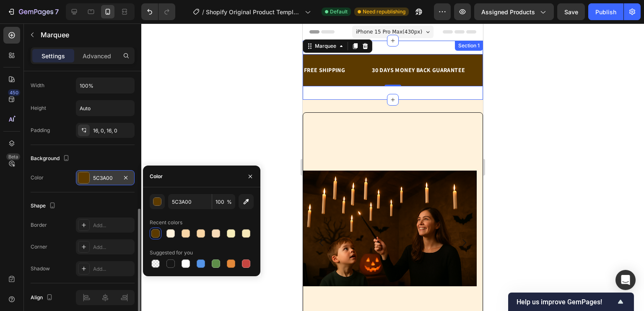
click at [373, 99] on div "FREE SHIPPING Text Block 30 DAYS MONEY BACK GUARANTEE Text Block LIMITED TIME 5…" at bounding box center [392, 70] width 180 height 59
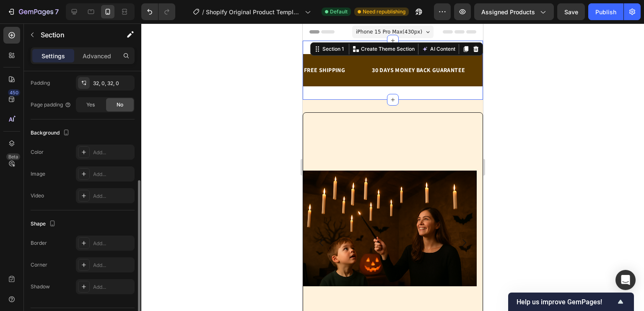
scroll to position [225, 0]
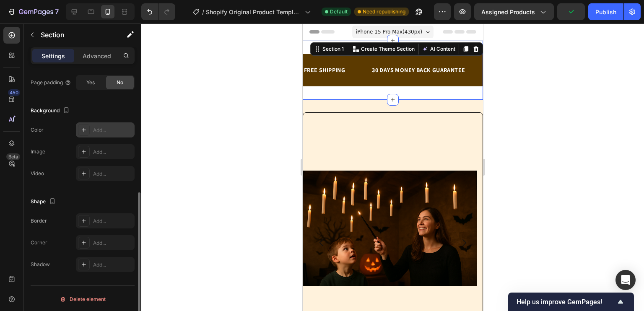
click at [83, 135] on div "Add..." at bounding box center [105, 129] width 59 height 15
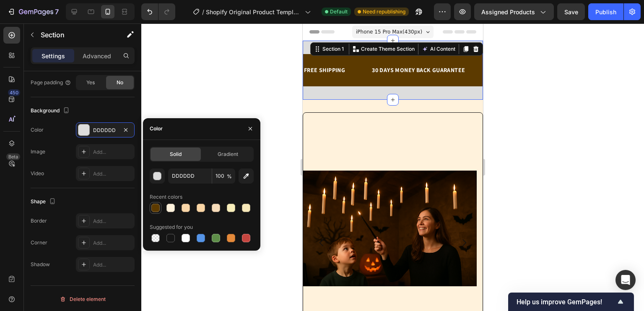
click at [159, 210] on div at bounding box center [155, 208] width 8 height 8
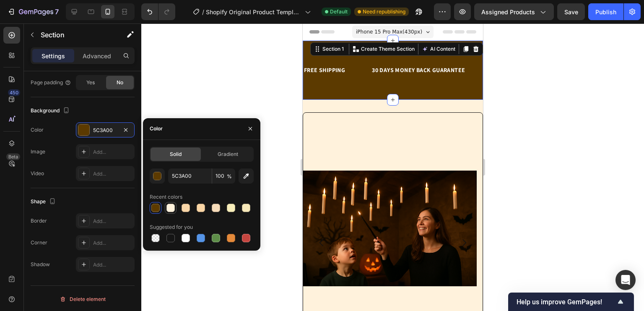
click at [171, 209] on div at bounding box center [170, 208] width 8 height 8
type input "FFF2DC"
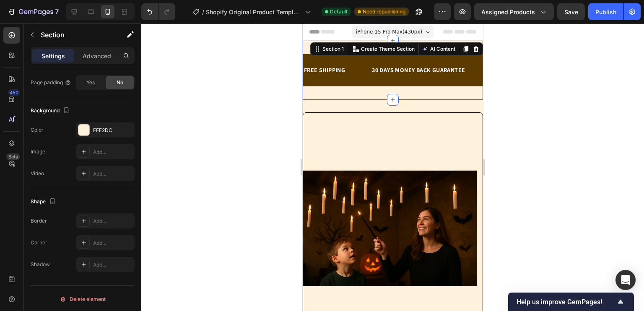
click at [240, 70] on div at bounding box center [392, 167] width 503 height 288
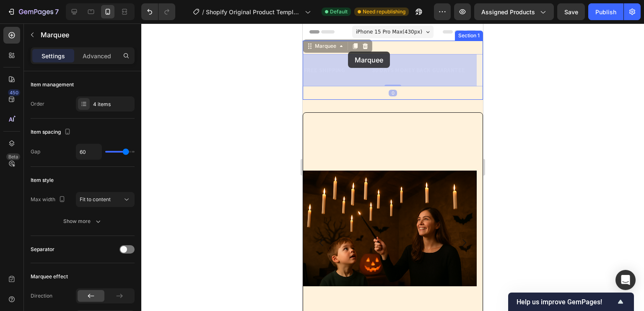
drag, startPoint x: 354, startPoint y: 70, endPoint x: 348, endPoint y: 52, distance: 19.1
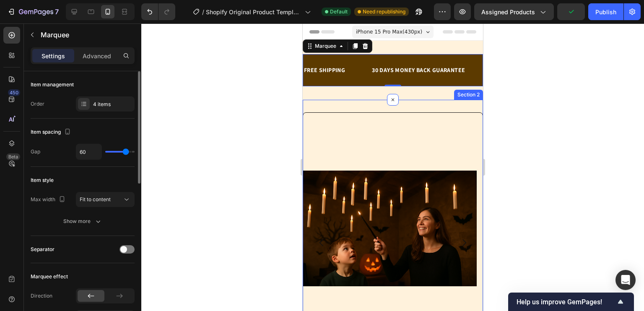
click at [122, 154] on div "60" at bounding box center [105, 152] width 59 height 16
type input "0"
drag, startPoint x: 122, startPoint y: 152, endPoint x: 67, endPoint y: 161, distance: 56.0
type input "0"
click at [105, 153] on input "range" at bounding box center [119, 152] width 29 height 2
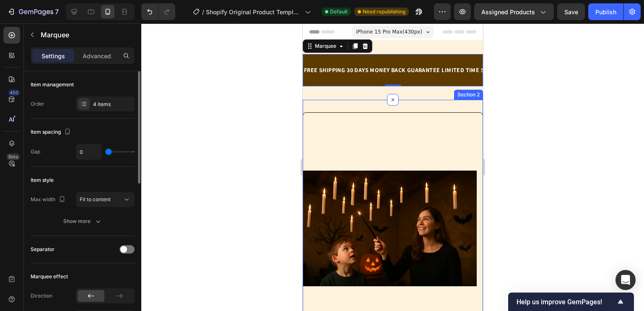
click at [112, 150] on div "0" at bounding box center [105, 152] width 59 height 16
click at [110, 151] on input "range" at bounding box center [119, 152] width 29 height 2
type input "37"
type input "51"
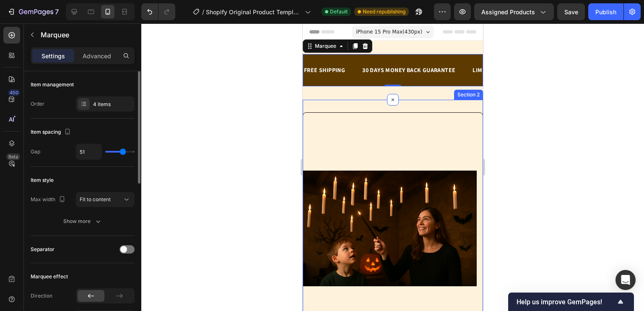
drag, startPoint x: 109, startPoint y: 151, endPoint x: 123, endPoint y: 151, distance: 13.4
type input "51"
click at [123, 151] on input "range" at bounding box center [119, 152] width 29 height 2
type input "22"
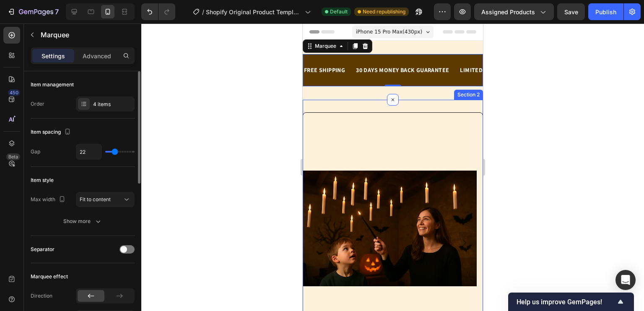
type input "7"
type input "0"
type input "1"
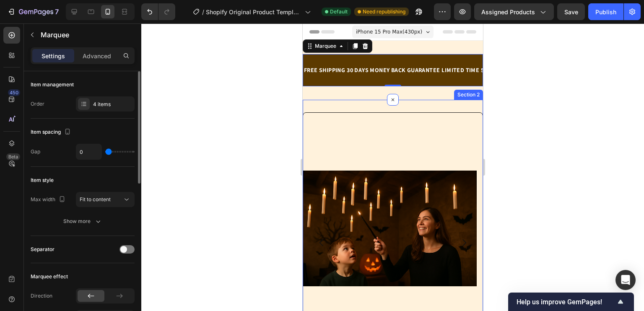
type input "1"
type input "5"
type input "9"
drag, startPoint x: 121, startPoint y: 152, endPoint x: 112, endPoint y: 162, distance: 12.8
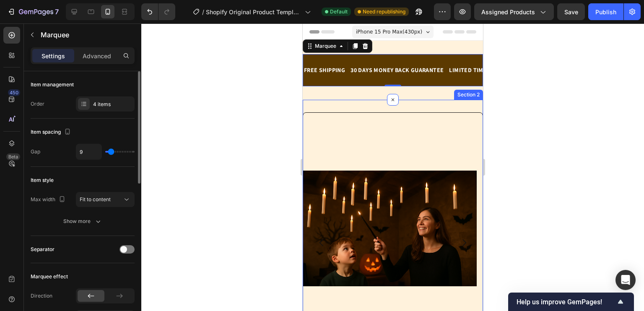
type input "15"
click at [112, 153] on input "range" at bounding box center [119, 152] width 29 height 2
type input "15"
click at [96, 217] on icon "button" at bounding box center [98, 221] width 8 height 8
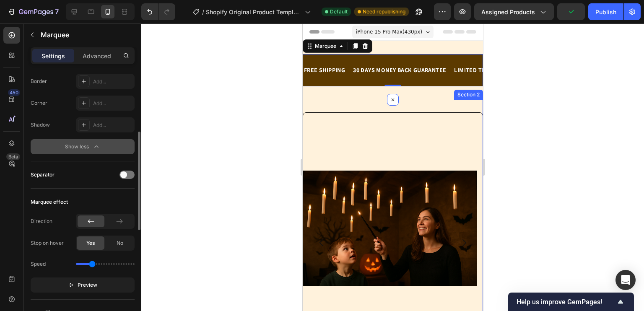
scroll to position [162, 0]
click at [121, 172] on span at bounding box center [123, 174] width 7 height 7
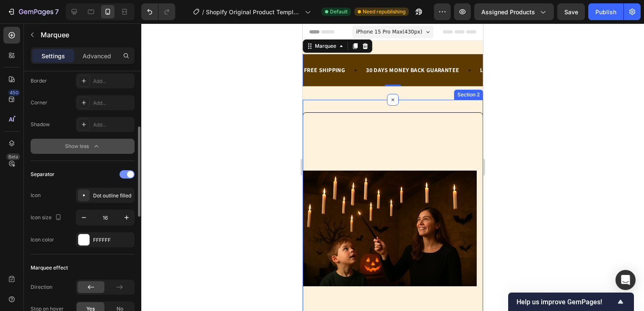
click at [121, 172] on div at bounding box center [126, 174] width 15 height 8
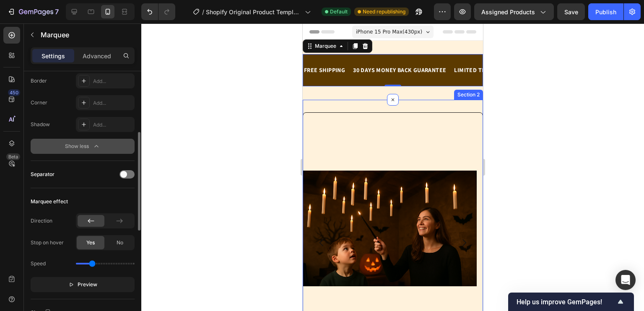
scroll to position [256, 0]
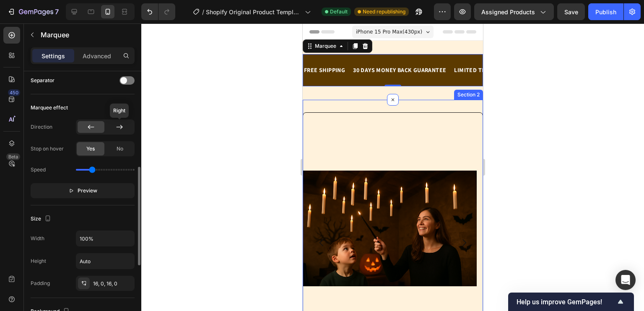
click at [117, 123] on icon at bounding box center [119, 127] width 8 height 8
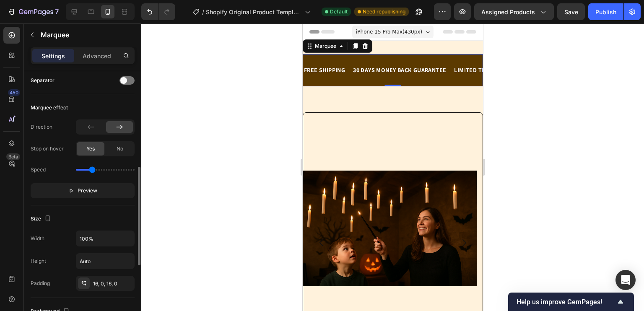
click at [69, 149] on div "Stop on hover Yes No" at bounding box center [83, 148] width 104 height 15
click at [114, 127] on div at bounding box center [119, 127] width 27 height 12
click at [96, 129] on div at bounding box center [91, 127] width 27 height 12
click at [119, 126] on icon at bounding box center [119, 127] width 6 height 4
click at [85, 194] on span "Preview" at bounding box center [88, 191] width 20 height 8
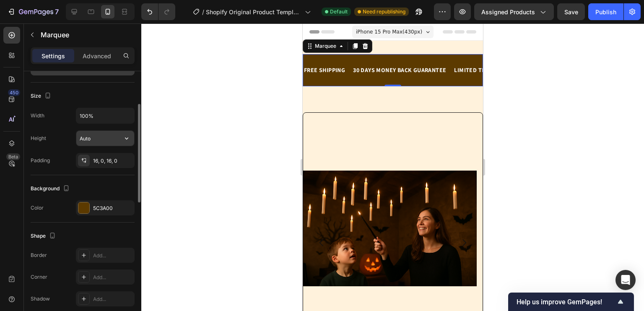
scroll to position [381, 0]
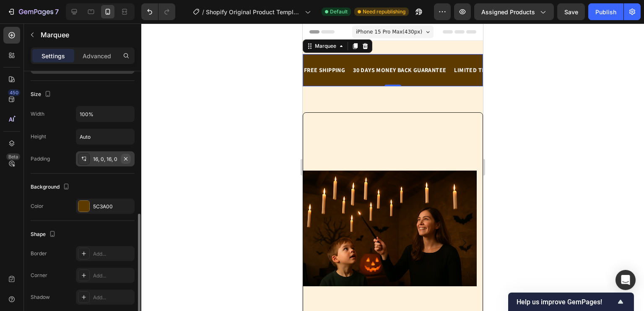
click at [127, 157] on icon "button" at bounding box center [125, 158] width 3 height 3
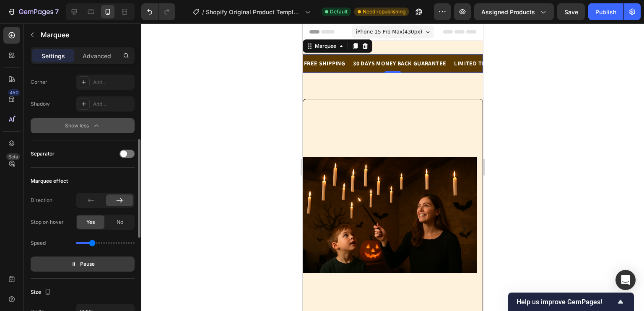
scroll to position [182, 0]
click at [125, 156] on span at bounding box center [123, 154] width 7 height 7
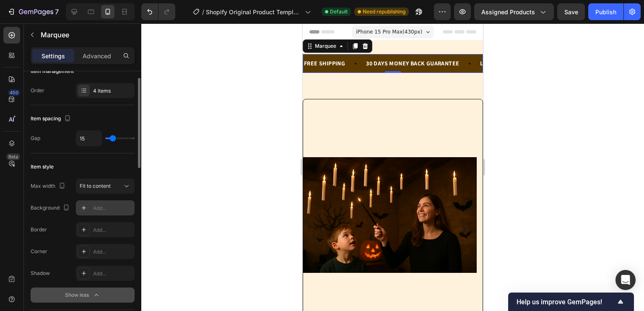
scroll to position [0, 0]
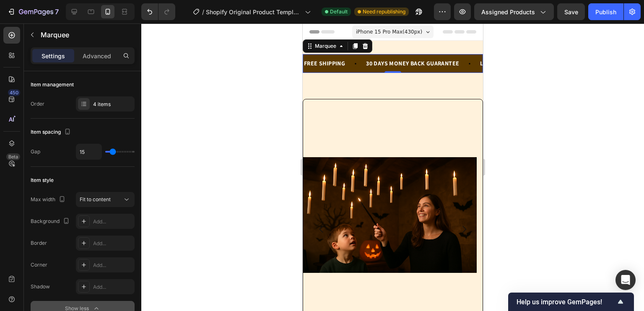
click at [88, 114] on div "Item management Order 4 items" at bounding box center [83, 94] width 104 height 47
click at [94, 107] on div "4 items" at bounding box center [112, 105] width 39 height 8
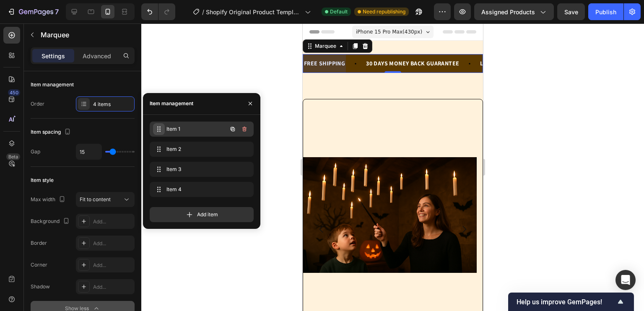
click at [154, 131] on span at bounding box center [159, 129] width 12 height 12
click at [64, 137] on div at bounding box center [67, 132] width 10 height 11
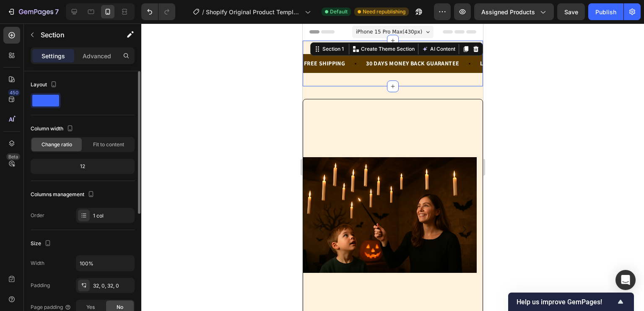
click at [281, 85] on div at bounding box center [392, 167] width 503 height 288
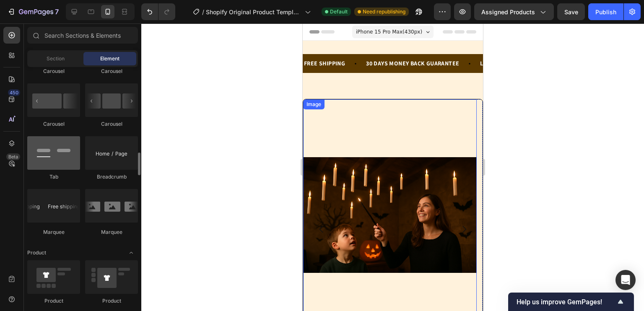
scroll to position [893, 0]
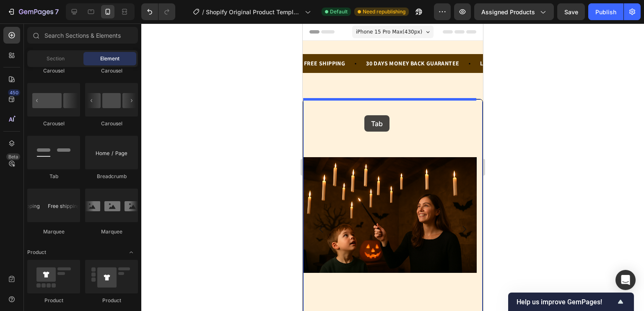
drag, startPoint x: 362, startPoint y: 174, endPoint x: 363, endPoint y: 114, distance: 60.0
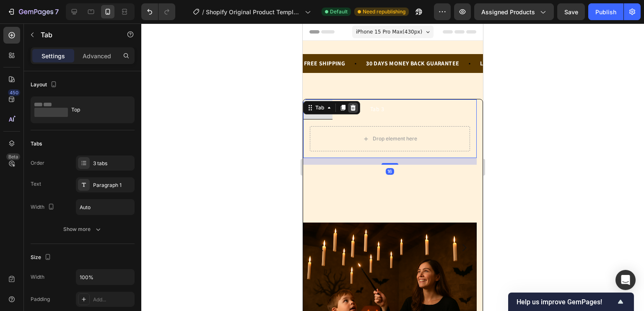
click at [354, 103] on div at bounding box center [353, 108] width 10 height 10
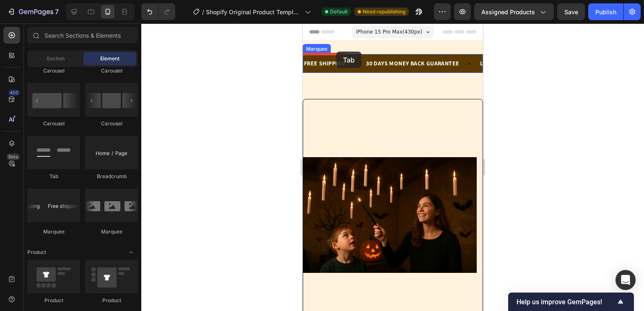
drag, startPoint x: 352, startPoint y: 179, endPoint x: 336, endPoint y: 52, distance: 128.5
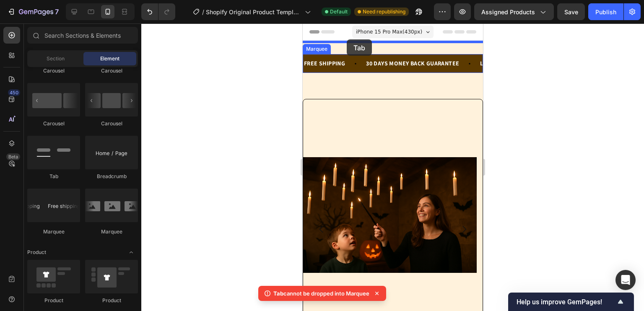
drag, startPoint x: 366, startPoint y: 184, endPoint x: 346, endPoint y: 39, distance: 145.9
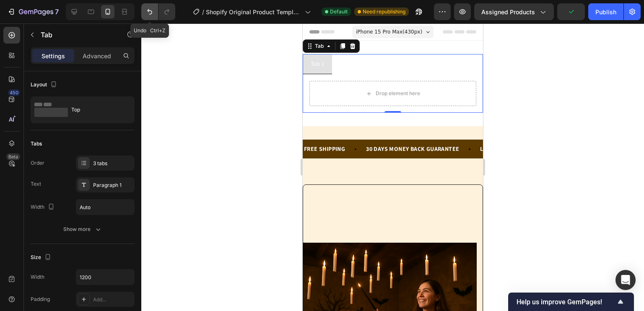
click at [150, 13] on icon "Undo/Redo" at bounding box center [149, 12] width 8 height 8
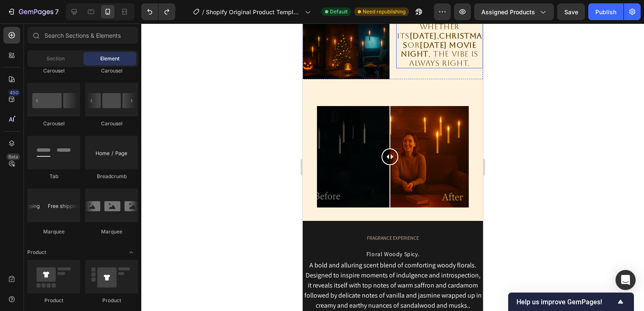
scroll to position [848, 0]
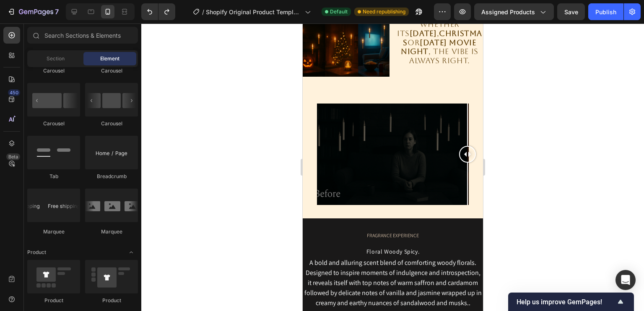
drag, startPoint x: 392, startPoint y: 158, endPoint x: 790, endPoint y: 215, distance: 401.5
click at [483, 192] on html "iPhone 15 Pro Max ( 430 px) iPhone 13 Mini iPhone 13 Pro iPhone 11 Pro Max iPho…" at bounding box center [392, 217] width 180 height 2083
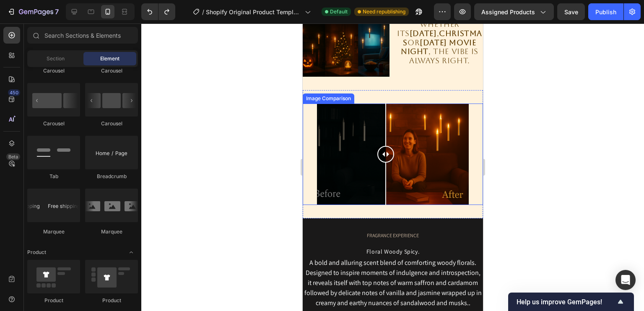
drag, startPoint x: 463, startPoint y: 156, endPoint x: 385, endPoint y: 169, distance: 79.1
click at [385, 169] on div at bounding box center [385, 154] width 17 height 101
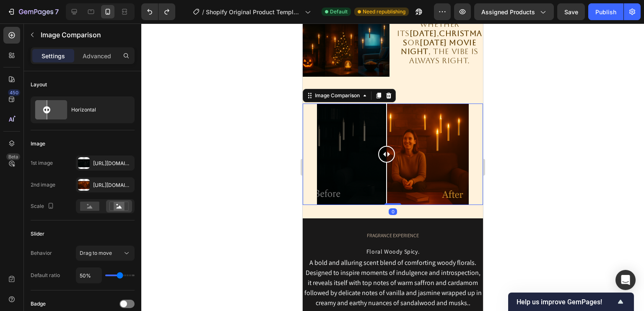
drag, startPoint x: 382, startPoint y: 159, endPoint x: 391, endPoint y: 161, distance: 9.4
click at [391, 161] on div at bounding box center [386, 154] width 17 height 17
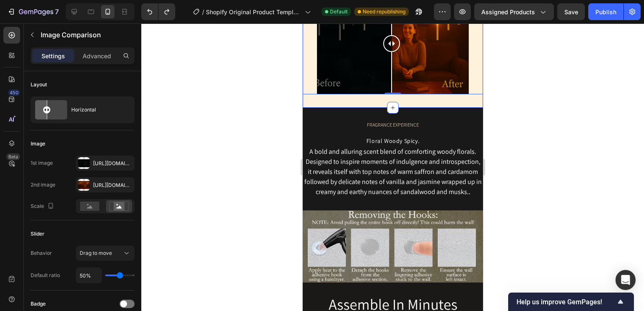
scroll to position [965, 0]
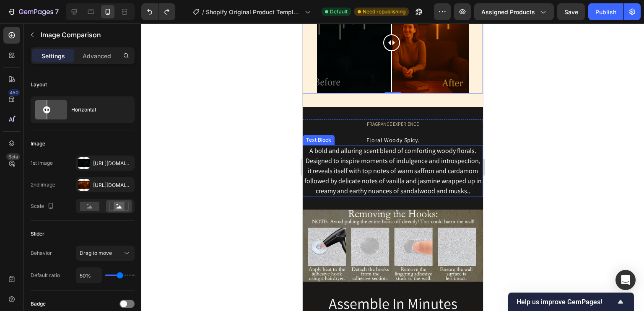
click at [387, 171] on div "A bold and alluring scent blend of comforting woody florals. Designed to inspir…" at bounding box center [392, 171] width 180 height 52
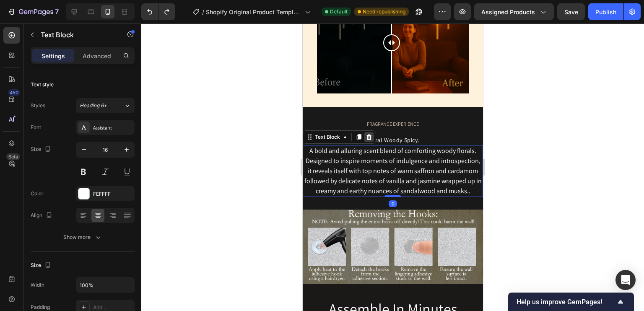
click at [371, 136] on icon at bounding box center [368, 137] width 7 height 7
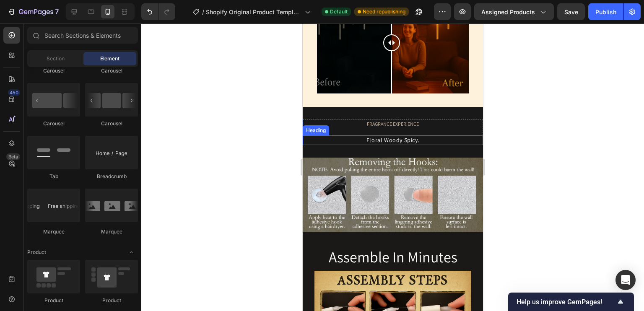
click at [399, 135] on h2 "Floral Woody Spicy." at bounding box center [392, 140] width 180 height 10
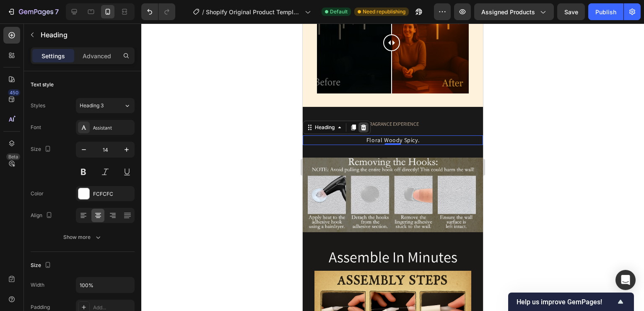
click at [366, 127] on icon at bounding box center [363, 127] width 7 height 7
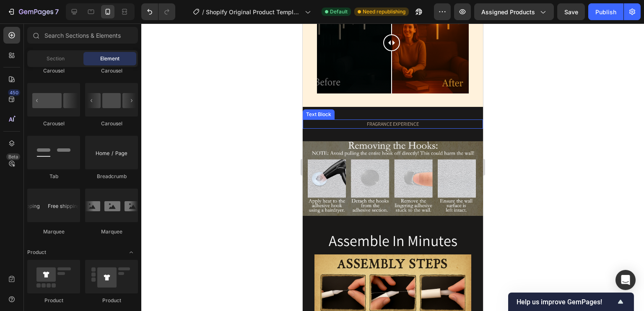
click at [390, 119] on div "FRAGRANCE EXPERIENCE" at bounding box center [392, 123] width 180 height 9
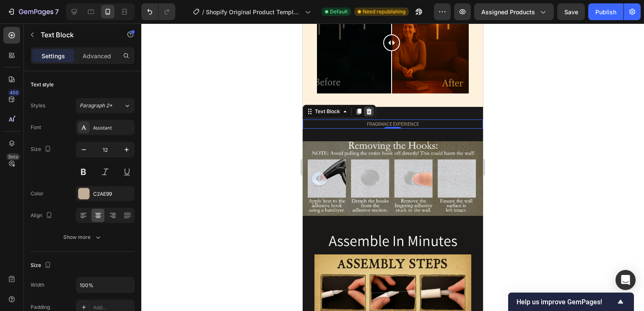
click at [371, 110] on div at bounding box center [369, 111] width 10 height 10
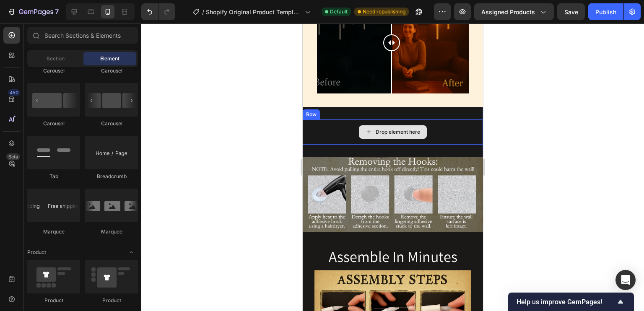
click at [443, 126] on div "Drop element here" at bounding box center [392, 131] width 180 height 25
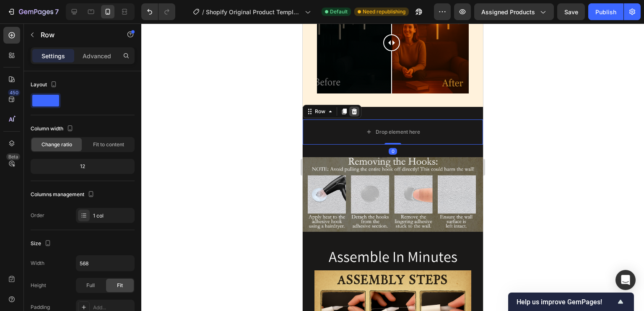
click at [354, 109] on icon at bounding box center [353, 112] width 5 height 6
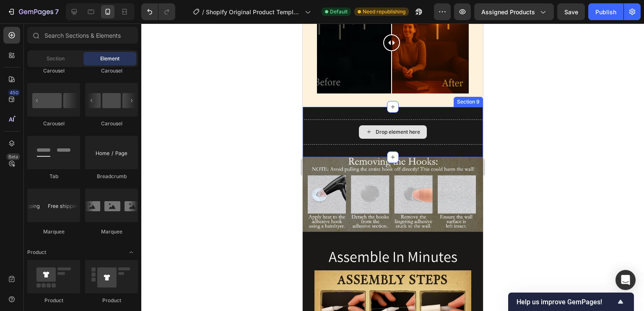
click at [397, 119] on div "Drop element here" at bounding box center [392, 131] width 180 height 25
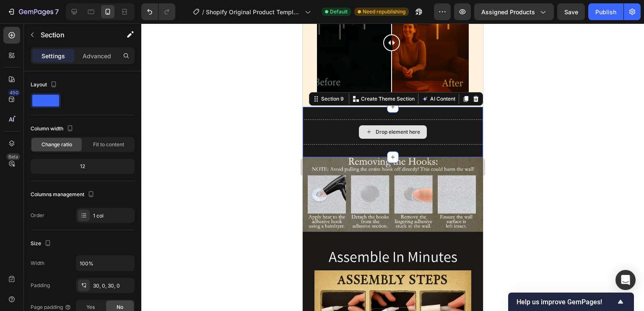
click at [436, 119] on div "Drop element here" at bounding box center [392, 131] width 180 height 25
click at [432, 134] on div "Drop element here" at bounding box center [392, 131] width 180 height 25
click at [518, 140] on div at bounding box center [392, 167] width 503 height 288
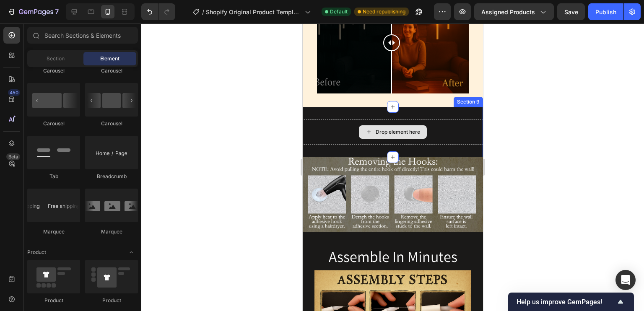
click at [396, 130] on div "Drop element here" at bounding box center [397, 132] width 44 height 7
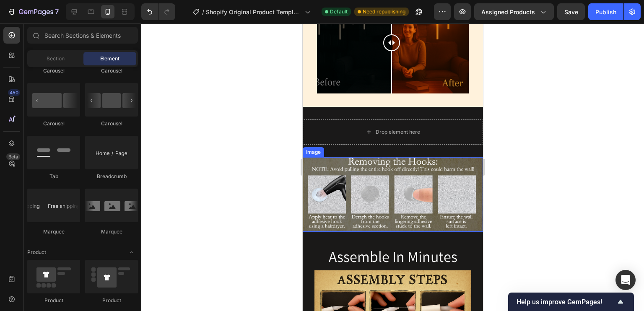
click at [424, 158] on img at bounding box center [392, 194] width 180 height 75
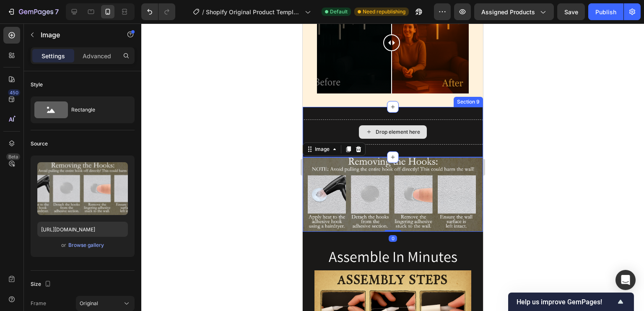
click at [320, 127] on div "Drop element here" at bounding box center [392, 131] width 180 height 25
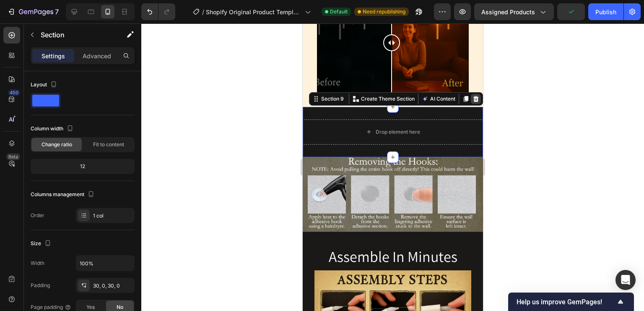
click at [473, 96] on icon at bounding box center [475, 99] width 5 height 6
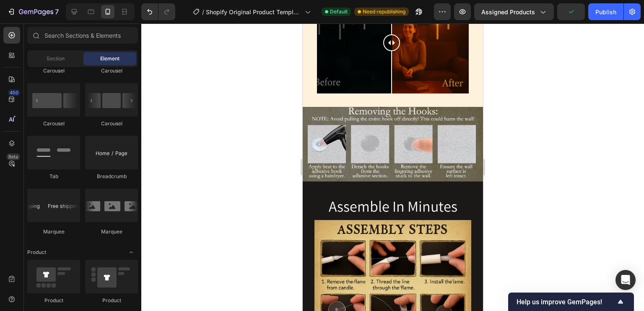
scroll to position [876, 0]
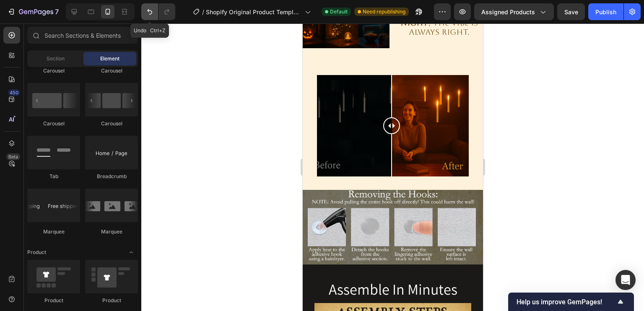
click at [149, 13] on icon "Undo/Redo" at bounding box center [149, 12] width 8 height 8
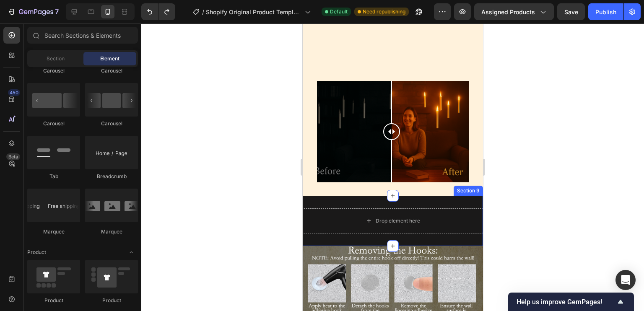
scroll to position [978, 0]
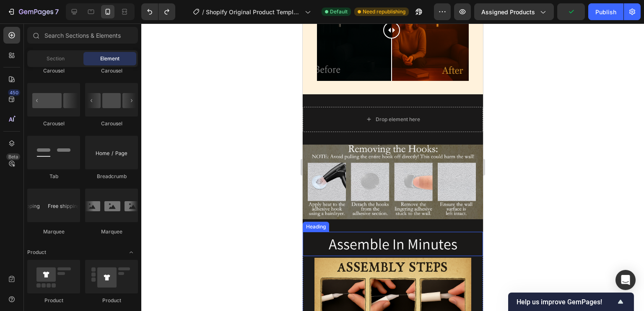
click at [391, 236] on h2 "Assemble In Minutes" at bounding box center [392, 244] width 180 height 24
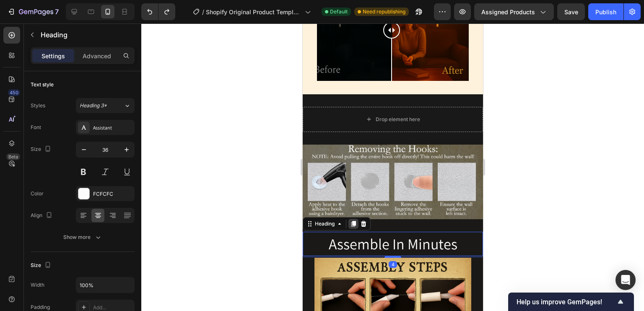
click at [353, 221] on icon at bounding box center [353, 224] width 7 height 7
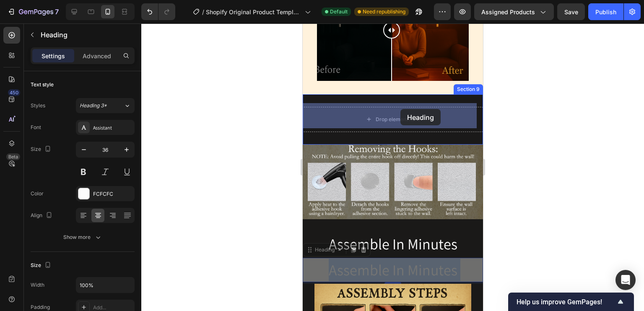
drag, startPoint x: 415, startPoint y: 259, endPoint x: 400, endPoint y: 125, distance: 134.6
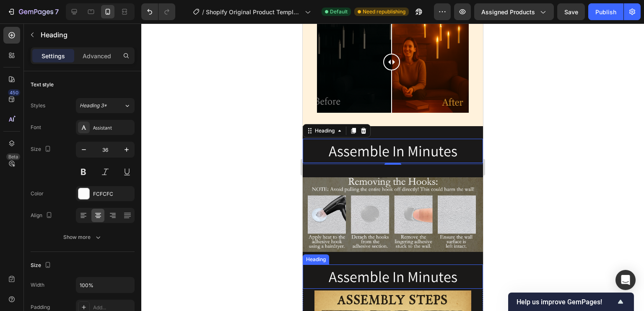
scroll to position [946, 0]
click at [391, 147] on h2 "Assemble In Minutes" at bounding box center [392, 151] width 180 height 24
click at [391, 147] on p "Assemble In Minutes" at bounding box center [392, 151] width 179 height 23
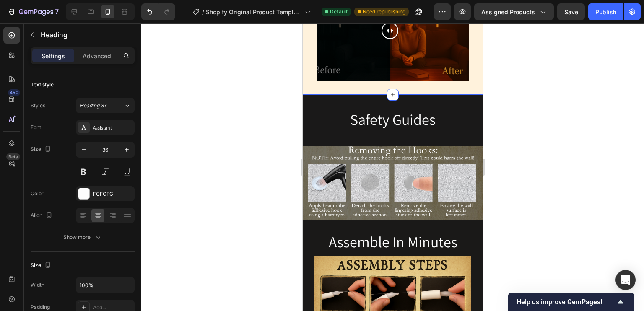
scroll to position [980, 0]
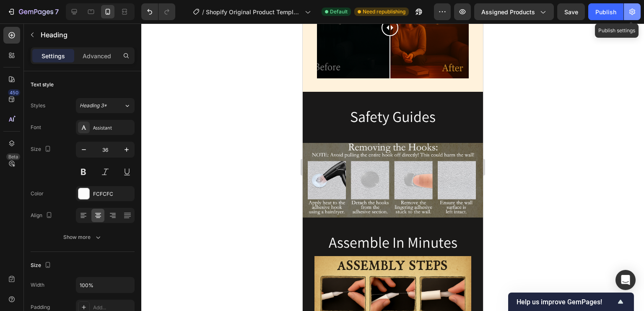
click at [634, 8] on icon "button" at bounding box center [632, 12] width 8 height 8
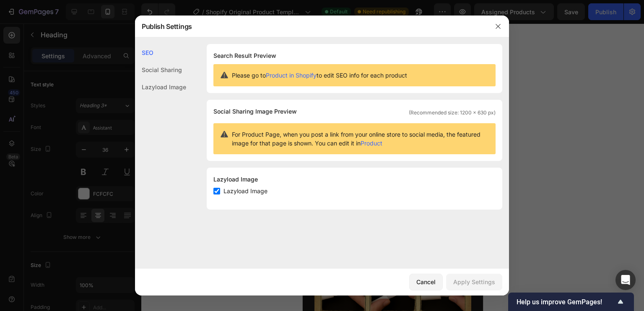
click at [162, 75] on div "Social Sharing" at bounding box center [160, 69] width 51 height 17
click at [162, 86] on div "Lazyload Image" at bounding box center [160, 86] width 51 height 17
drag, startPoint x: 437, startPoint y: 289, endPoint x: 165, endPoint y: 189, distance: 290.2
click at [437, 289] on button "Cancel" at bounding box center [426, 282] width 34 height 17
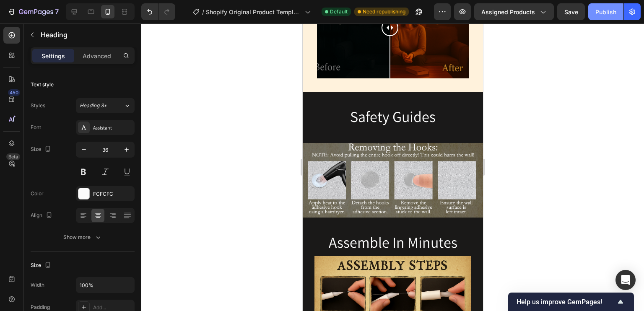
click at [601, 15] on div "Publish" at bounding box center [605, 12] width 21 height 9
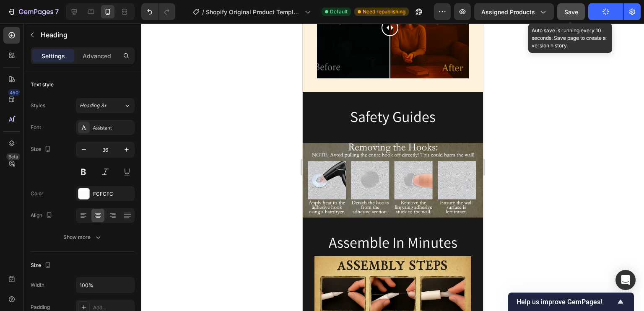
click at [563, 13] on button "Save" at bounding box center [571, 11] width 28 height 17
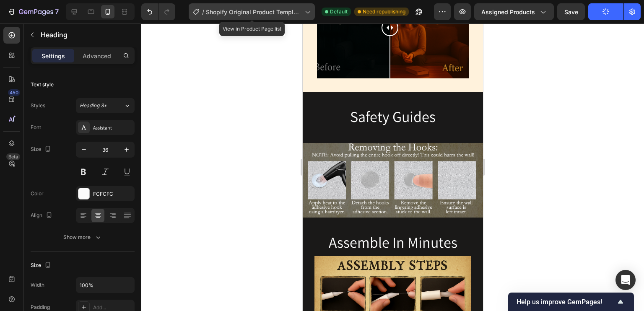
click at [291, 11] on span "Shopify Original Product Template" at bounding box center [254, 12] width 96 height 9
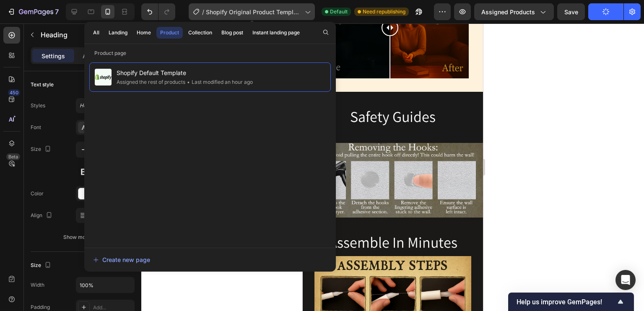
click at [291, 11] on span "Shopify Original Product Template" at bounding box center [254, 12] width 96 height 9
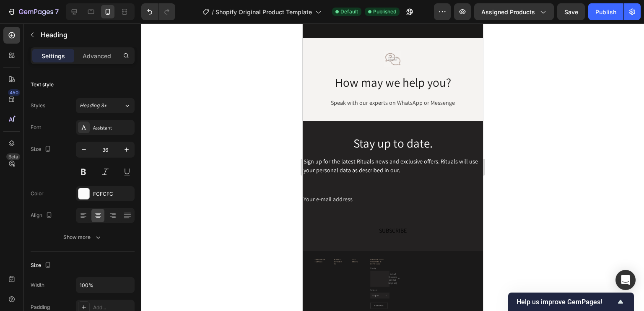
scroll to position [1493, 0]
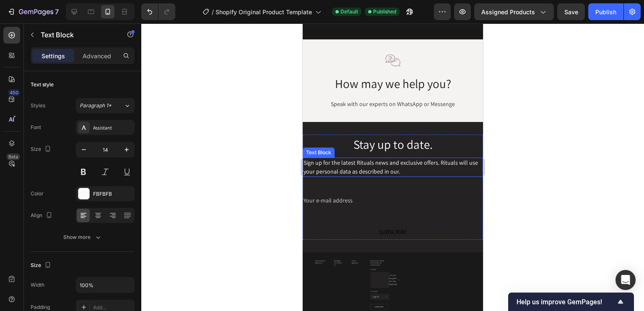
click at [366, 158] on div "Sign up for the latest Rituals news and exclusive offers. Rituals will use your…" at bounding box center [392, 167] width 180 height 19
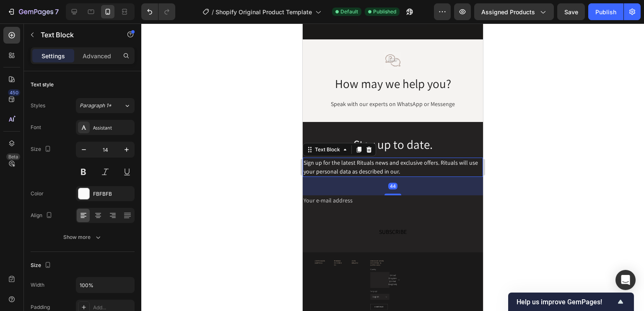
click at [366, 158] on div "Sign up for the latest Rituals news and exclusive offers. Rituals will use your…" at bounding box center [392, 167] width 180 height 19
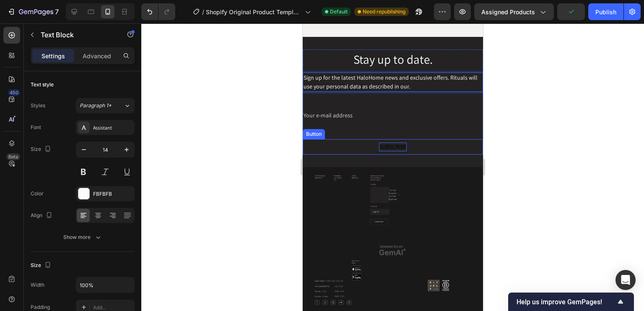
scroll to position [1571, 0]
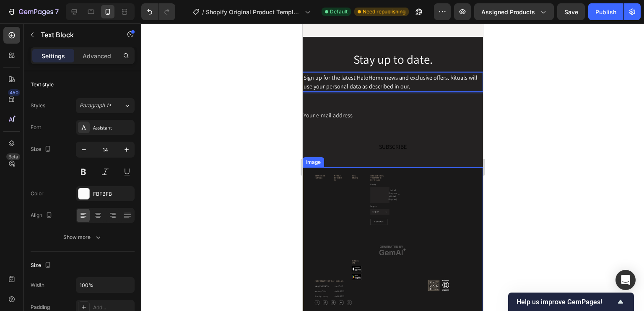
click at [407, 208] on img at bounding box center [392, 250] width 180 height 166
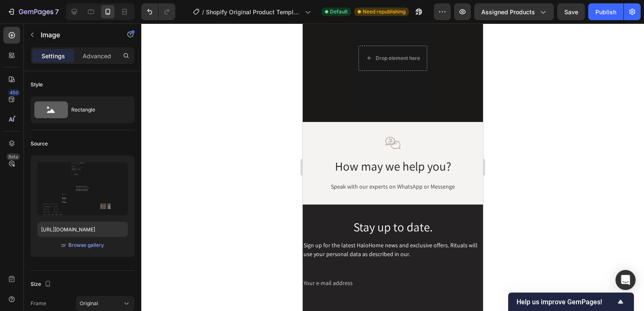
scroll to position [1489, 0]
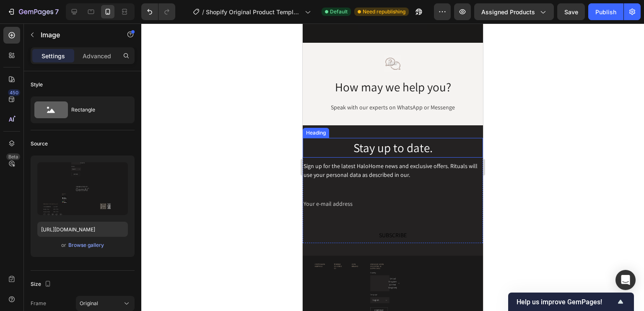
click at [385, 139] on h2 "Stay up to date." at bounding box center [392, 148] width 180 height 20
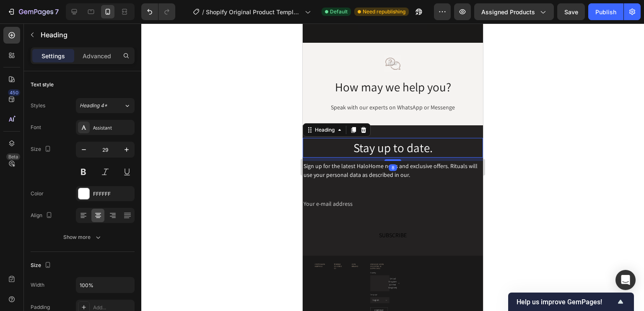
click at [385, 139] on h2 "Stay up to date." at bounding box center [392, 148] width 180 height 20
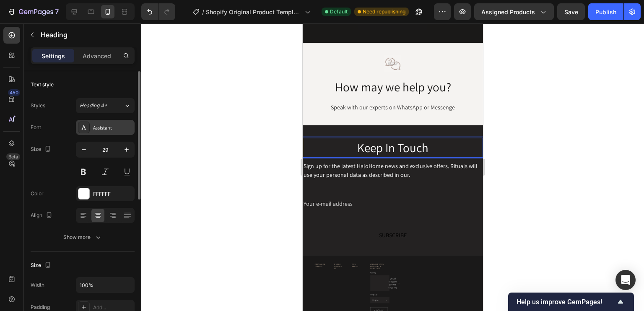
click at [110, 131] on div "Assistant" at bounding box center [105, 127] width 59 height 15
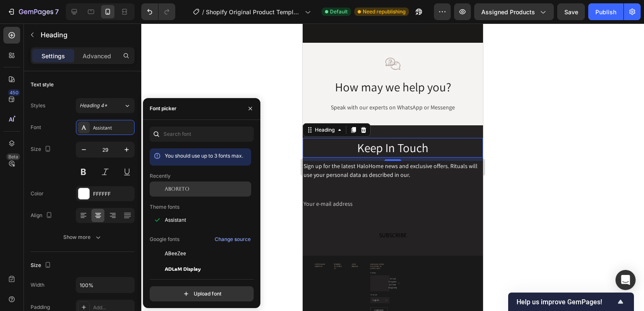
click at [181, 191] on span "Aboreto" at bounding box center [177, 189] width 25 height 8
click at [533, 149] on div at bounding box center [392, 167] width 503 height 288
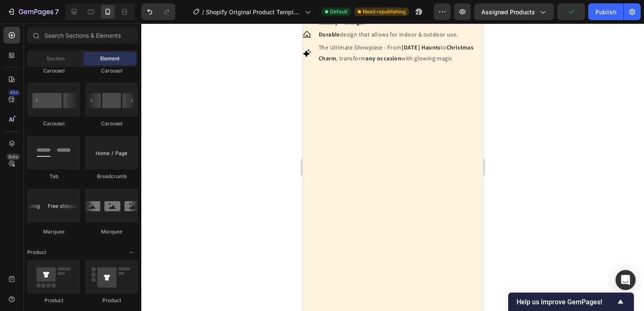
scroll to position [240, 0]
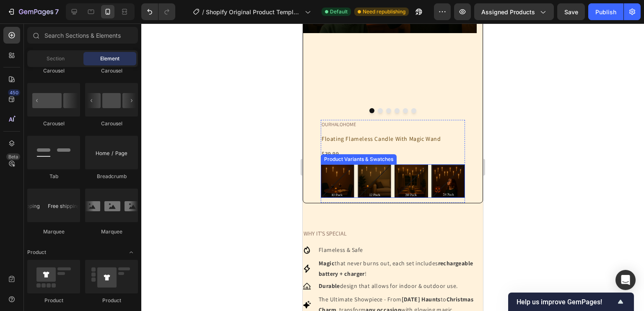
click at [412, 180] on img at bounding box center [411, 181] width 33 height 33
click at [394, 164] on input "20 Pack 20 Pack" at bounding box center [394, 164] width 0 height 0
radio input "true"
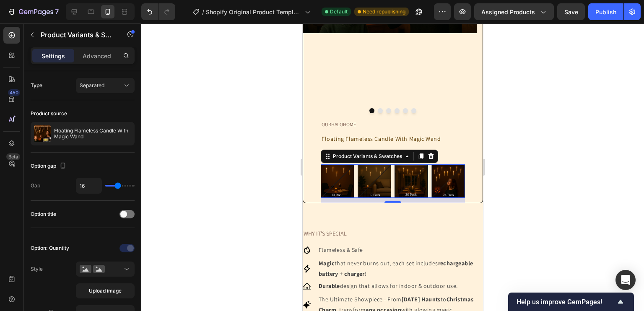
click at [572, 175] on div at bounding box center [392, 167] width 503 height 288
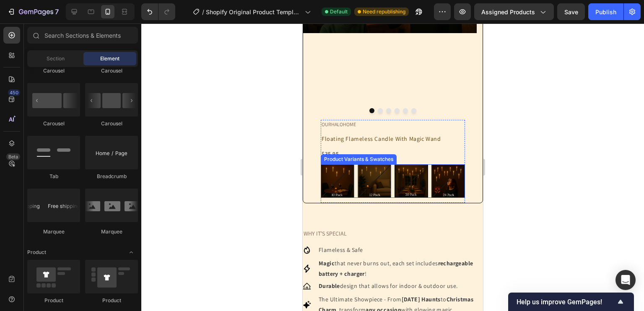
click at [447, 179] on Pack at bounding box center [448, 181] width 34 height 34
click at [431, 164] on input "24 Pack 24 Pack" at bounding box center [431, 164] width 0 height 0
radio input "true"
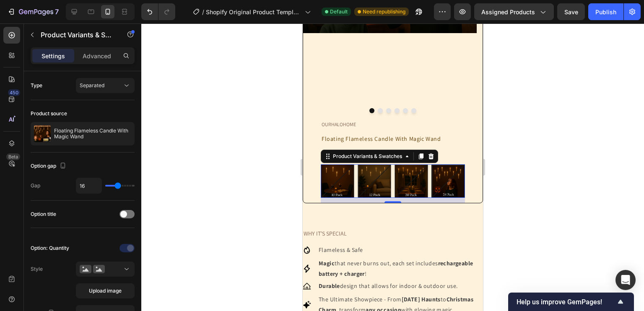
click at [498, 175] on div at bounding box center [392, 167] width 503 height 288
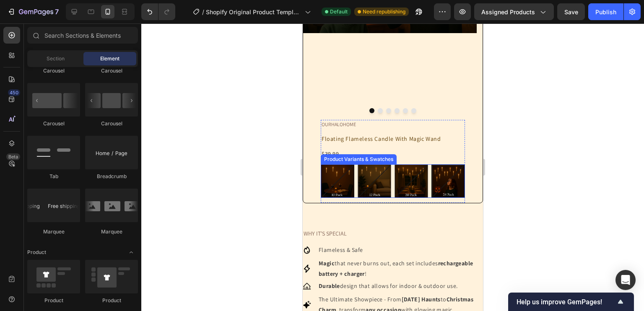
click at [343, 175] on img at bounding box center [337, 181] width 33 height 33
click at [320, 164] on input "10 Pack 10 Pack" at bounding box center [320, 164] width 0 height 0
radio input "true"
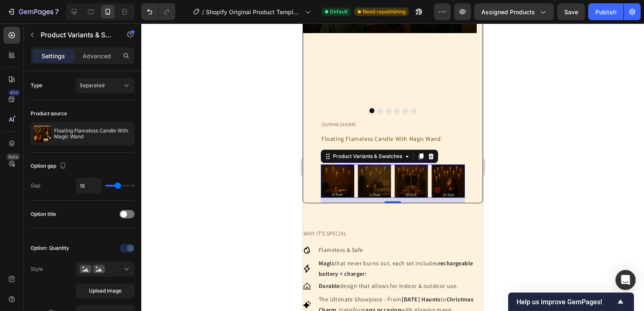
click at [589, 185] on div at bounding box center [392, 167] width 503 height 288
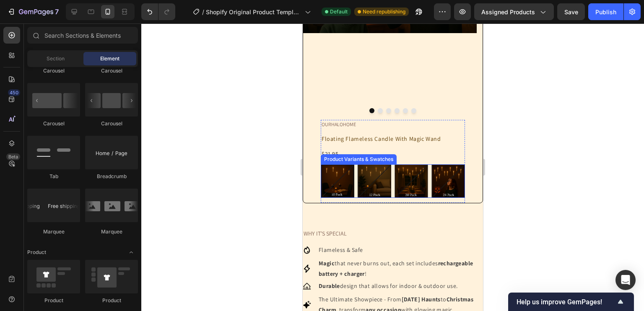
click at [369, 174] on img at bounding box center [374, 181] width 33 height 33
click at [357, 164] on input "12 Pack 12 Pack" at bounding box center [357, 164] width 0 height 0
radio input "true"
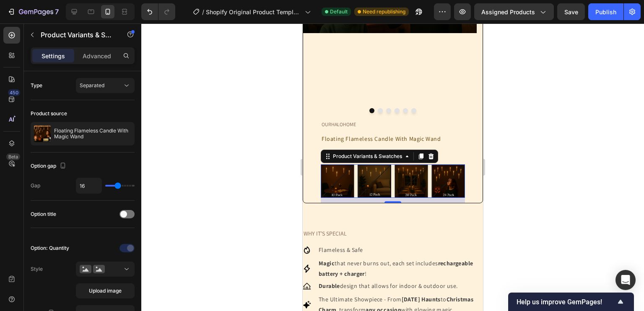
click at [516, 172] on div at bounding box center [392, 167] width 503 height 288
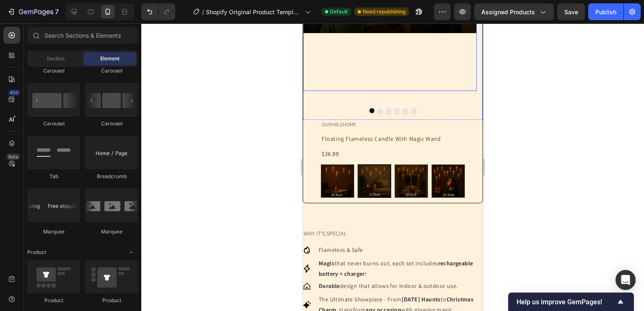
scroll to position [200, 0]
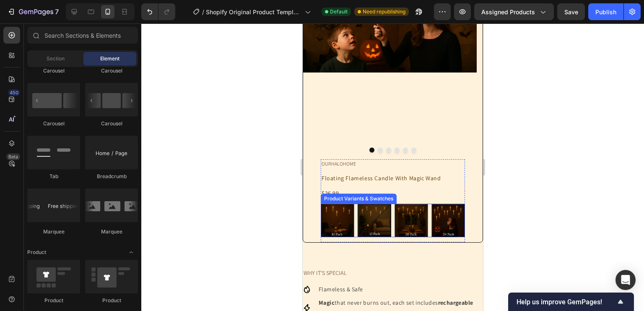
click at [369, 215] on img at bounding box center [374, 221] width 32 height 32
click at [357, 204] on input "12 Pack 12 Pack" at bounding box center [357, 203] width 0 height 0
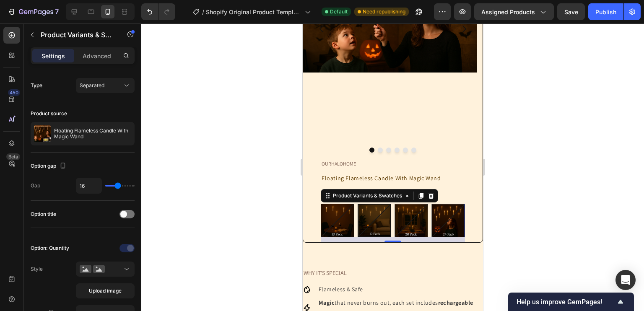
click at [535, 199] on div at bounding box center [392, 167] width 503 height 288
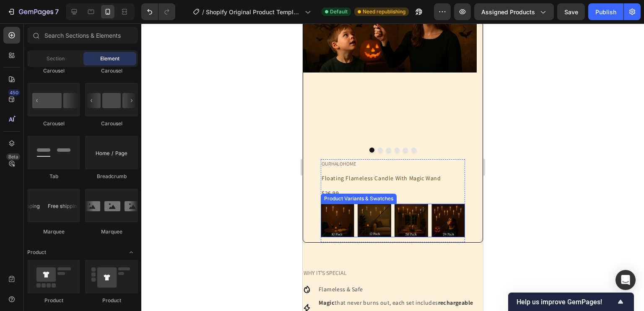
click at [405, 216] on img at bounding box center [411, 220] width 33 height 33
click at [394, 204] on input "20 Pack 20 Pack" at bounding box center [394, 203] width 0 height 0
radio input "true"
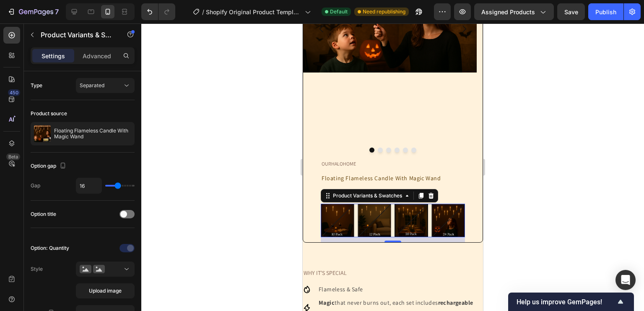
click at [579, 223] on div at bounding box center [392, 167] width 503 height 288
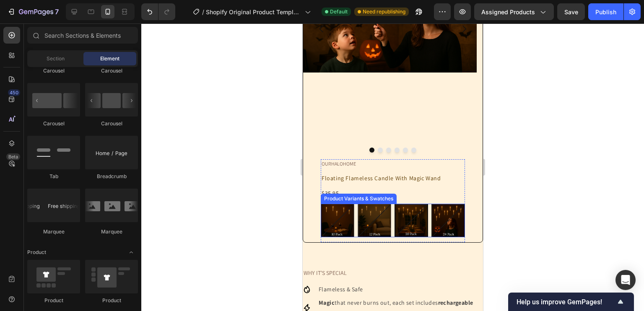
click at [447, 222] on img at bounding box center [447, 220] width 33 height 33
click at [431, 204] on input "24 Pack 24 Pack" at bounding box center [431, 203] width 0 height 0
radio input "true"
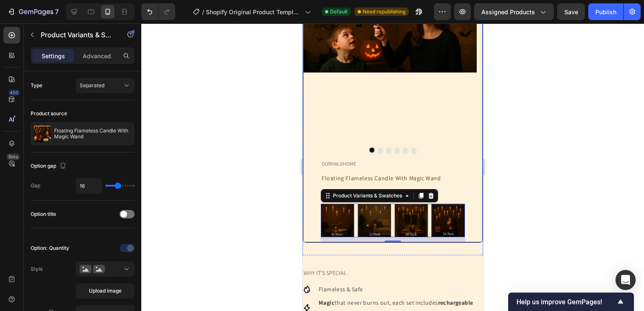
click at [503, 214] on div at bounding box center [392, 167] width 503 height 288
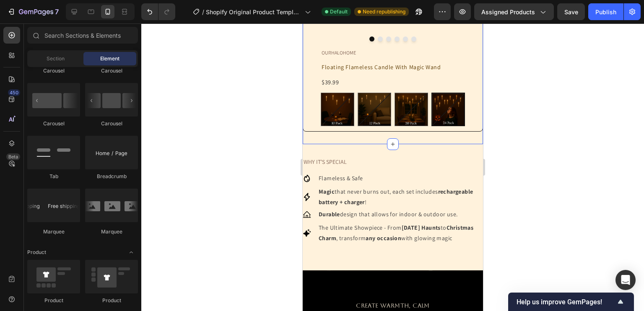
scroll to position [394, 0]
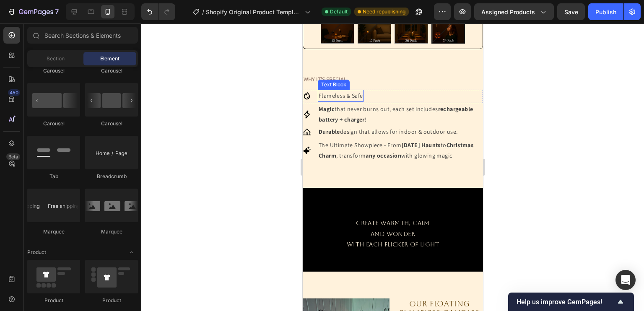
click at [348, 97] on p "Flameless & Safe" at bounding box center [340, 96] width 44 height 10
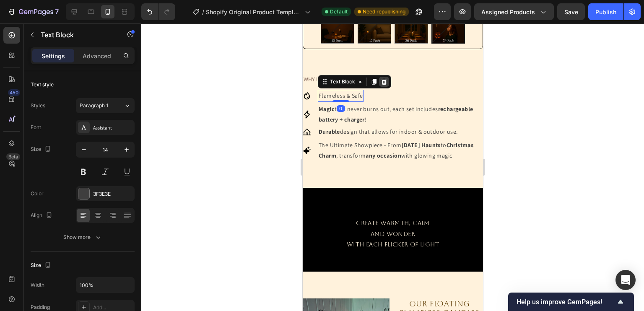
click at [387, 80] on div at bounding box center [384, 82] width 10 height 10
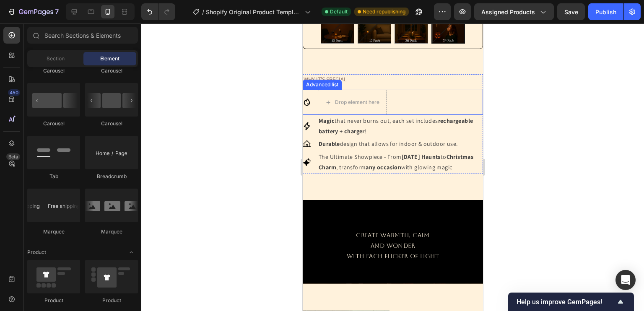
click at [308, 104] on icon at bounding box center [306, 102] width 8 height 8
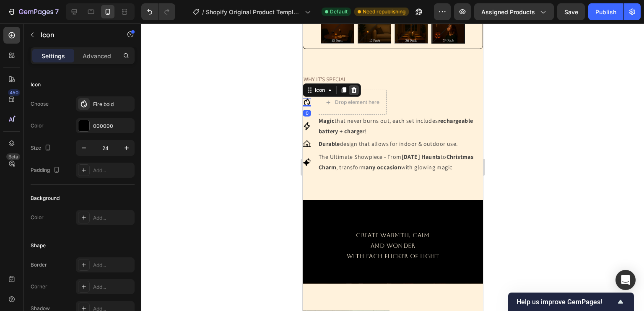
click at [353, 90] on icon at bounding box center [353, 90] width 7 height 7
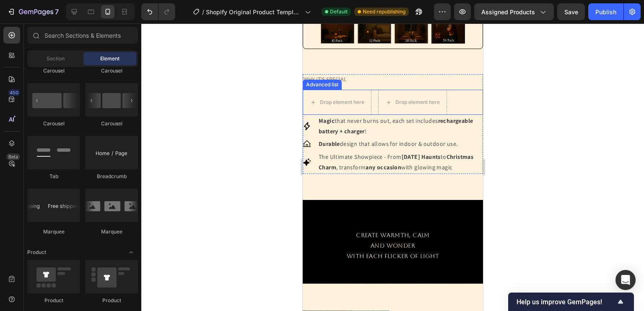
click at [322, 86] on div "Advanced list" at bounding box center [322, 85] width 36 height 8
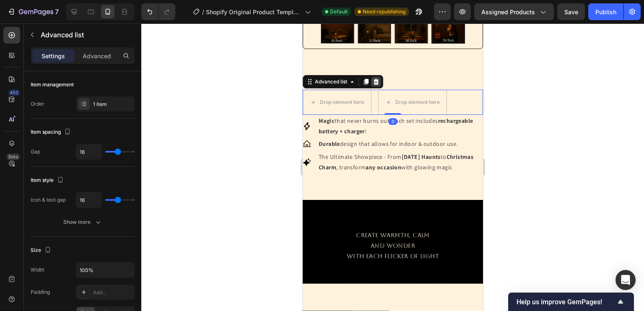
click at [376, 85] on icon at bounding box center [375, 81] width 7 height 7
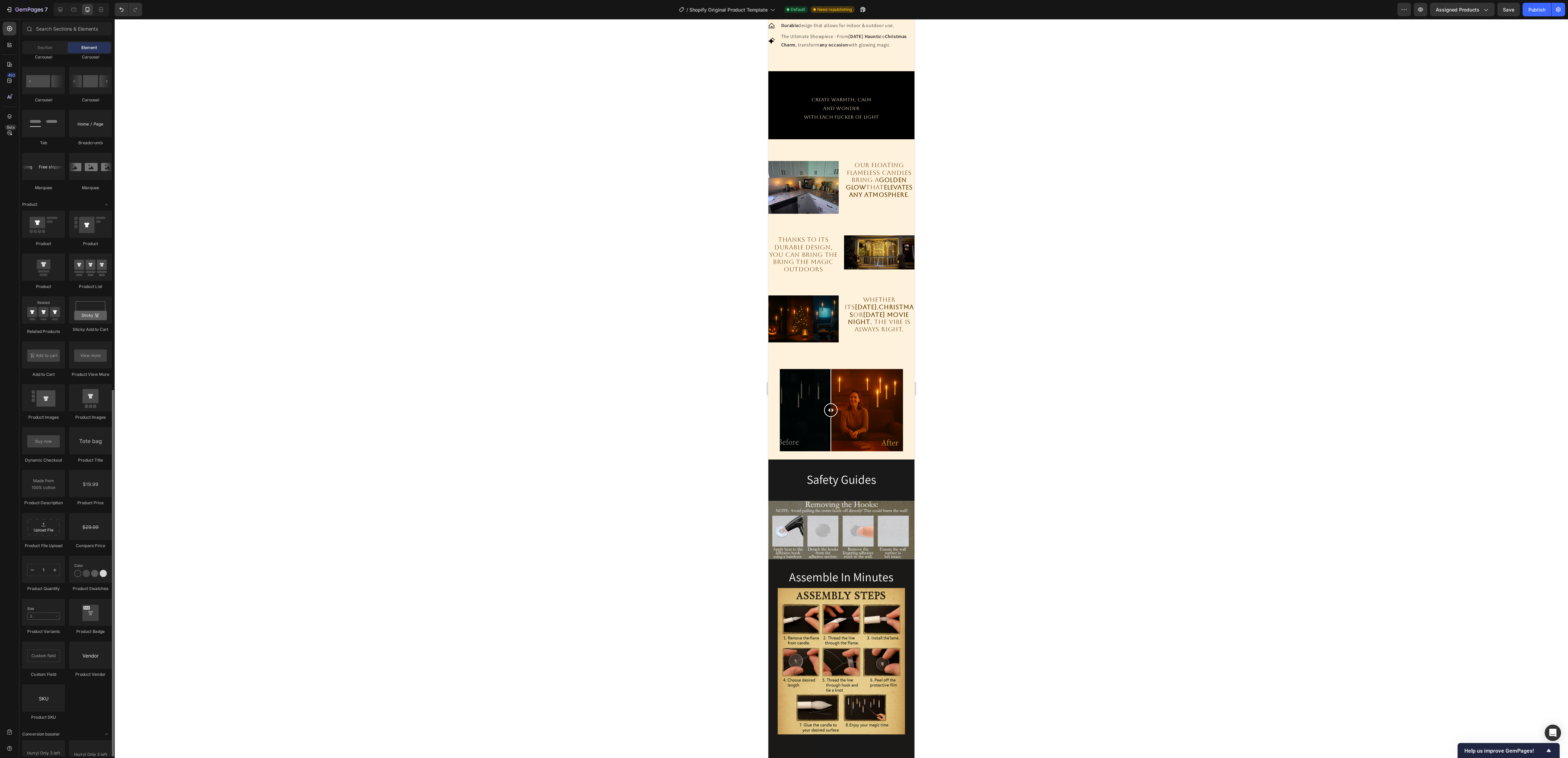
scroll to position [292, 0]
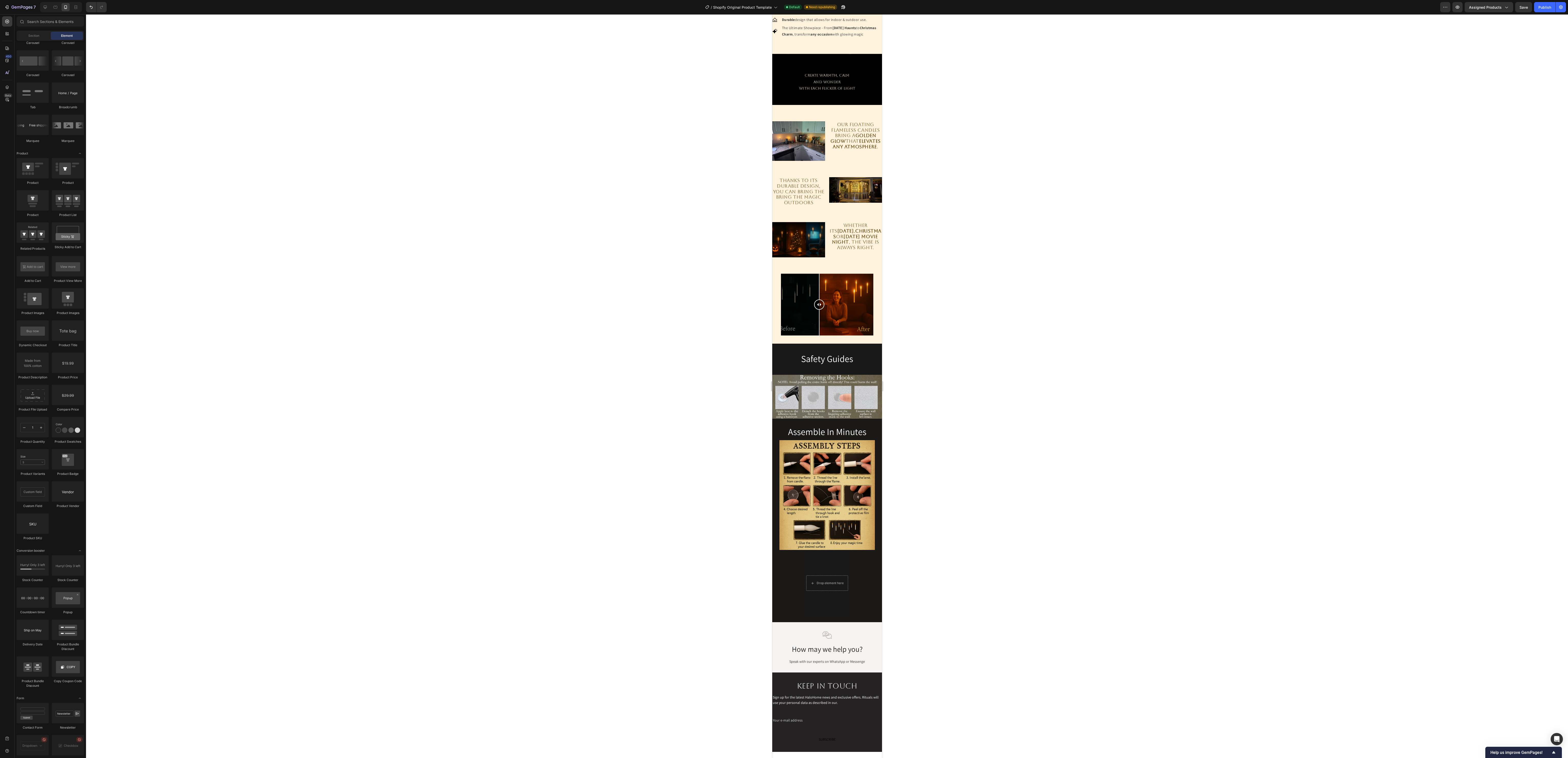
drag, startPoint x: 376, startPoint y: 1, endPoint x: 1070, endPoint y: 288, distance: 751.0
click at [392, 189] on div at bounding box center [827, 385] width 1482 height 743
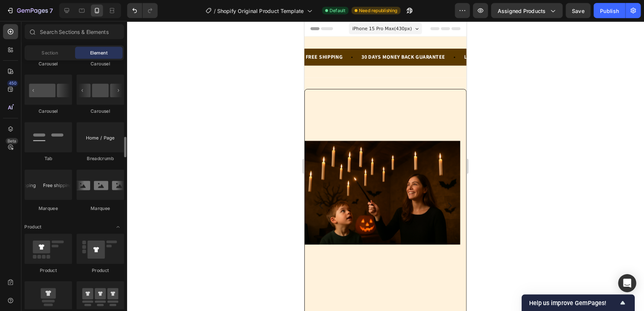
scroll to position [893, 0]
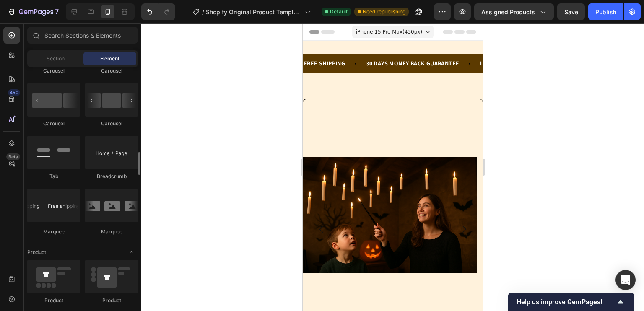
drag, startPoint x: 2202, startPoint y: 3, endPoint x: 511, endPoint y: 161, distance: 1698.2
click at [511, 161] on div at bounding box center [392, 167] width 503 height 288
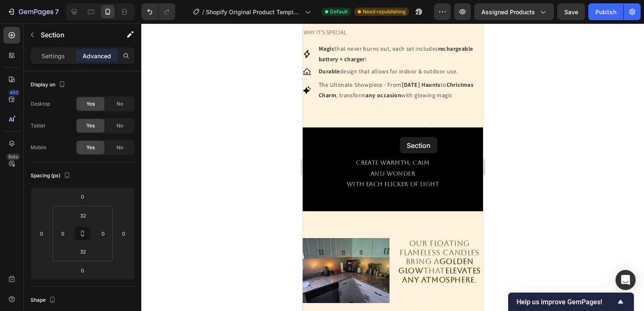
scroll to position [393, 0]
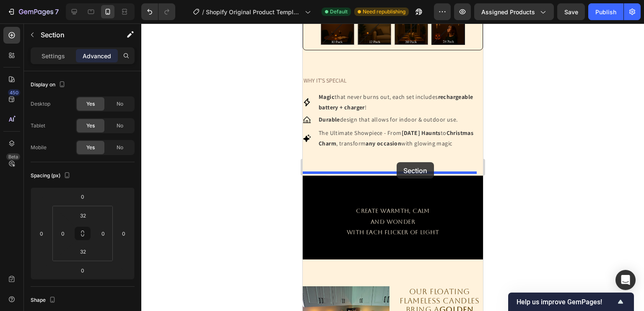
drag, startPoint x: 413, startPoint y: 126, endPoint x: 396, endPoint y: 162, distance: 39.9
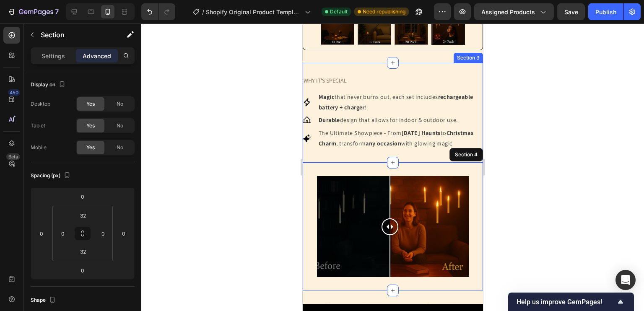
click at [406, 161] on div "WHY IT'S SPECIAL Text Block Icon Magic that never burns out, each set includes …" at bounding box center [392, 112] width 180 height 99
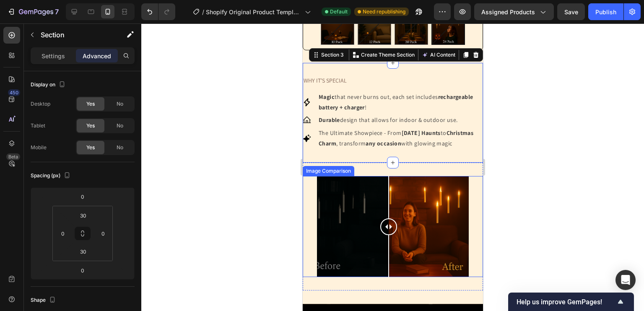
drag, startPoint x: 391, startPoint y: 236, endPoint x: 388, endPoint y: 245, distance: 9.7
click at [388, 245] on div at bounding box center [388, 226] width 17 height 101
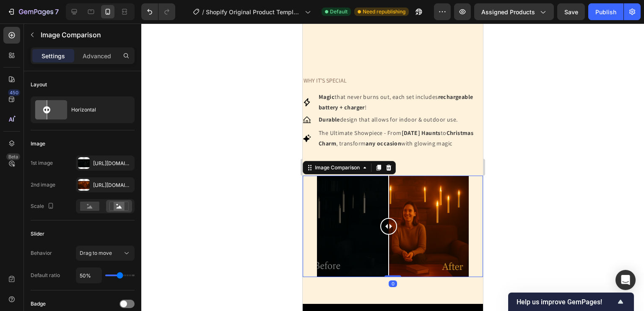
scroll to position [492, 0]
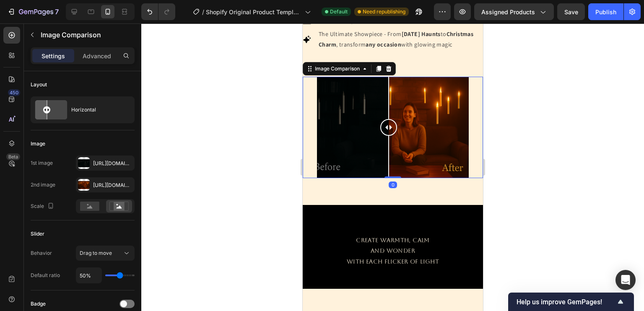
click at [494, 194] on div at bounding box center [392, 167] width 503 height 288
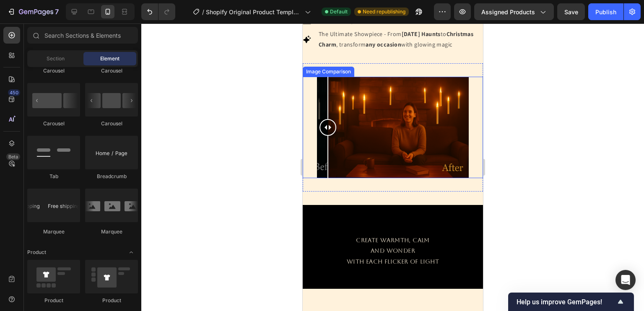
drag, startPoint x: 390, startPoint y: 139, endPoint x: 327, endPoint y: 151, distance: 63.6
click at [327, 151] on div at bounding box center [327, 127] width 17 height 101
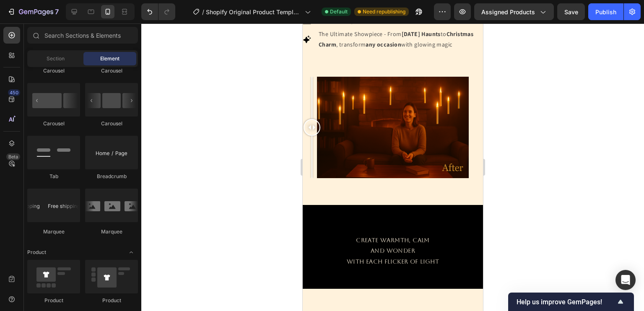
drag, startPoint x: 327, startPoint y: 151, endPoint x: 119, endPoint y: 0, distance: 256.5
click at [153, 11] on icon "Undo/Redo" at bounding box center [149, 12] width 8 height 8
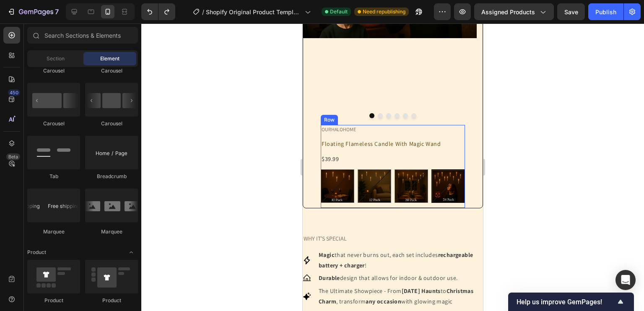
scroll to position [290, 0]
